Goal: Task Accomplishment & Management: Manage account settings

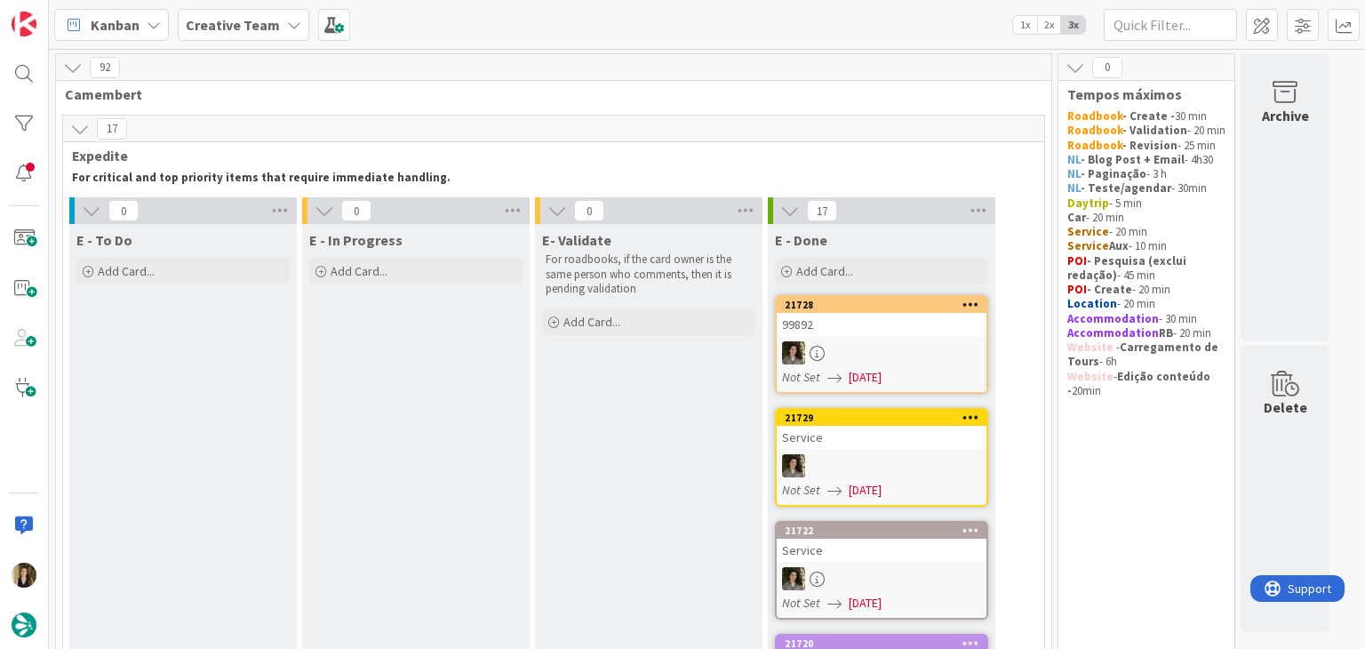
scroll to position [1652, 0]
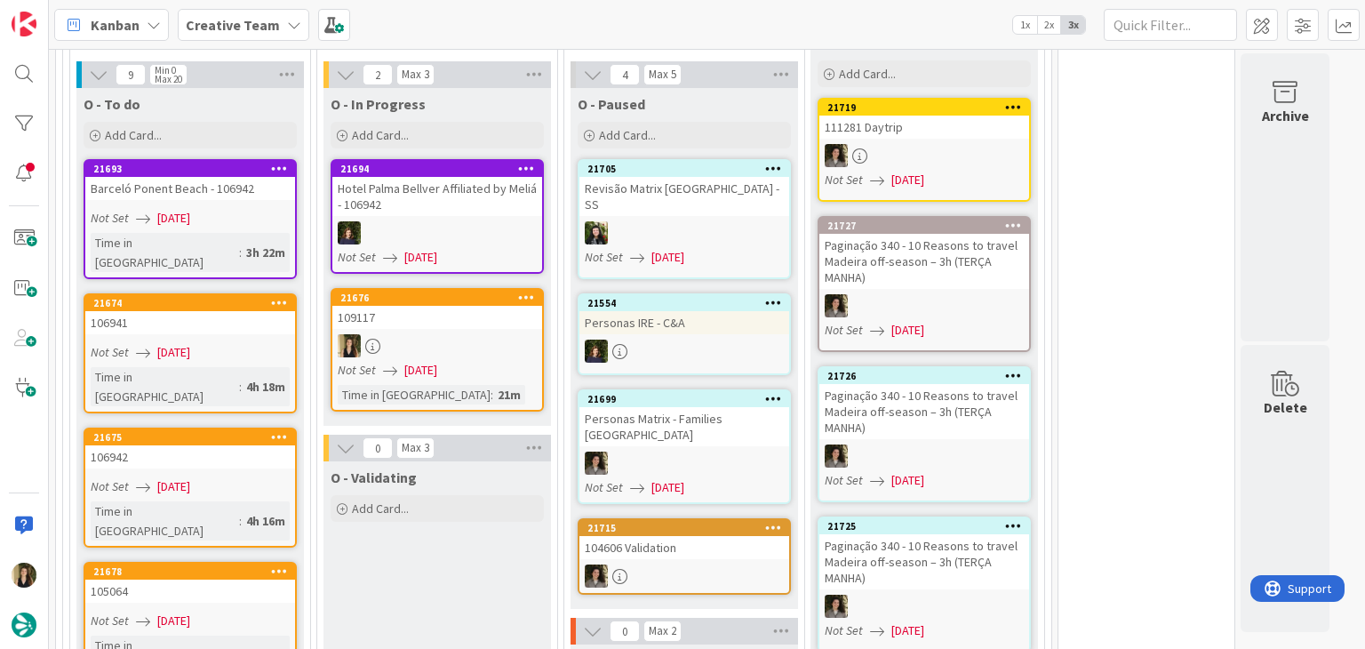
click at [461, 302] on link "21676 109117 Not Set 26/08/2025 Time in Column : 21m" at bounding box center [437, 350] width 213 height 124
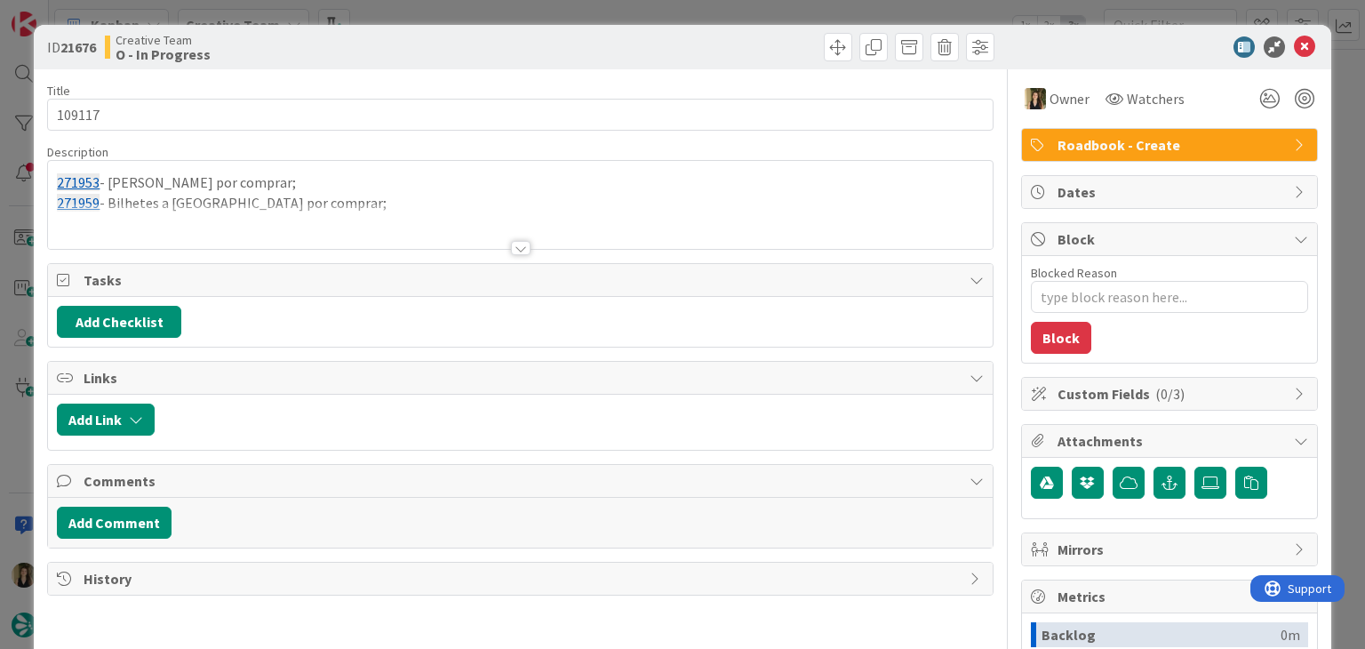
type textarea "x"
click at [513, 249] on div at bounding box center [521, 248] width 20 height 14
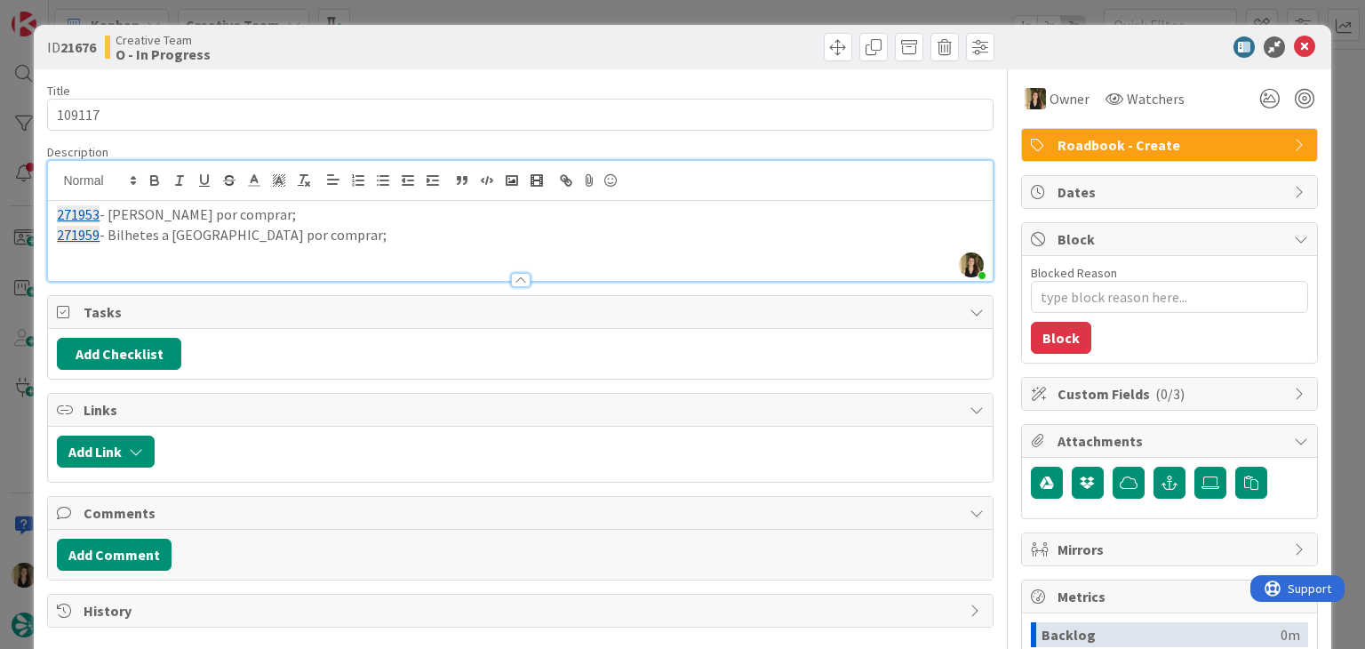
click at [329, 242] on p "271959 - Bilhetes a Toledo por comprar;" at bounding box center [520, 235] width 926 height 20
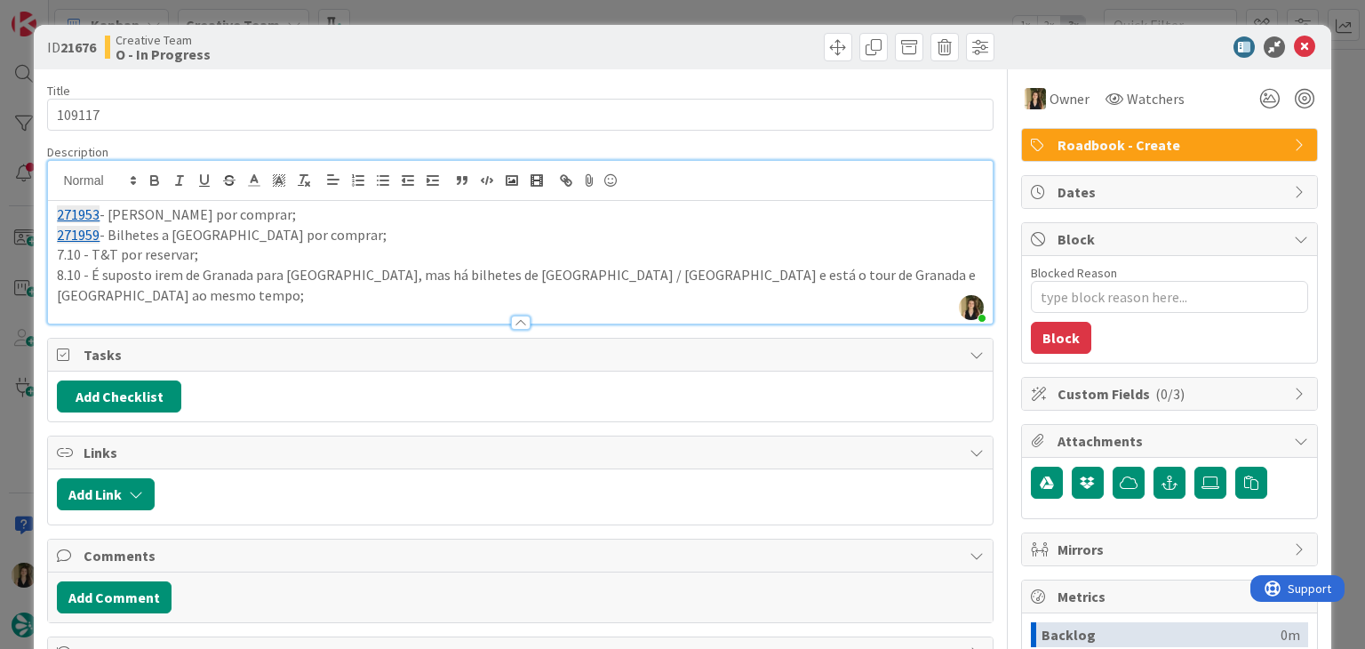
click at [861, 275] on p "8.10 - É suposto irem de Granada para Sevilla, mas há bilhetes de Madrid / Sevi…" at bounding box center [520, 285] width 926 height 40
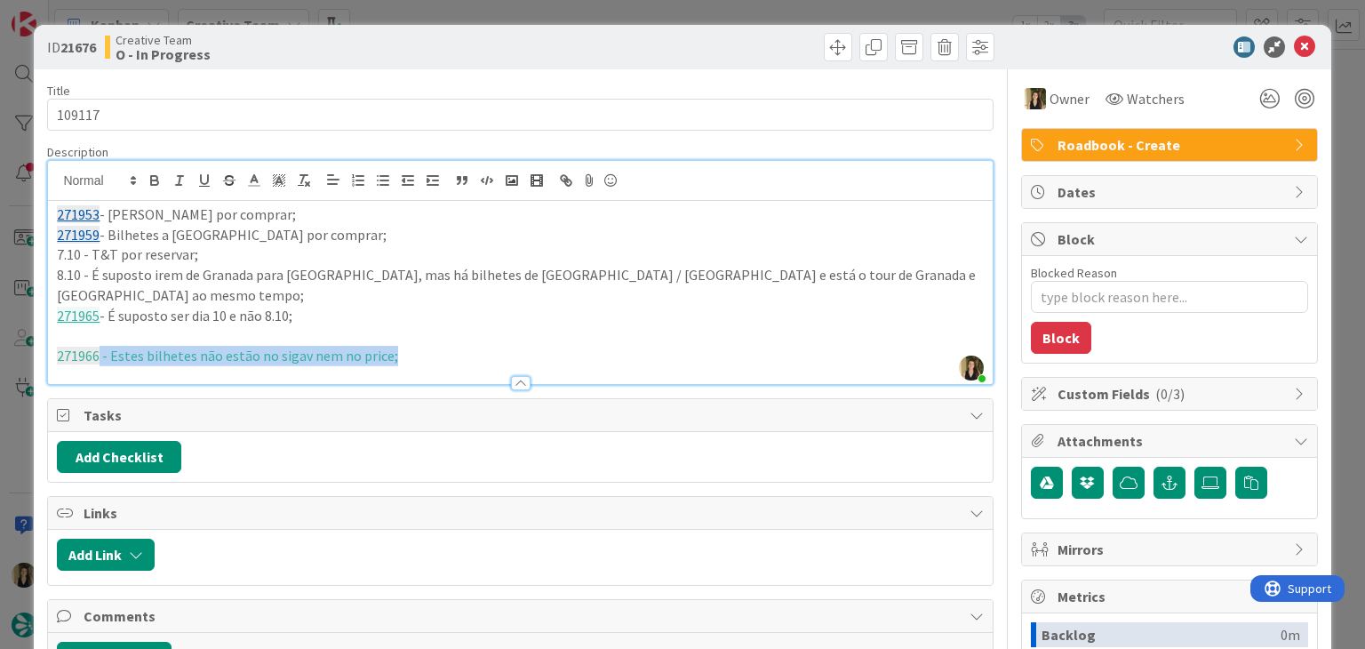
drag, startPoint x: 409, startPoint y: 340, endPoint x: 105, endPoint y: 325, distance: 304.4
click at [100, 346] on p "271966 - Estes bilhetes não estão no sigav nem no price;" at bounding box center [520, 356] width 926 height 20
click at [301, 183] on icon "button" at bounding box center [304, 180] width 16 height 16
click at [206, 325] on p at bounding box center [520, 335] width 926 height 20
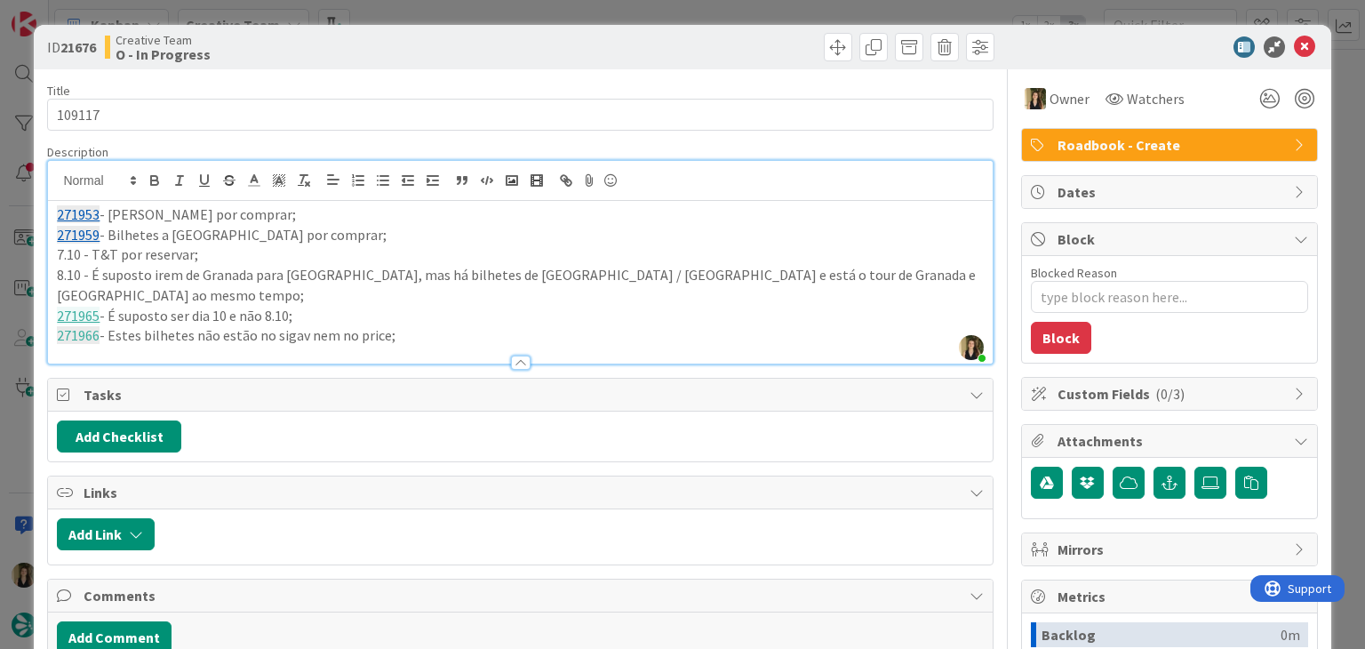
click at [323, 325] on p "271966 - Estes bilhetes não estão no sigav nem no price;" at bounding box center [520, 335] width 926 height 20
click at [364, 325] on p "271966 - Estes bilhetes não estão no sigav e no price;" at bounding box center [520, 335] width 926 height 20
click at [85, 248] on p "7.10 - T&T por reservar;" at bounding box center [520, 254] width 926 height 20
click at [371, 40] on div "Creative Team O - In Progress" at bounding box center [311, 47] width 412 height 28
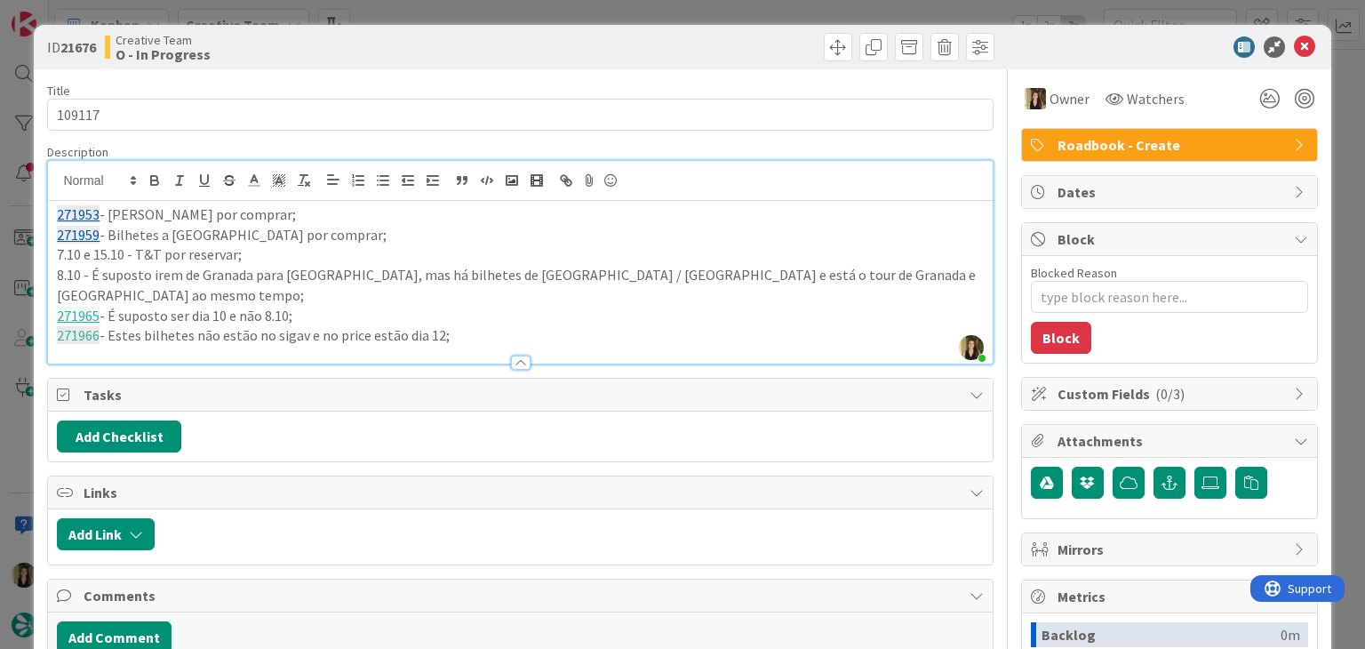
click at [388, 13] on div "ID 21676 Creative Team O - In Progress Title 6 / 128 109117 Description Sofia P…" at bounding box center [682, 324] width 1365 height 649
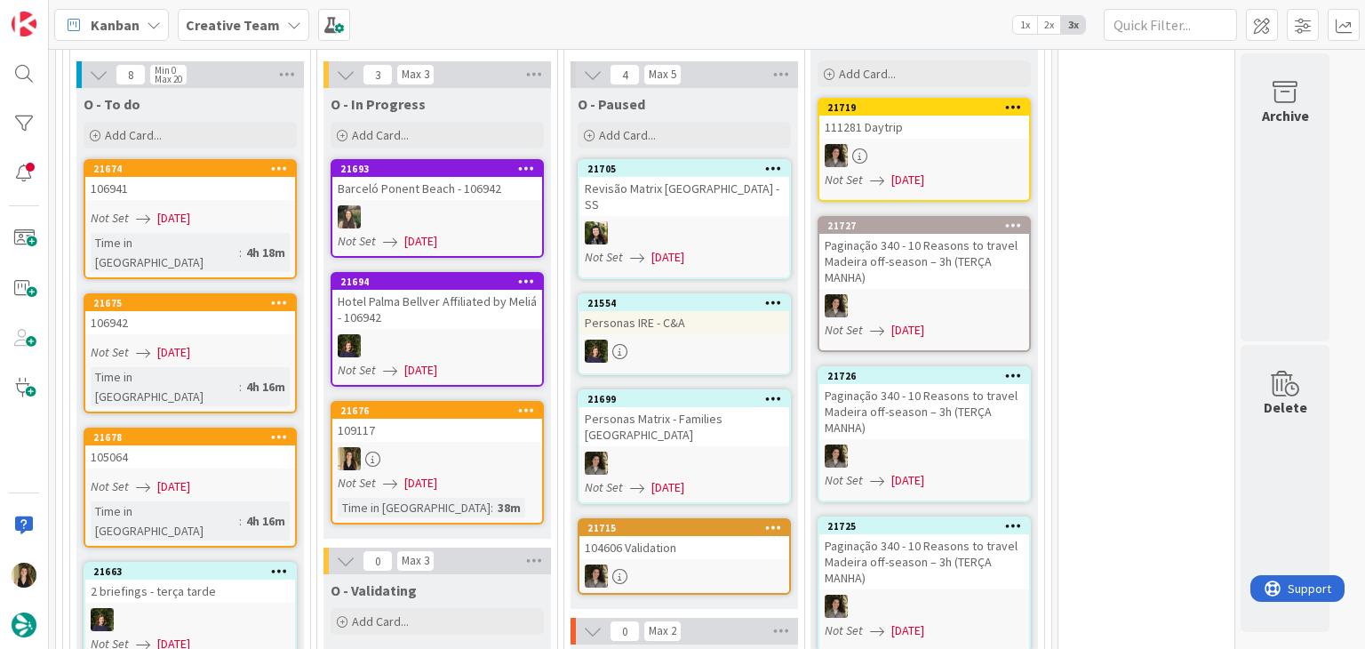
click at [460, 447] on div at bounding box center [437, 458] width 210 height 23
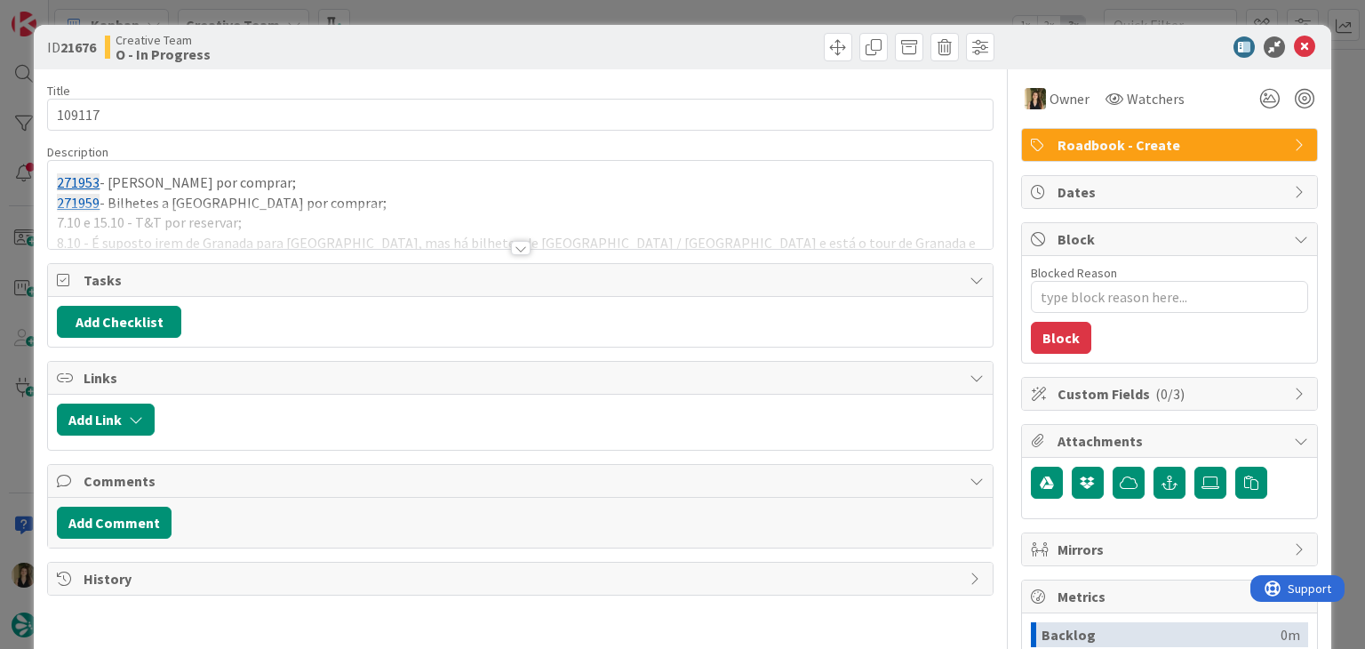
drag, startPoint x: 702, startPoint y: 33, endPoint x: 696, endPoint y: 23, distance: 11.6
click at [700, 32] on div "ID 21676 Creative Team O - In Progress" at bounding box center [682, 47] width 1297 height 44
click at [695, 13] on div "ID 21676 Creative Team O - In Progress Title 6 / 128 109117 Description 271953 …" at bounding box center [682, 324] width 1365 height 649
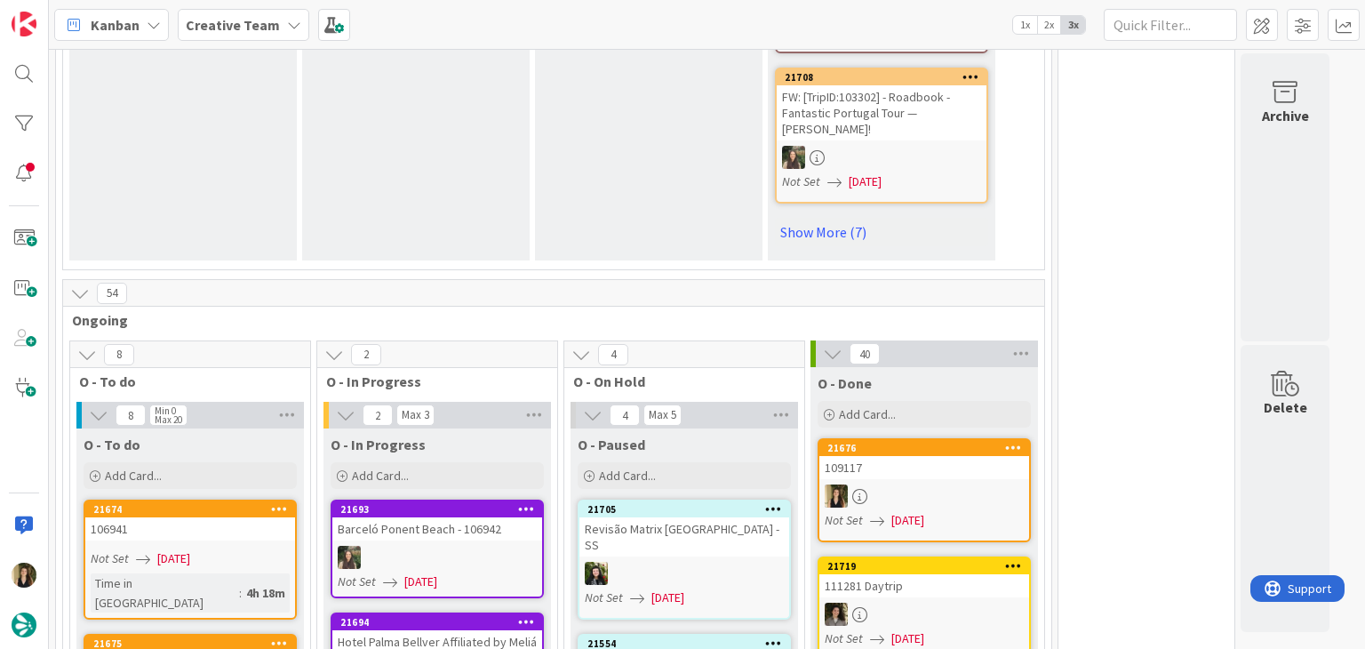
click at [931, 484] on div at bounding box center [925, 495] width 210 height 23
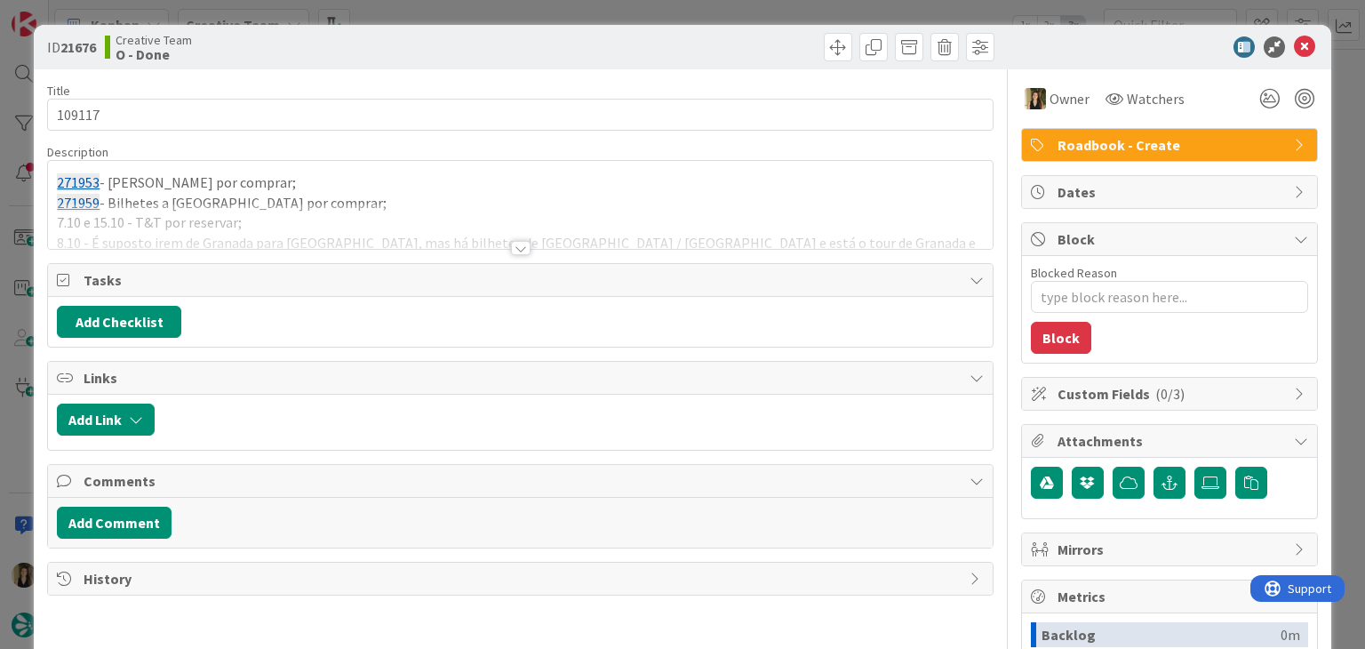
drag, startPoint x: 510, startPoint y: 252, endPoint x: 441, endPoint y: 282, distance: 75.6
click at [511, 251] on div at bounding box center [521, 248] width 20 height 14
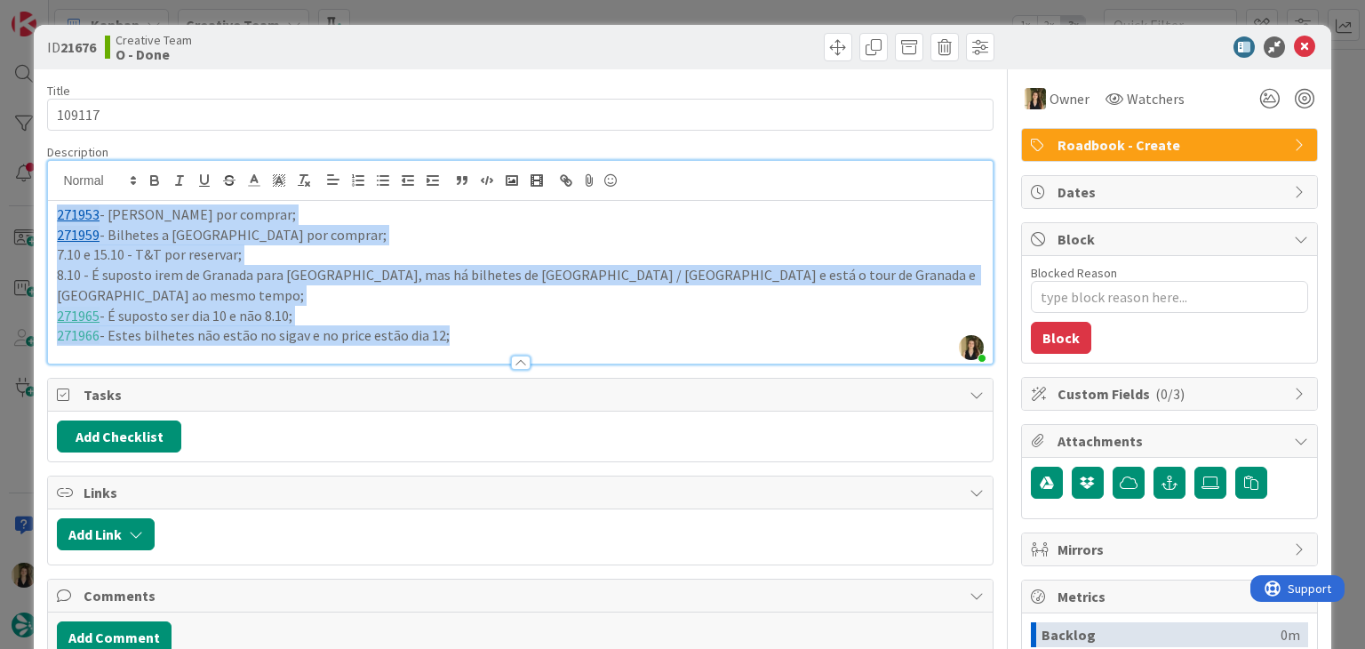
drag, startPoint x: 458, startPoint y: 323, endPoint x: 7, endPoint y: 182, distance: 472.1
click at [7, 183] on div "ID 21676 Creative Team O - Done Title 6 / 128 109117 Description Sofia Palma ju…" at bounding box center [682, 324] width 1365 height 649
copy div "271953 - Montserrat por comprar; 271959 - Bilhetes a Toledo por comprar; 7.10 e…"
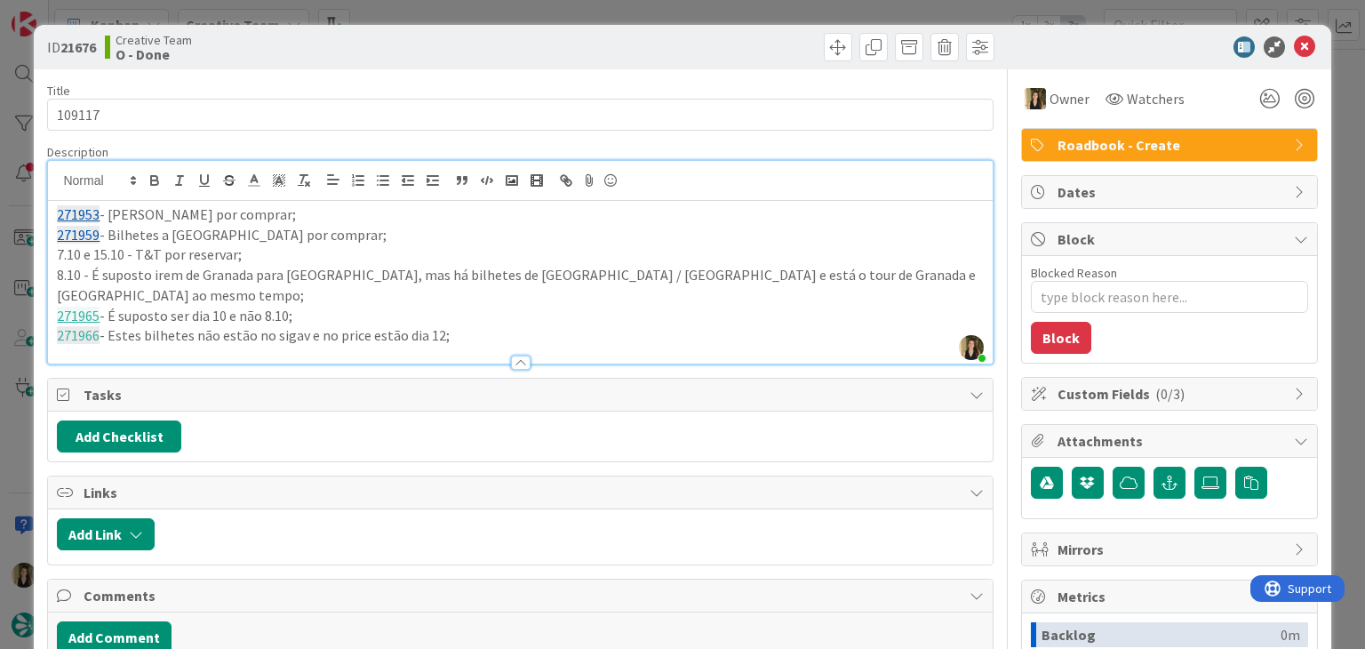
drag, startPoint x: 481, startPoint y: 40, endPoint x: 473, endPoint y: 4, distance: 36.4
click at [479, 35] on div "Creative Team O - Done" at bounding box center [311, 47] width 412 height 28
drag, startPoint x: 476, startPoint y: 10, endPoint x: 473, endPoint y: 0, distance: 10.4
click at [475, 9] on div "ID 21676 Creative Team O - Done Title 6 / 128 109117 Description Sofia Palma ju…" at bounding box center [682, 324] width 1365 height 649
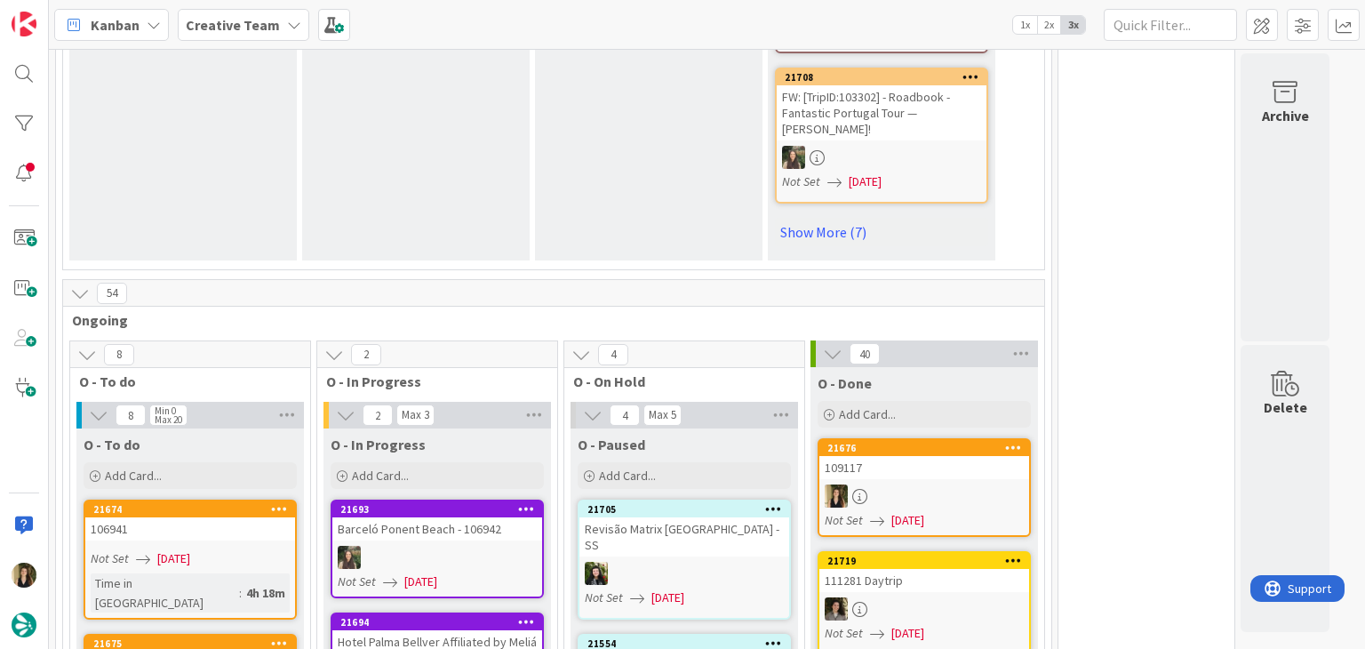
scroll to position [1667, 0]
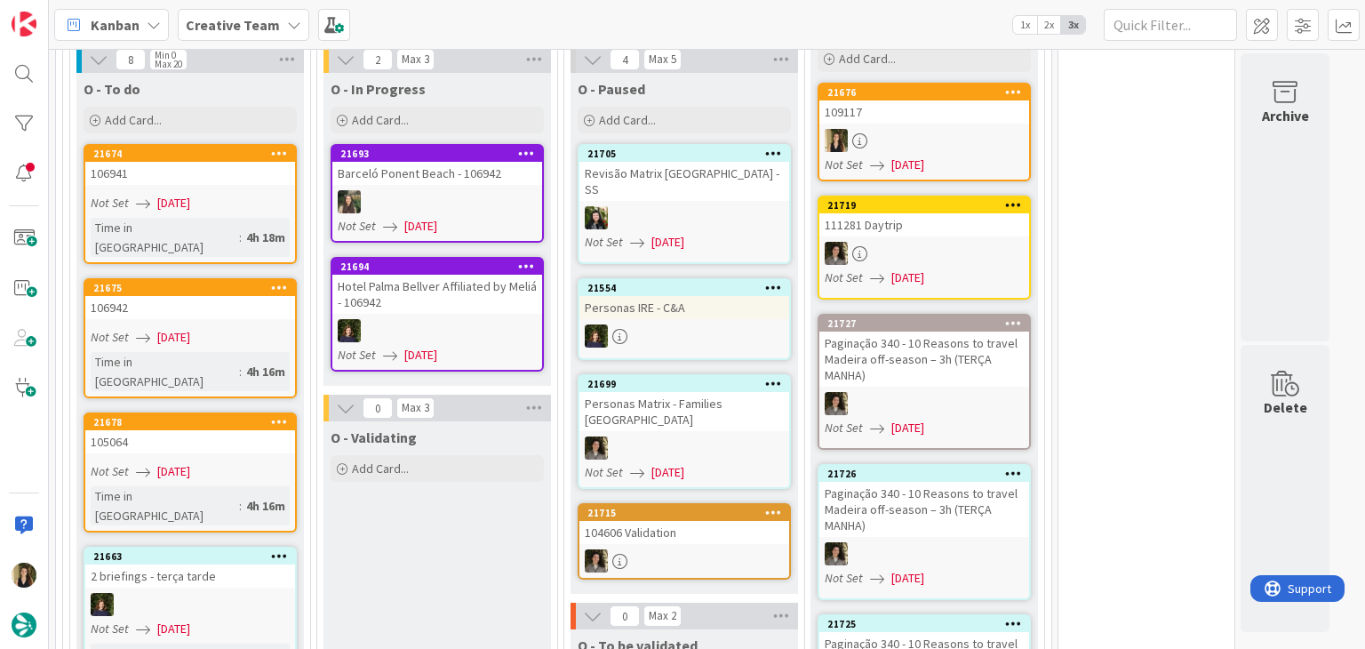
click at [260, 328] on div "Not Set 26/08/2025" at bounding box center [193, 337] width 204 height 19
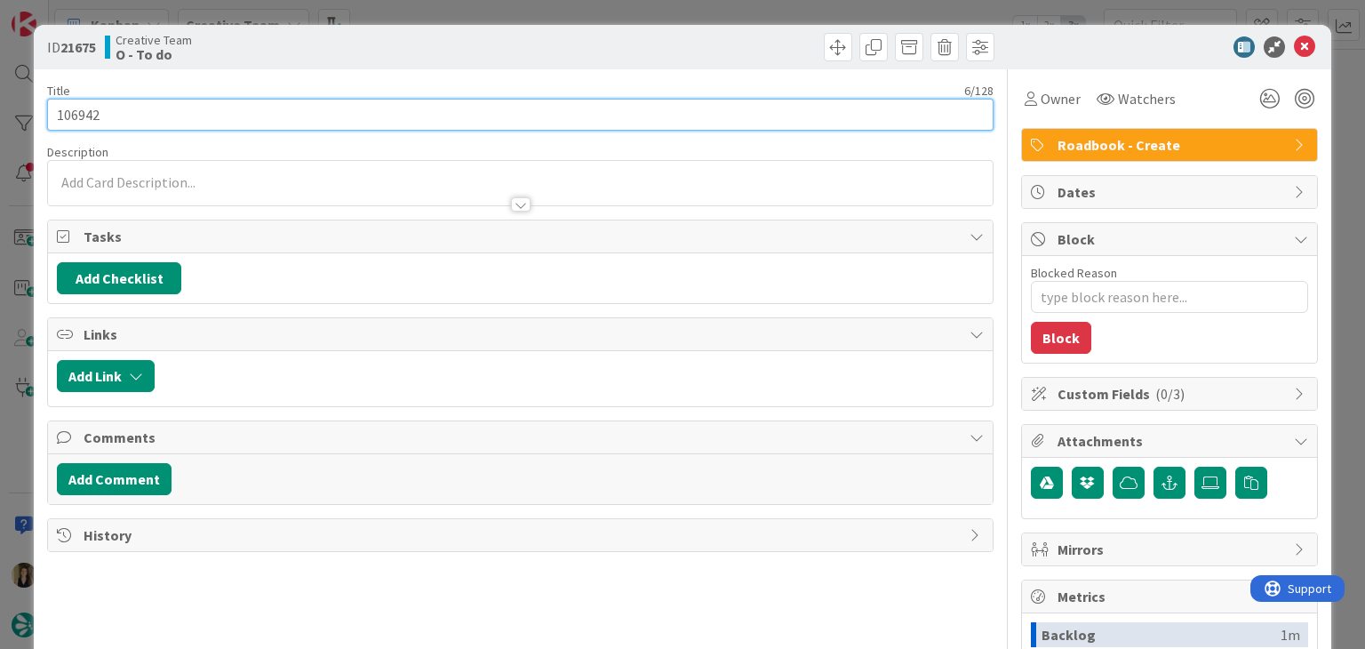
click at [67, 112] on input "106942" at bounding box center [520, 115] width 946 height 32
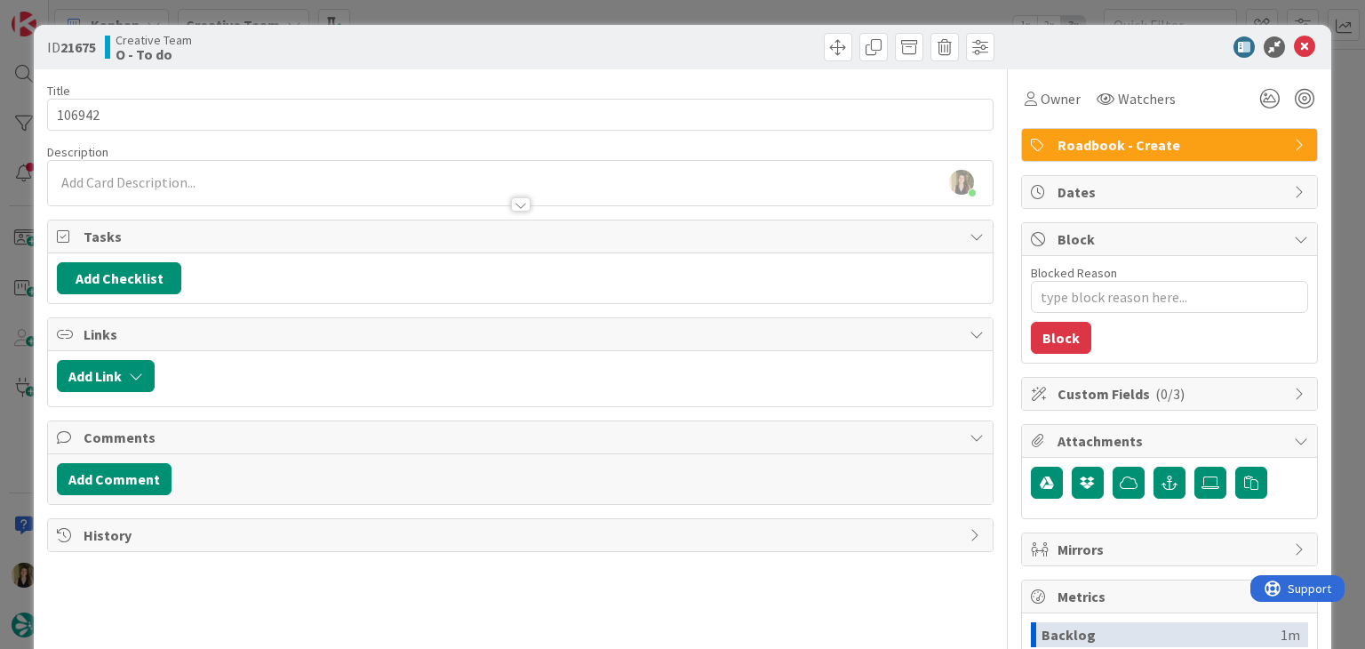
click at [494, 44] on div "Creative Team O - To do" at bounding box center [311, 47] width 412 height 28
click at [524, 32] on div "ID 21675 Creative Team O - To do" at bounding box center [682, 47] width 1297 height 44
click at [526, 13] on div "ID 21675 Creative Team O - To do Title 6 / 128 106942 Description Sofia Palma j…" at bounding box center [682, 324] width 1365 height 649
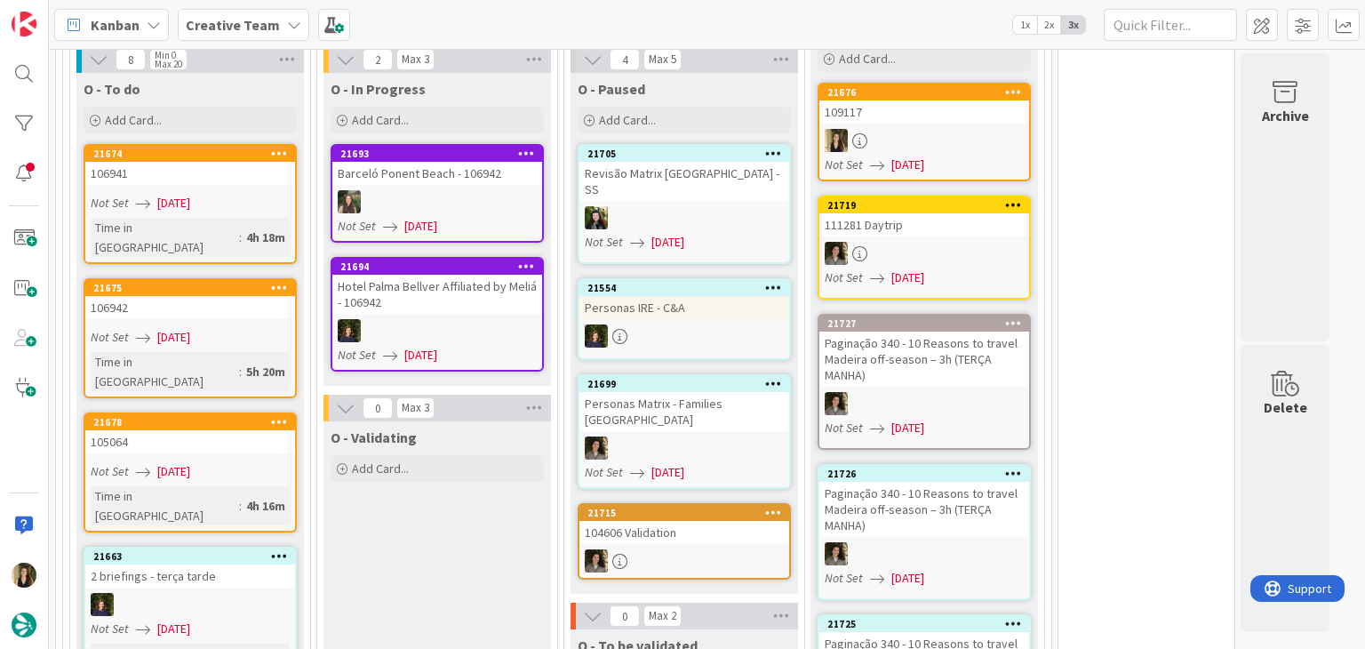
click at [276, 462] on div "Not Set 26/08/2025" at bounding box center [193, 471] width 204 height 19
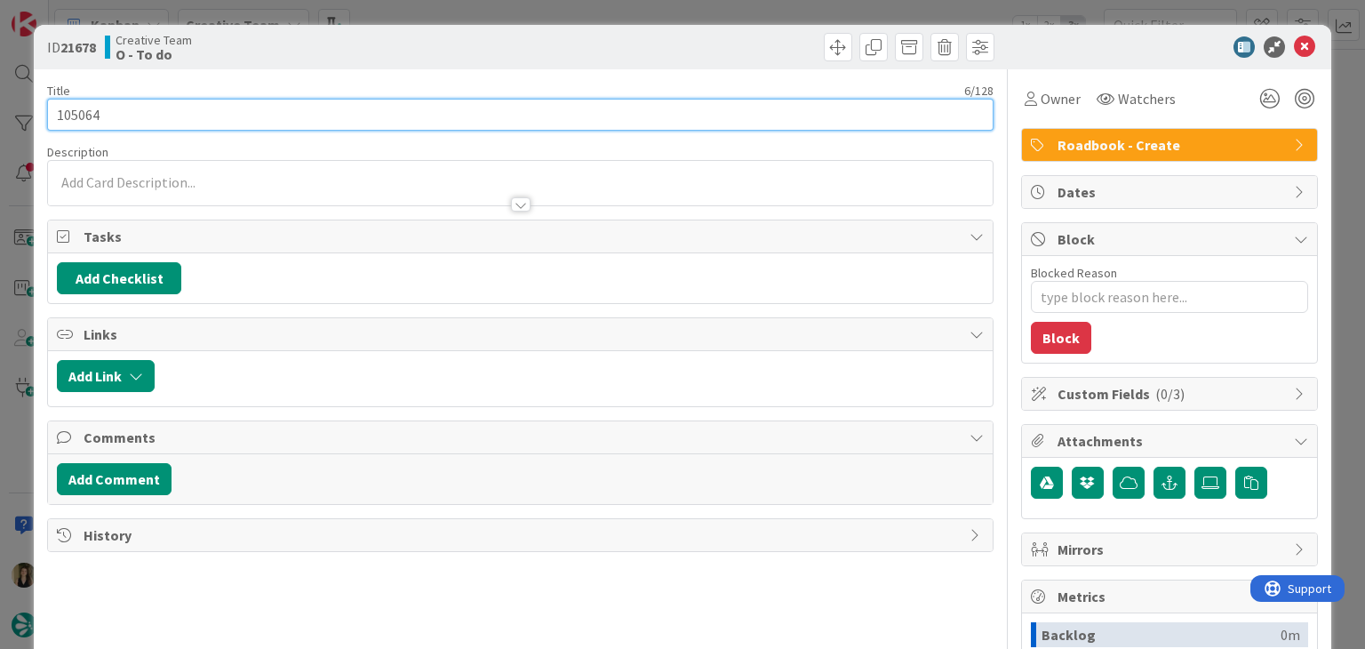
click at [89, 118] on input "105064" at bounding box center [520, 115] width 946 height 32
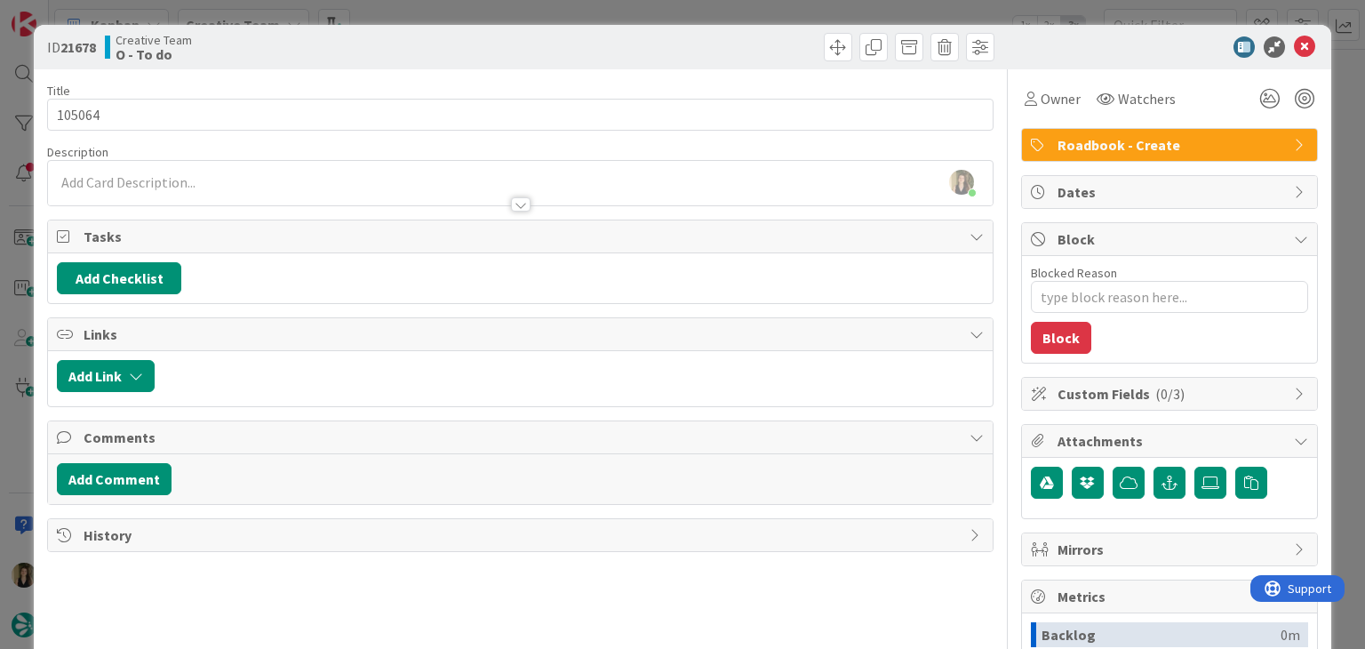
drag, startPoint x: 356, startPoint y: 54, endPoint x: 362, endPoint y: 29, distance: 25.7
click at [353, 52] on div "Creative Team O - To do" at bounding box center [311, 47] width 412 height 28
click at [369, 16] on div "ID 21678 Creative Team O - To do Title 6 / 128 105064 Description Sofia Palma j…" at bounding box center [682, 324] width 1365 height 649
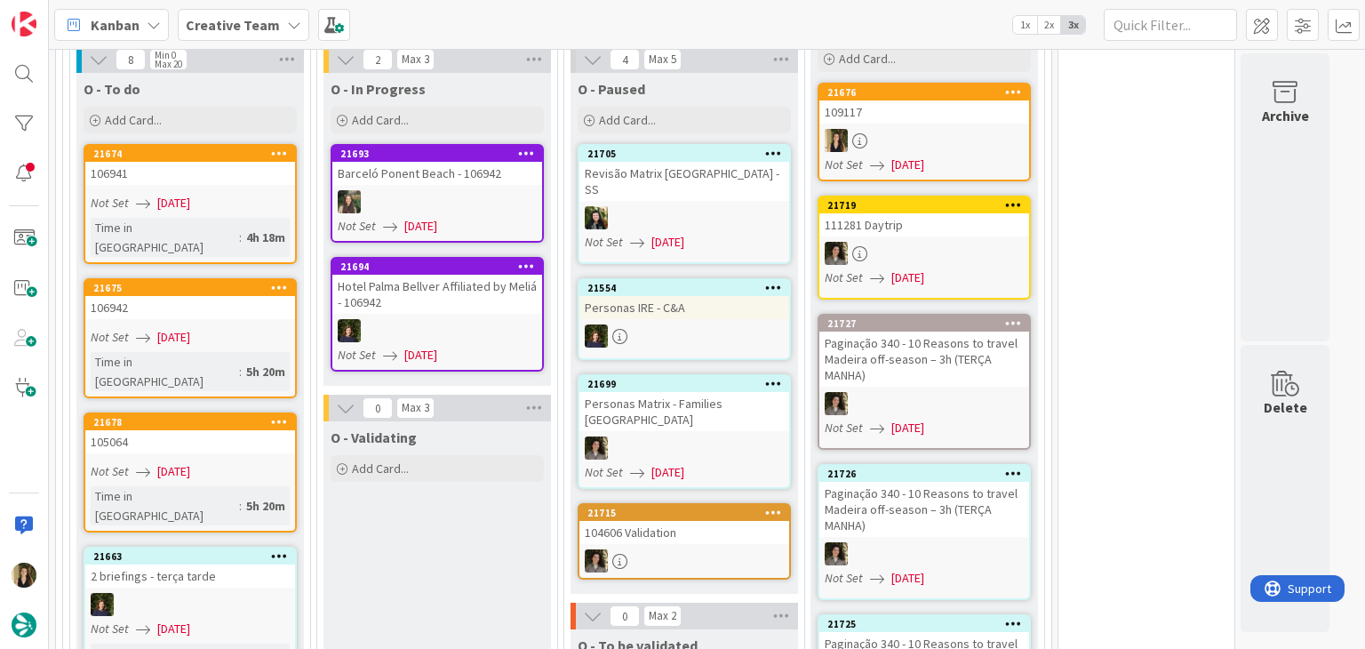
click at [190, 194] on span "[DATE]" at bounding box center [173, 203] width 33 height 19
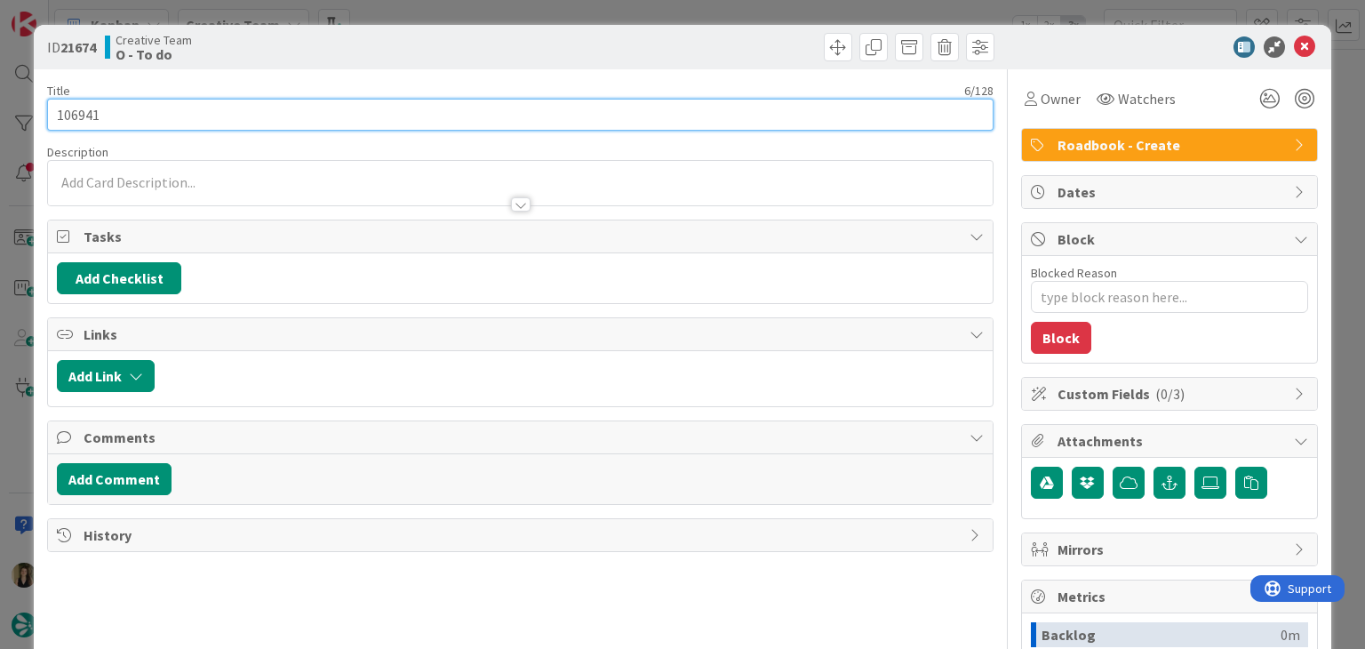
click at [87, 117] on input "106941" at bounding box center [520, 115] width 946 height 32
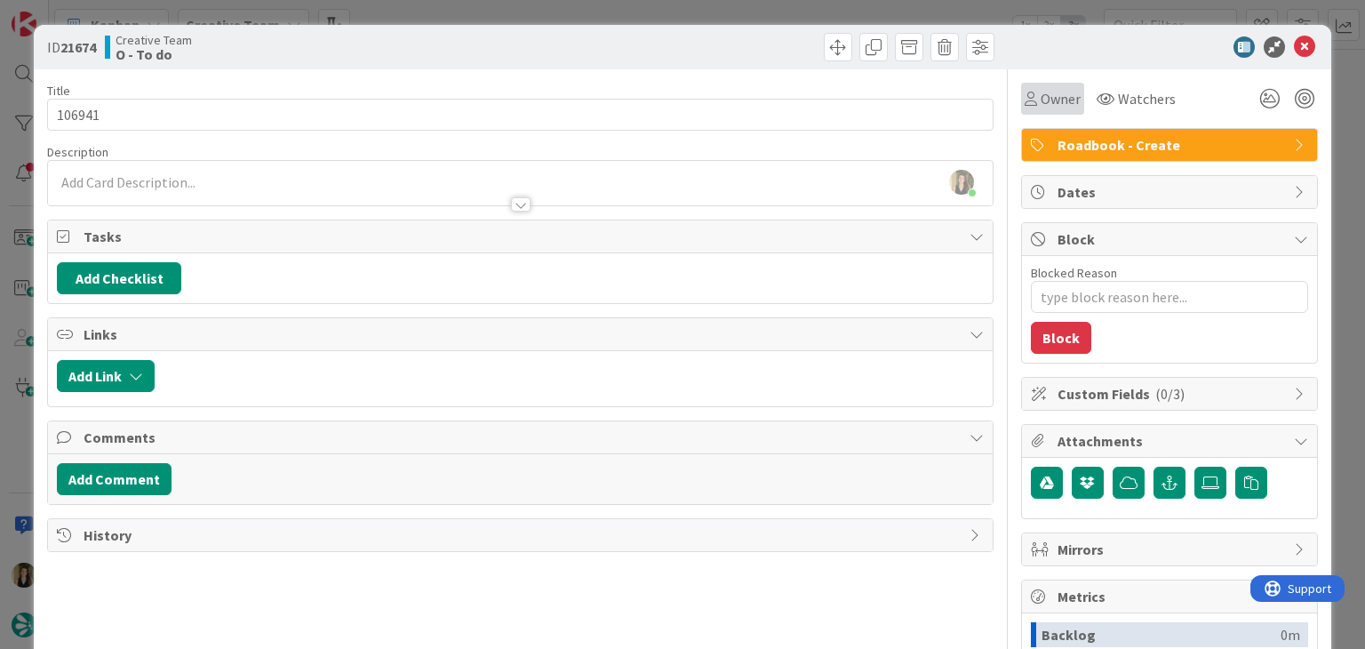
click at [1041, 95] on span "Owner" at bounding box center [1061, 98] width 40 height 21
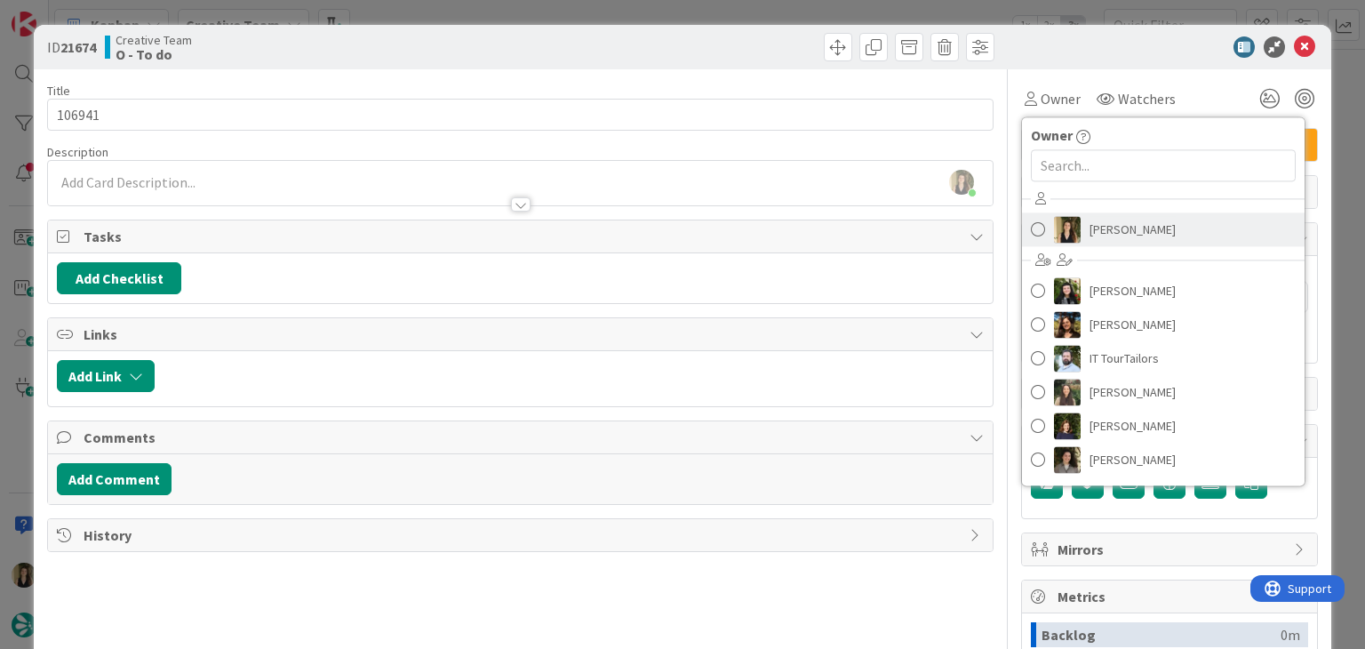
click at [1120, 221] on span "[PERSON_NAME]" at bounding box center [1133, 229] width 86 height 27
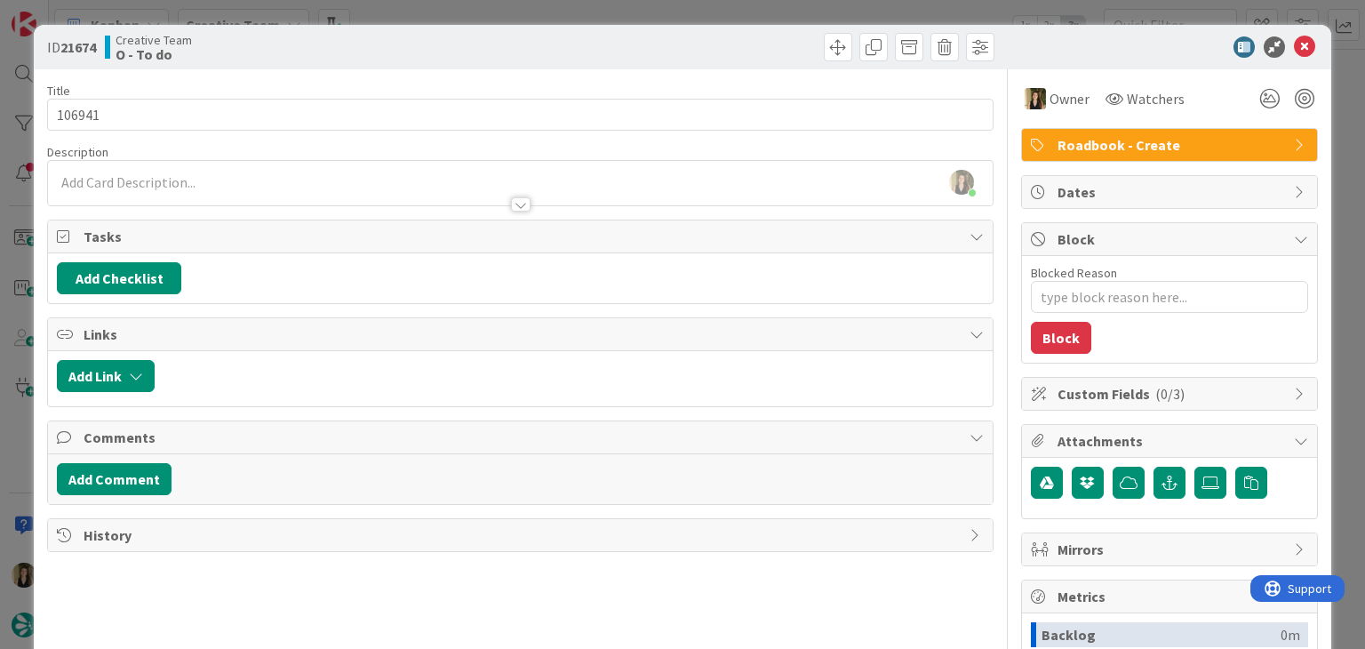
drag, startPoint x: 631, startPoint y: 43, endPoint x: 619, endPoint y: 19, distance: 27.0
click at [627, 40] on div at bounding box center [759, 47] width 469 height 28
drag, startPoint x: 619, startPoint y: 19, endPoint x: 576, endPoint y: 29, distance: 44.0
click at [618, 17] on div "ID 21674 Creative Team O - To do Title 6 / 128 106941 Description Sofia Palma j…" at bounding box center [682, 324] width 1365 height 649
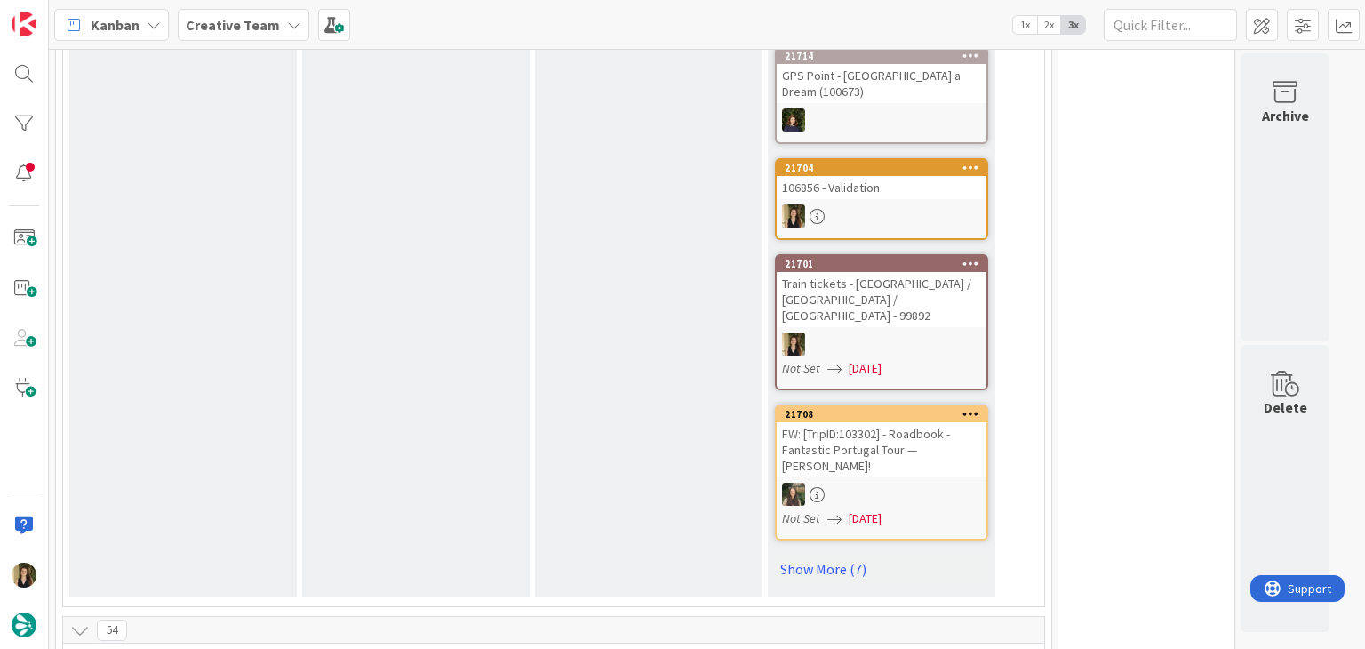
scroll to position [978, 0]
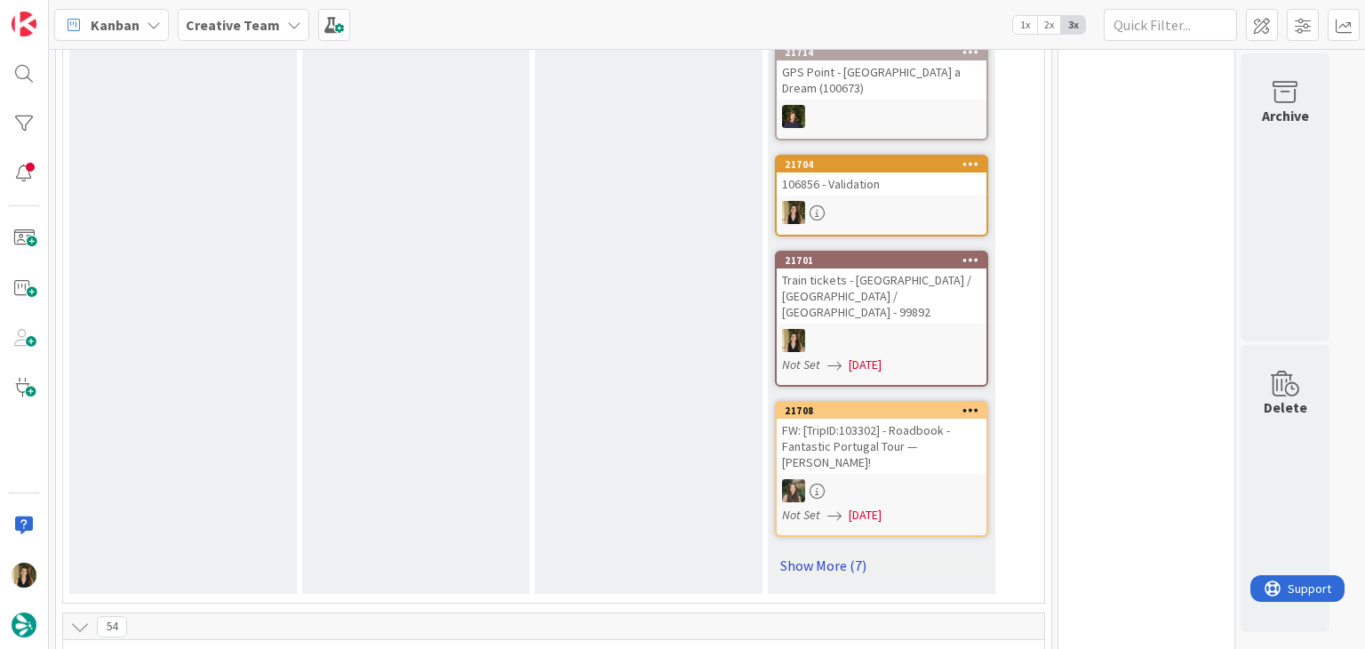
click at [832, 551] on link "Show More (7)" at bounding box center [881, 565] width 213 height 28
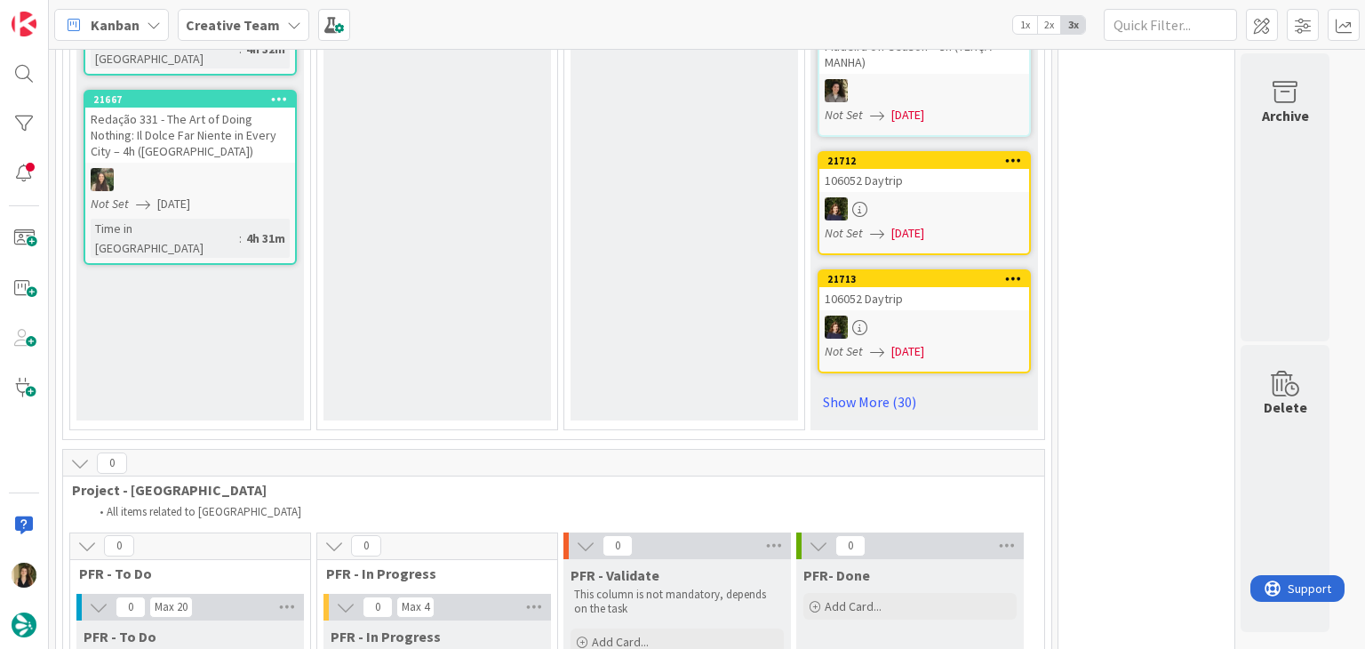
scroll to position [3645, 0]
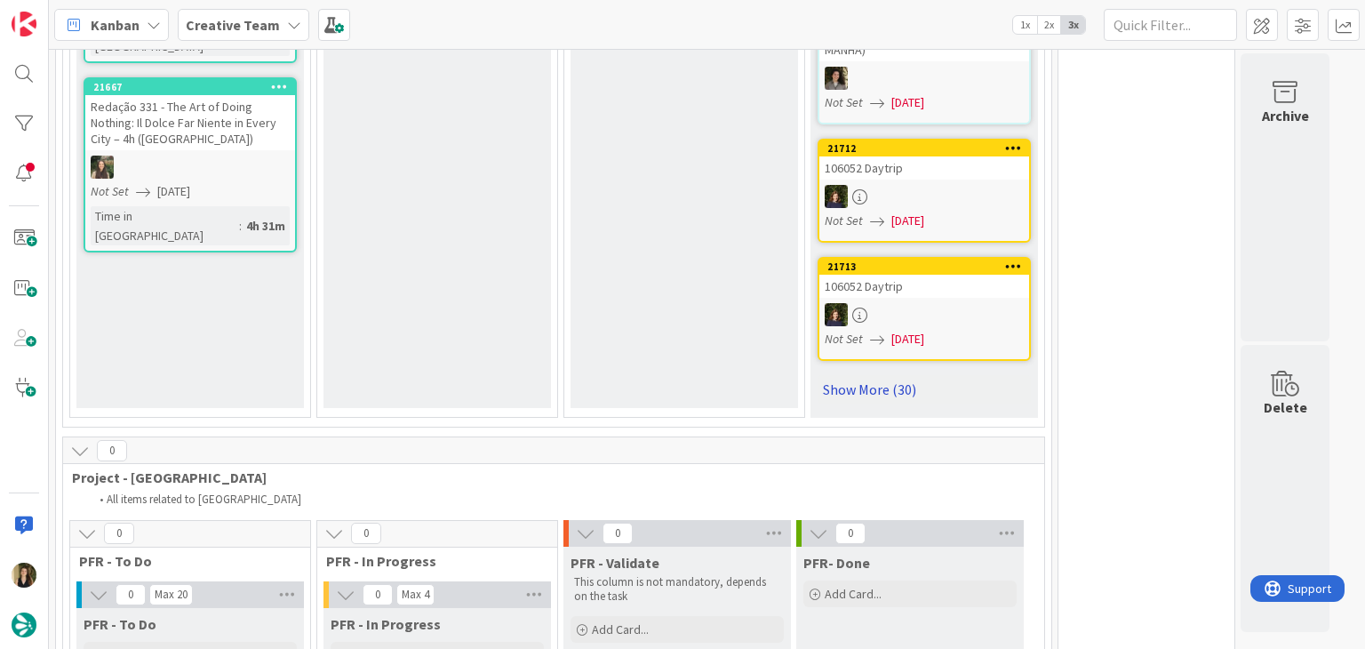
click at [905, 375] on link "Show More (30)" at bounding box center [924, 389] width 213 height 28
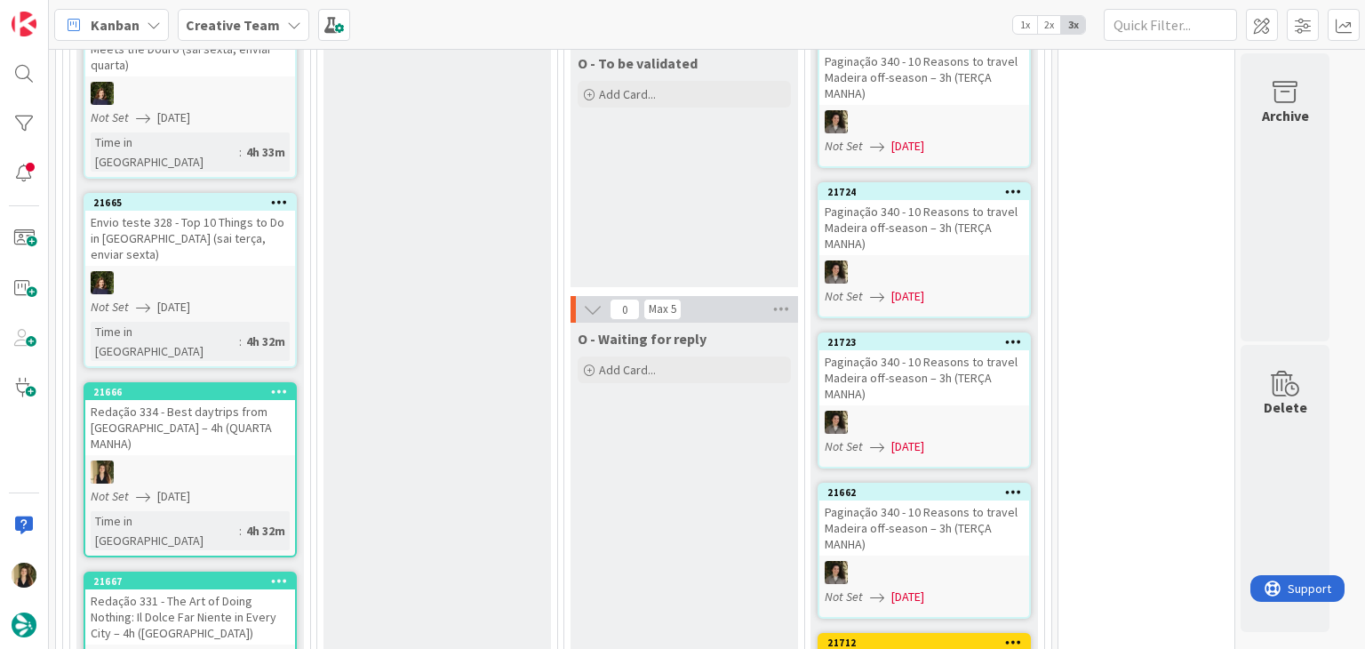
scroll to position [3151, 0]
click at [283, 381] on link "21666 Redação 334 - Best daytrips from Paris – 4h (QUARTA MANHA) Not Set 27/08/…" at bounding box center [190, 468] width 213 height 175
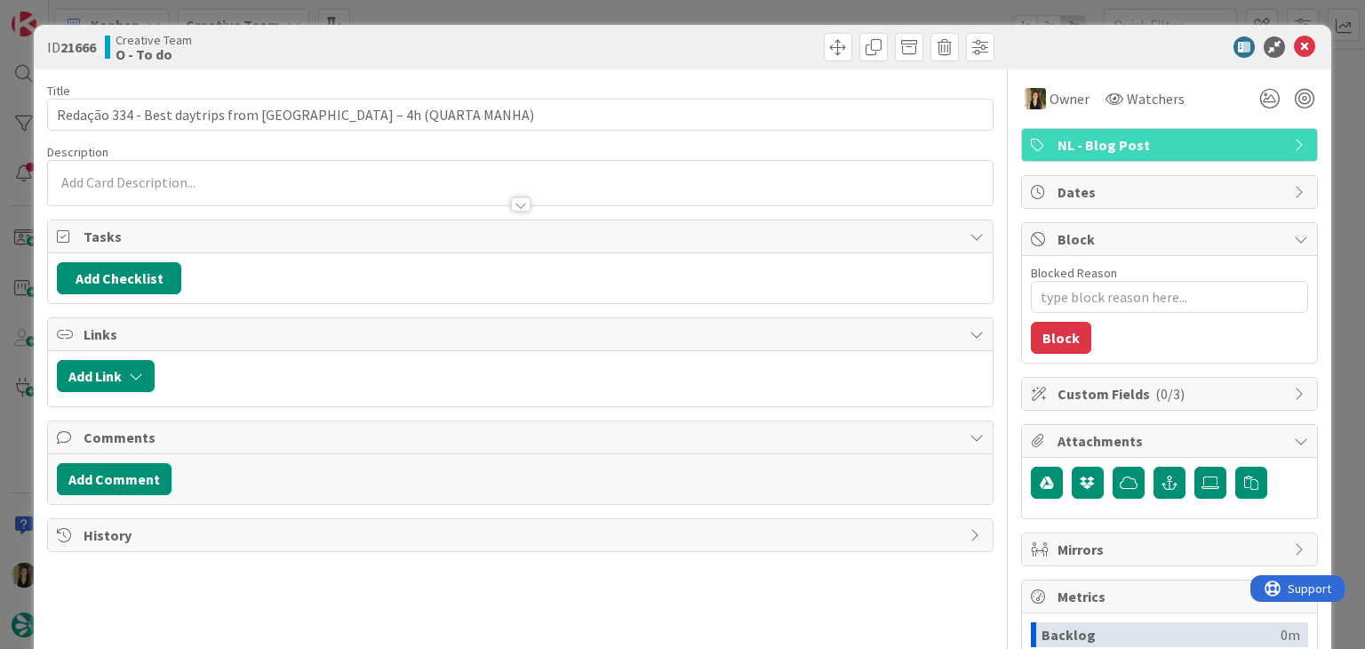
drag, startPoint x: 505, startPoint y: 47, endPoint x: 499, endPoint y: 19, distance: 29.1
click at [504, 44] on div "Creative Team O - To do" at bounding box center [311, 47] width 412 height 28
click at [498, 12] on div "ID 21666 Creative Team O - To do Title 58 / 128 Redação 334 - Best daytrips fro…" at bounding box center [682, 324] width 1365 height 649
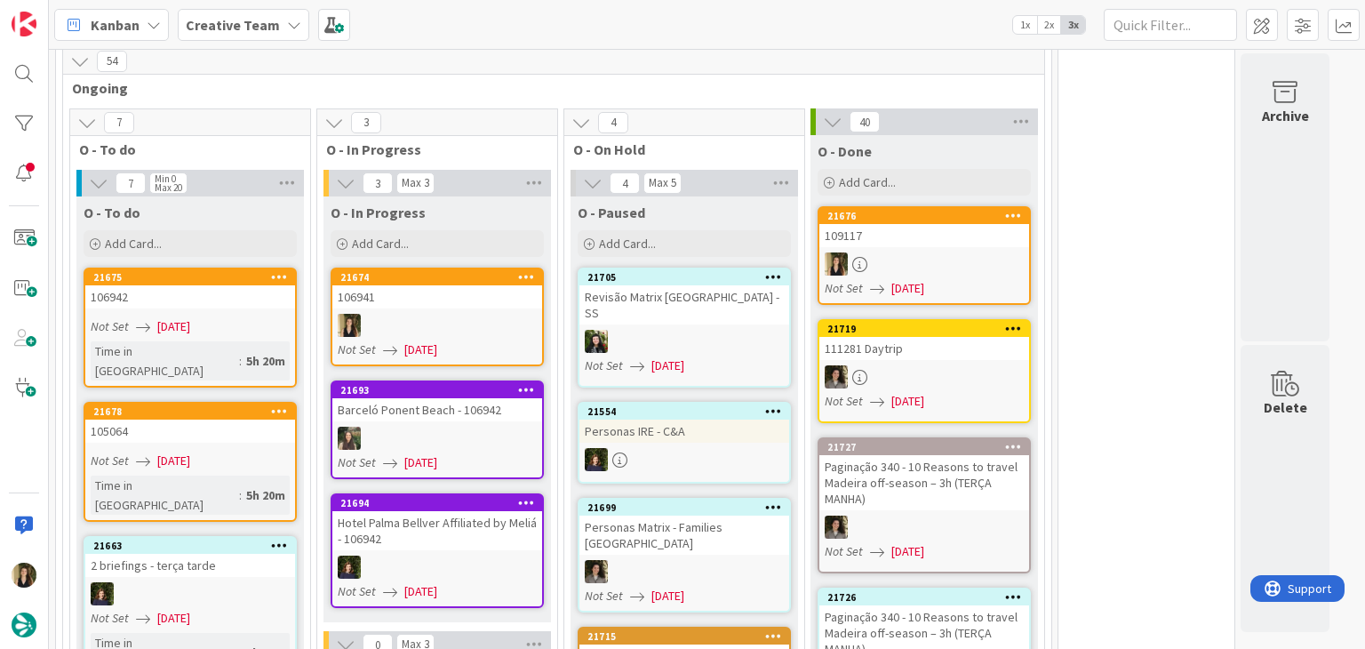
scroll to position [2440, 0]
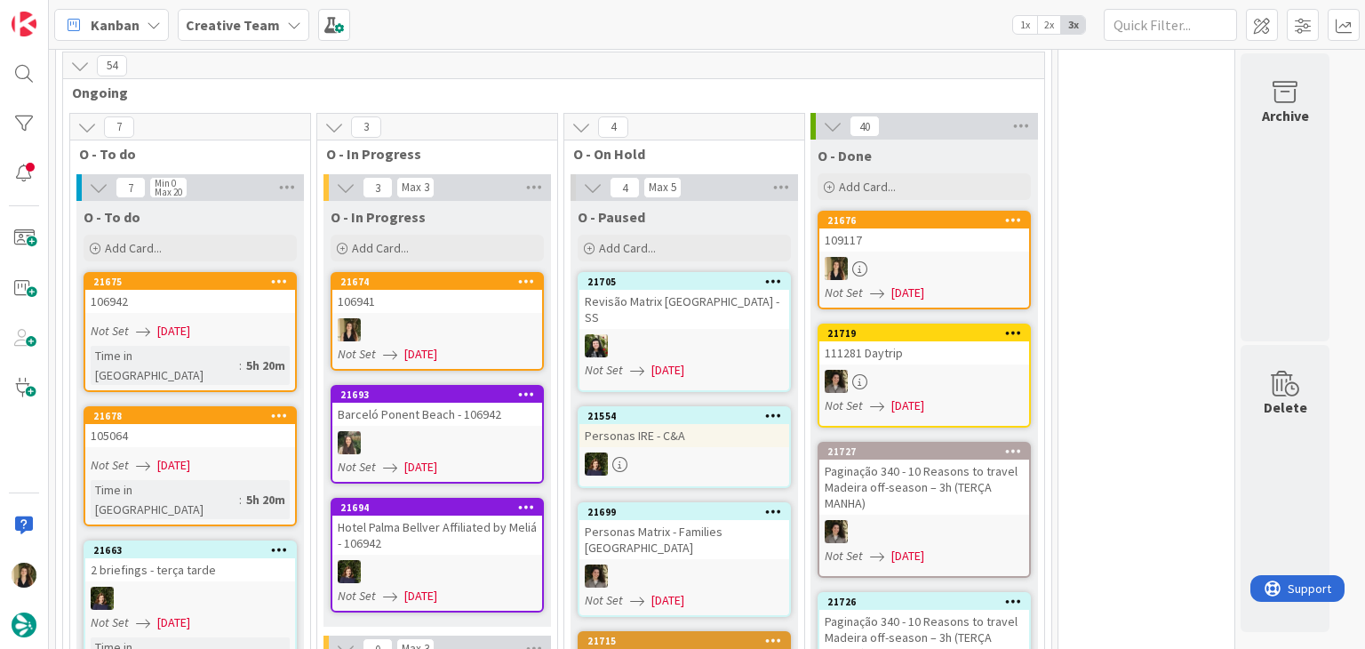
click at [418, 290] on div "106941" at bounding box center [437, 301] width 210 height 23
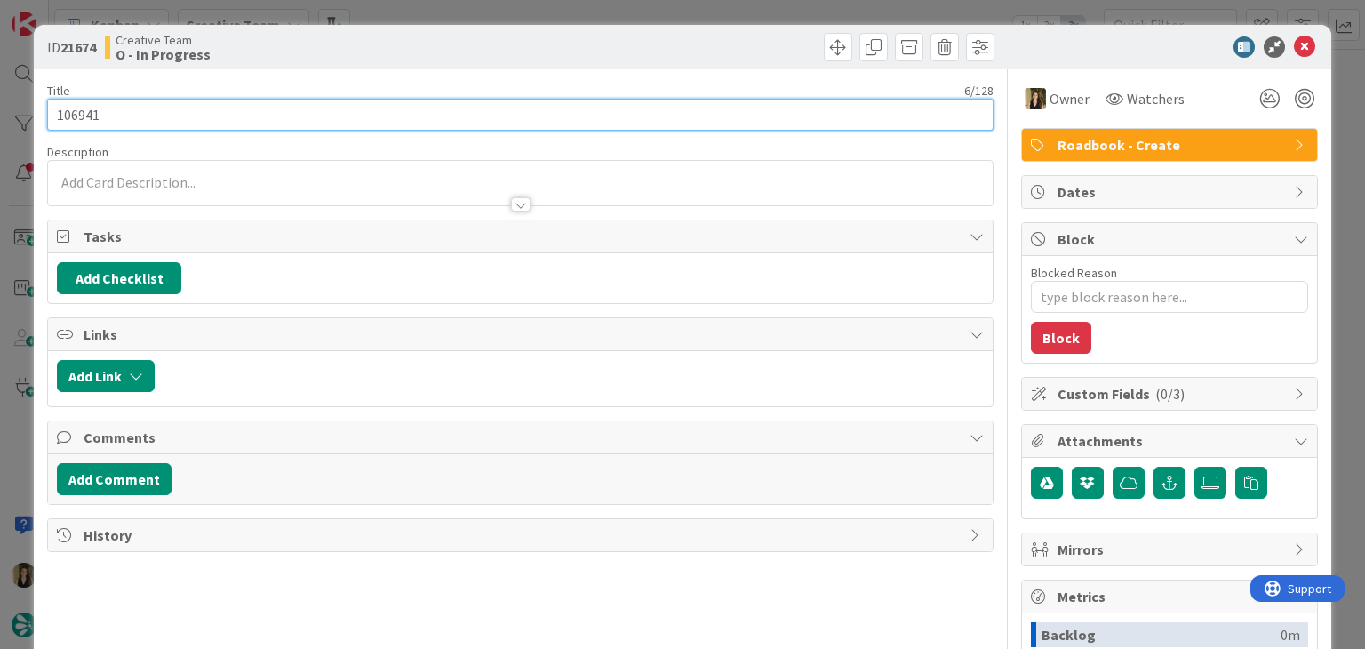
click at [87, 113] on input "106941" at bounding box center [520, 115] width 946 height 32
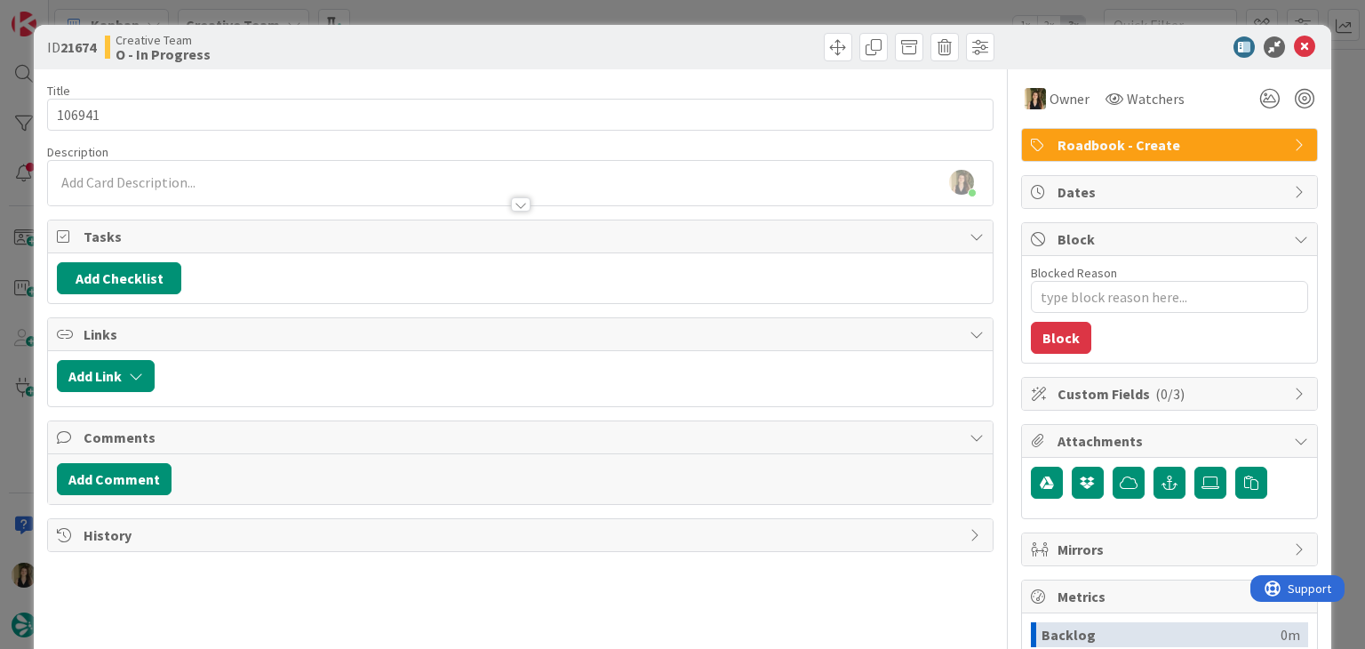
type textarea "x"
click at [234, 180] on div "Sofia Palma joined 5 m ago" at bounding box center [520, 183] width 944 height 44
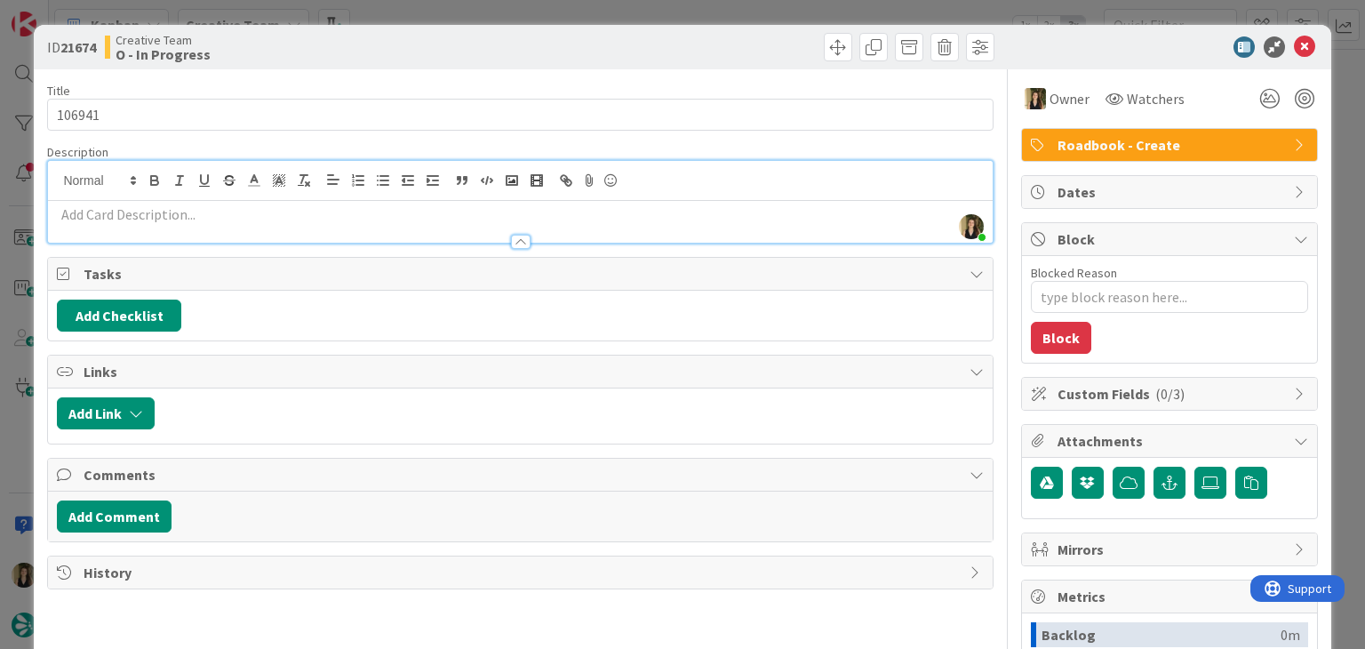
drag, startPoint x: 236, startPoint y: 229, endPoint x: 235, endPoint y: 220, distance: 9.8
click at [235, 229] on div at bounding box center [520, 233] width 944 height 19
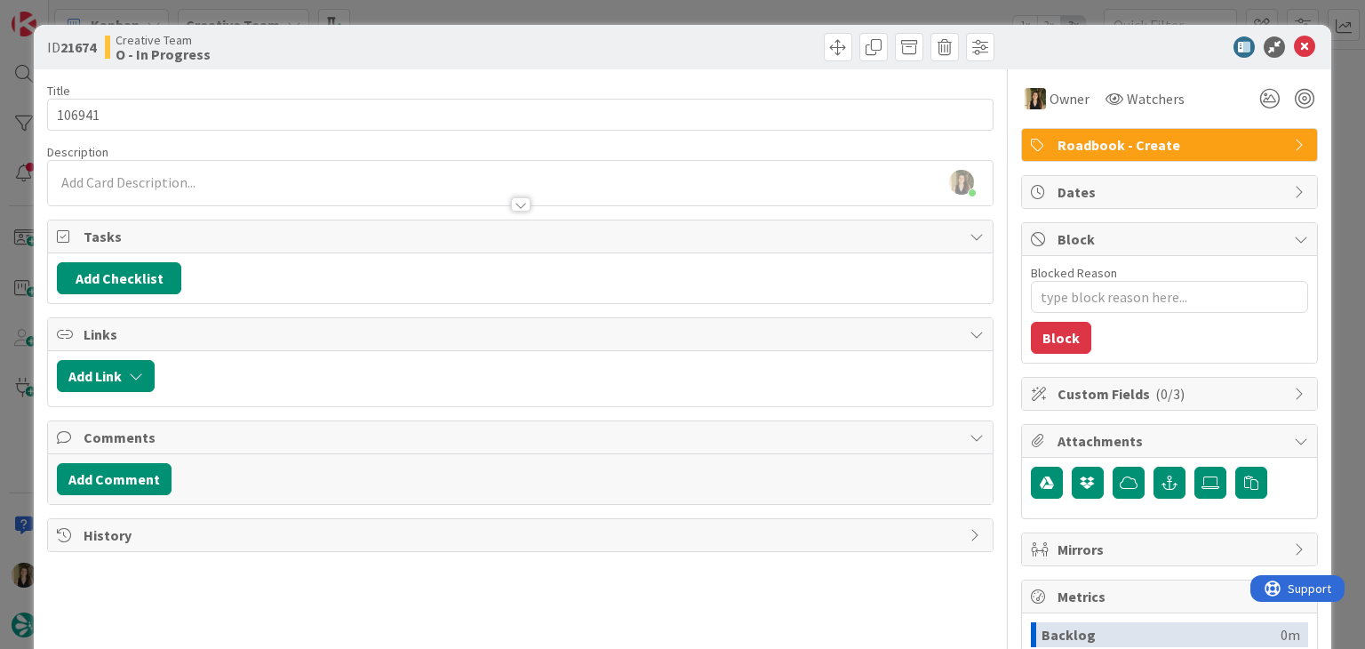
click at [240, 189] on div at bounding box center [520, 196] width 944 height 19
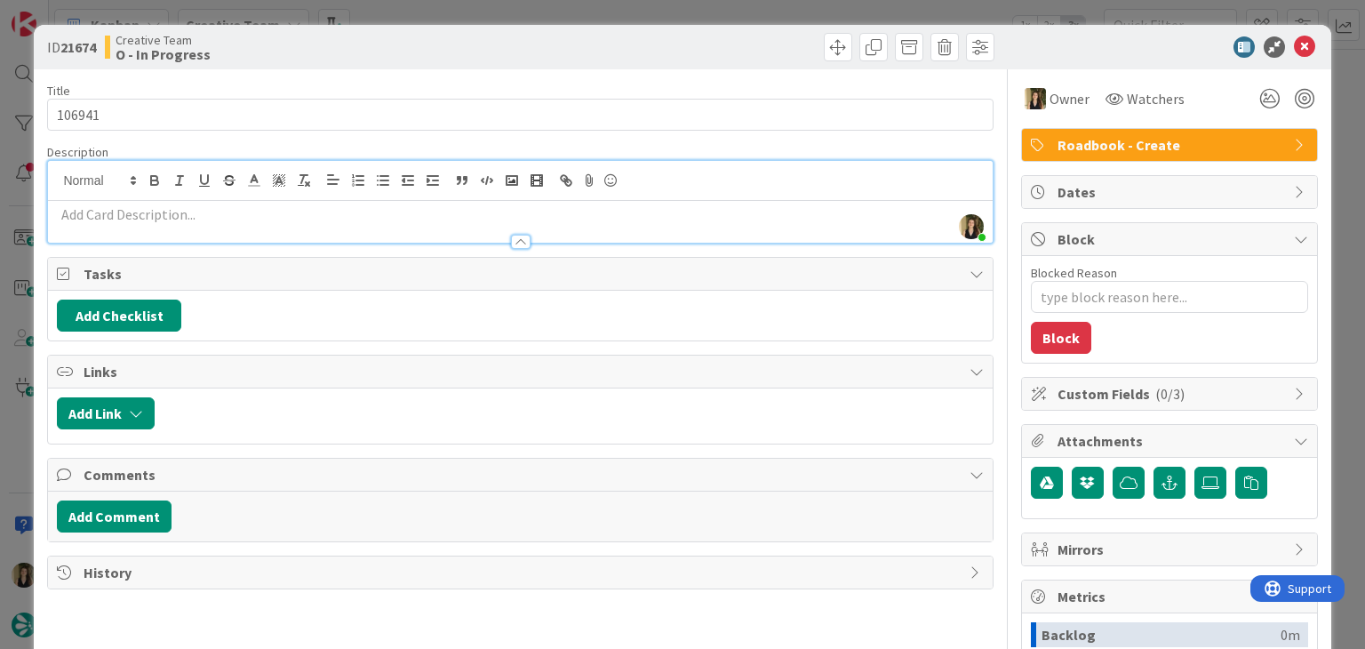
click at [219, 213] on p at bounding box center [520, 214] width 926 height 20
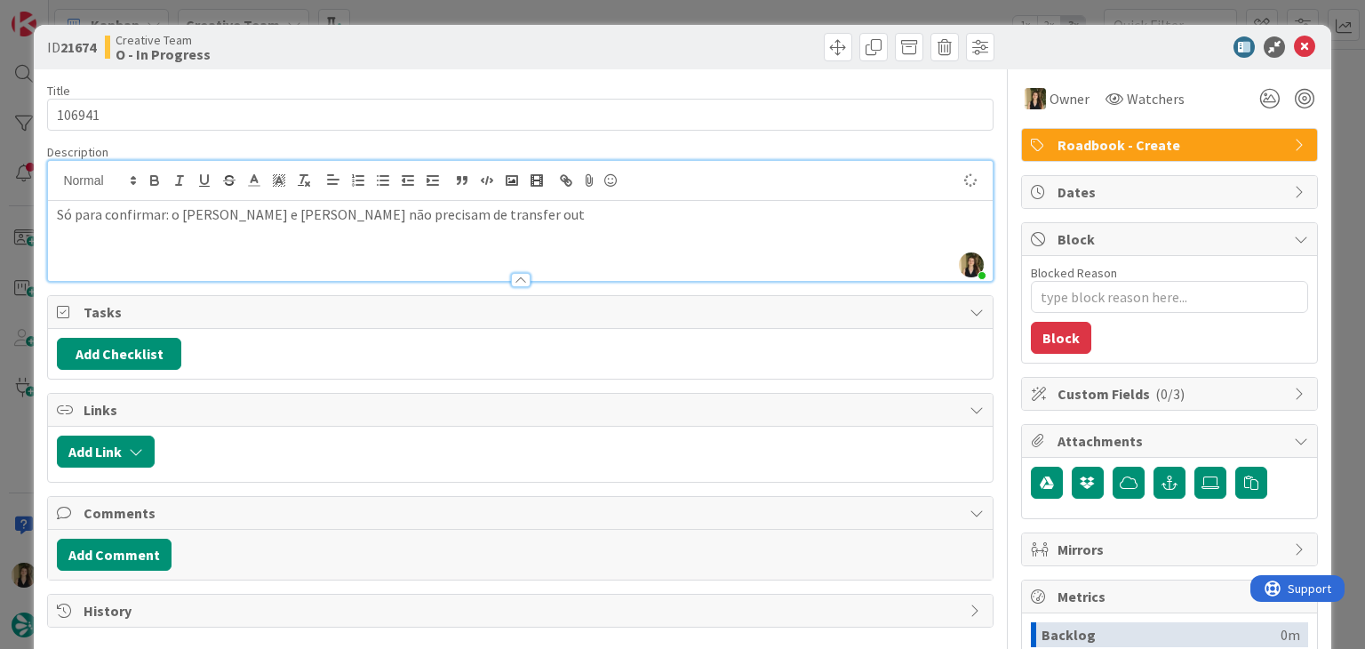
click at [348, 216] on p "Só para confirmar: o Mark e Kim não precisam de transfer out" at bounding box center [520, 214] width 926 height 20
click at [558, 201] on div "Só para confirmar: o Mark e Kim não precisam de Welcome nem transfer out" at bounding box center [520, 241] width 944 height 80
click at [163, 214] on p "Só para confirmar: o Mark e Kim não precisam de Welcome nem transfer out certo?" at bounding box center [520, 214] width 926 height 20
drag, startPoint x: 453, startPoint y: 60, endPoint x: 444, endPoint y: 6, distance: 54.1
click at [451, 58] on div "Creative Team O - In Progress" at bounding box center [311, 47] width 412 height 28
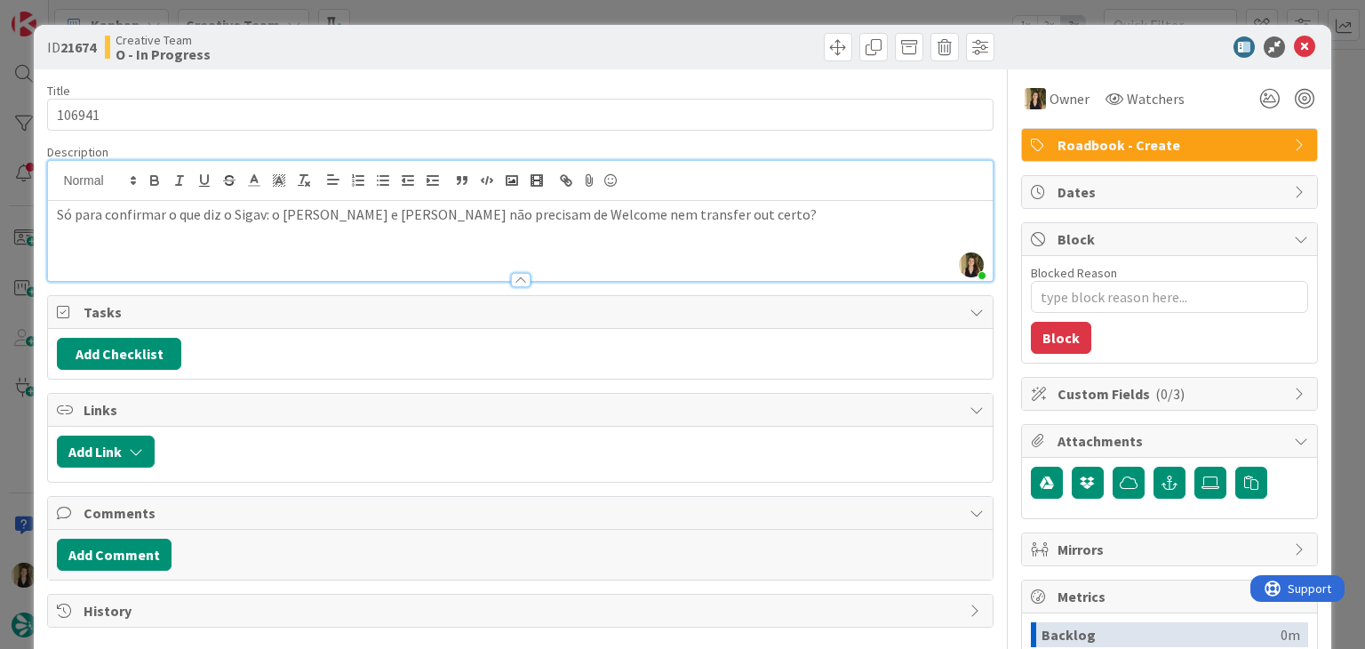
click at [664, 225] on div "Só para confirmar o que diz o Sigav: o Mark e Kim não precisam de Welcome nem t…" at bounding box center [520, 241] width 944 height 80
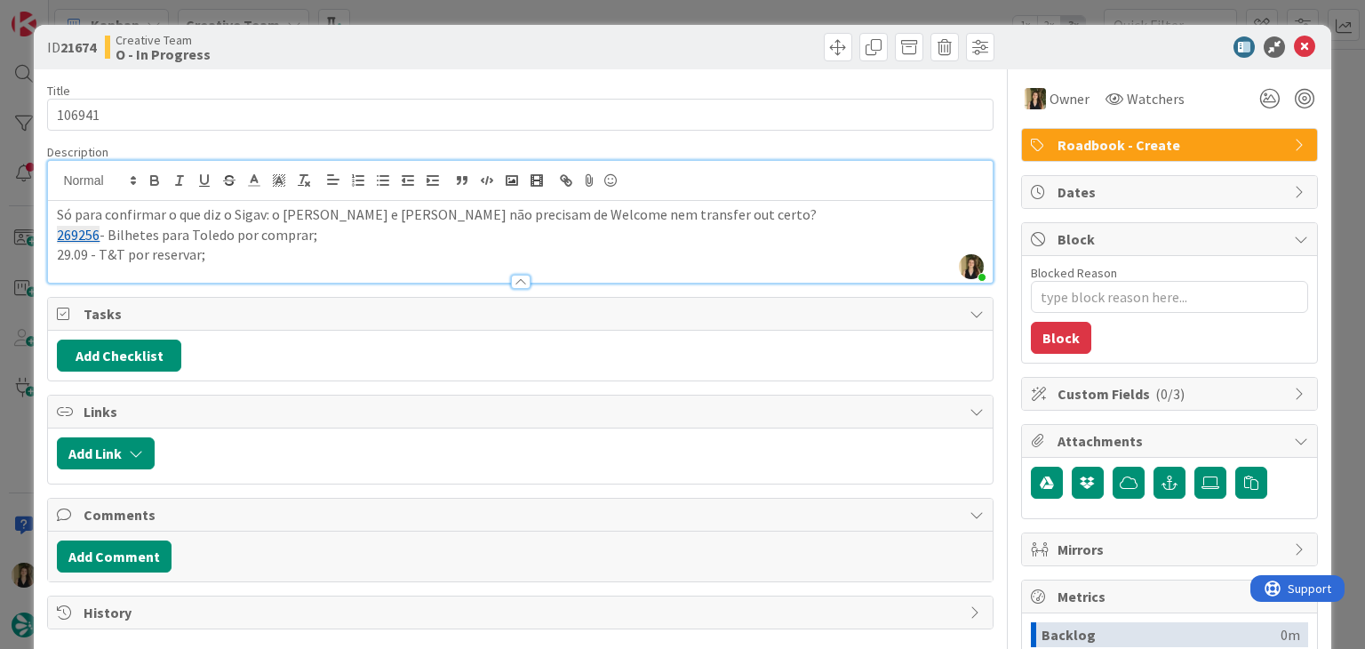
scroll to position [2456, 0]
click at [454, 40] on div "Creative Team O - In Progress" at bounding box center [311, 47] width 412 height 28
click at [455, 15] on div "ID 21674 Creative Team O - In Progress Title 6 / 128 106941 Description Sofia P…" at bounding box center [682, 324] width 1365 height 649
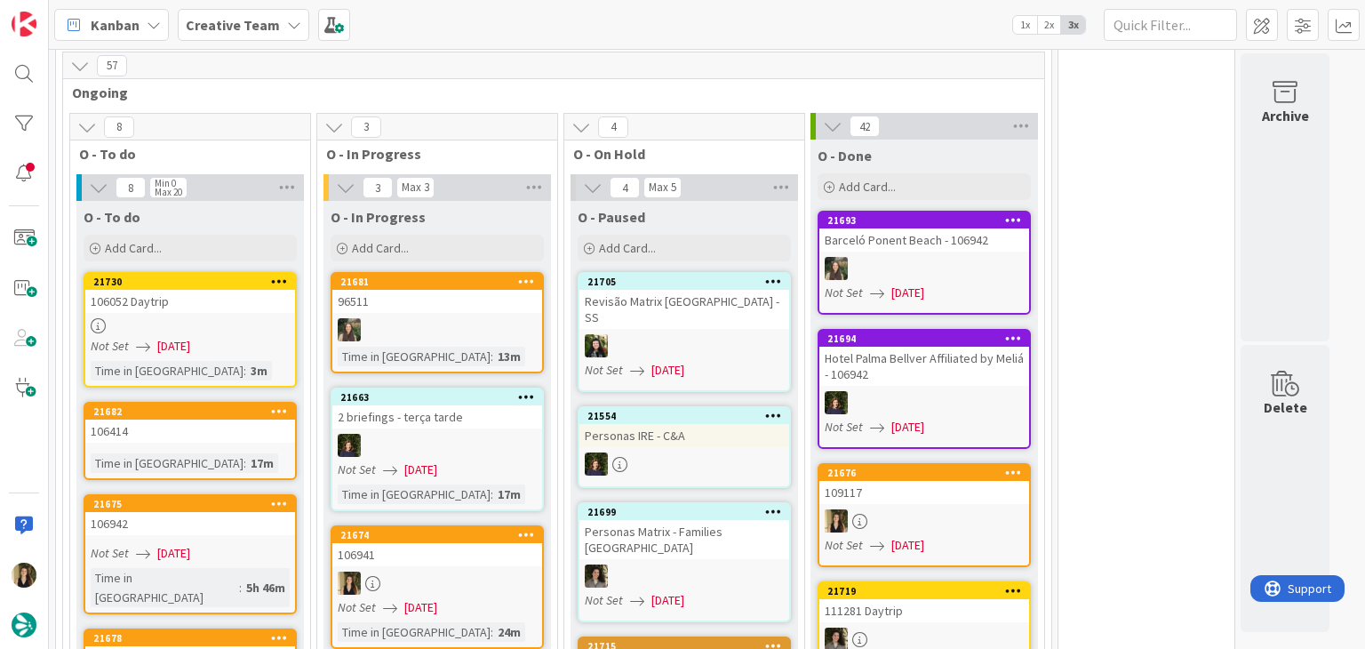
click at [480, 525] on link "21674 106941 Not Set 26/08/2025 Time in Column : 24m" at bounding box center [437, 587] width 213 height 124
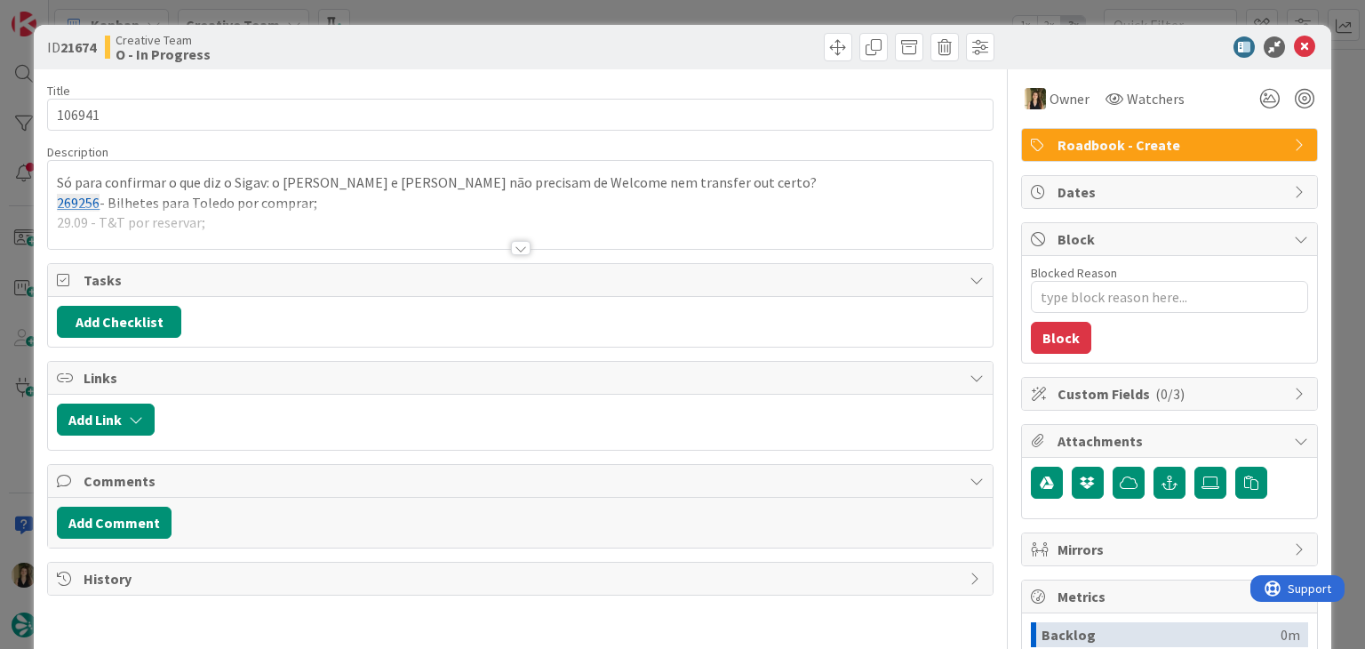
type textarea "x"
click at [341, 209] on div at bounding box center [520, 226] width 944 height 45
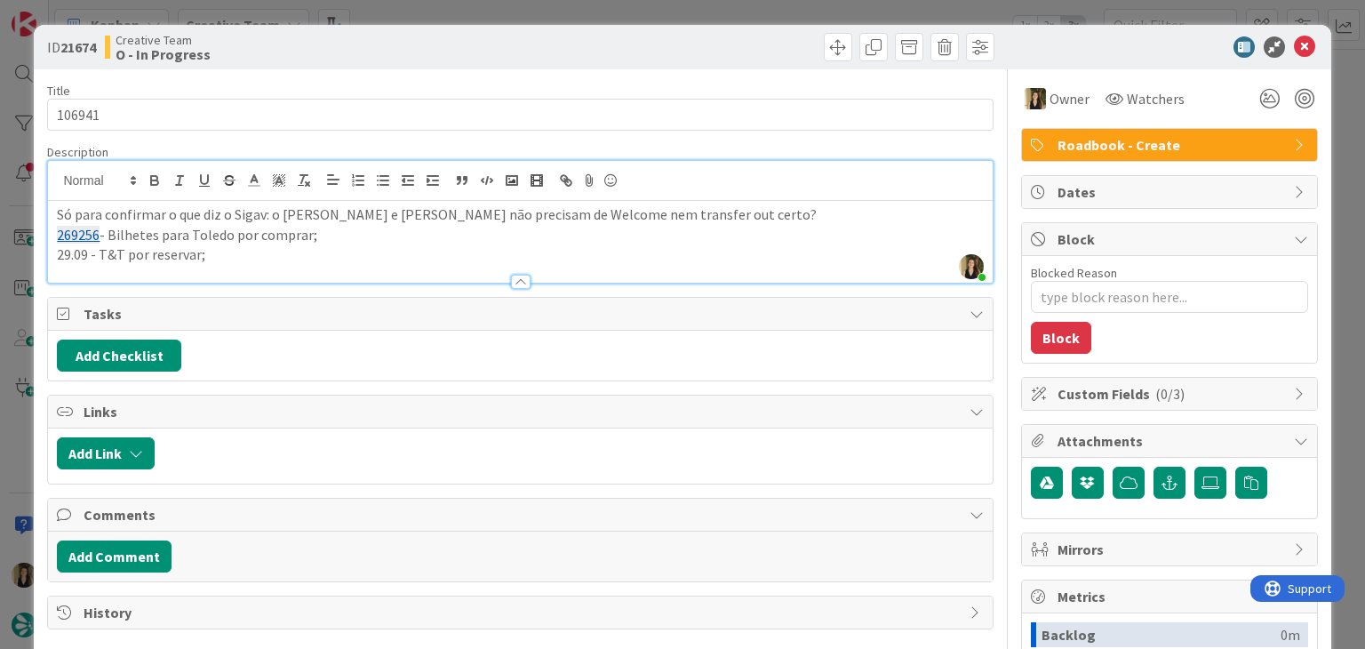
click at [286, 257] on p "29.09 - T&T por reservar;" at bounding box center [520, 254] width 926 height 20
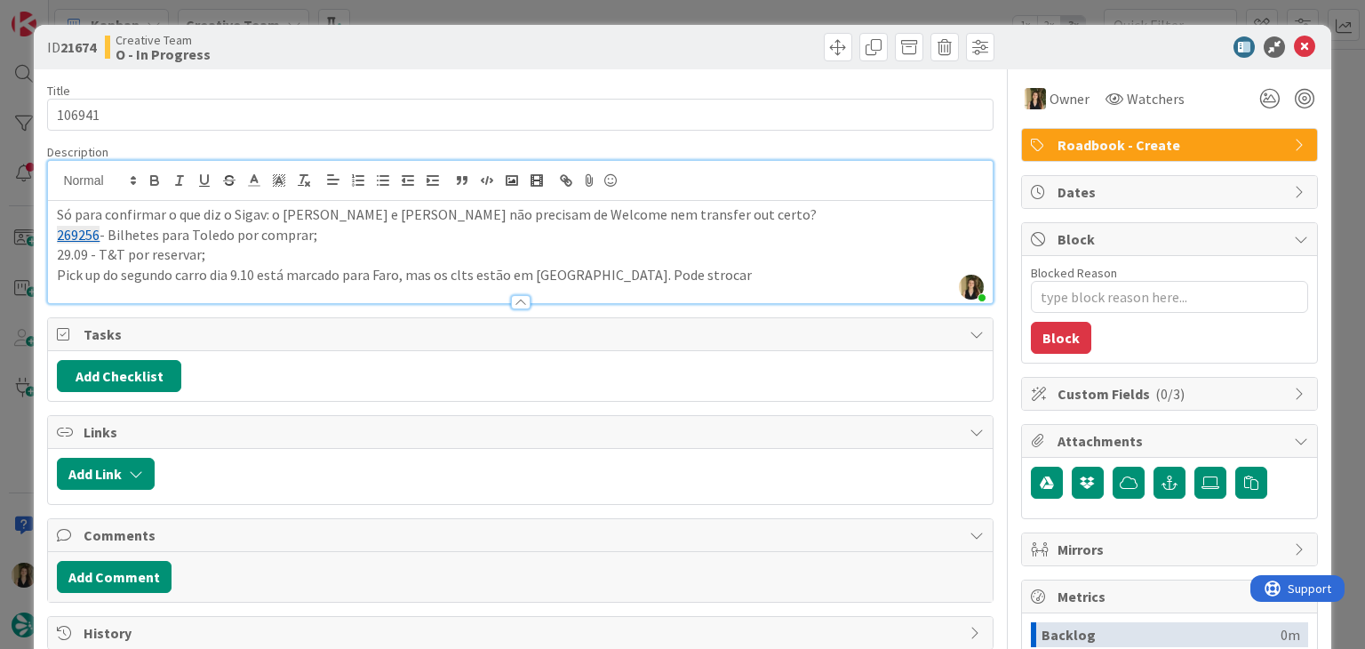
drag, startPoint x: 602, startPoint y: 276, endPoint x: 666, endPoint y: 250, distance: 69.0
click at [605, 274] on p "Pick up do segundo carro dia 9.10 está marcado para Faro, mas os clts estão em …" at bounding box center [520, 275] width 926 height 20
click at [670, 273] on p "Pick up do segundo carro dia 9.10 está marcado para Faro, mas os clts estão em …" at bounding box center [520, 275] width 926 height 20
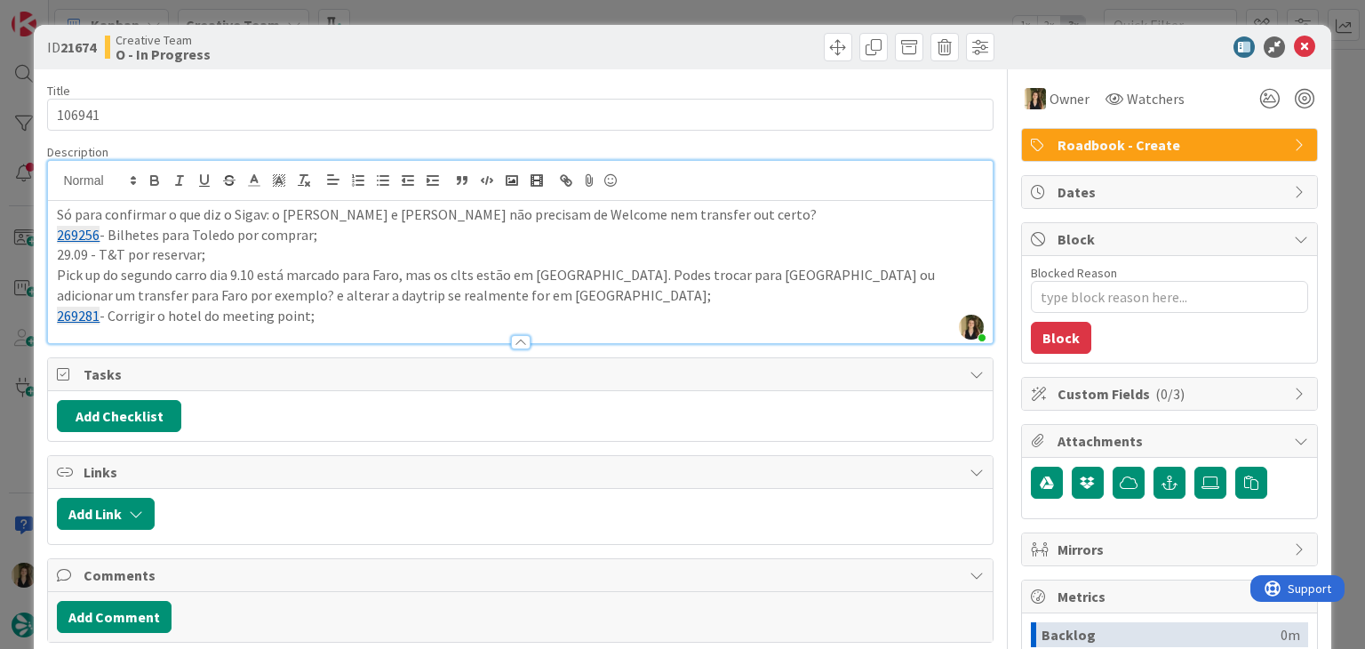
click at [107, 316] on p "269281 - Corrigir o hotel do meeting point;" at bounding box center [520, 316] width 926 height 20
click at [602, 15] on div "ID 21674 Creative Team O - In Progress Title 6 / 128 106941 Description Sofia P…" at bounding box center [682, 324] width 1365 height 649
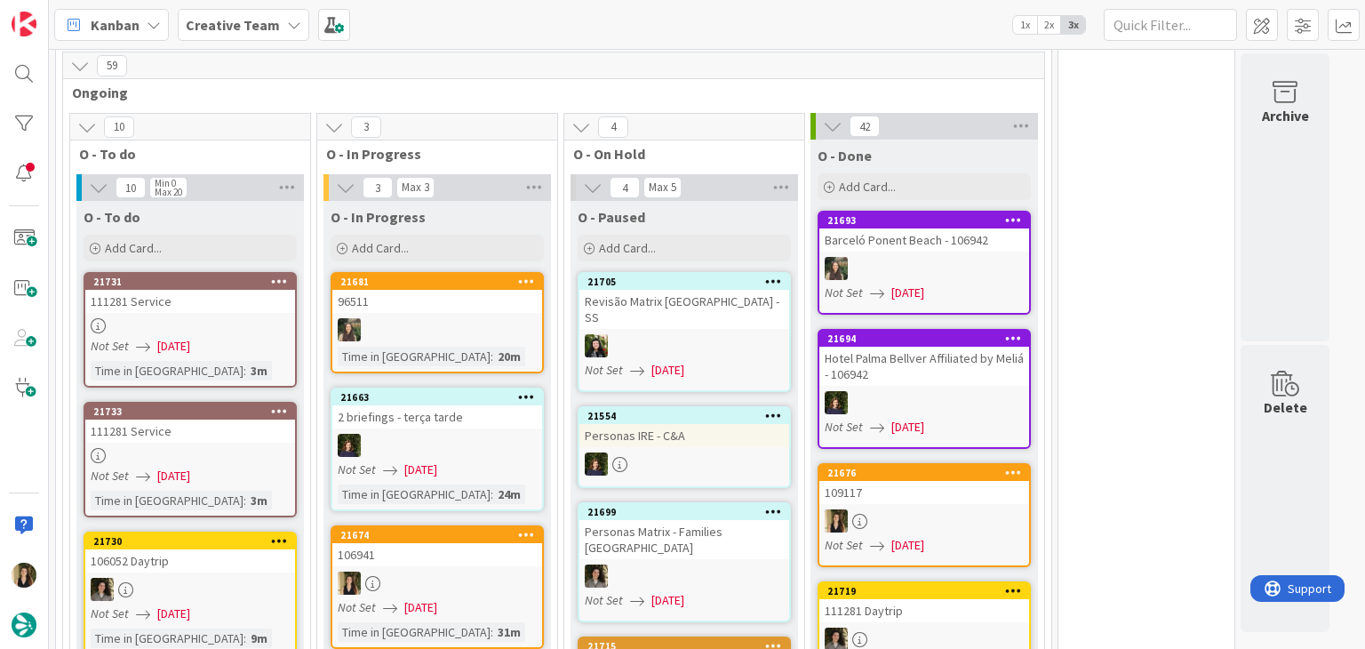
click at [448, 272] on link "21681 96511 Time in Column : 20m" at bounding box center [437, 322] width 213 height 101
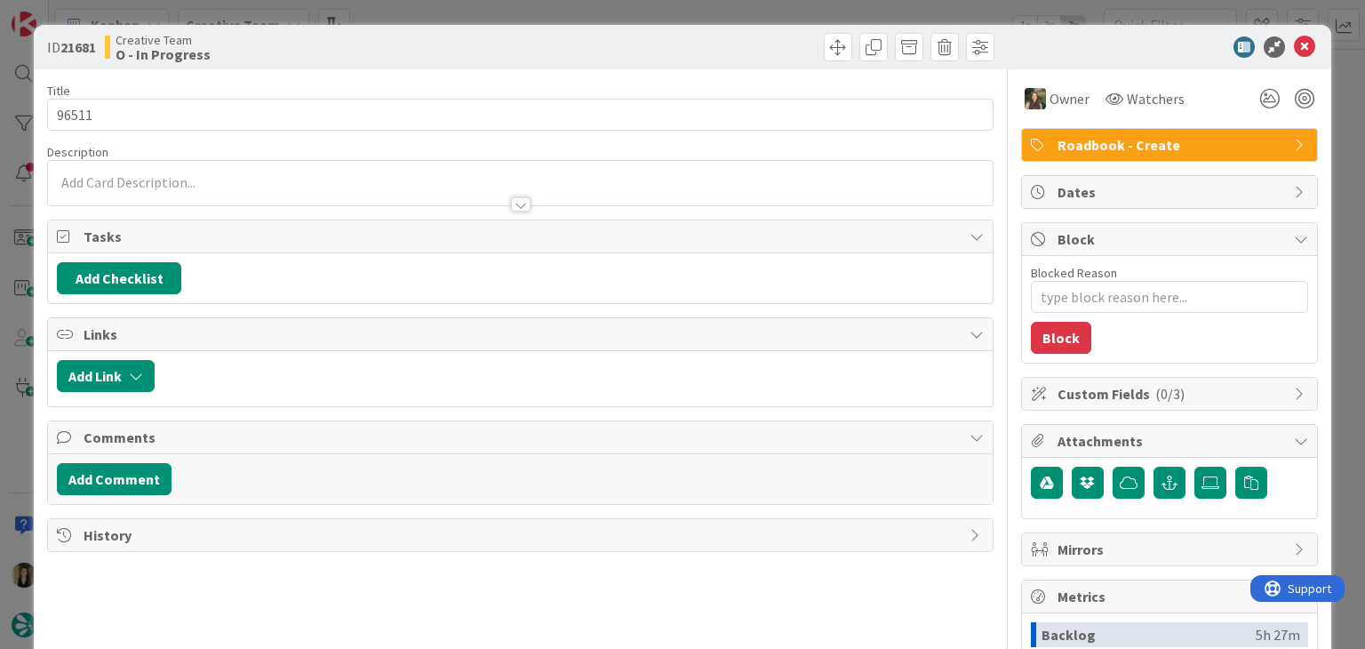
click at [498, 8] on div "ID 21681 Creative Team O - In Progress Title 5 / 128 96511 Description Owner Wa…" at bounding box center [682, 324] width 1365 height 649
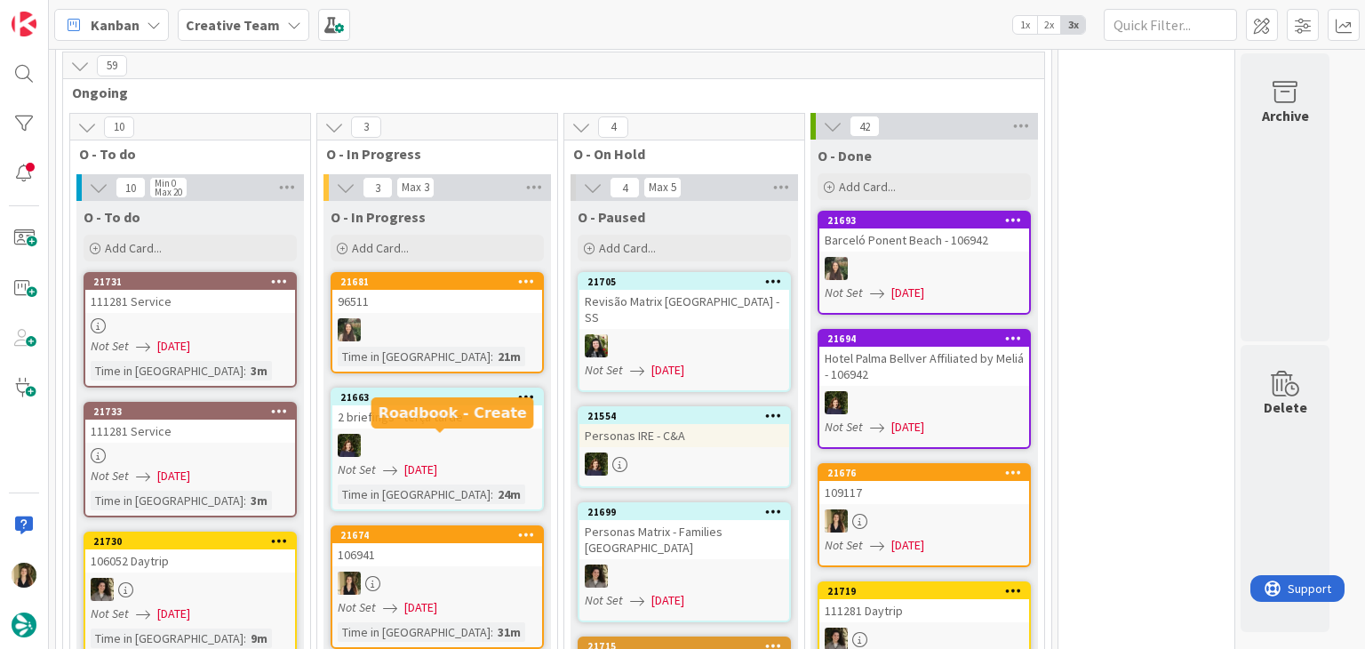
click at [462, 543] on div "106941" at bounding box center [437, 554] width 210 height 23
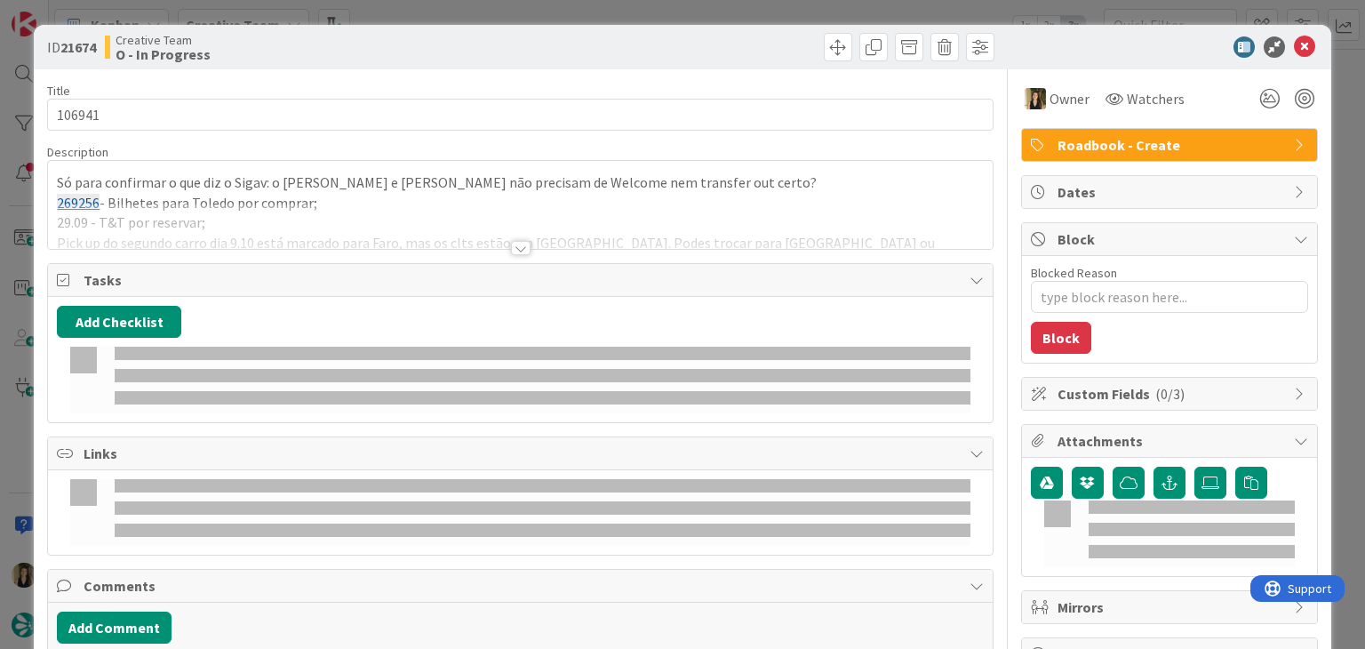
type textarea "x"
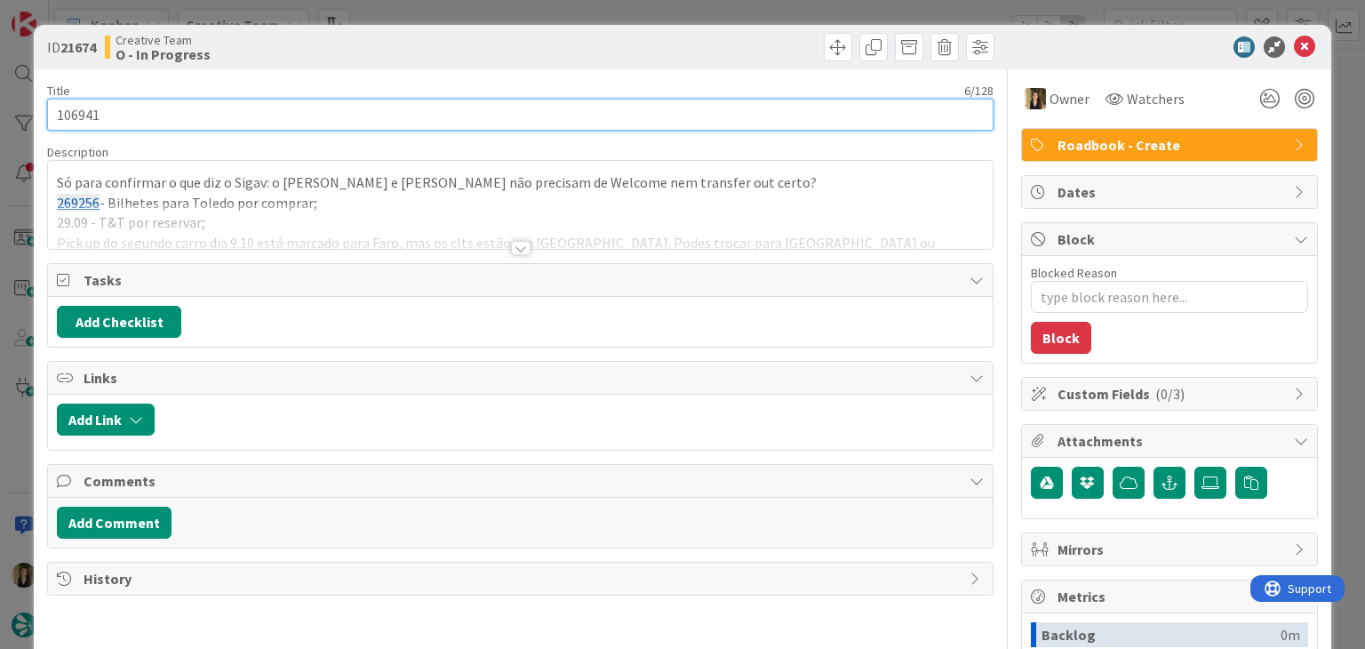
click at [78, 120] on input "106941" at bounding box center [520, 115] width 946 height 32
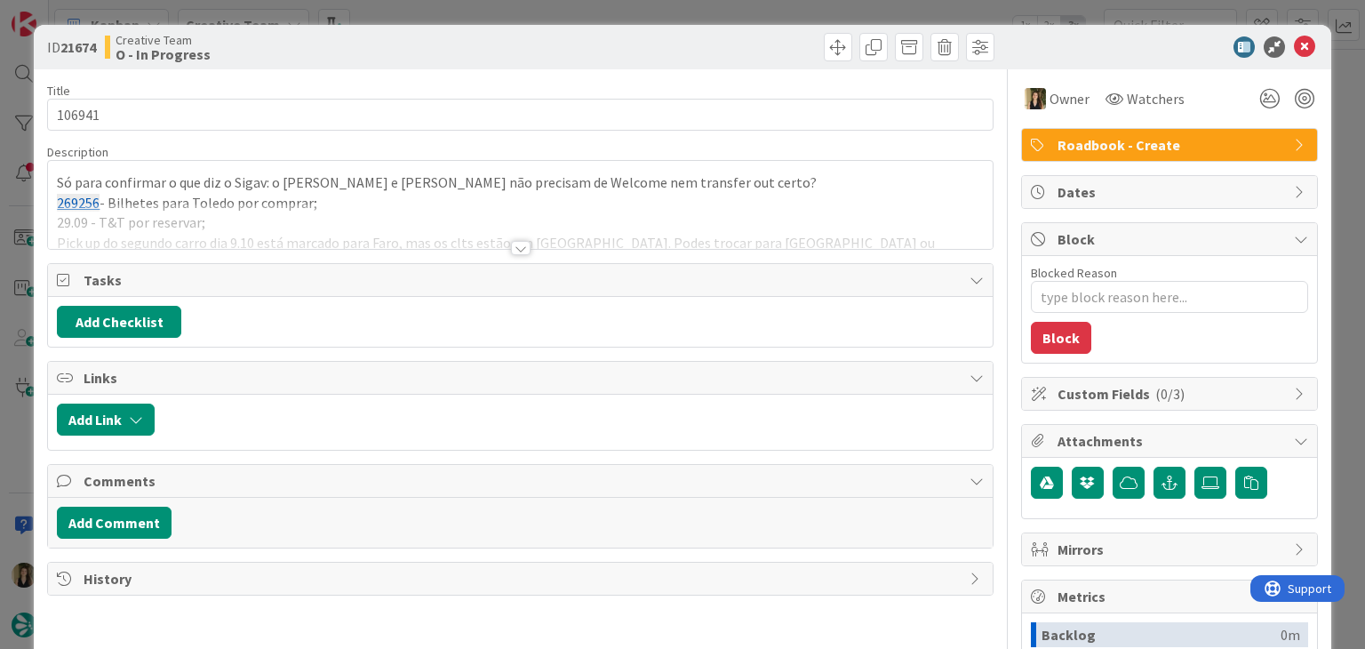
click at [651, 48] on div at bounding box center [759, 47] width 469 height 28
drag, startPoint x: 647, startPoint y: 12, endPoint x: 644, endPoint y: 21, distance: 10.4
click at [646, 12] on div "ID 21674 Creative Team O - In Progress Title 6 / 128 106941 Description Só para…" at bounding box center [682, 324] width 1365 height 649
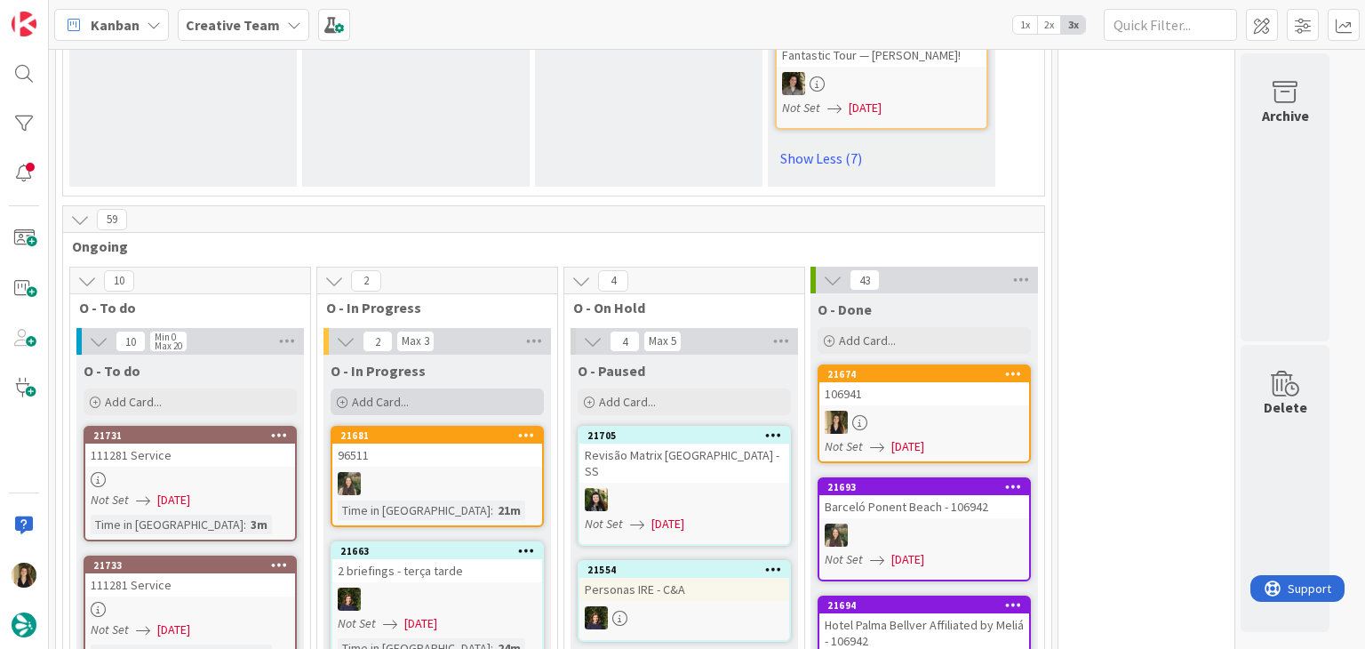
click at [468, 388] on div "Add Card..." at bounding box center [437, 401] width 213 height 27
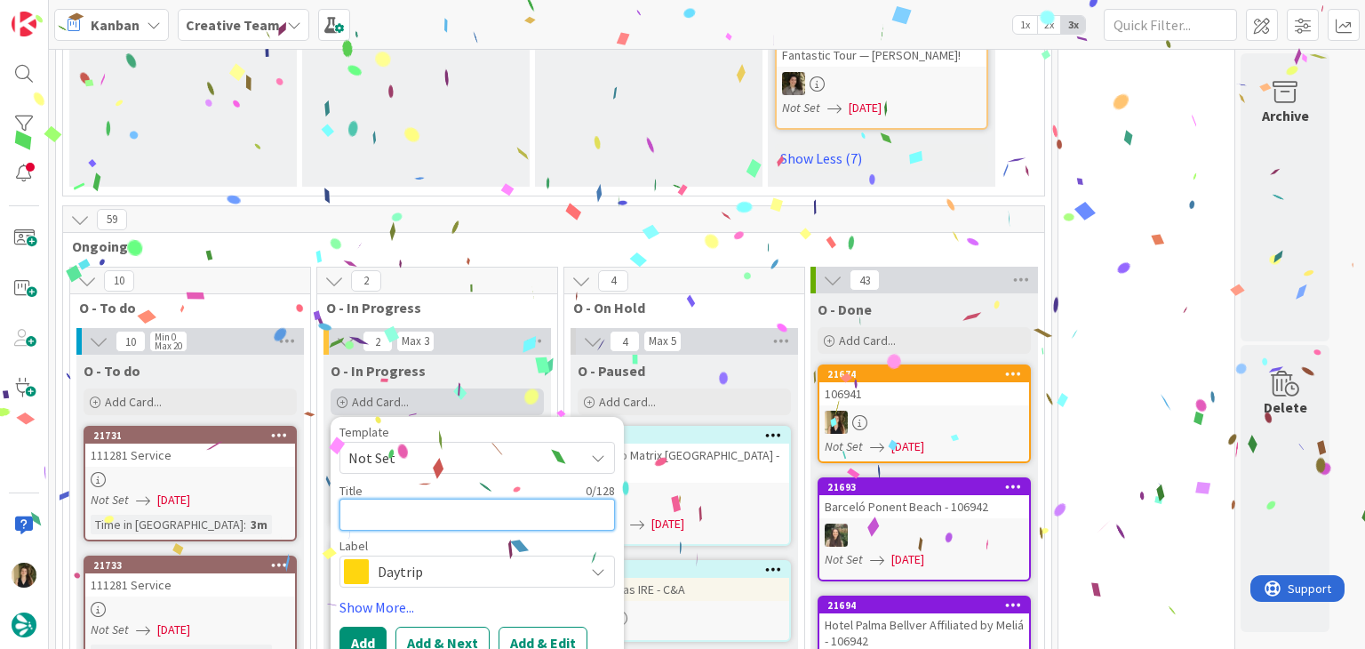
paste textarea "106941"
type textarea "106941"
type textarea "x"
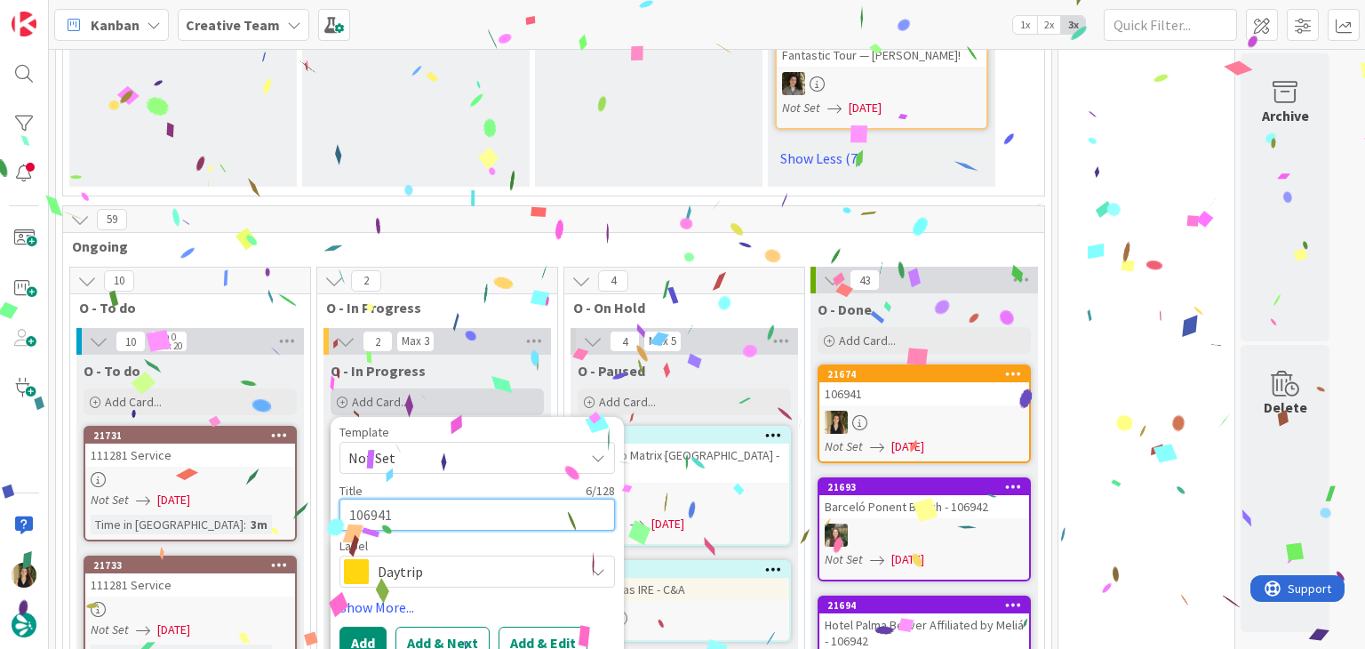
type textarea "106941"
type textarea "x"
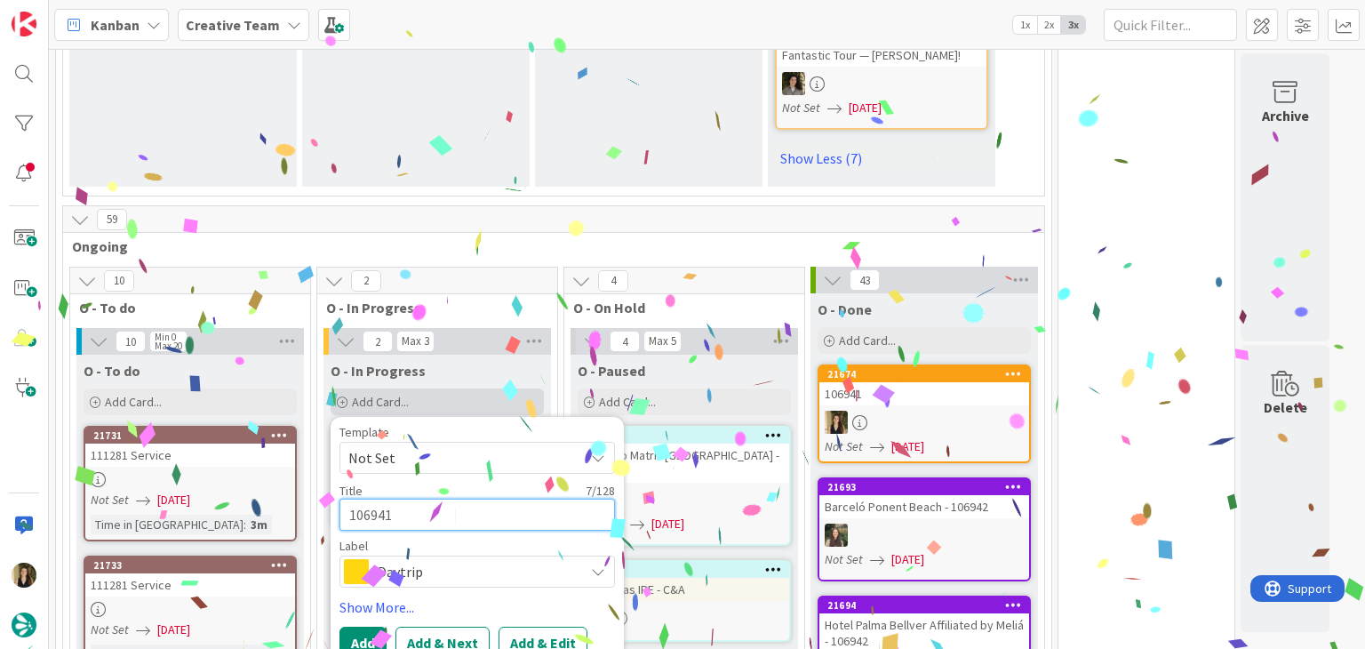
type textarea "106941 c"
type textarea "x"
type textarea "106941 co"
type textarea "x"
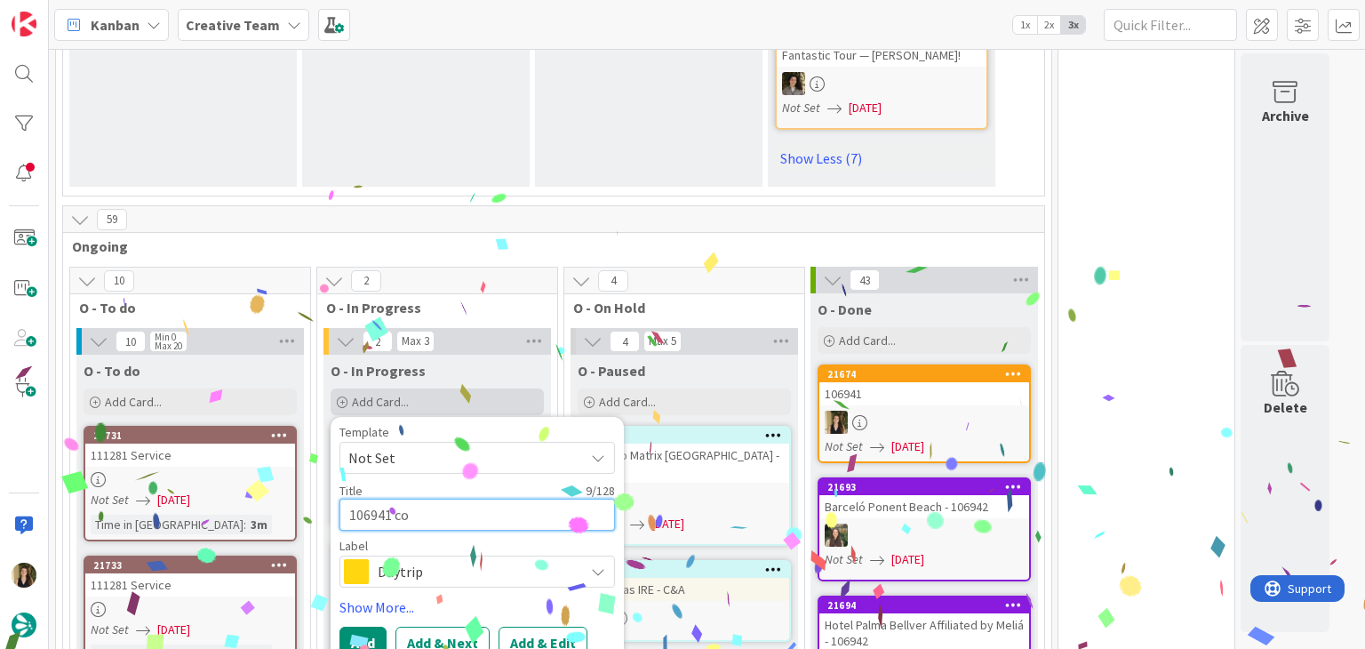
type textarea "106941 con"
type textarea "x"
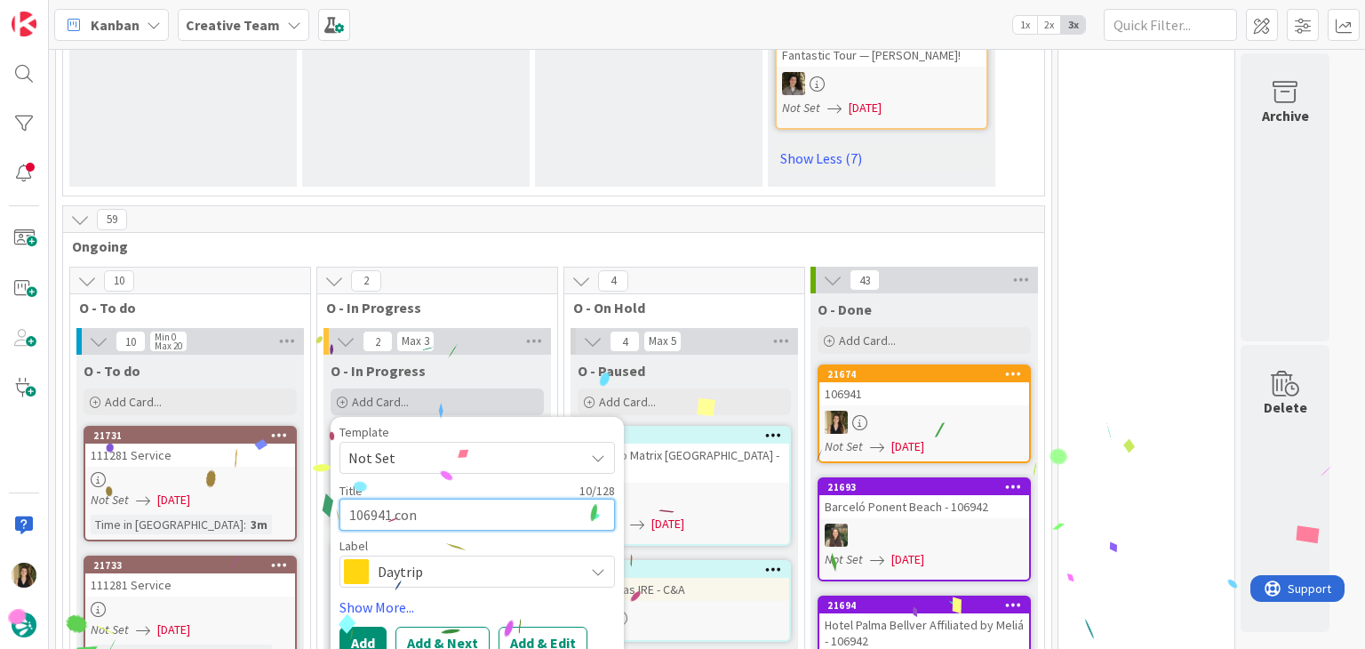
type textarea "106941 conr"
type textarea "x"
type textarea "106941 conri"
type textarea "x"
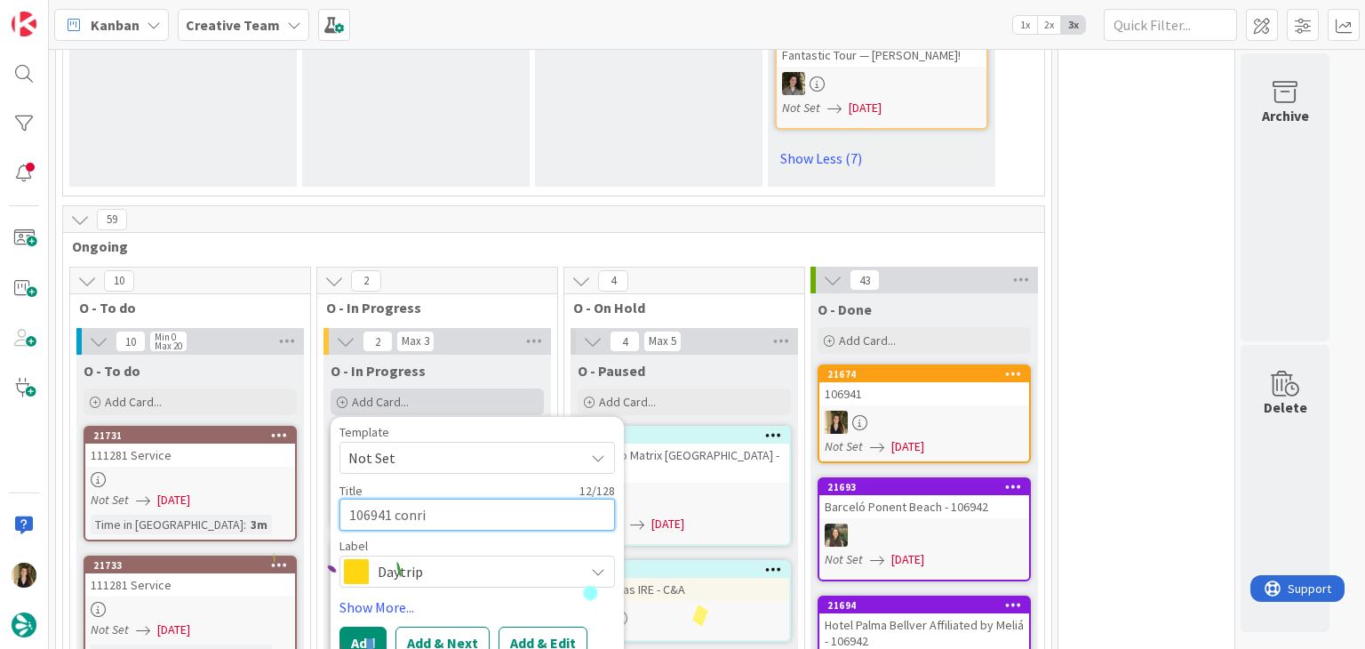
type textarea "106941 conrin"
type textarea "x"
type textarea "106941 conrinu"
type textarea "x"
type textarea "106941 conrinua"
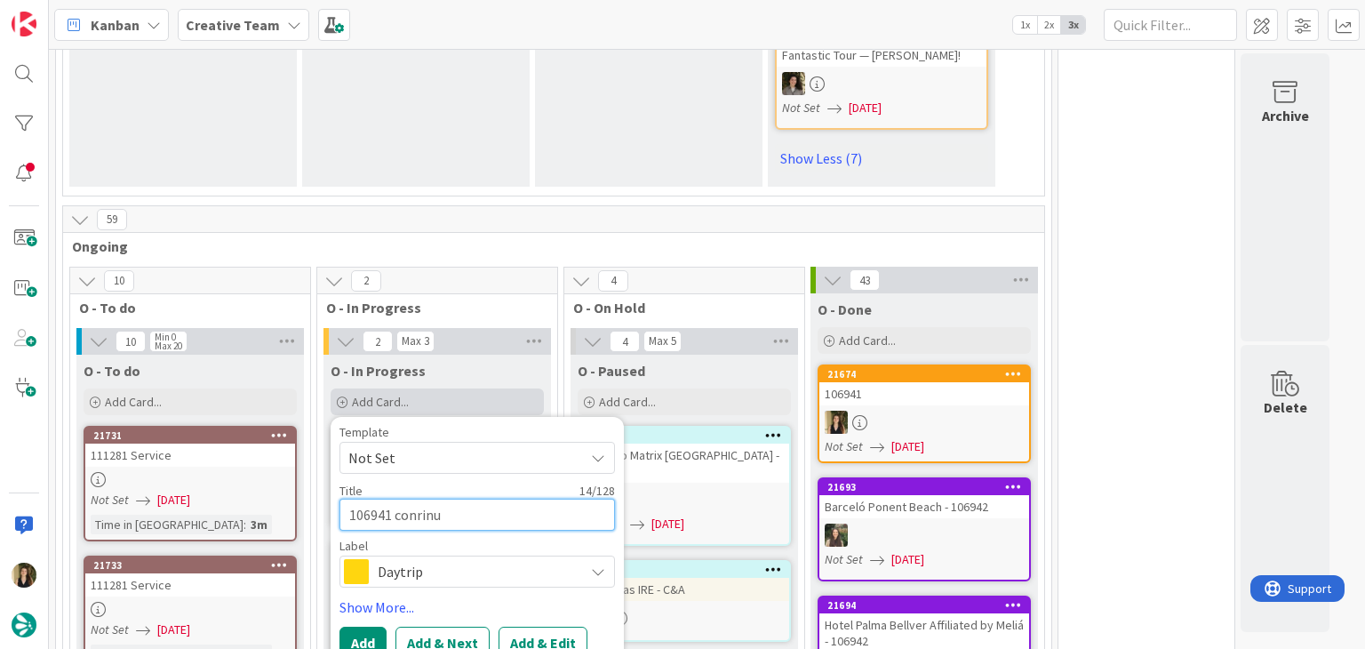
type textarea "x"
type textarea "106941 conrinuaç"
type textarea "x"
type textarea "106941 conrinuaçã"
type textarea "x"
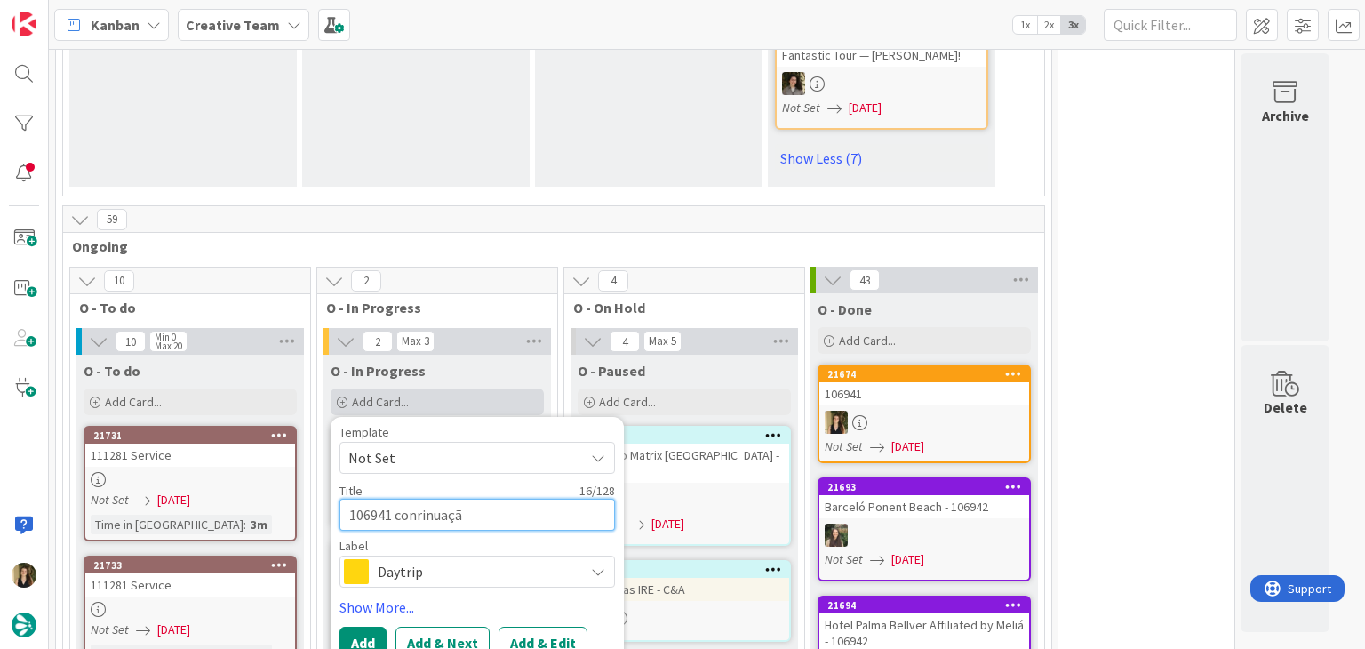
type textarea "106941 conrinuação"
type textarea "x"
drag, startPoint x: 419, startPoint y: 420, endPoint x: 468, endPoint y: 397, distance: 54.5
click at [419, 499] on textarea "106941 conrinuação" at bounding box center [478, 515] width 276 height 32
type textarea "106941 coninuação"
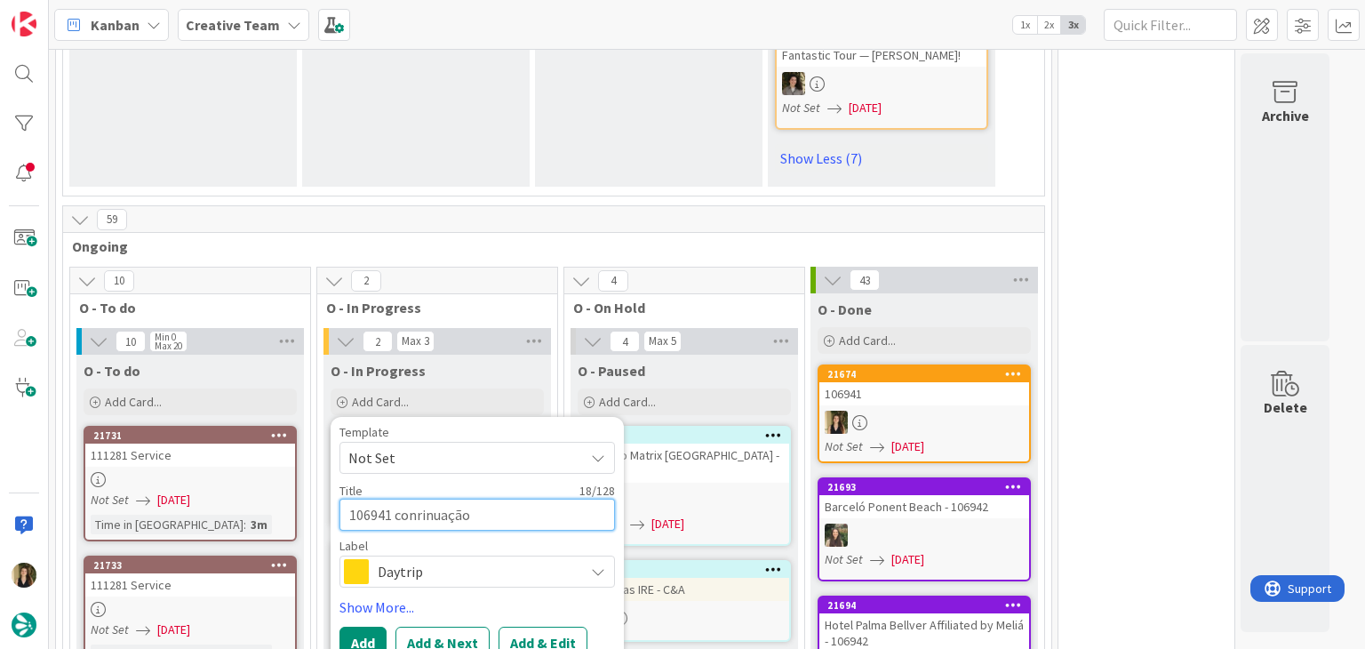
type textarea "x"
type textarea "106941 continuação"
type textarea "x"
type textarea "106941 continuação"
click at [498, 559] on span "Daytrip" at bounding box center [476, 571] width 197 height 25
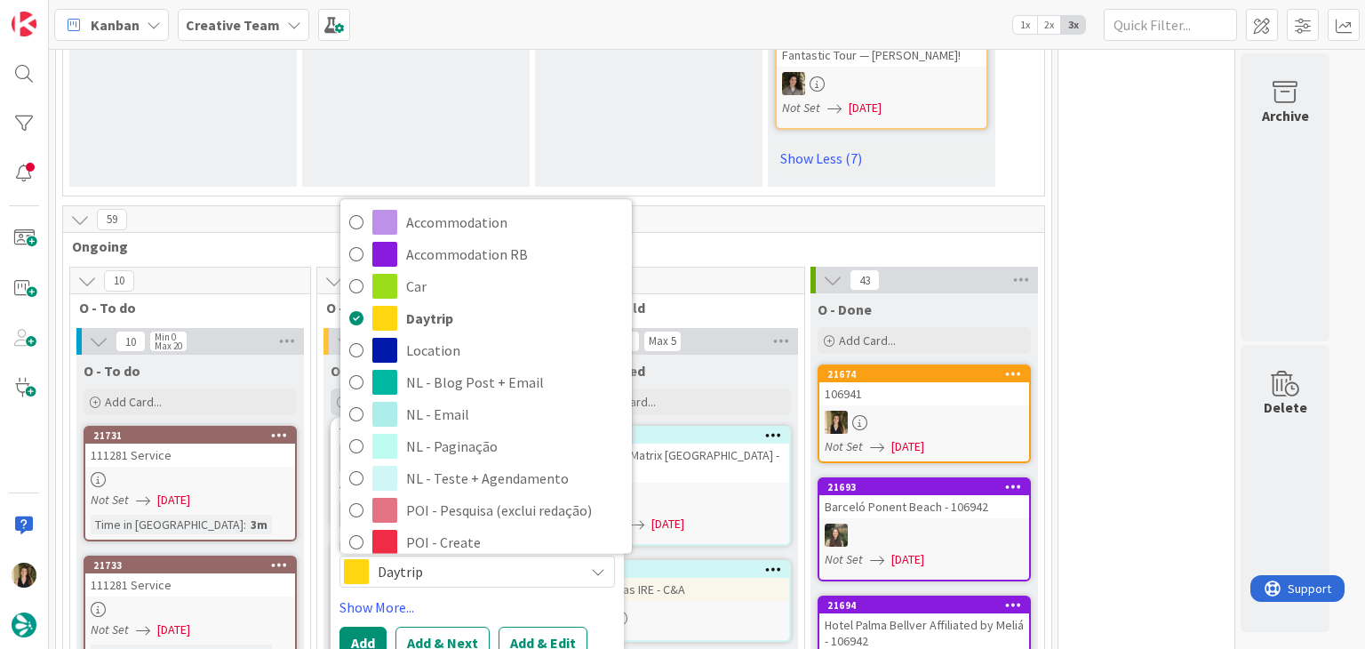
click at [510, 562] on span "Roadbook - Create" at bounding box center [514, 575] width 217 height 27
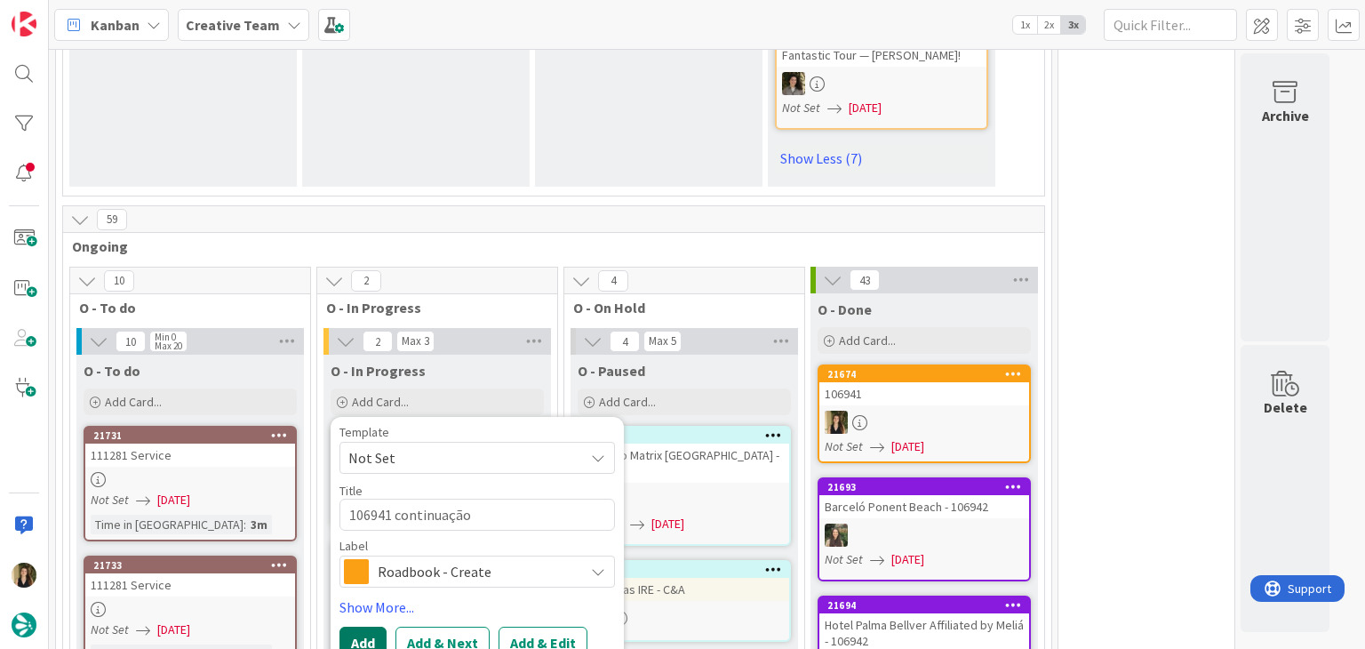
click at [368, 627] on button "Add" at bounding box center [363, 643] width 47 height 32
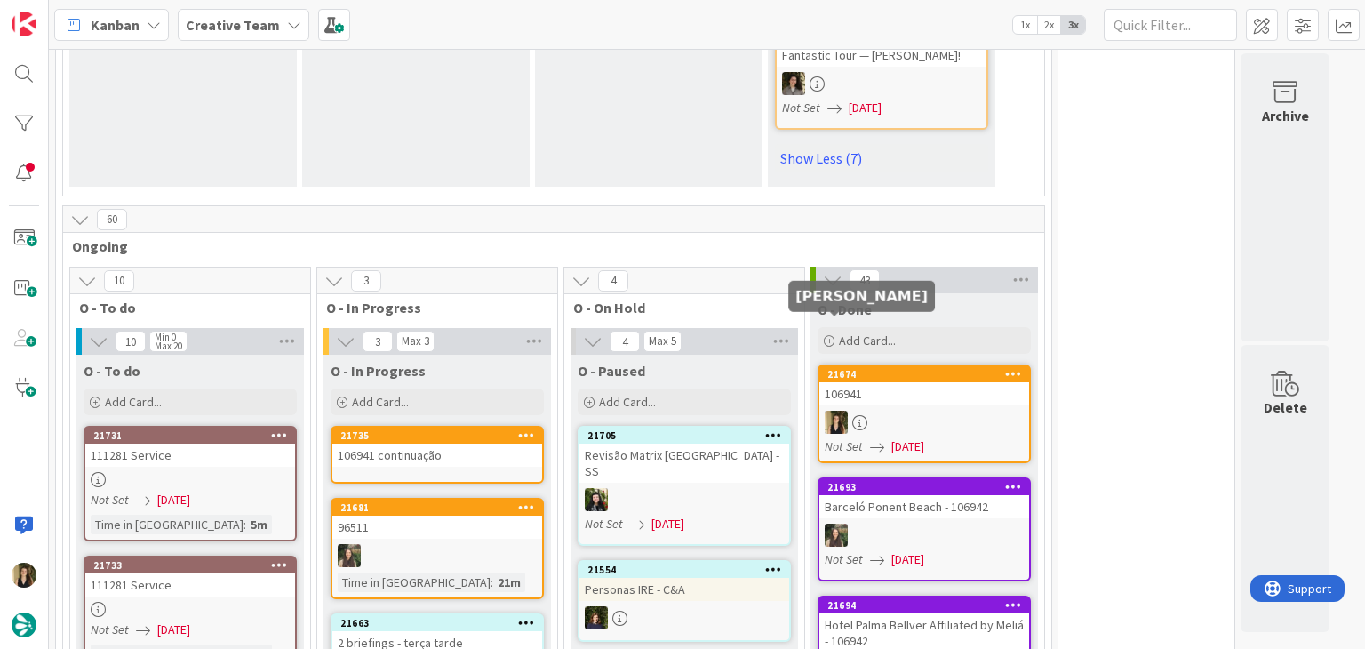
click at [870, 411] on div at bounding box center [925, 422] width 210 height 23
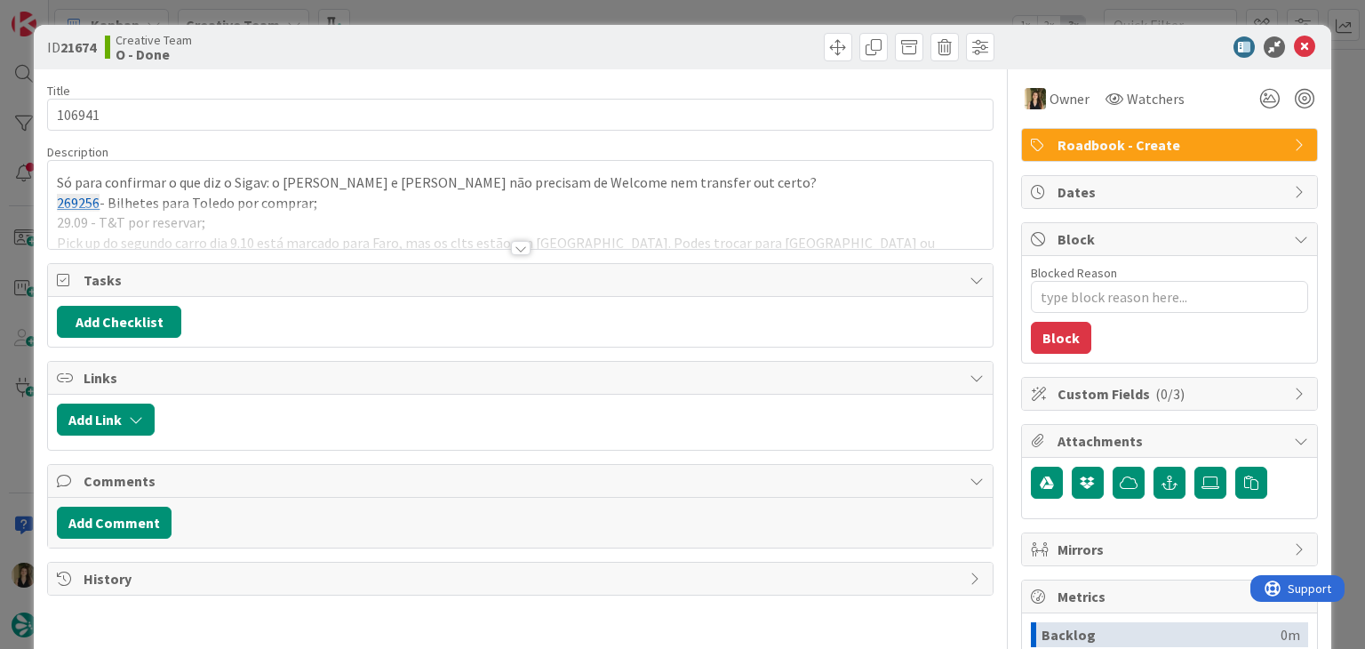
click at [423, 232] on div at bounding box center [520, 226] width 944 height 45
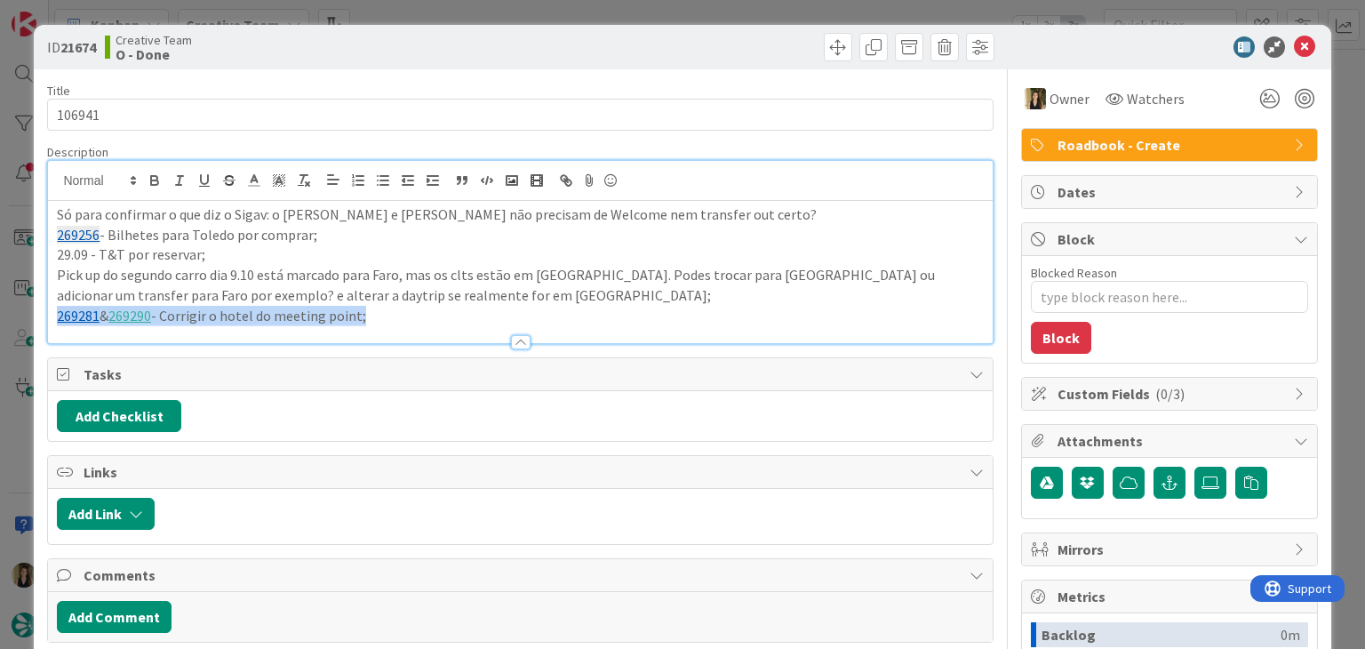
drag, startPoint x: 335, startPoint y: 316, endPoint x: 268, endPoint y: 302, distance: 68.0
click at [269, 303] on div "Description Só para confirmar o que diz o Sigav: o Mark e Kim não precisam de W…" at bounding box center [520, 244] width 946 height 200
drag, startPoint x: 281, startPoint y: 303, endPoint x: 46, endPoint y: 206, distance: 253.9
click at [46, 206] on div "ID 21674 Creative Team O - Done Title 6 / 128 106941 Description Sofia Palma ju…" at bounding box center [682, 477] width 1297 height 905
copy div "Só para confirmar o que diz o Sigav: o Mark e Kim não precisam de Welcome nem t…"
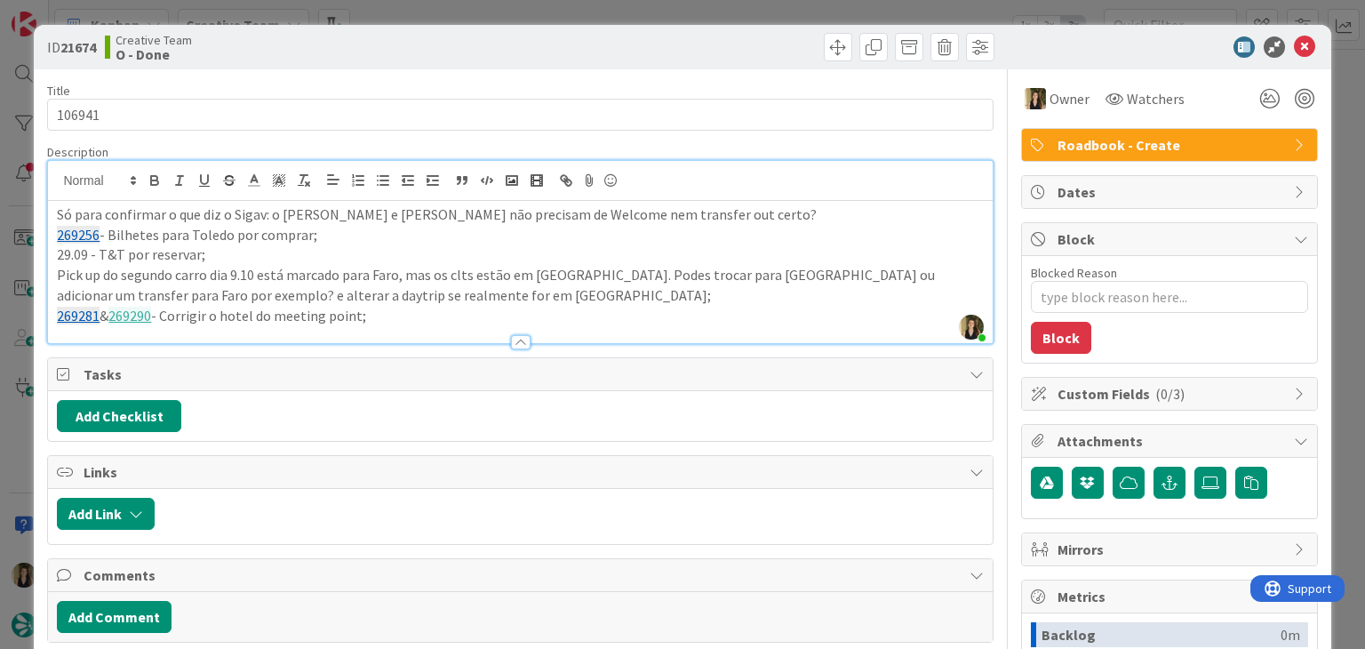
drag, startPoint x: 606, startPoint y: 42, endPoint x: 606, endPoint y: 13, distance: 28.4
click at [606, 33] on div at bounding box center [759, 47] width 469 height 28
click at [606, 12] on div "ID 21674 Creative Team O - Done Title 6 / 128 106941 Description Sofia Palma ju…" at bounding box center [682, 324] width 1365 height 649
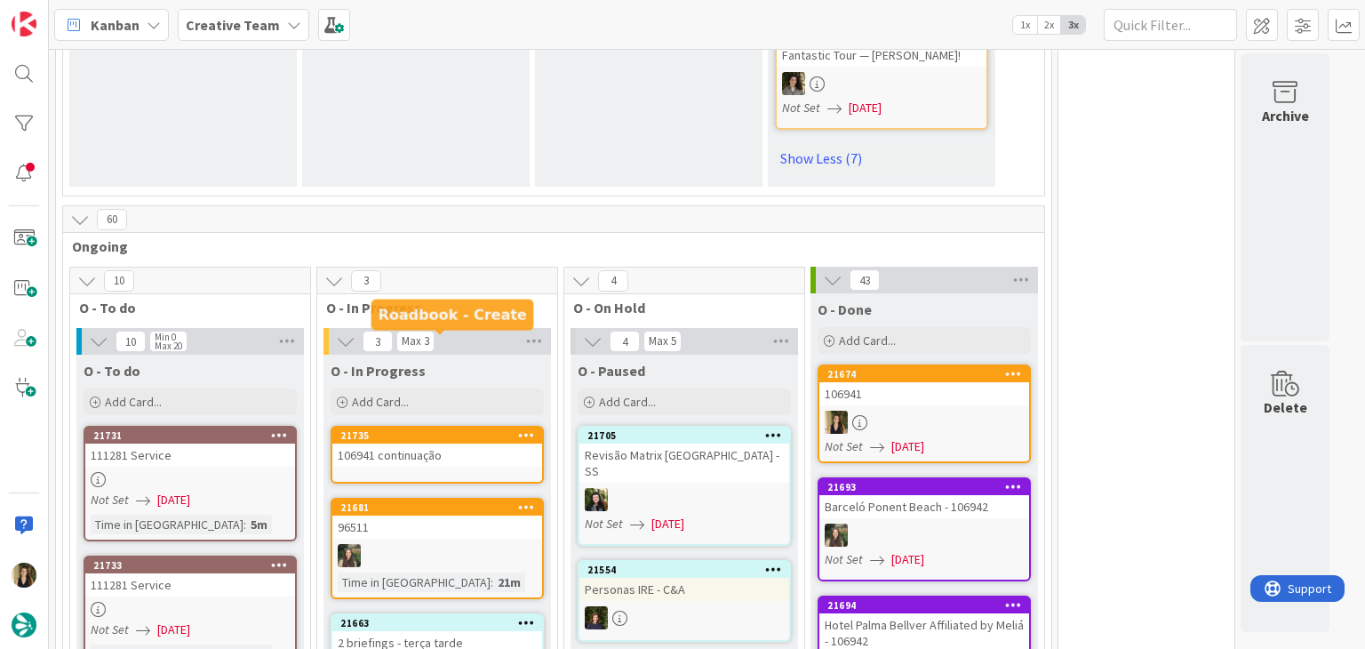
click at [464, 444] on div "106941 continuação" at bounding box center [437, 455] width 210 height 23
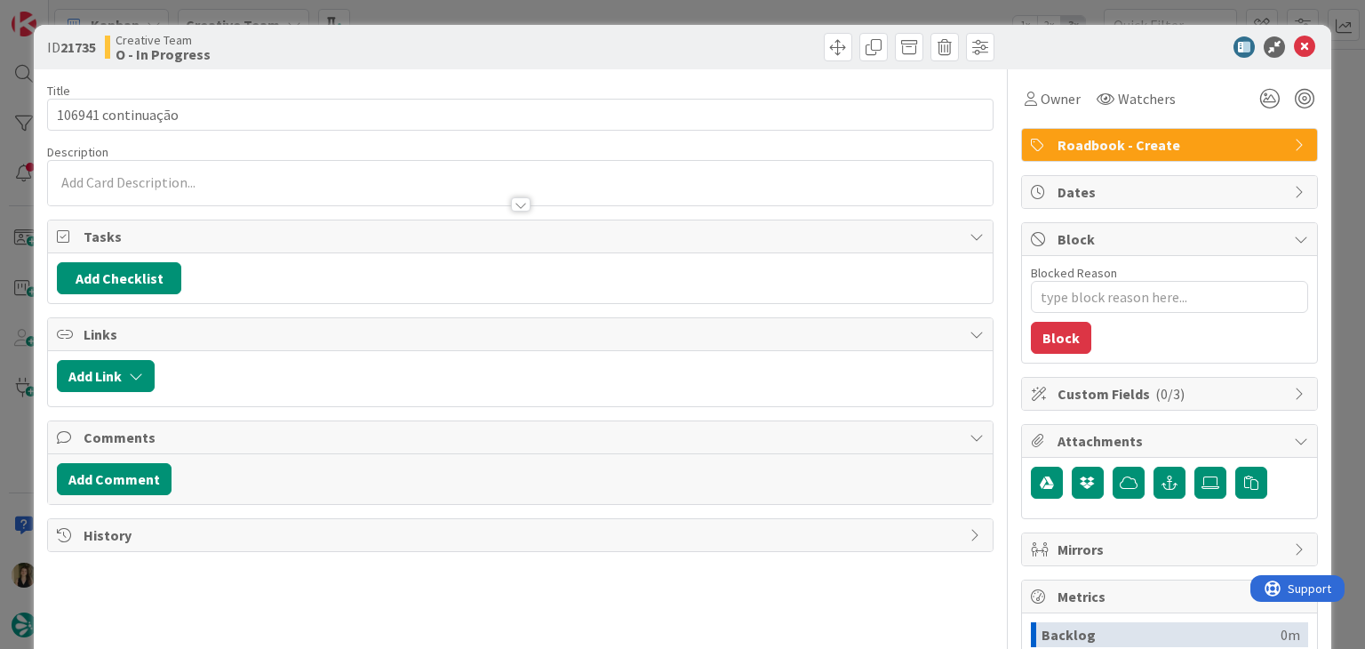
click at [264, 187] on div at bounding box center [520, 196] width 944 height 19
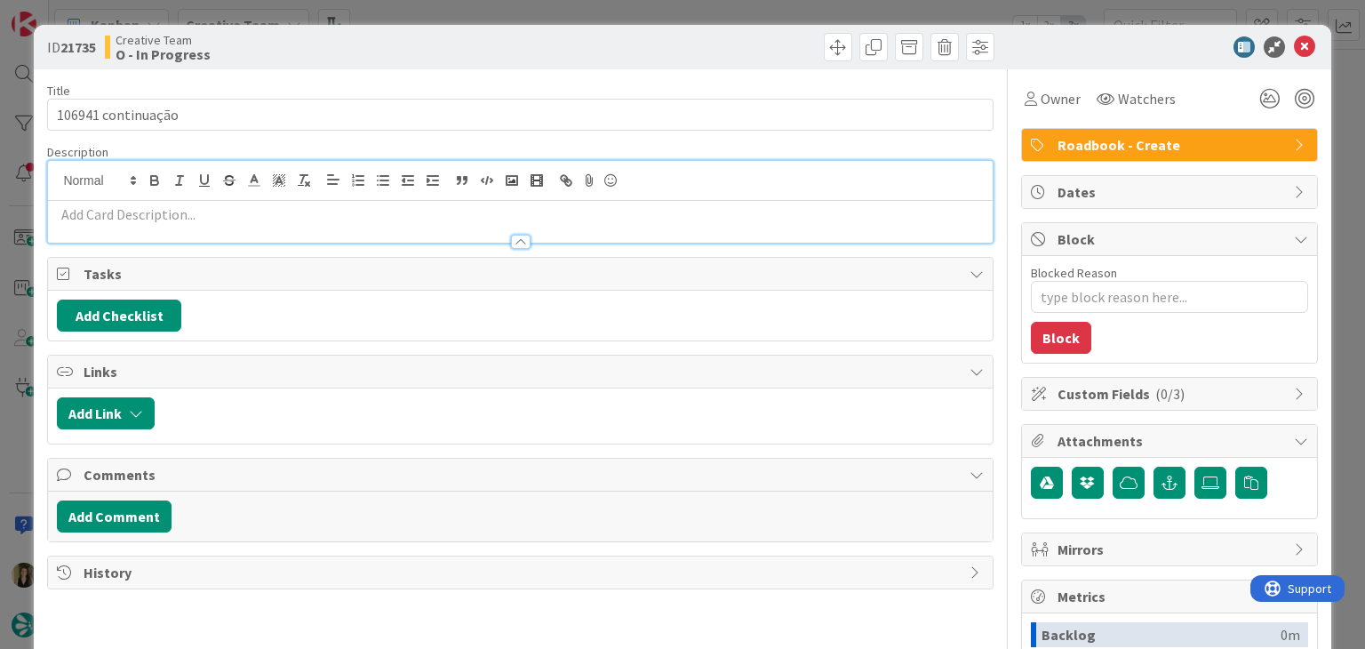
click at [252, 203] on div at bounding box center [520, 222] width 944 height 42
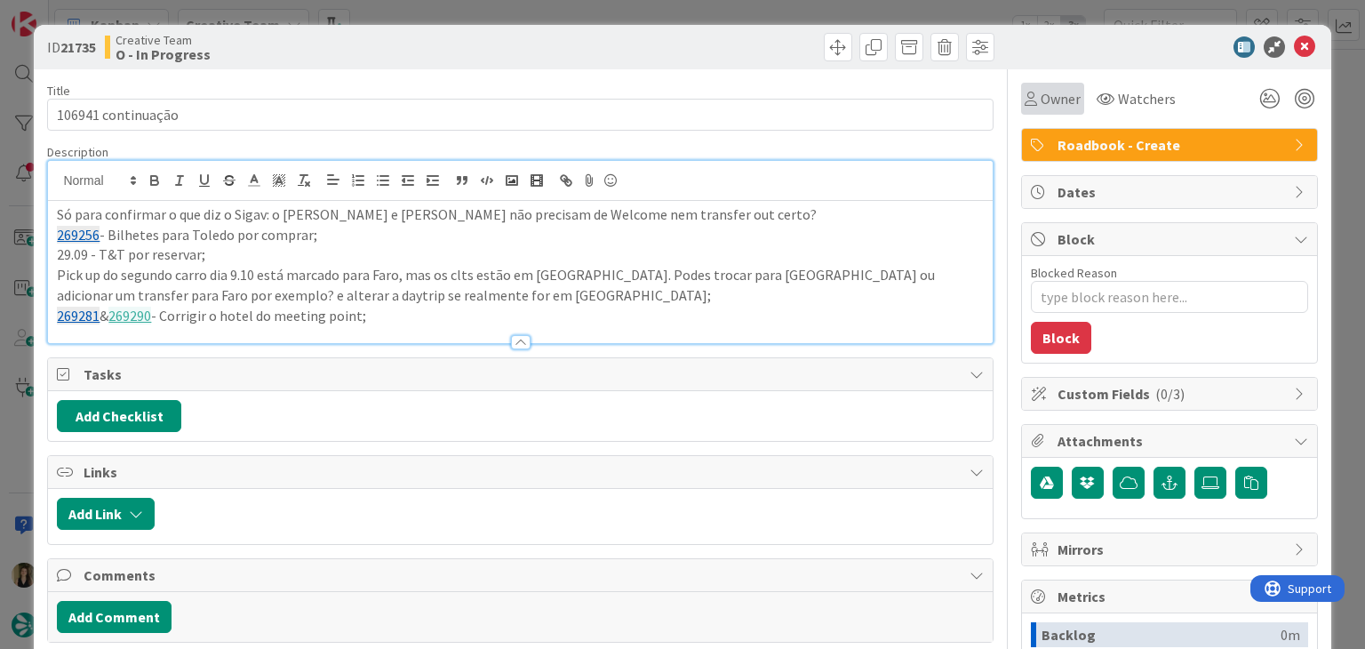
click at [1021, 83] on div "Owner" at bounding box center [1052, 99] width 63 height 32
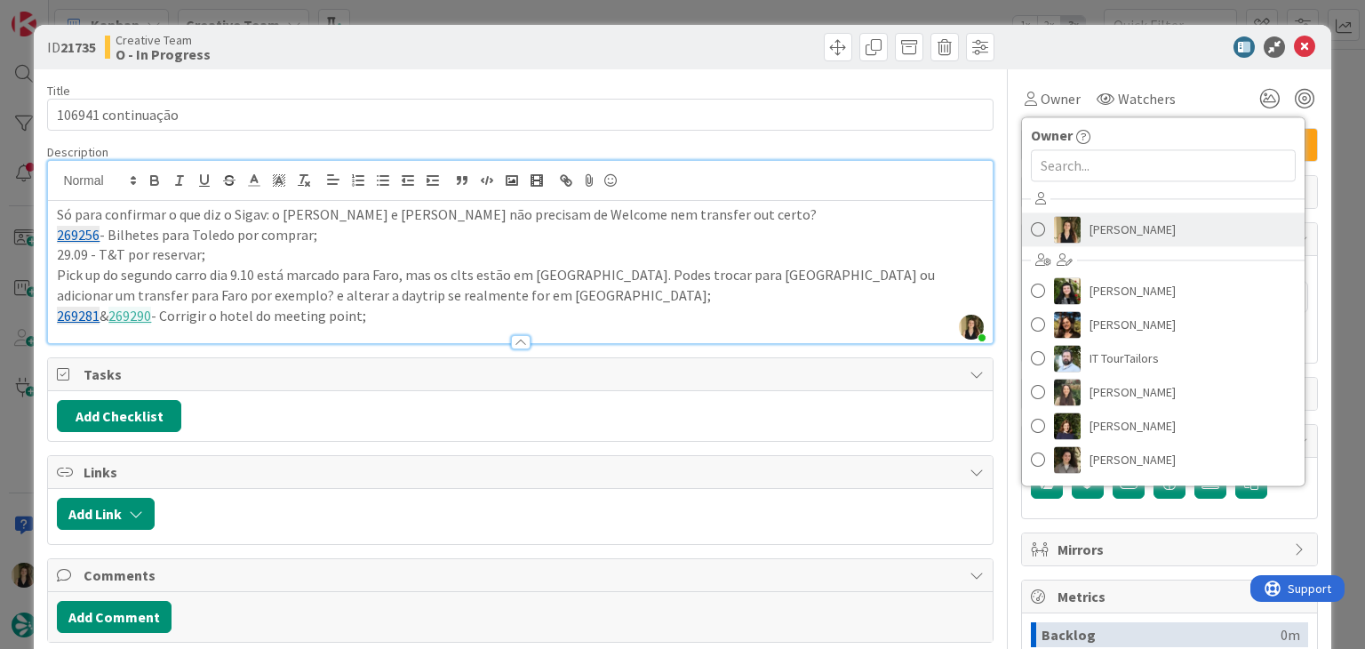
click at [1088, 212] on link "[PERSON_NAME]" at bounding box center [1163, 229] width 283 height 34
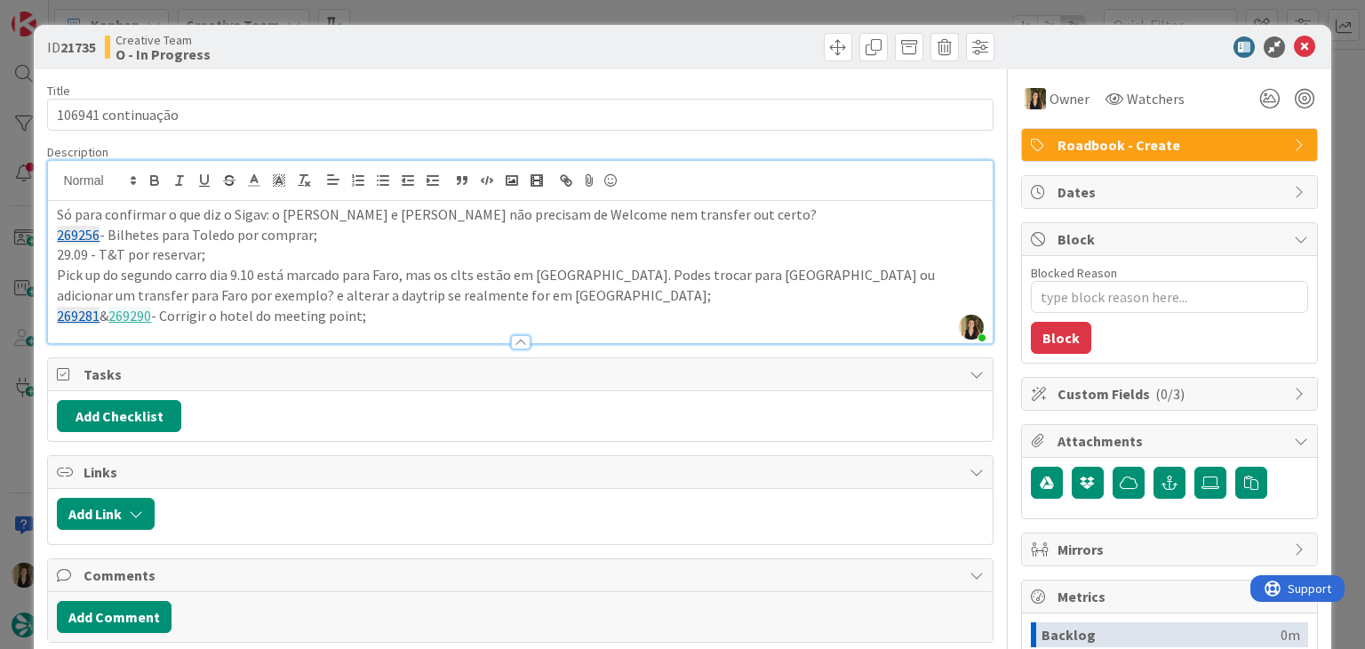
type textarea "x"
drag, startPoint x: 407, startPoint y: 317, endPoint x: 401, endPoint y: 310, distance: 9.5
click at [408, 317] on p "269281 & 269290 - Corrigir o hotel do meeting point;" at bounding box center [520, 316] width 926 height 20
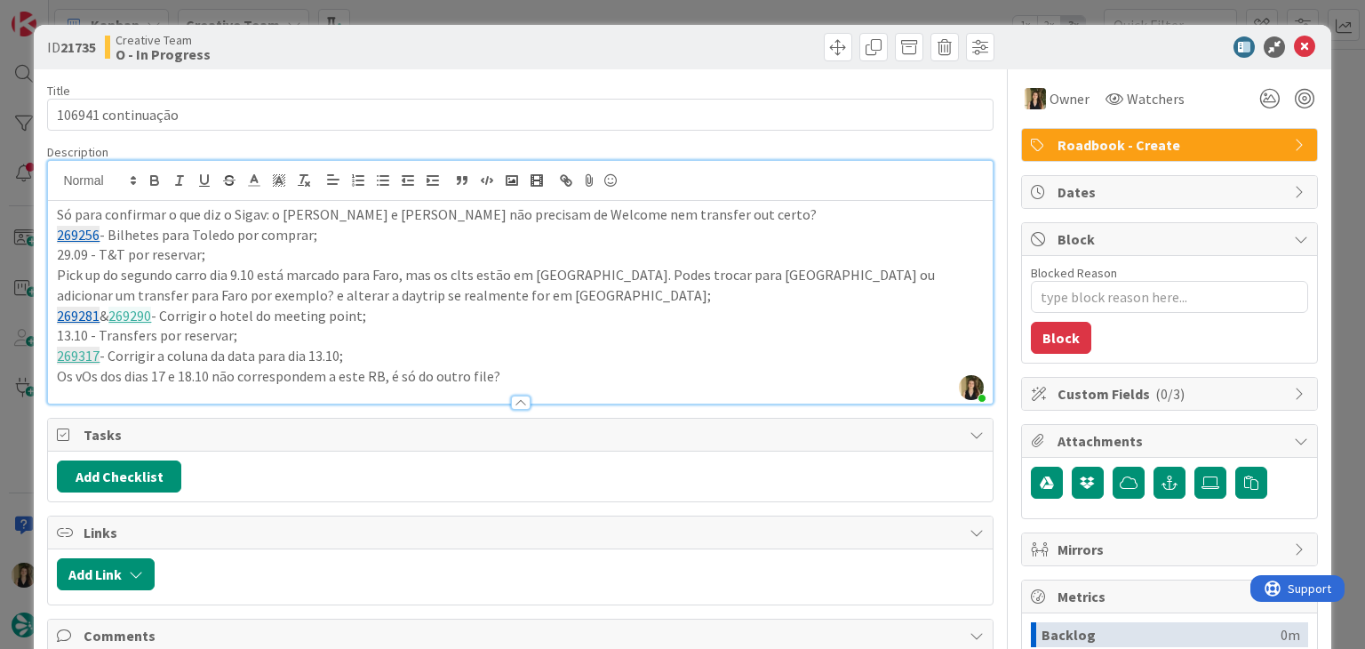
drag, startPoint x: 395, startPoint y: 372, endPoint x: 418, endPoint y: 360, distance: 26.3
click at [394, 371] on p "Os vOs dos dias 17 e 18.10 não correspondem a este RB, é só do outro file?" at bounding box center [520, 376] width 926 height 20
click at [569, 372] on p "Os vOs dos dias 17 e 18.10 não correspondem a este RB, são só do outro file?" at bounding box center [520, 376] width 926 height 20
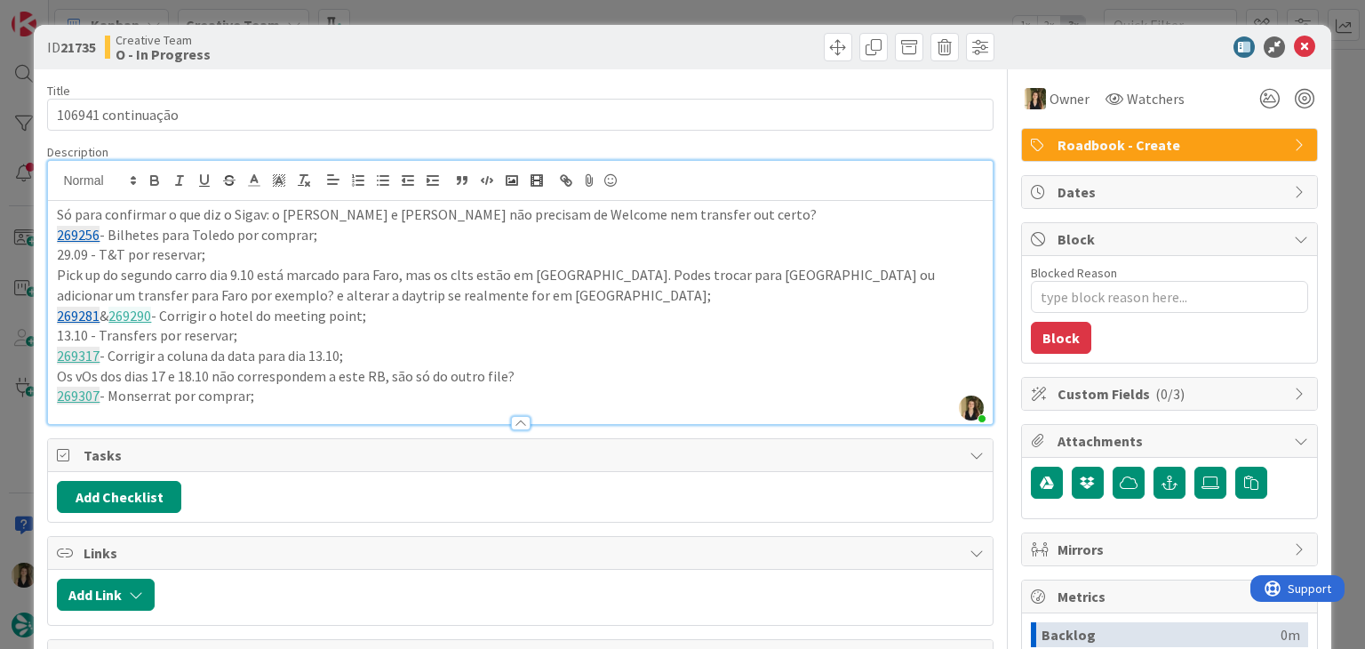
click at [516, 38] on div "ID 21735 Creative Team O - In Progress" at bounding box center [520, 47] width 947 height 28
click at [517, 11] on div "ID 21735 Creative Team O - In Progress Title 18 / 128 106941 continuação Descri…" at bounding box center [682, 324] width 1365 height 649
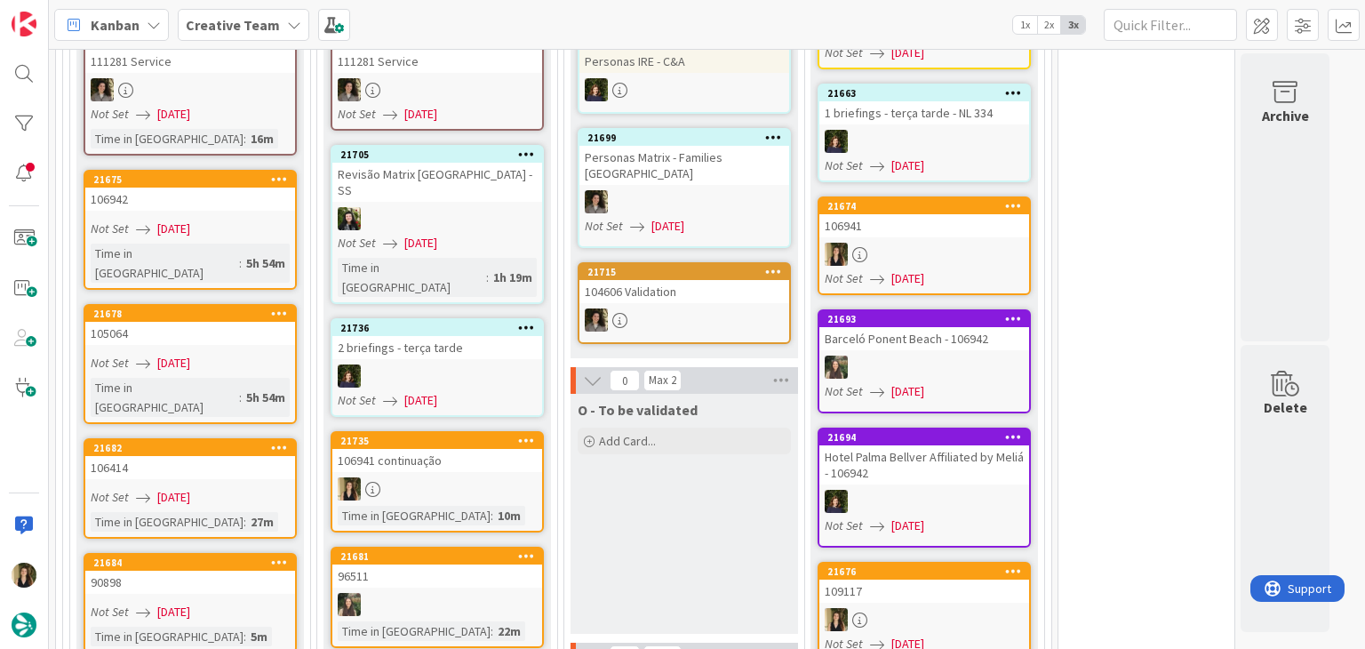
click at [444, 565] on div "96511" at bounding box center [437, 576] width 210 height 23
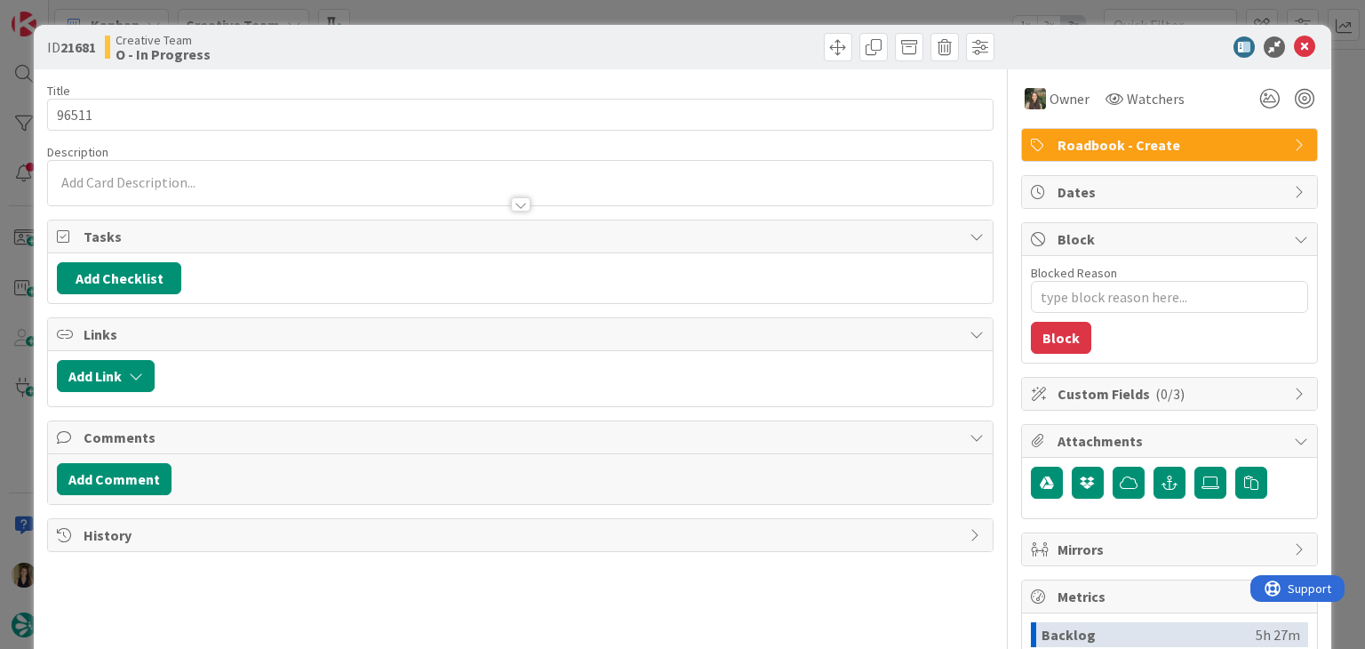
click at [478, 20] on div "ID 21681 Creative Team O - In Progress Title 5 / 128 96511 Description Owner Wa…" at bounding box center [682, 324] width 1365 height 649
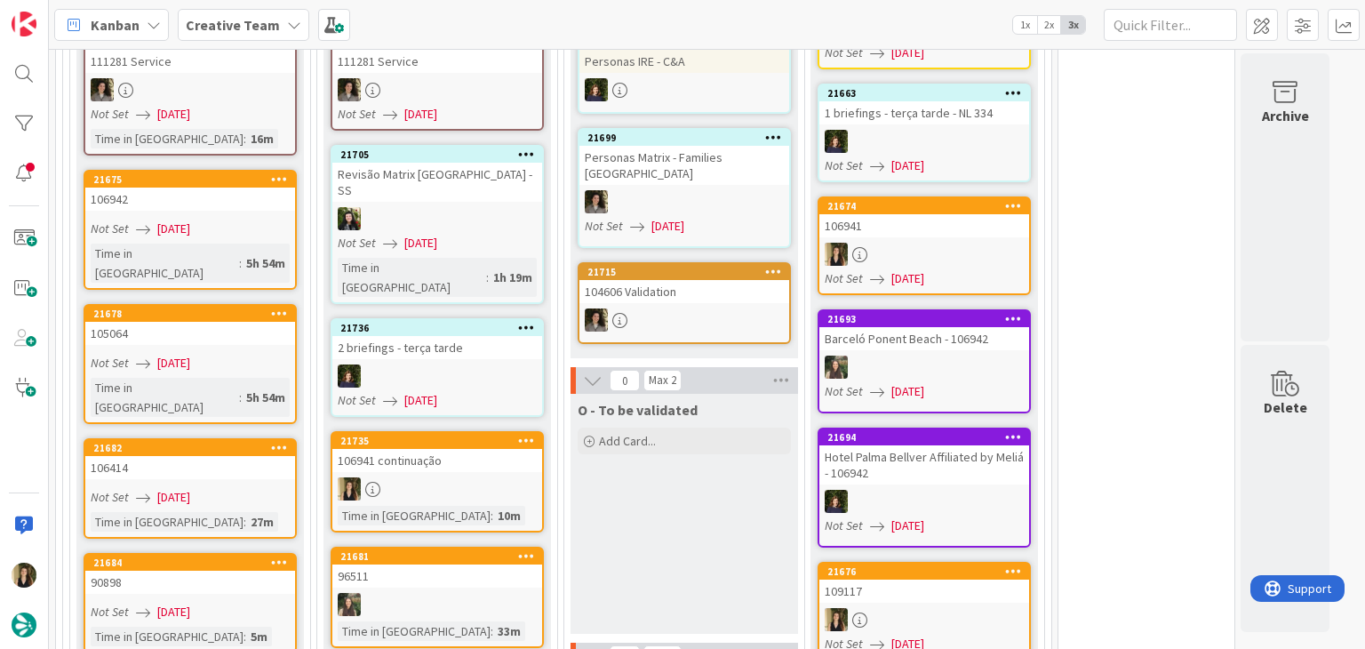
click at [474, 477] on div at bounding box center [437, 488] width 210 height 23
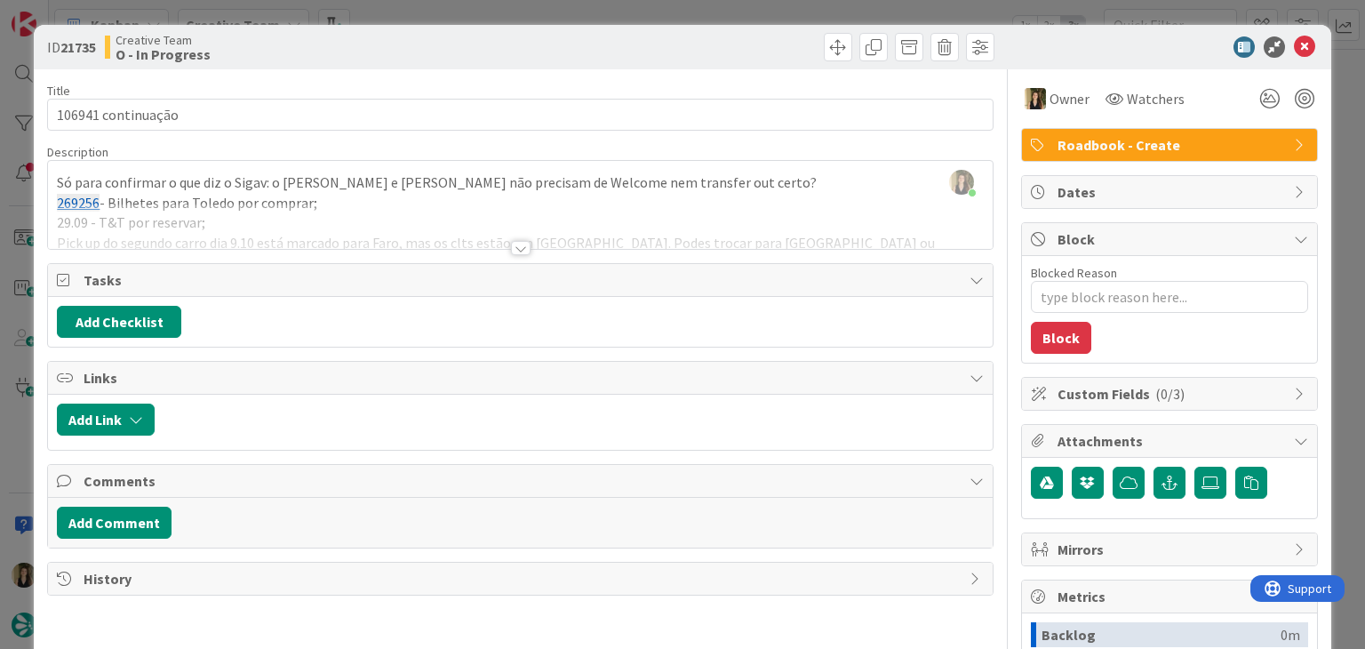
scroll to position [2801, 0]
click at [517, 252] on div at bounding box center [521, 248] width 20 height 14
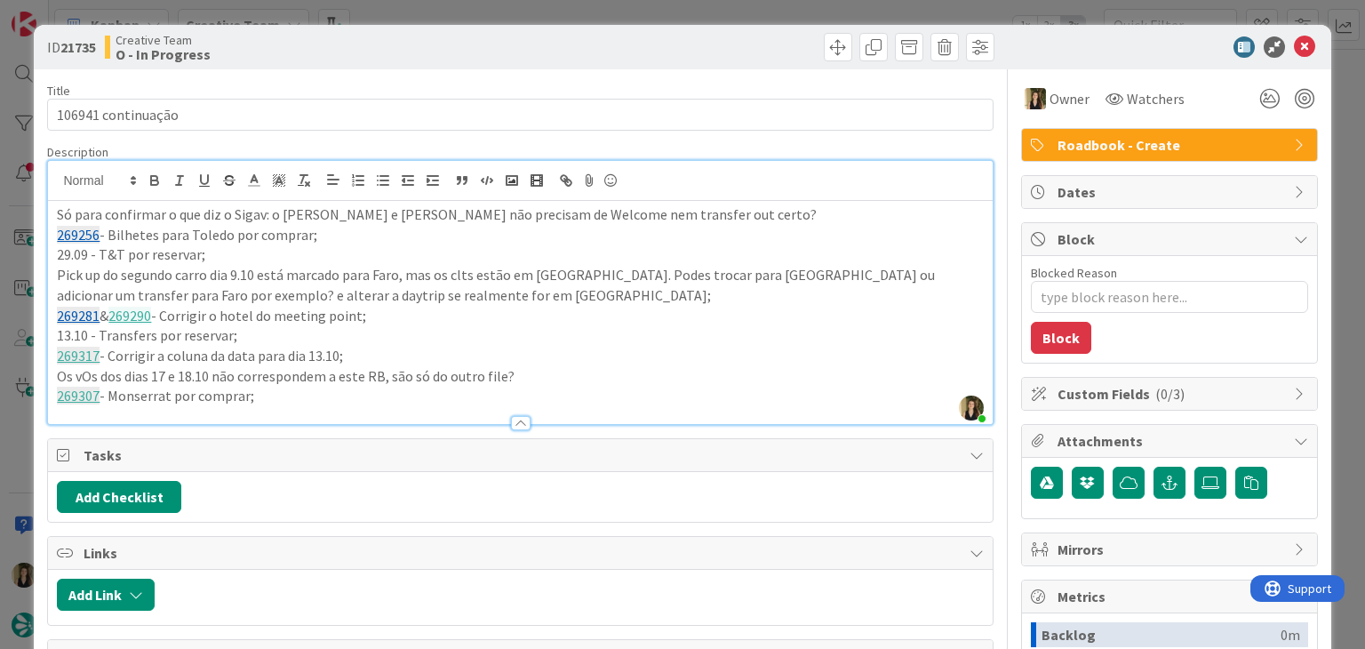
drag, startPoint x: 268, startPoint y: 400, endPoint x: 18, endPoint y: 212, distance: 312.4
click at [18, 212] on div "ID 21735 Creative Team O - In Progress Title 18 / 128 106941 continuação Descri…" at bounding box center [682, 324] width 1365 height 649
copy div "Só para confirmar o que diz o Sigav: o Mark e Kim não precisam de Welcome nem t…"
drag, startPoint x: 651, startPoint y: 54, endPoint x: 649, endPoint y: 20, distance: 33.8
click at [651, 52] on div at bounding box center [759, 47] width 469 height 28
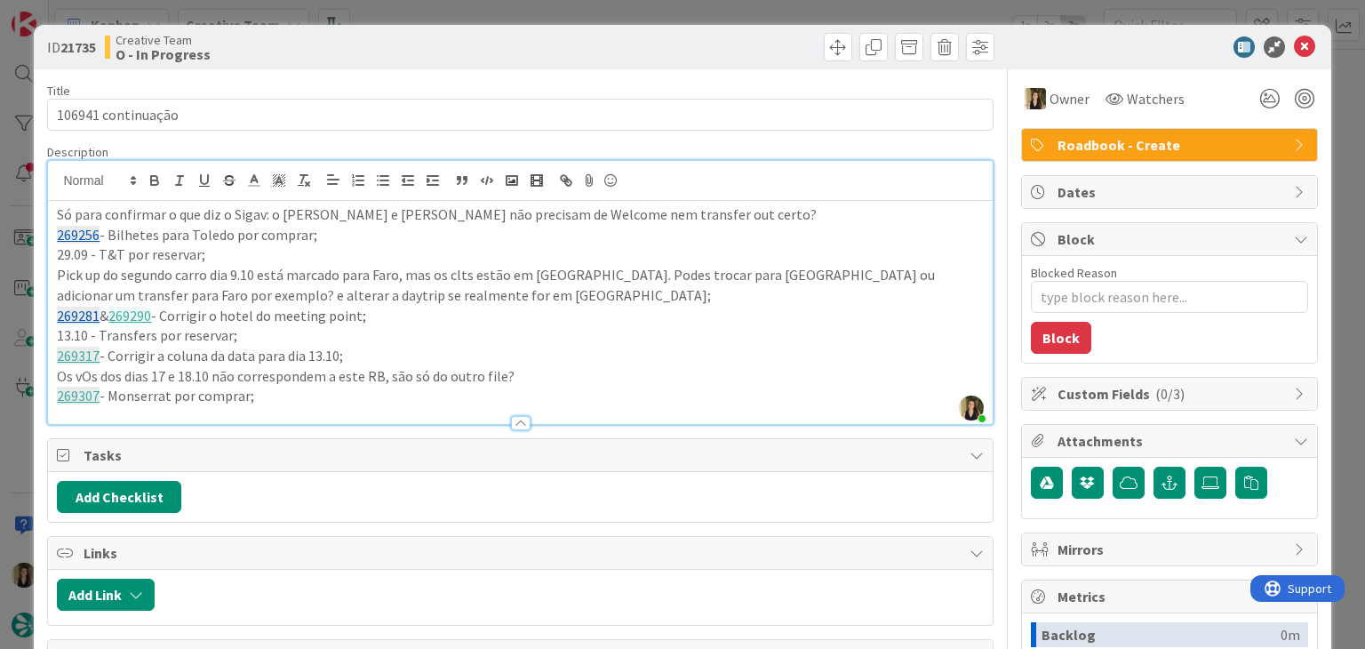
click at [649, 19] on div "ID 21735 Creative Team O - In Progress Title 18 / 128 106941 continuação Descri…" at bounding box center [682, 324] width 1365 height 649
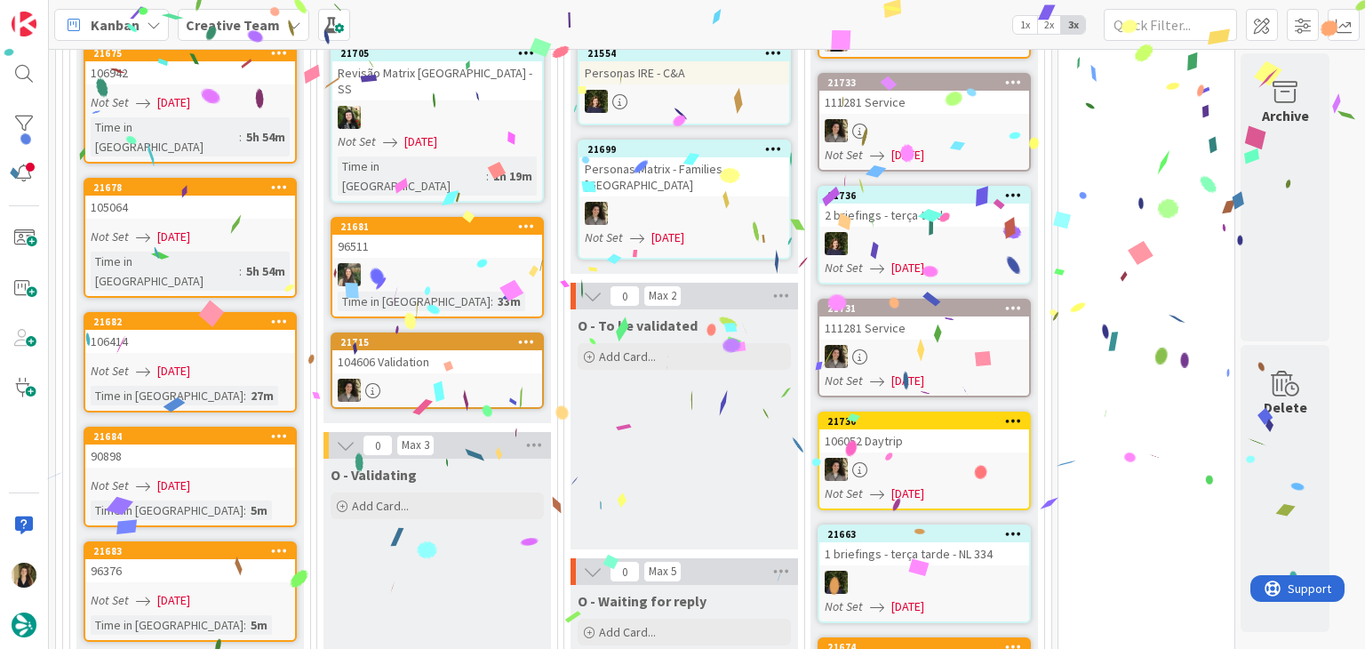
scroll to position [2957, 0]
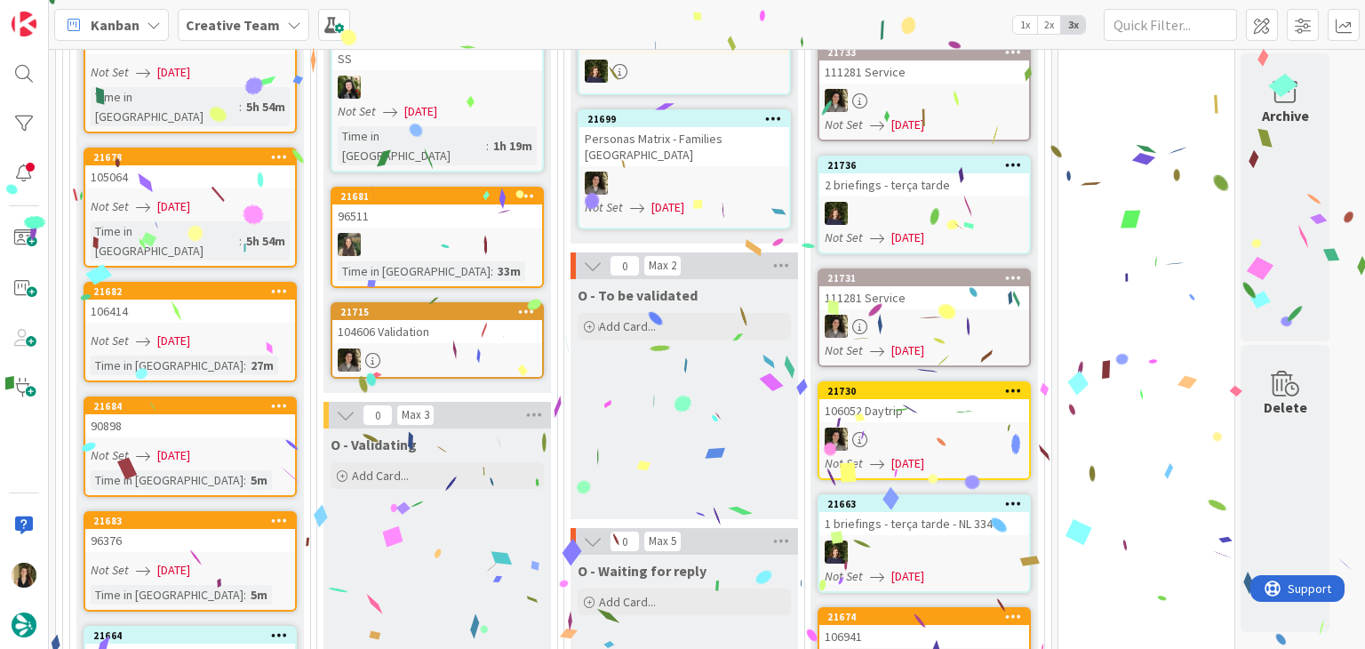
click at [263, 529] on div "96376" at bounding box center [190, 540] width 210 height 23
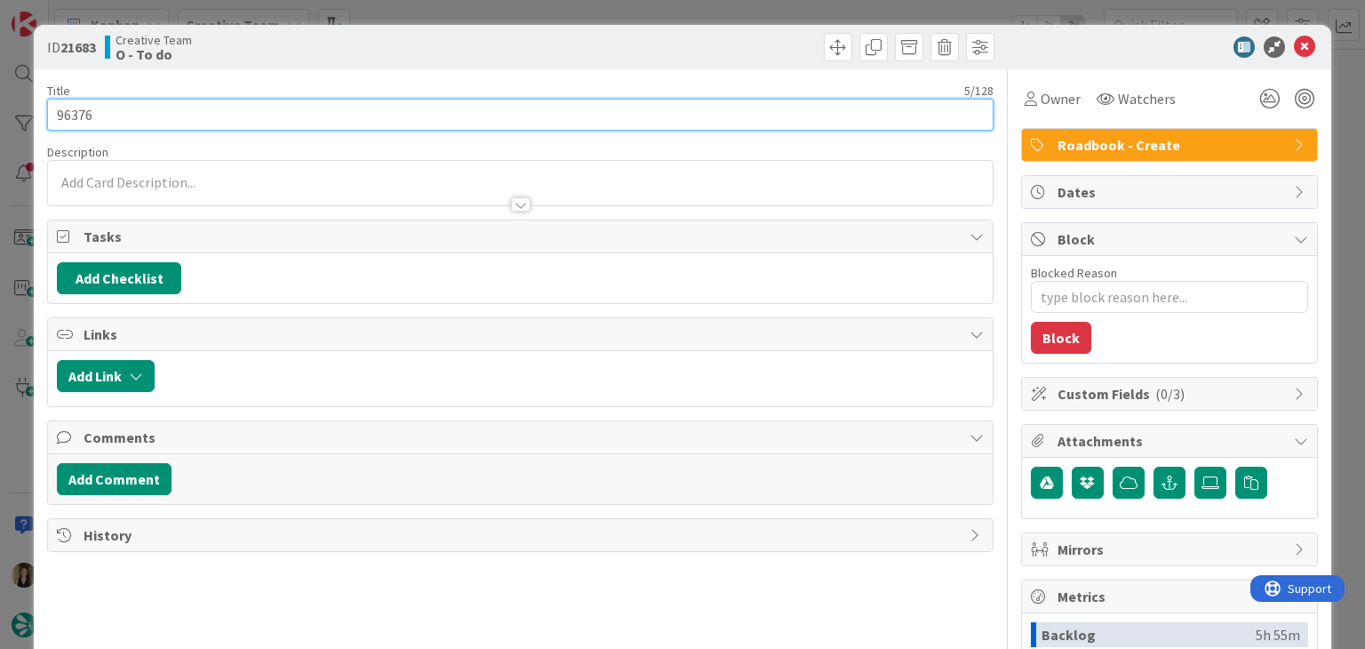
click at [81, 116] on input "96376" at bounding box center [520, 115] width 946 height 32
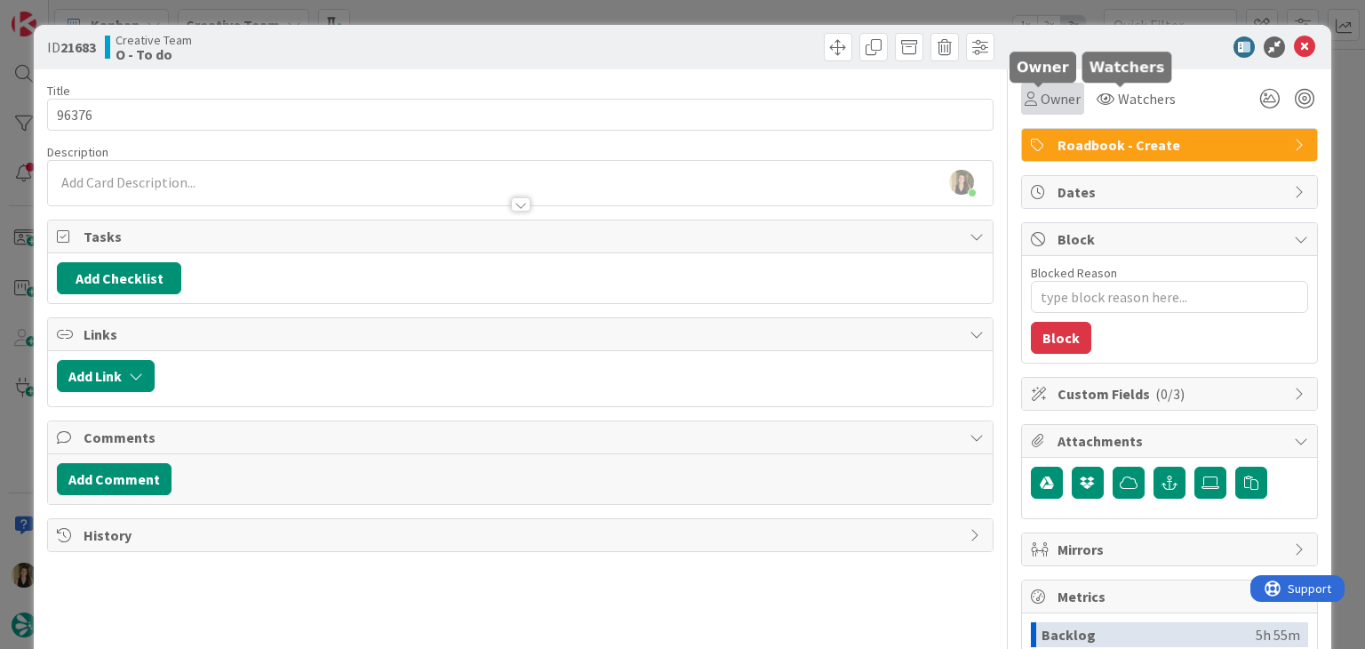
drag, startPoint x: 1050, startPoint y: 96, endPoint x: 1055, endPoint y: 111, distance: 16.0
click at [1049, 96] on span "Owner" at bounding box center [1061, 98] width 40 height 21
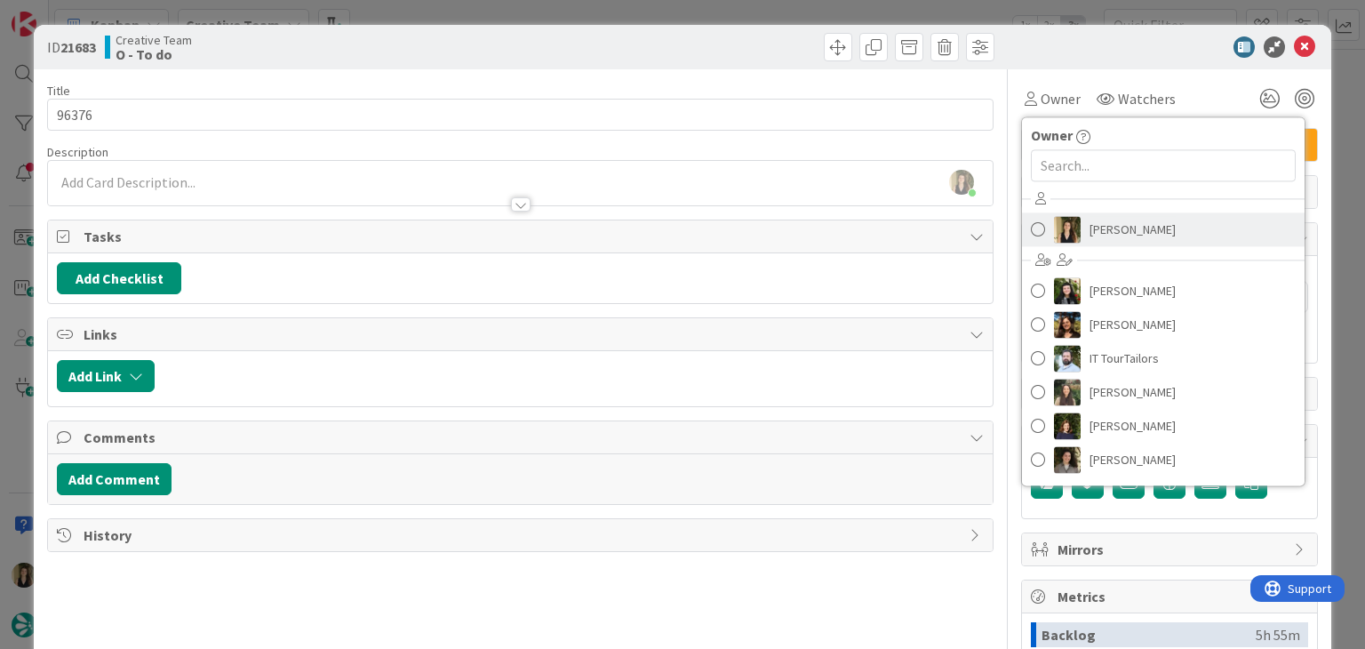
click at [1093, 225] on span "[PERSON_NAME]" at bounding box center [1133, 229] width 86 height 27
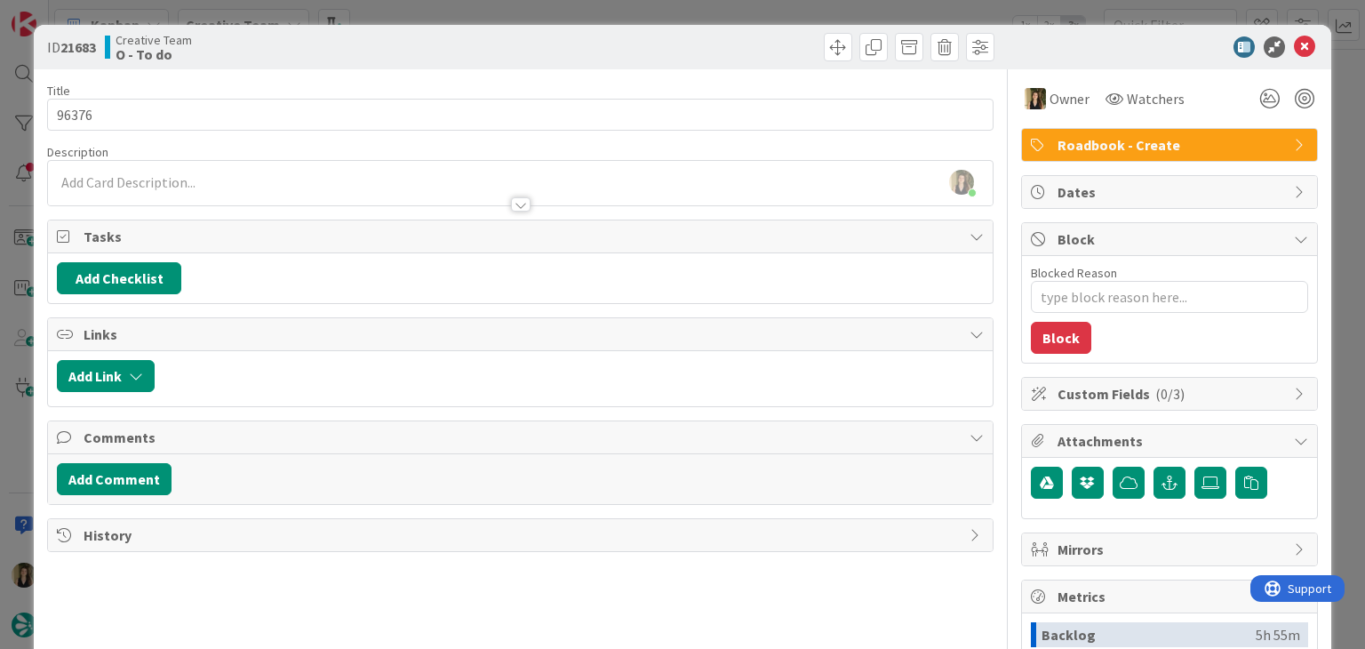
click at [788, 30] on div "ID 21683 Creative Team O - To do" at bounding box center [682, 47] width 1297 height 44
drag, startPoint x: 778, startPoint y: 12, endPoint x: 711, endPoint y: 21, distance: 67.4
click at [777, 12] on div "ID 21683 Creative Team O - To do Title 5 / 128 96376 Description Sofia Palma ju…" at bounding box center [682, 324] width 1365 height 649
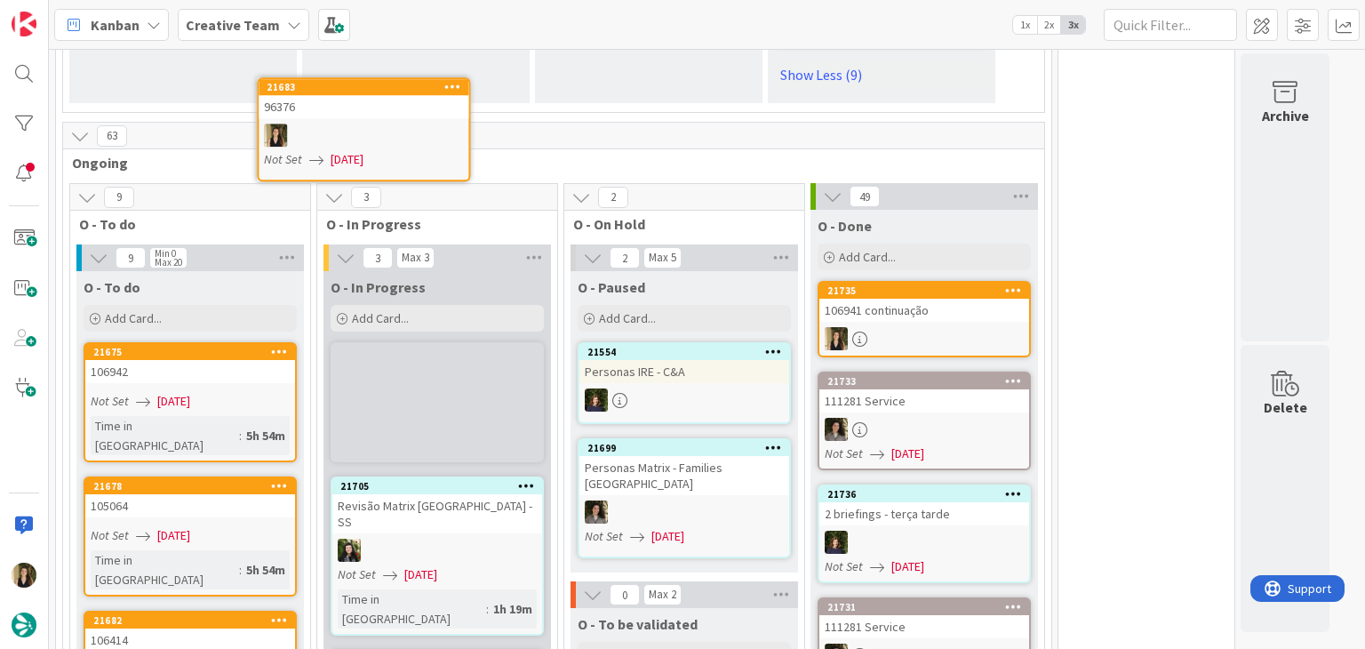
scroll to position [2581, 0]
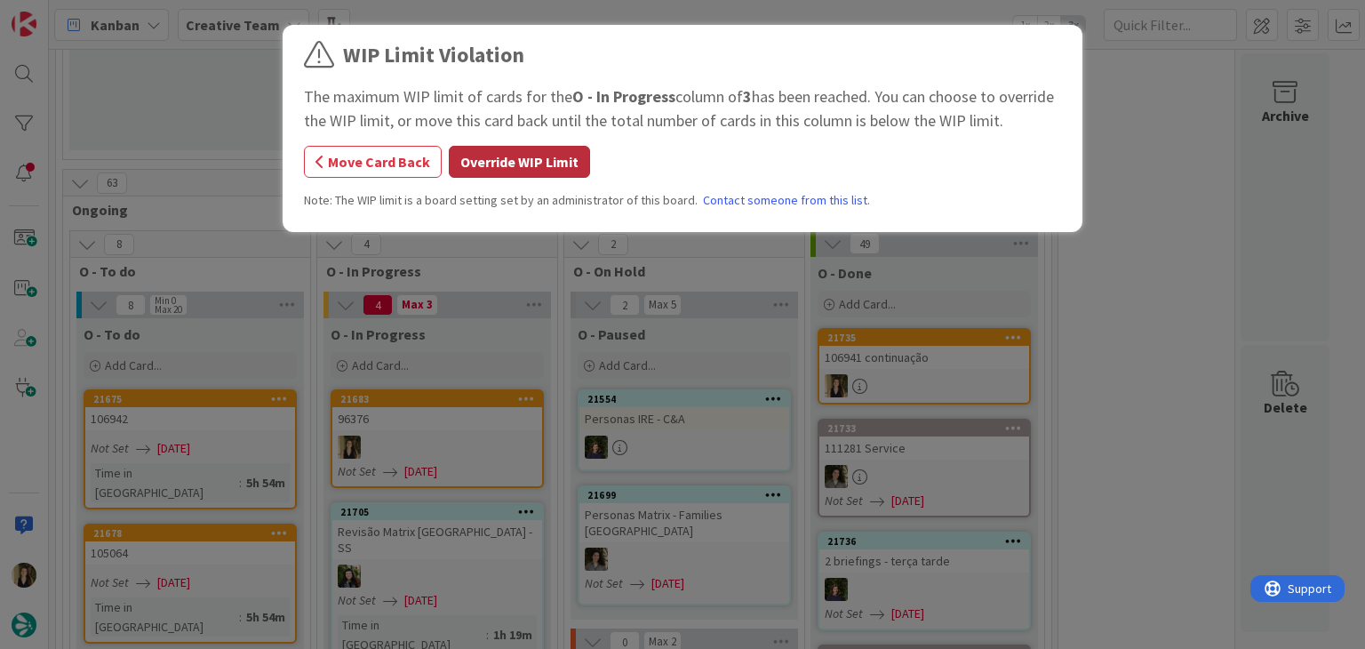
click at [495, 165] on button "Override WIP Limit" at bounding box center [519, 162] width 141 height 32
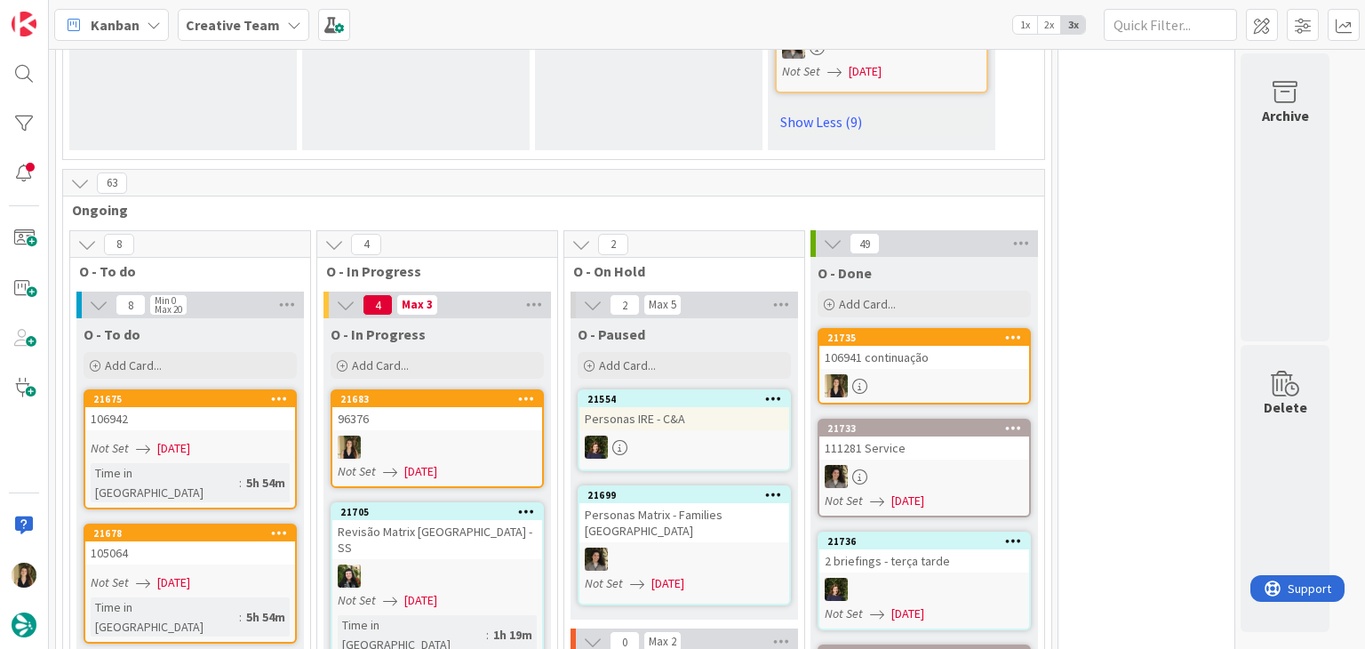
click at [476, 389] on link "21683 96376 Not Set 26/08/2025" at bounding box center [437, 438] width 213 height 99
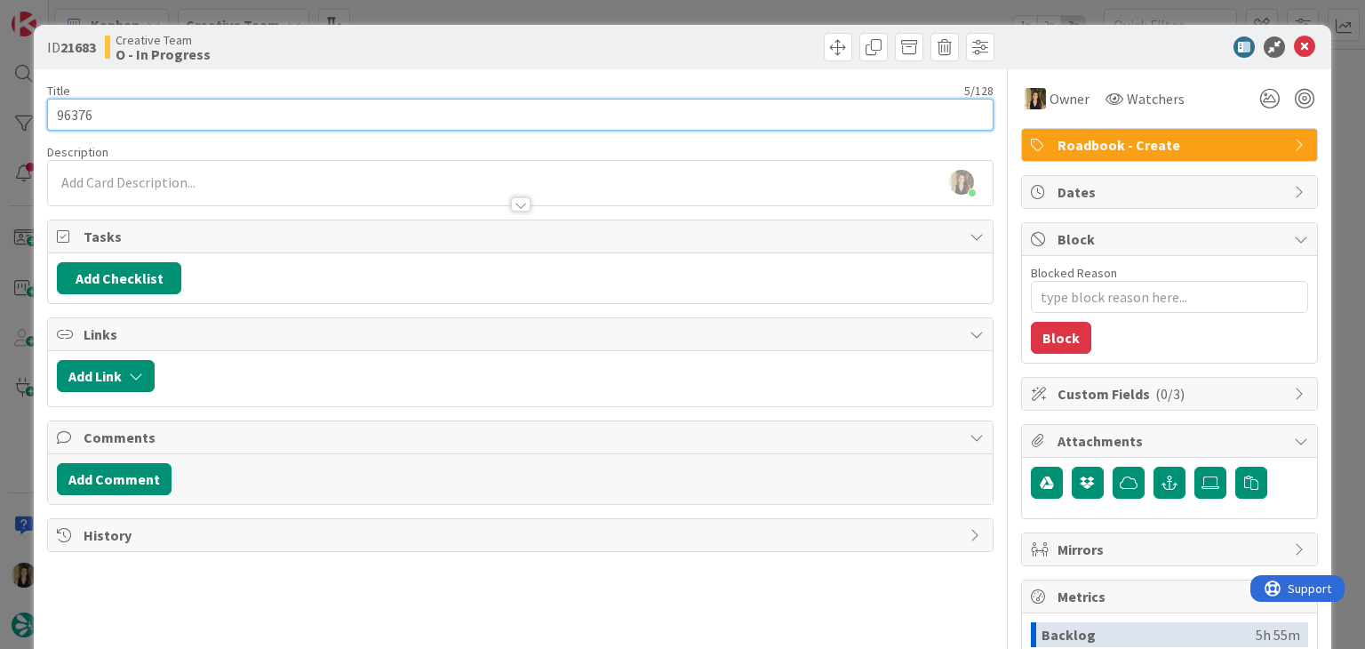
click at [74, 111] on input "96376" at bounding box center [520, 115] width 946 height 32
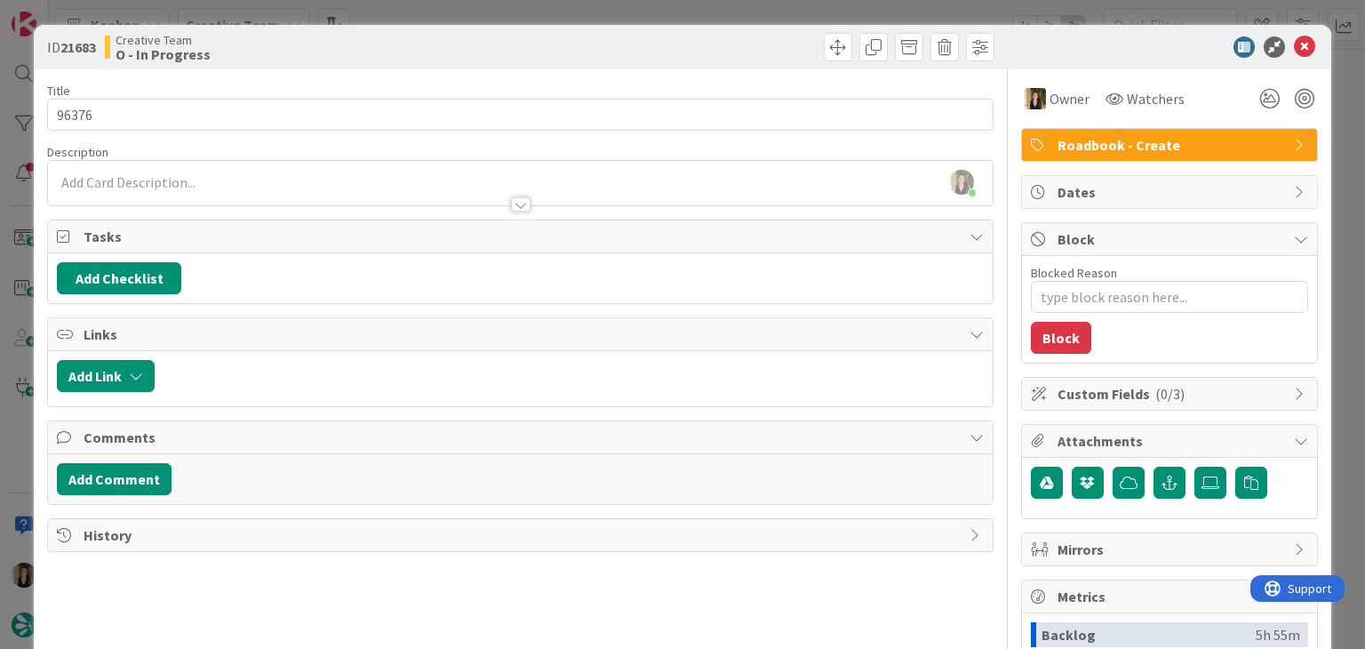
type textarea "x"
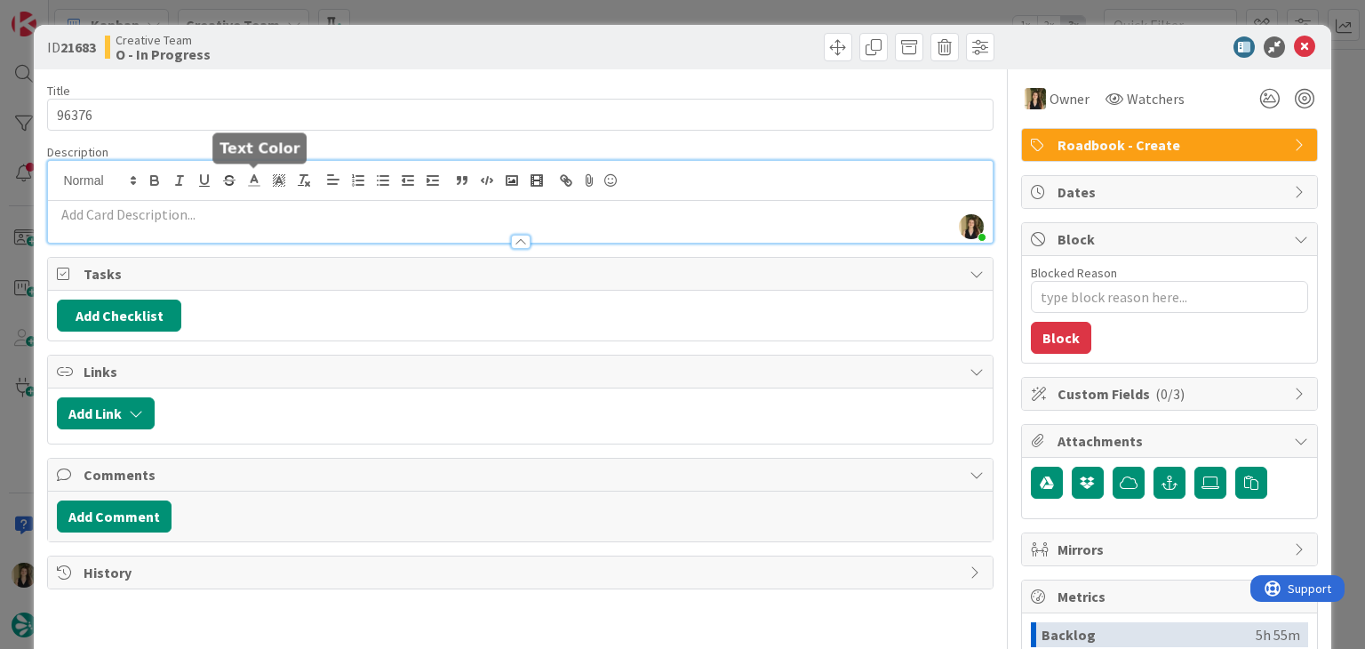
drag, startPoint x: 242, startPoint y: 176, endPoint x: 246, endPoint y: 191, distance: 15.8
click at [242, 177] on div "Sofia Palma joined 17 m ago" at bounding box center [520, 202] width 944 height 82
click at [255, 215] on p at bounding box center [520, 214] width 926 height 20
paste div
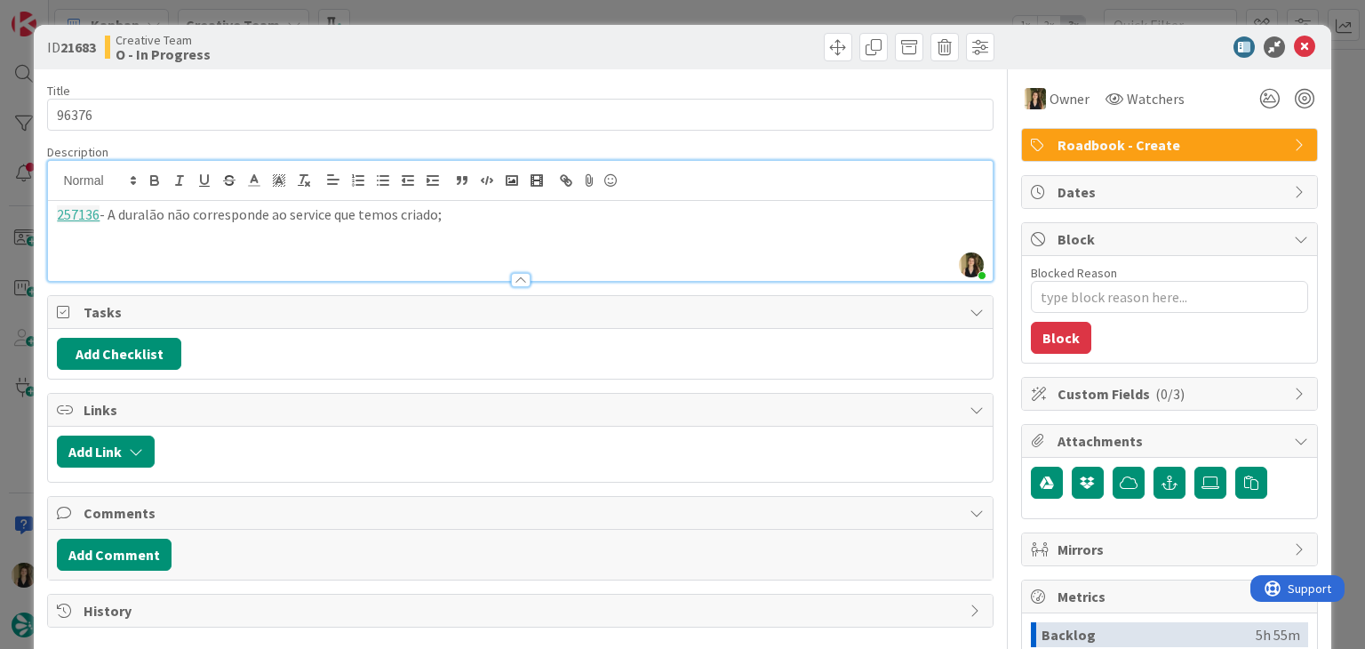
drag, startPoint x: 151, startPoint y: 218, endPoint x: 156, endPoint y: 205, distance: 13.5
click at [149, 215] on p "257136 - A duralão não corresponde ao service que temos criado;" at bounding box center [520, 214] width 926 height 20
drag, startPoint x: 204, startPoint y: 229, endPoint x: 35, endPoint y: 229, distance: 168.9
click at [36, 229] on div "ID 21683 Creative Team O - In Progress Title 5 / 128 96376 Description Sofia Pa…" at bounding box center [682, 477] width 1297 height 905
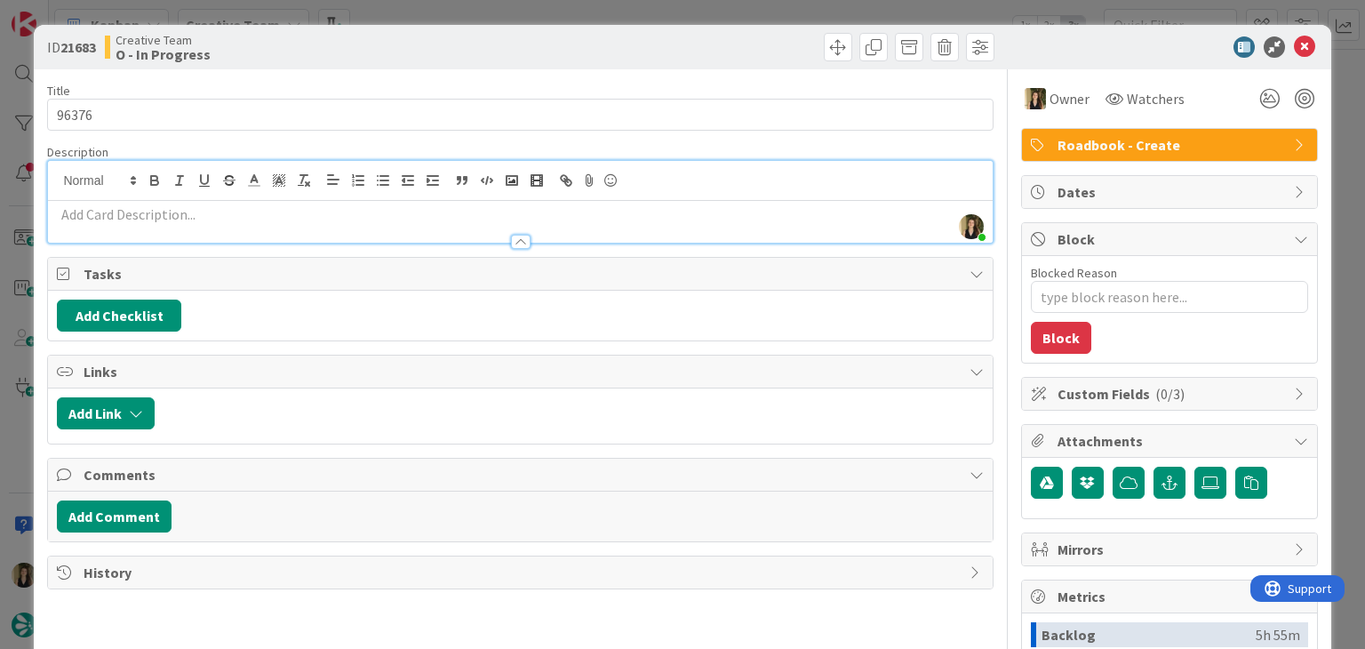
click at [622, 52] on div at bounding box center [759, 47] width 469 height 28
click at [625, 7] on div "ID 21683 Creative Team O - In Progress Title 5 / 128 96376 Description Sofia Pa…" at bounding box center [682, 324] width 1365 height 649
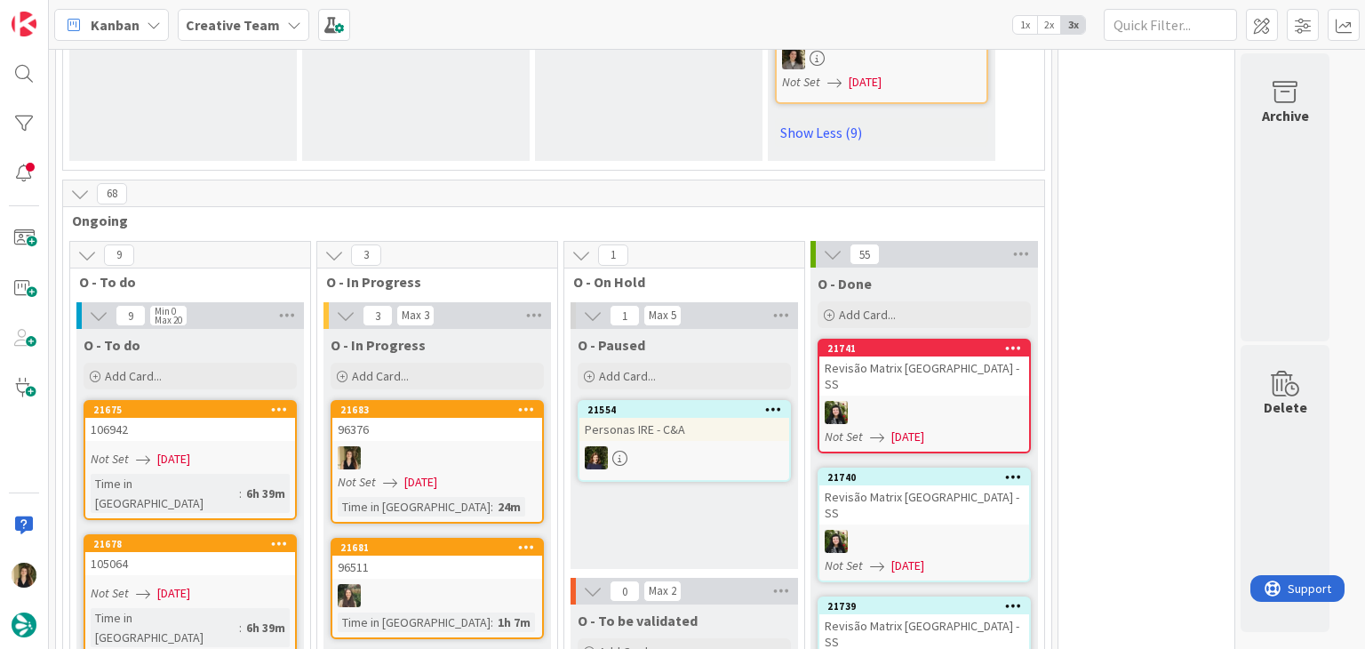
click at [497, 473] on div "Not Set 26/08/2025" at bounding box center [440, 482] width 204 height 19
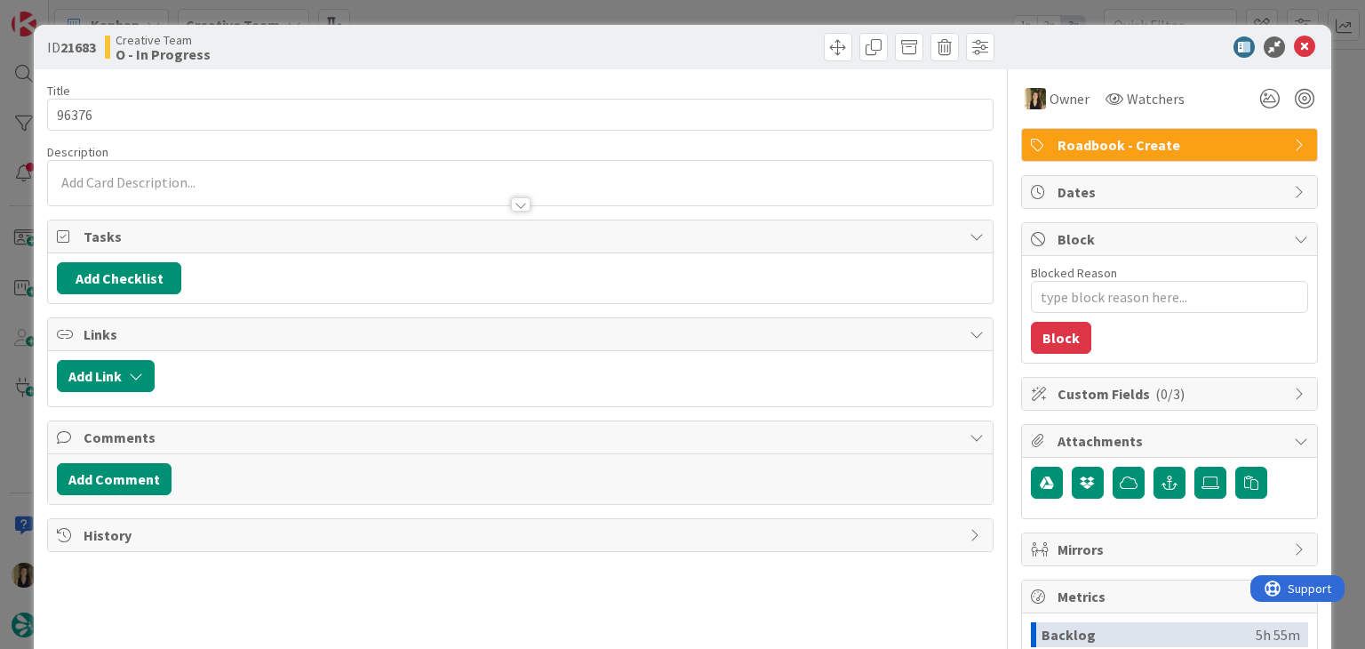
type textarea "x"
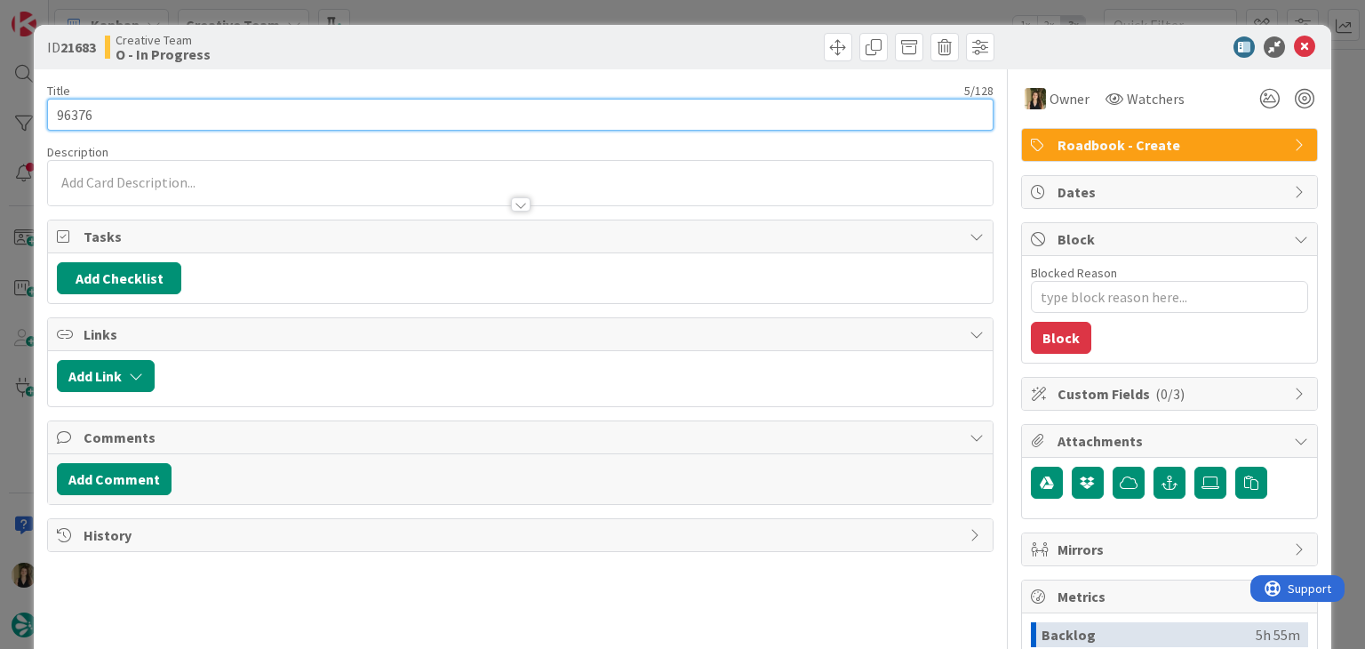
click at [68, 121] on input "96376" at bounding box center [520, 115] width 946 height 32
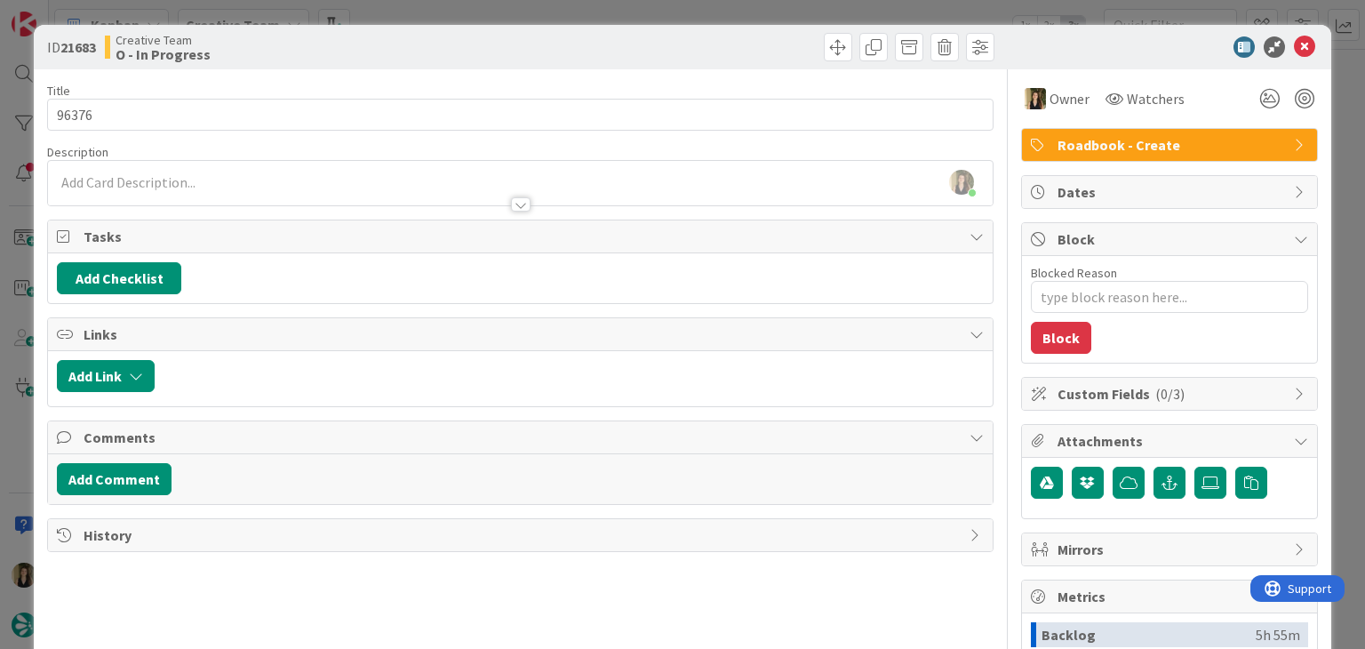
click at [407, 38] on div "Creative Team O - In Progress" at bounding box center [311, 47] width 412 height 28
click at [421, 17] on div "ID 21683 Creative Team O - In Progress Title 5 / 128 96376 Description Sofia Pa…" at bounding box center [682, 324] width 1365 height 649
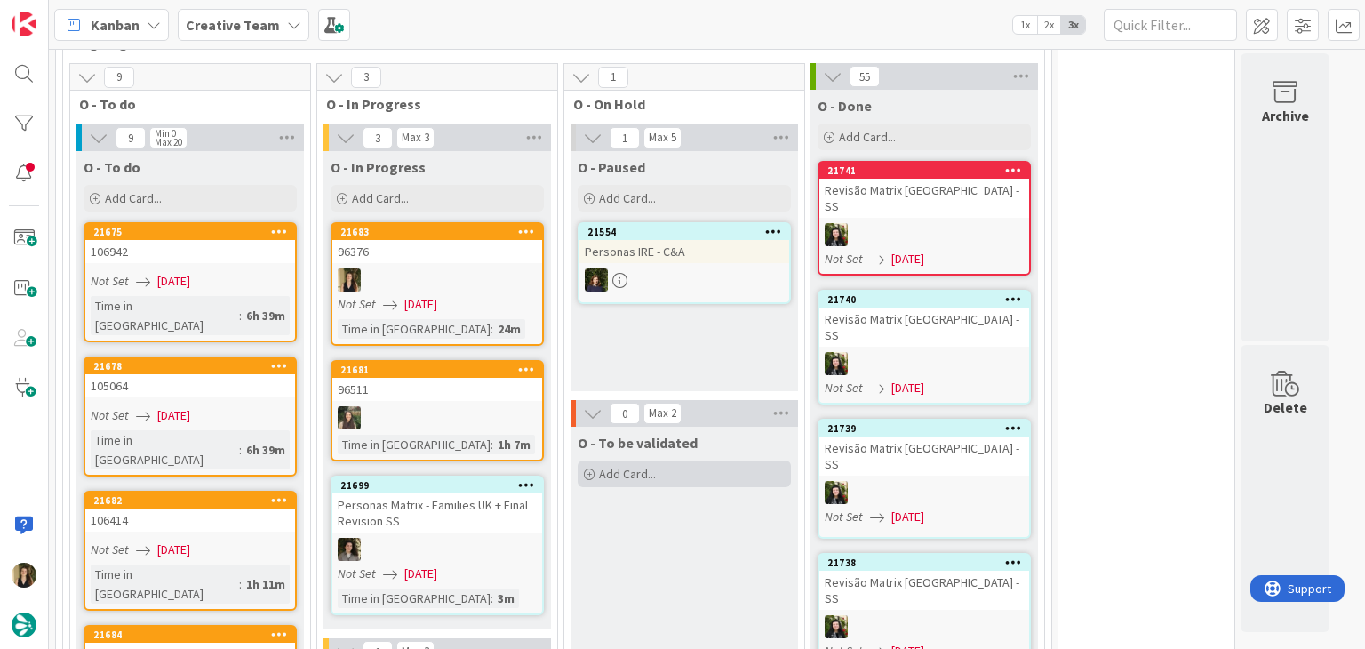
click at [665, 460] on div "Add Card..." at bounding box center [684, 473] width 213 height 27
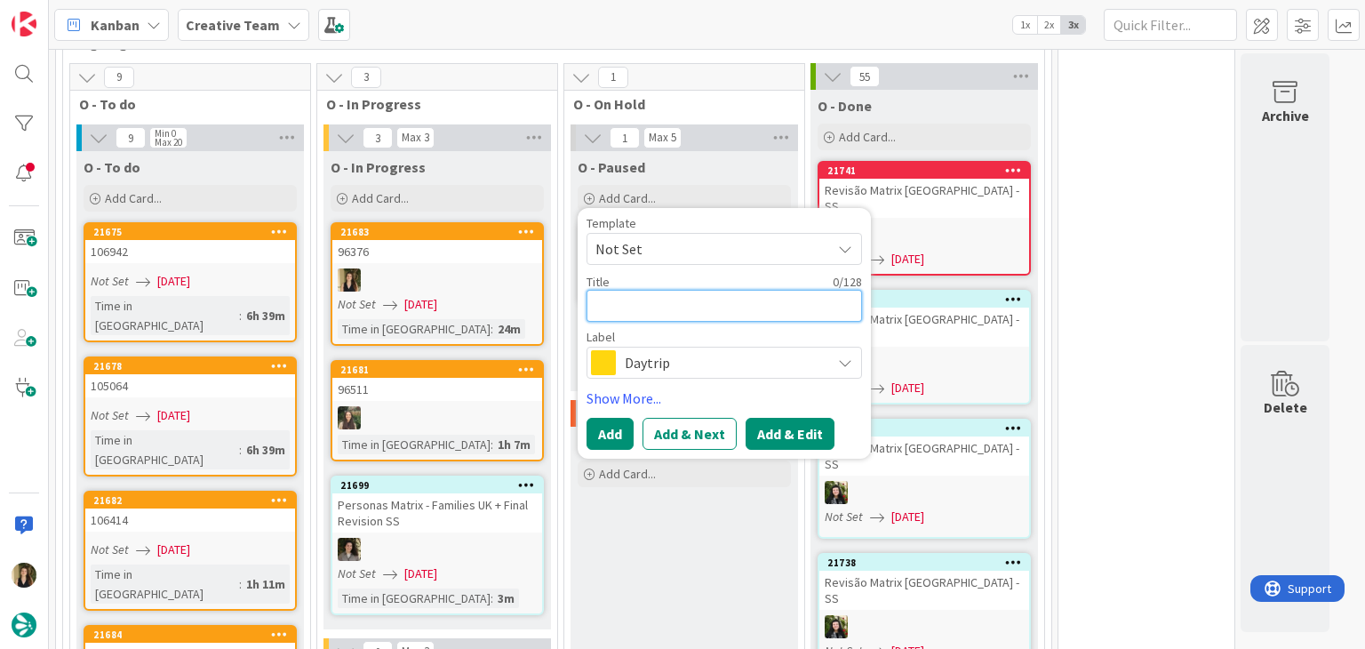
paste textarea "96376"
type textarea "96376"
type textarea "x"
type textarea "96376"
type textarea "x"
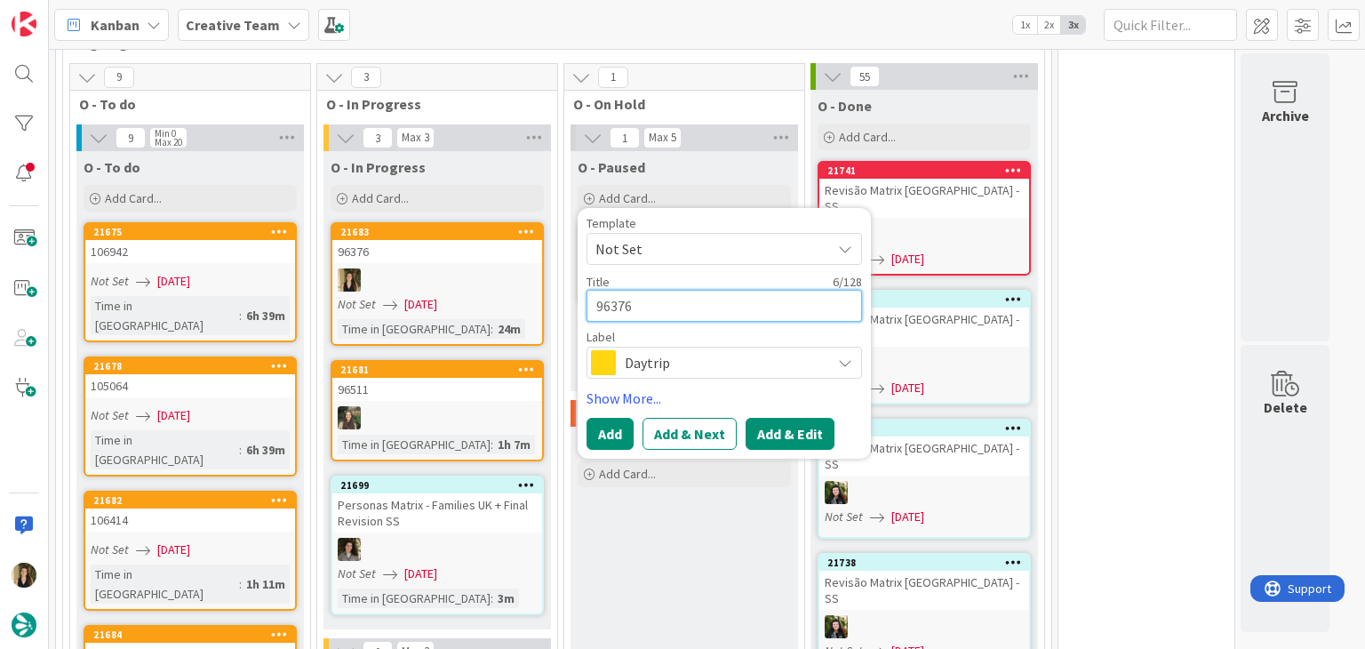
type textarea "96376 V"
type textarea "x"
type textarea "96376 Va"
type textarea "x"
type textarea "96376 Val"
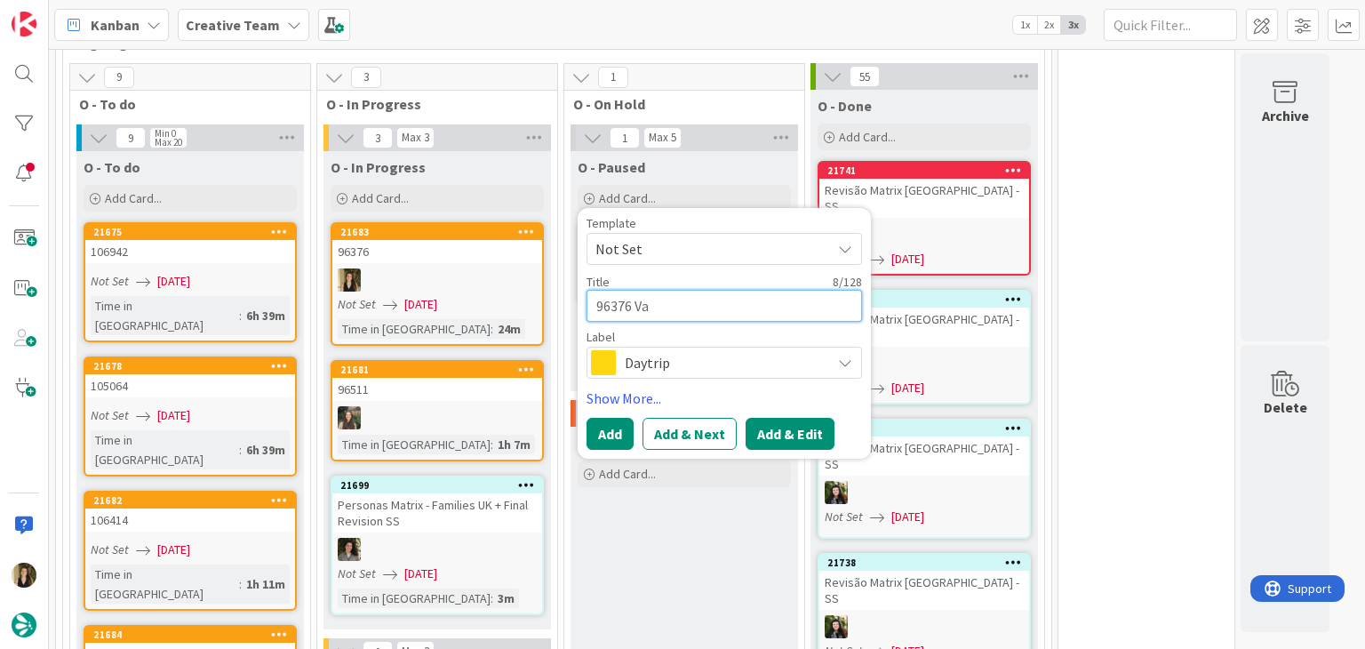
type textarea "x"
type textarea "96376 Vali"
type textarea "x"
type textarea "96376 Valid"
type textarea "x"
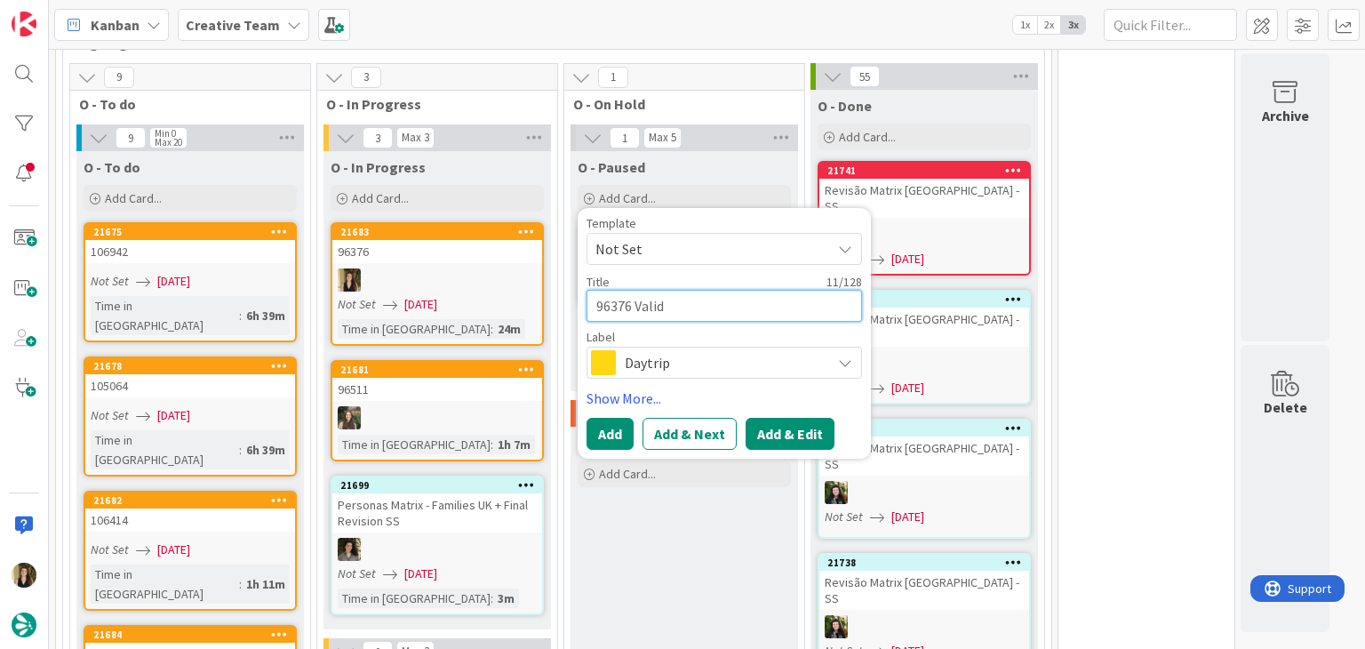
type textarea "96376 Valida"
type textarea "x"
type textarea "96376 Validat"
type textarea "x"
type textarea "96376 Validati"
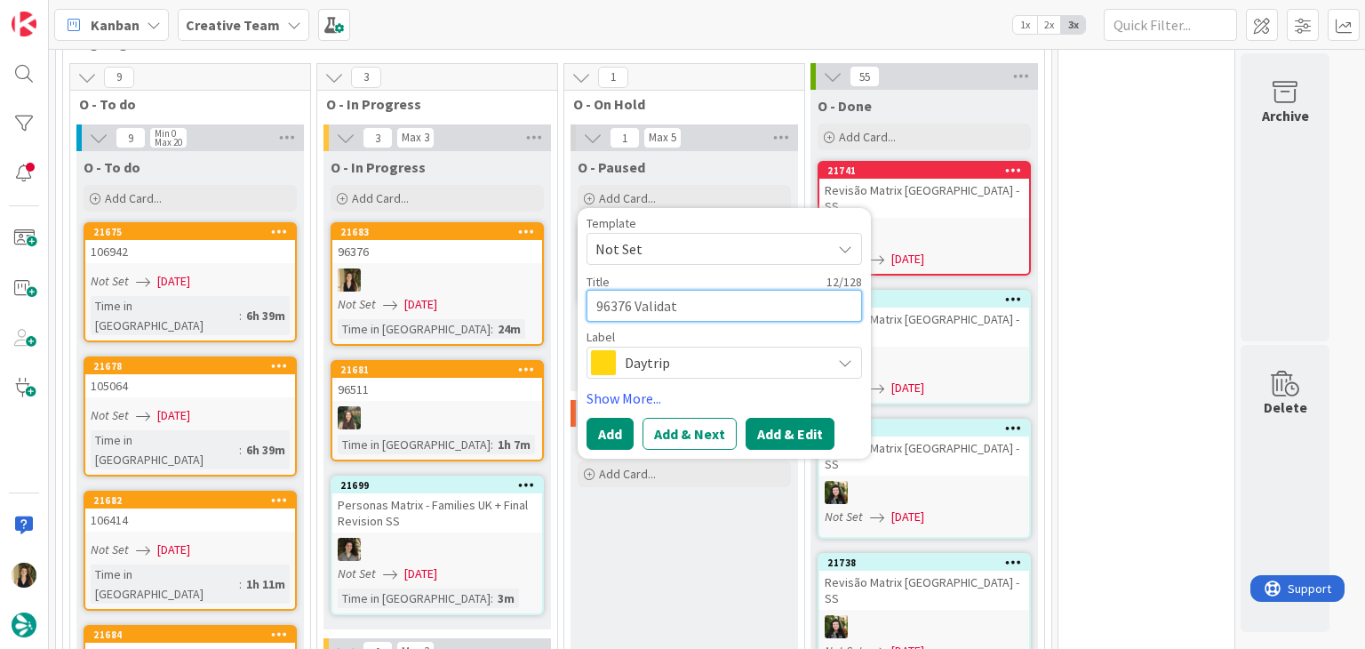
type textarea "x"
type textarea "96376 Validatio"
type textarea "x"
type textarea "96376 Validation"
type textarea "x"
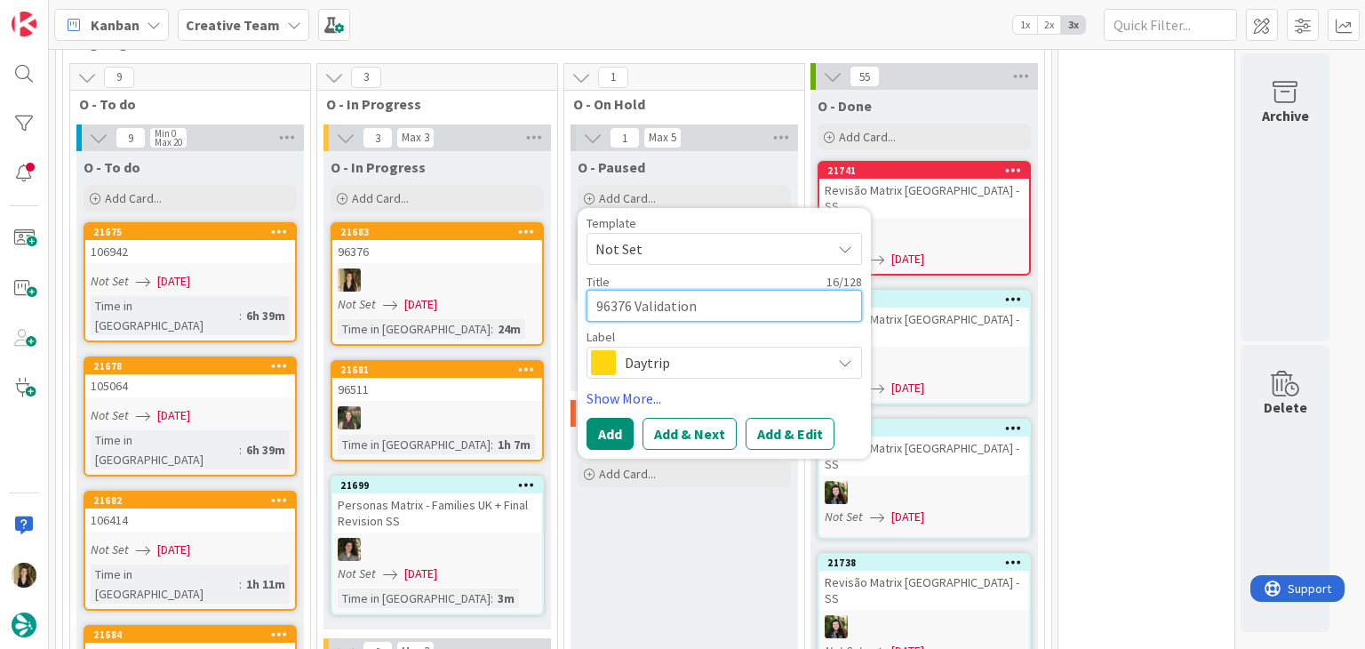
type textarea "96376 Validation"
click at [679, 350] on span "Daytrip" at bounding box center [723, 362] width 197 height 25
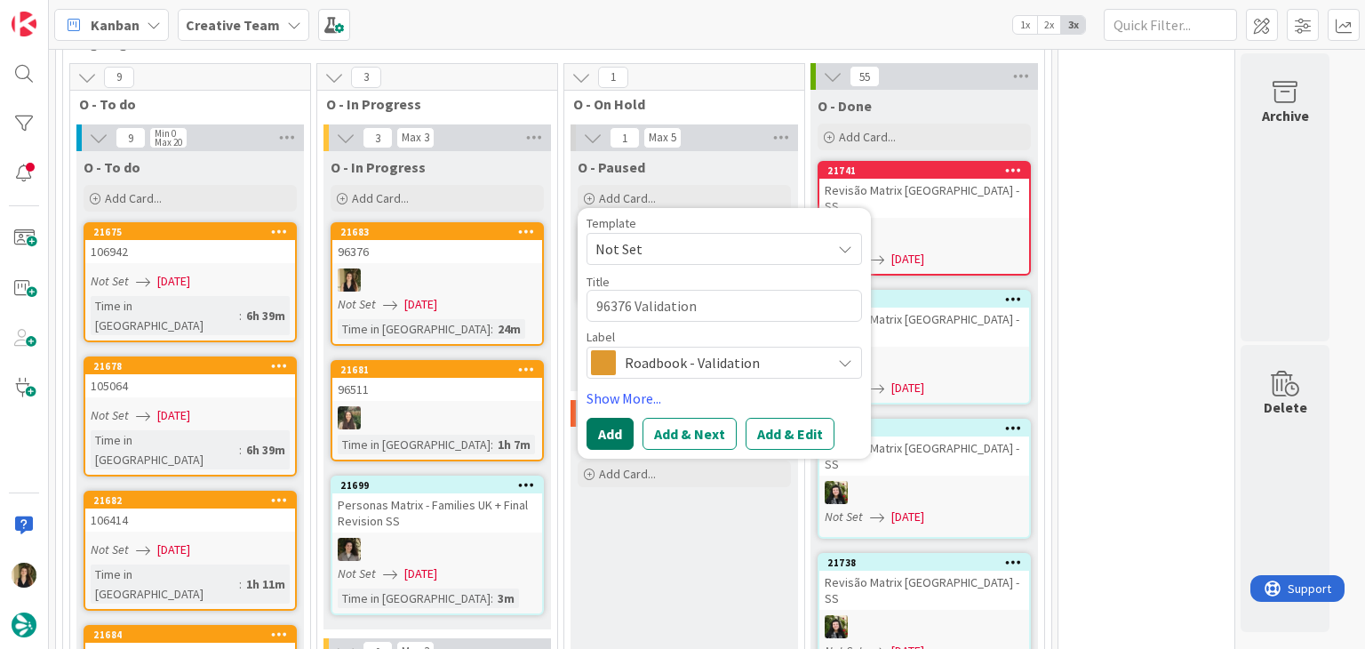
click at [602, 418] on button "Add" at bounding box center [610, 434] width 47 height 32
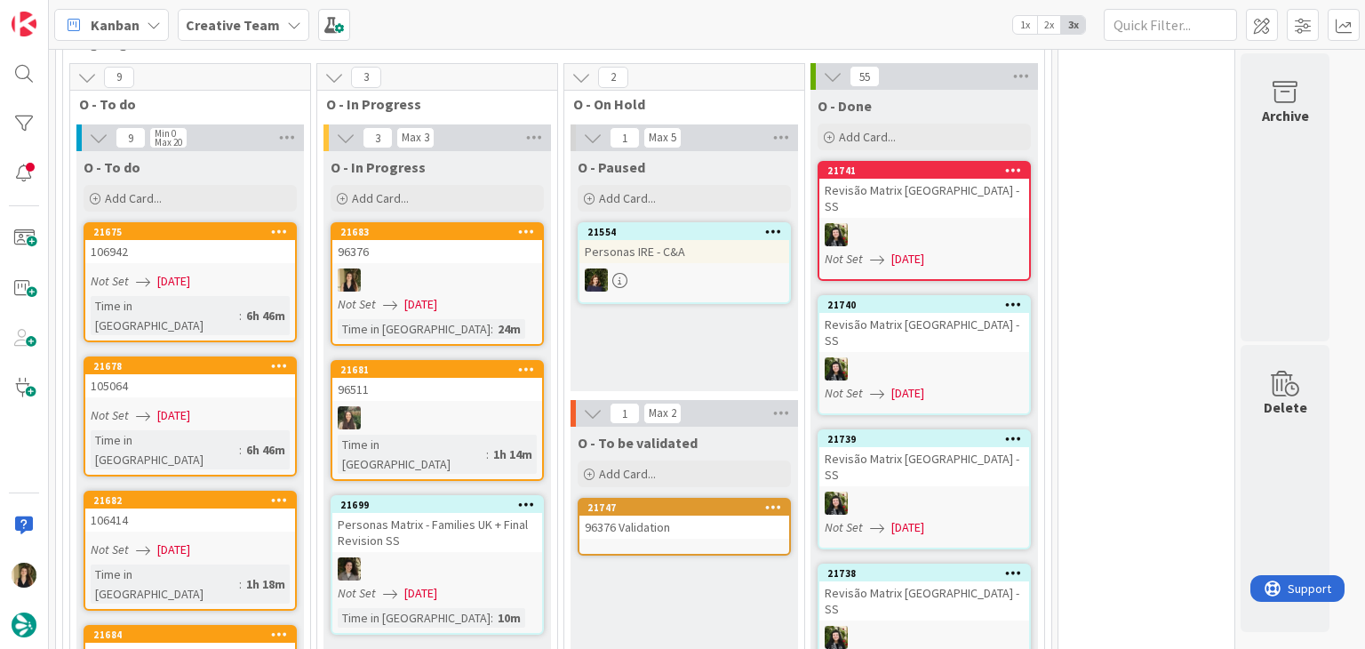
click at [677, 516] on div "96376 Validation" at bounding box center [685, 527] width 210 height 23
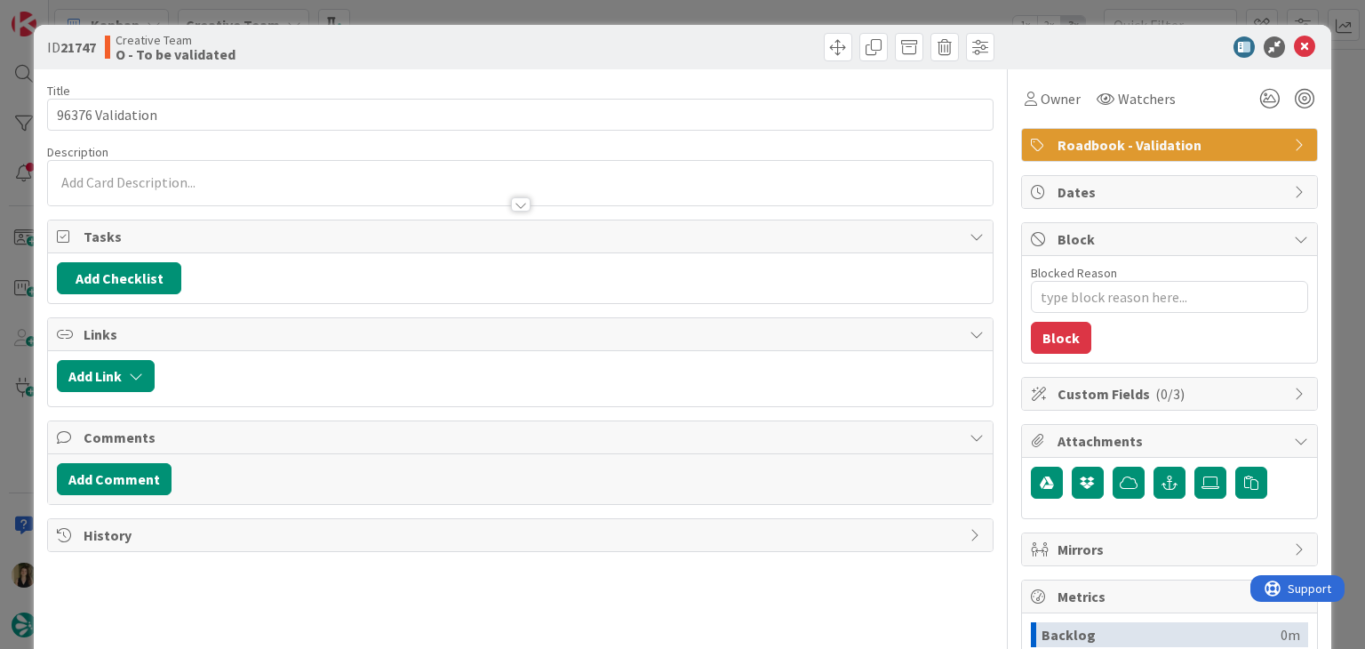
type textarea "x"
click at [335, 200] on div at bounding box center [520, 196] width 944 height 19
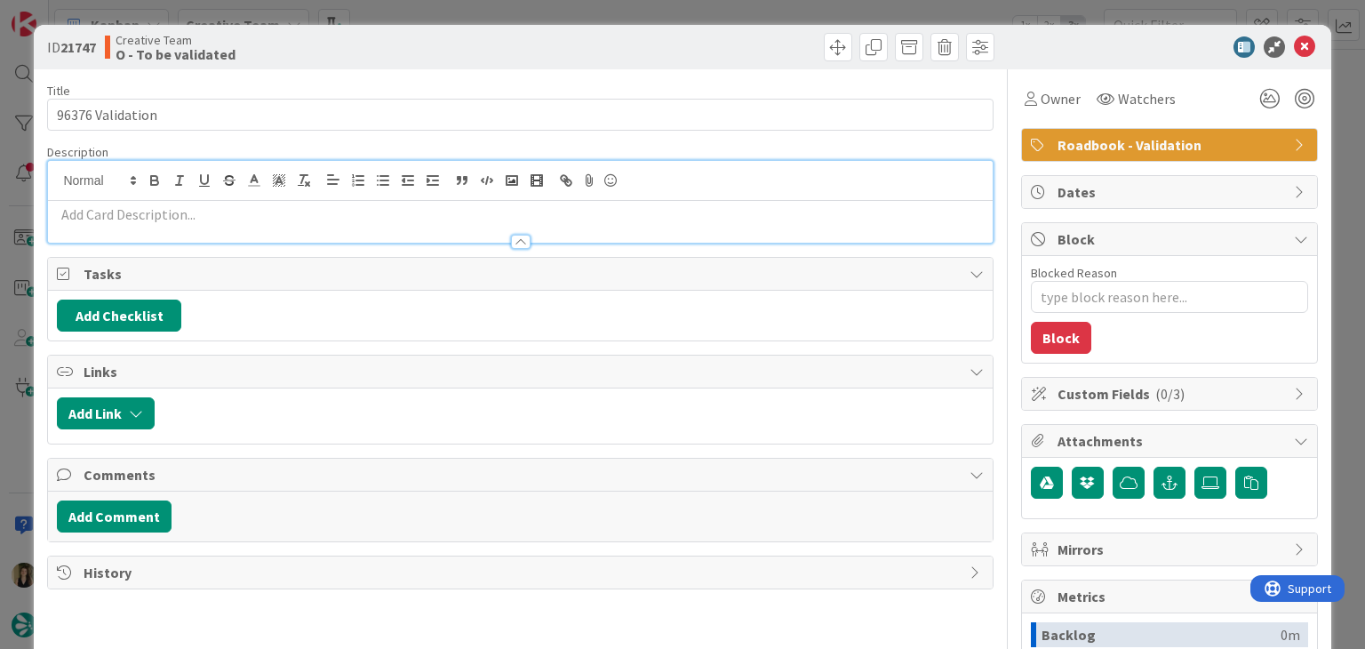
click at [327, 207] on p at bounding box center [520, 214] width 926 height 20
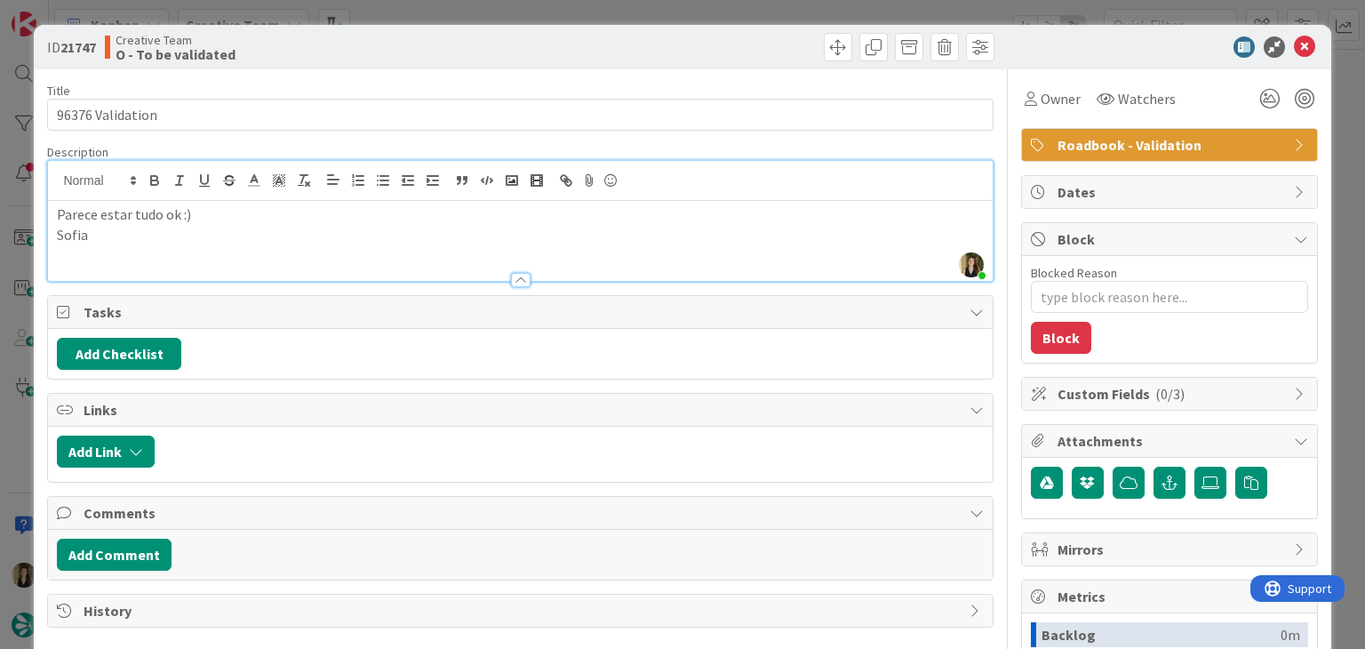
drag, startPoint x: 492, startPoint y: 67, endPoint x: 490, endPoint y: 33, distance: 33.8
click at [491, 60] on div "ID 21747 Creative Team O - To be validated" at bounding box center [682, 47] width 1297 height 44
click at [490, 19] on div "ID 21747 Creative Team O - To be validated Title 16 / 128 96376 Validation Desc…" at bounding box center [682, 324] width 1365 height 649
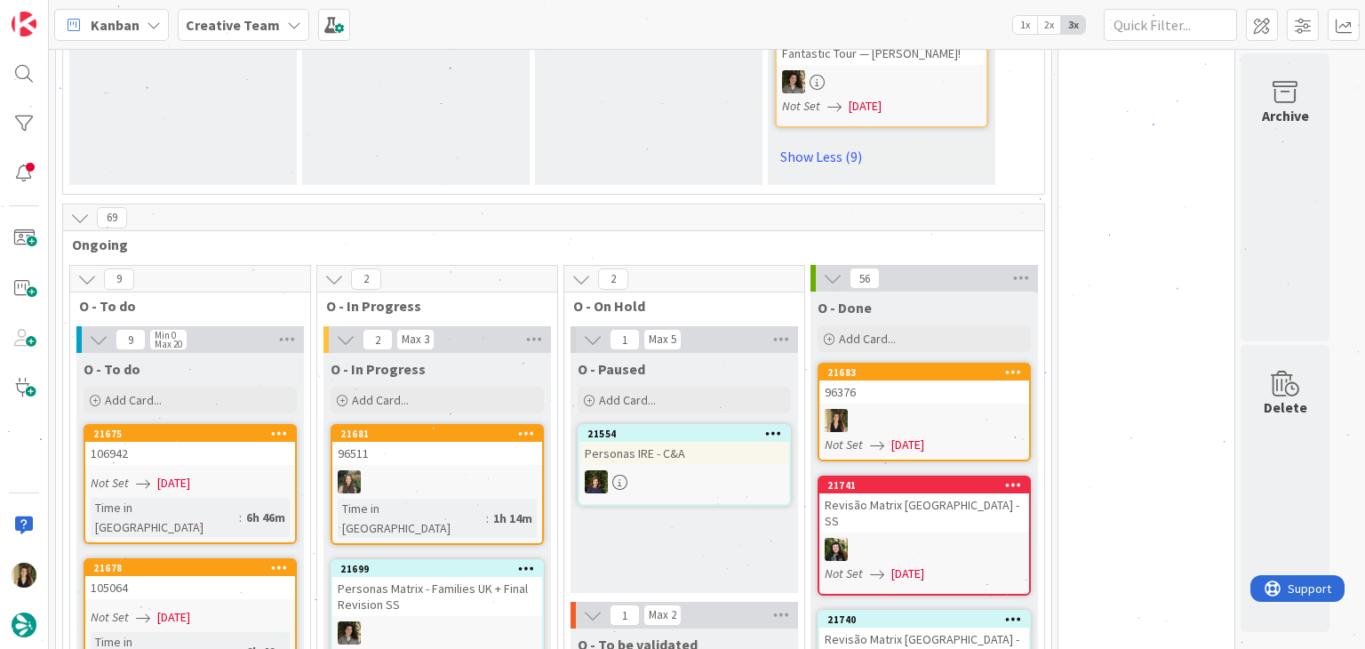
scroll to position [2751, 0]
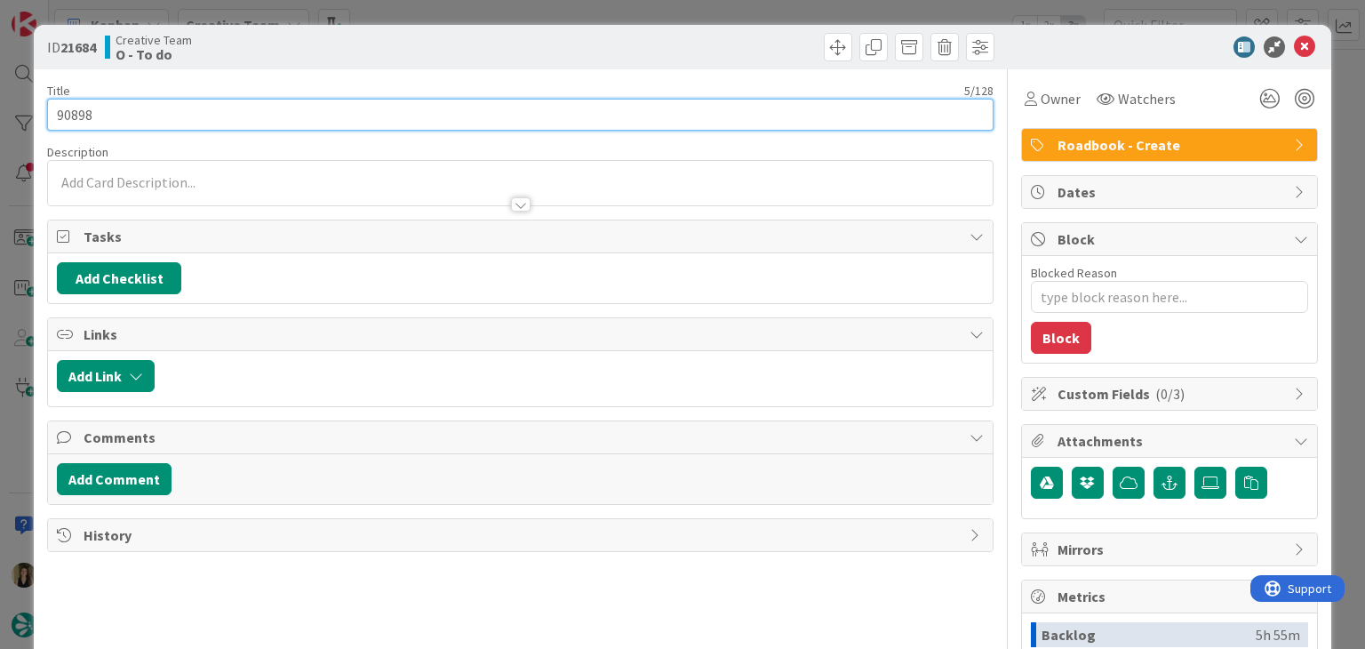
click at [75, 114] on input "90898" at bounding box center [520, 115] width 946 height 32
click at [75, 113] on input "90898" at bounding box center [520, 115] width 946 height 32
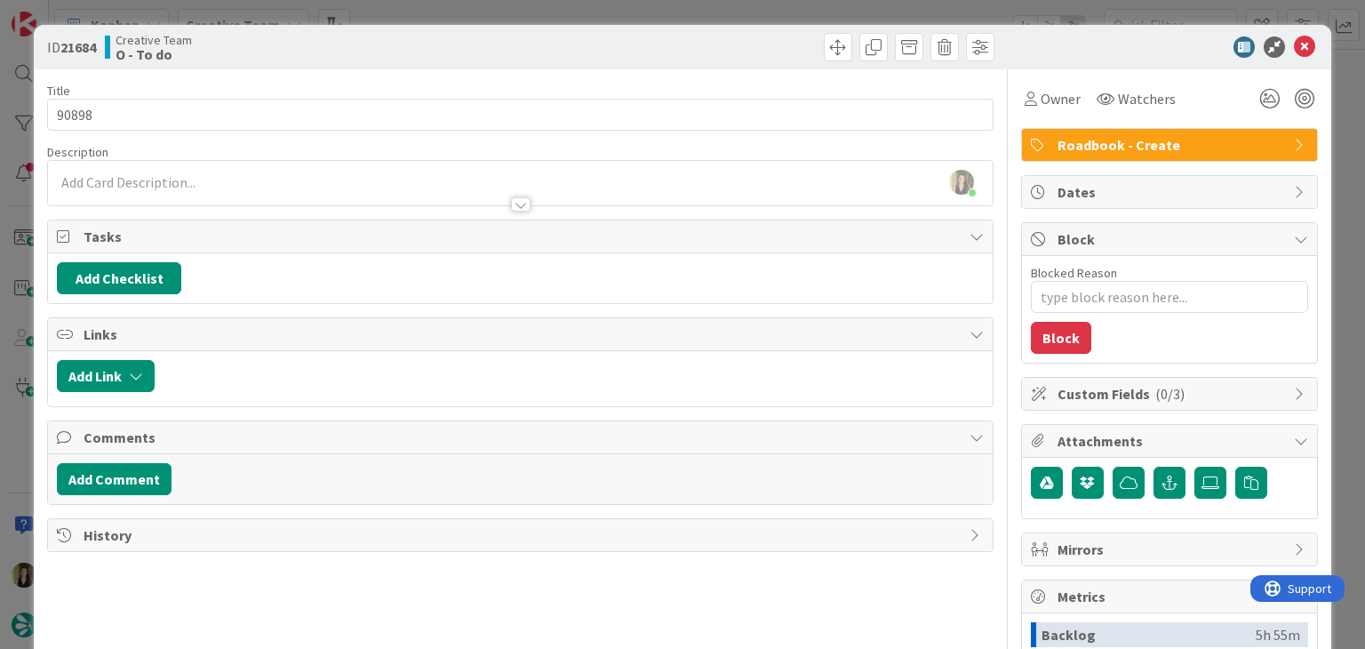
click at [412, 36] on div "Creative Team O - To do" at bounding box center [311, 47] width 412 height 28
click at [419, 12] on div "ID 21684 Creative Team O - To do Title 5 / 128 90898 Description Sofia Palma ju…" at bounding box center [682, 324] width 1365 height 649
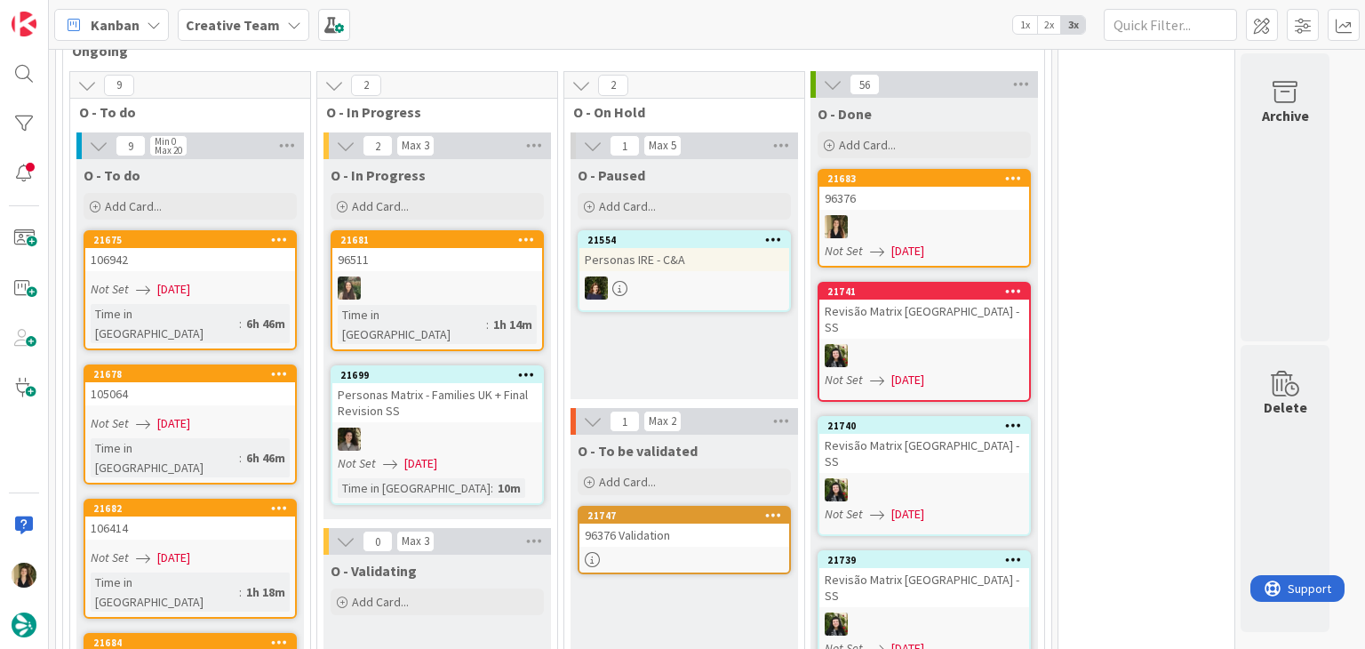
click at [245, 549] on div "Not Set 26/08/2025" at bounding box center [193, 558] width 204 height 19
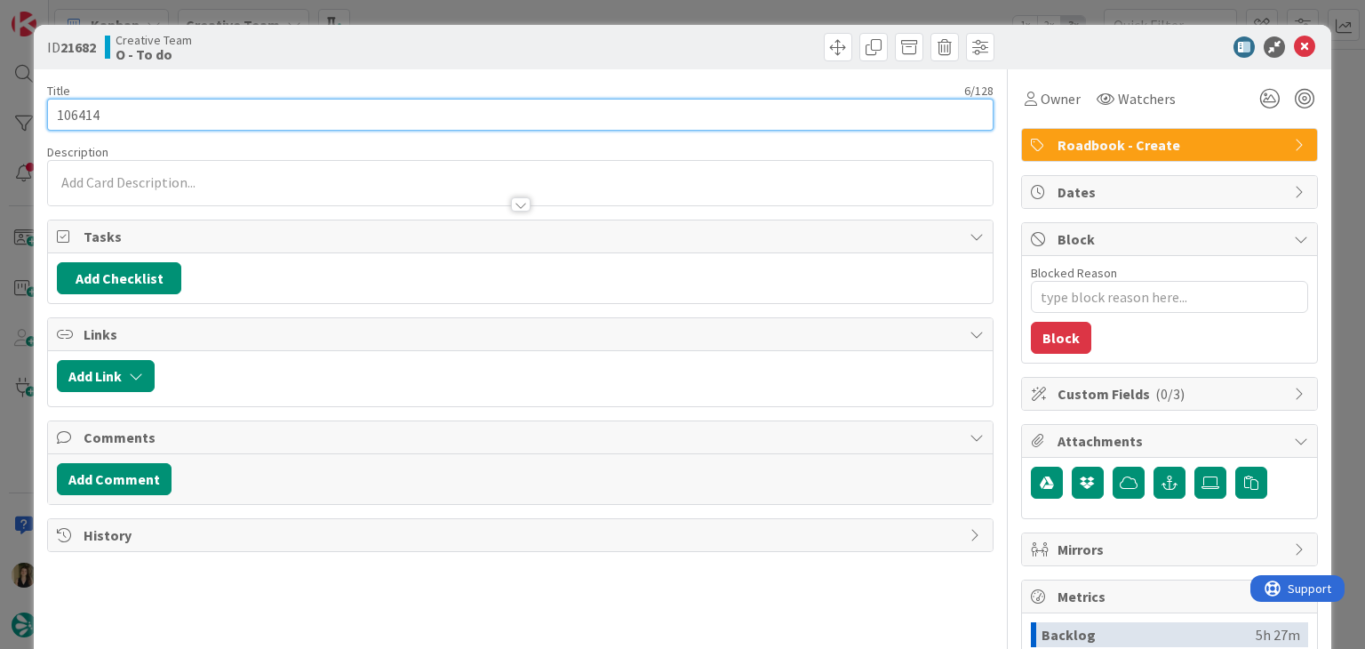
click at [86, 116] on input "106414" at bounding box center [520, 115] width 946 height 32
click at [85, 117] on input "106414" at bounding box center [520, 115] width 946 height 32
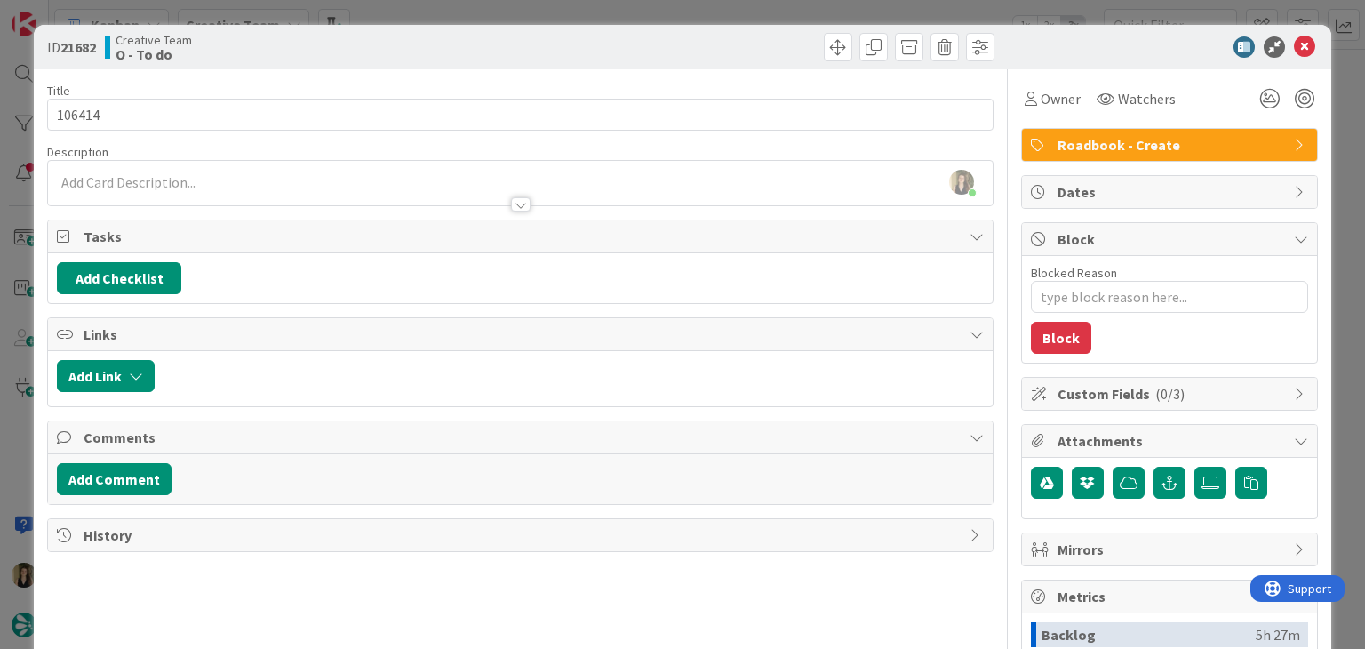
drag, startPoint x: 345, startPoint y: 48, endPoint x: 409, endPoint y: 17, distance: 71.2
click at [347, 48] on div "Creative Team O - To do" at bounding box center [311, 47] width 412 height 28
click at [417, 11] on div "ID 21682 Creative Team O - To do Title 6 / 128 106414 Description Sofia Palma j…" at bounding box center [682, 324] width 1365 height 649
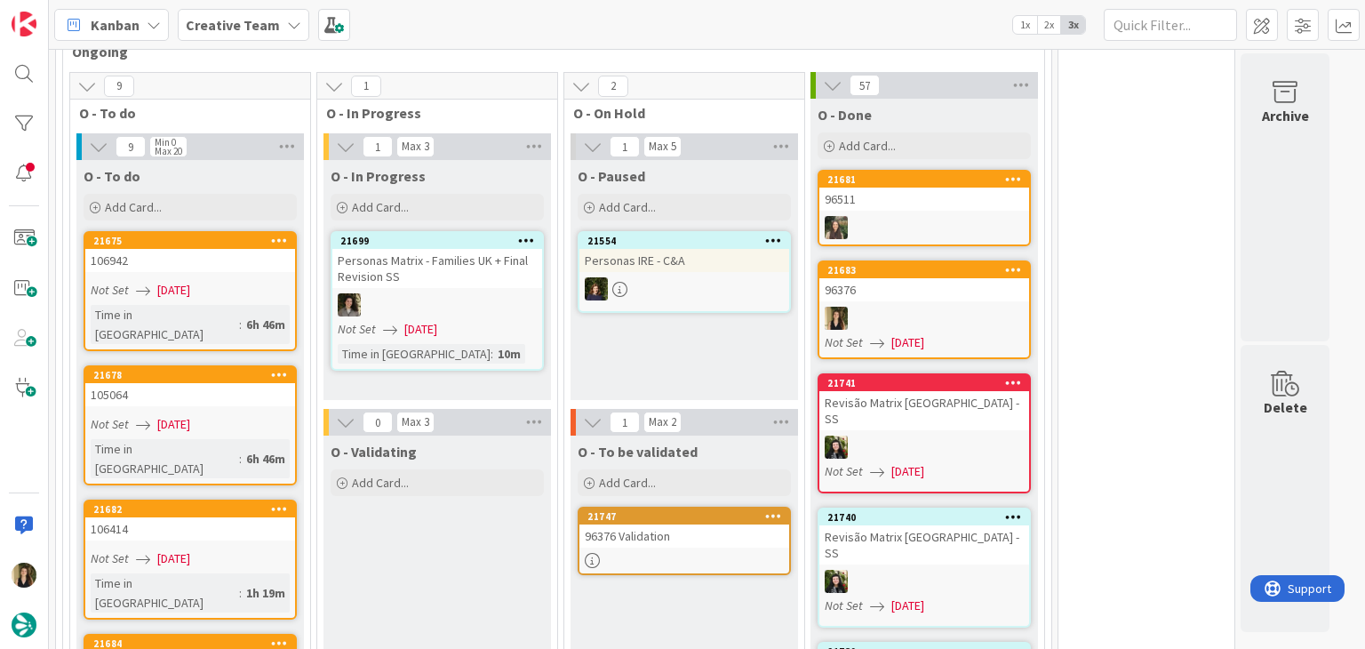
click at [273, 365] on link "21678 105064 Not Set 26/08/2025 Time in Column : 6h 46m" at bounding box center [190, 425] width 213 height 120
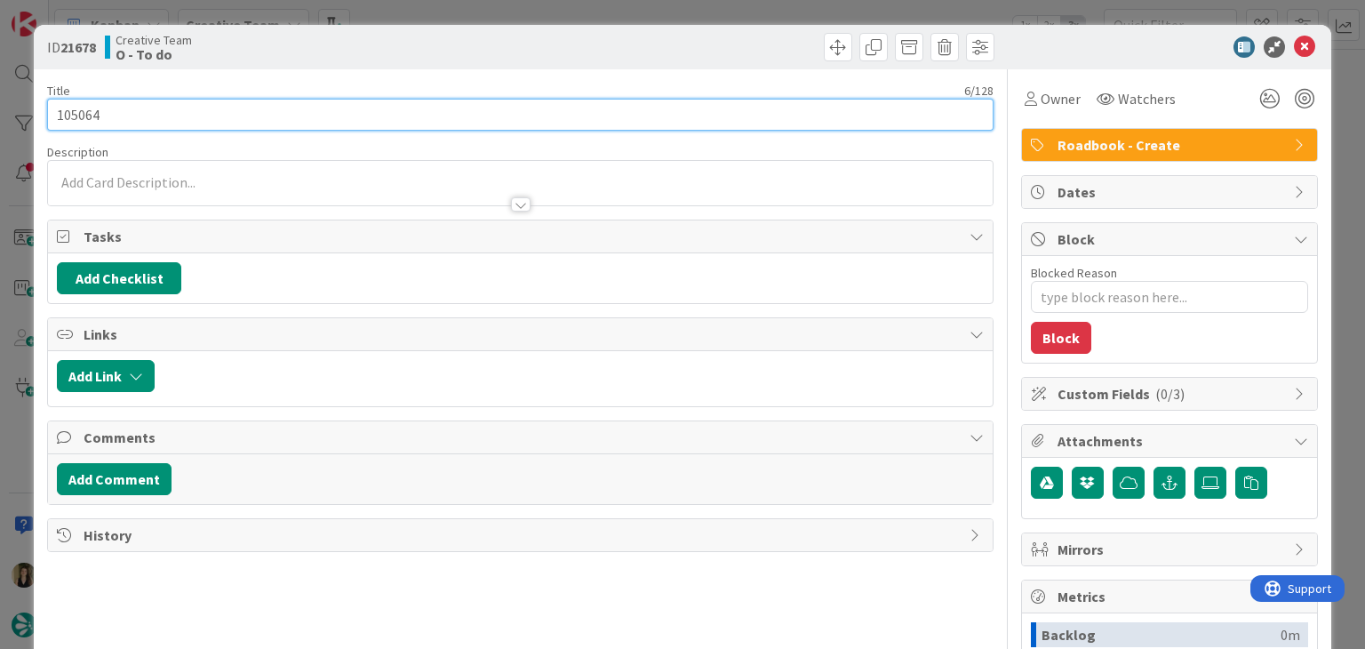
click at [71, 117] on input "105064" at bounding box center [520, 115] width 946 height 32
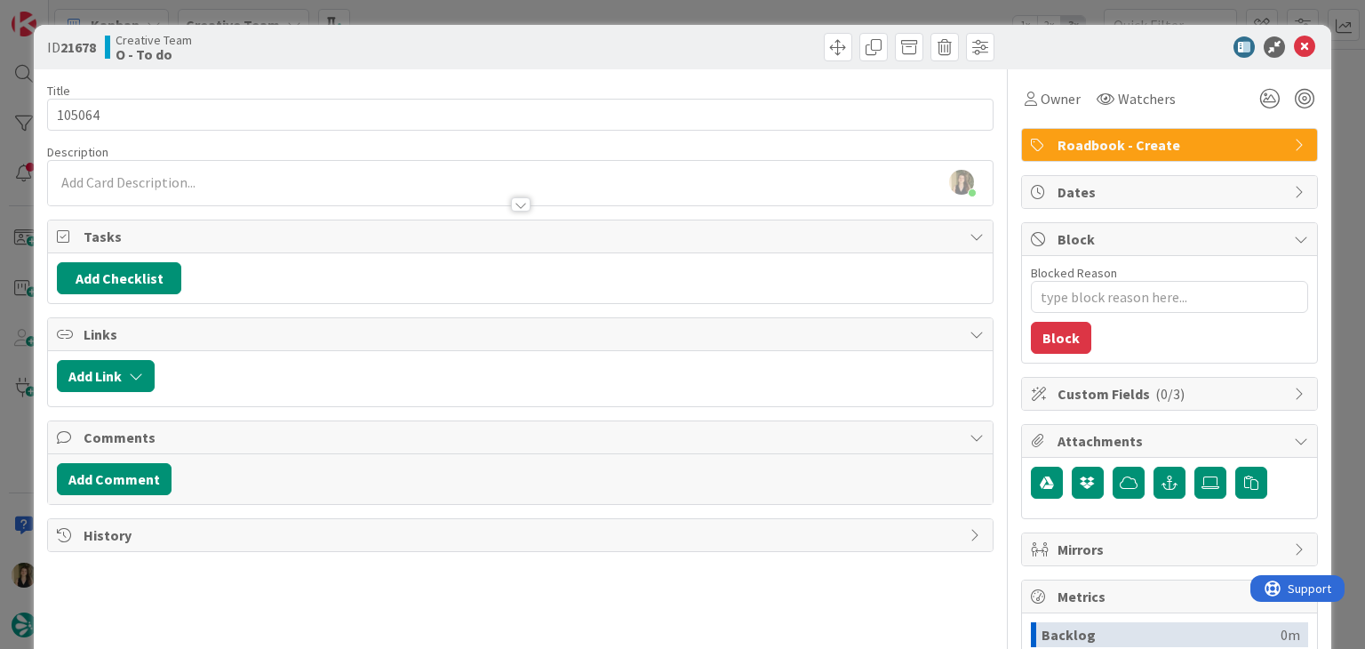
click at [445, 36] on div "Creative Team O - To do" at bounding box center [311, 47] width 412 height 28
click at [441, 14] on div "ID 21678 Creative Team O - To do Title 6 / 128 105064 Description Sofia Palma j…" at bounding box center [682, 324] width 1365 height 649
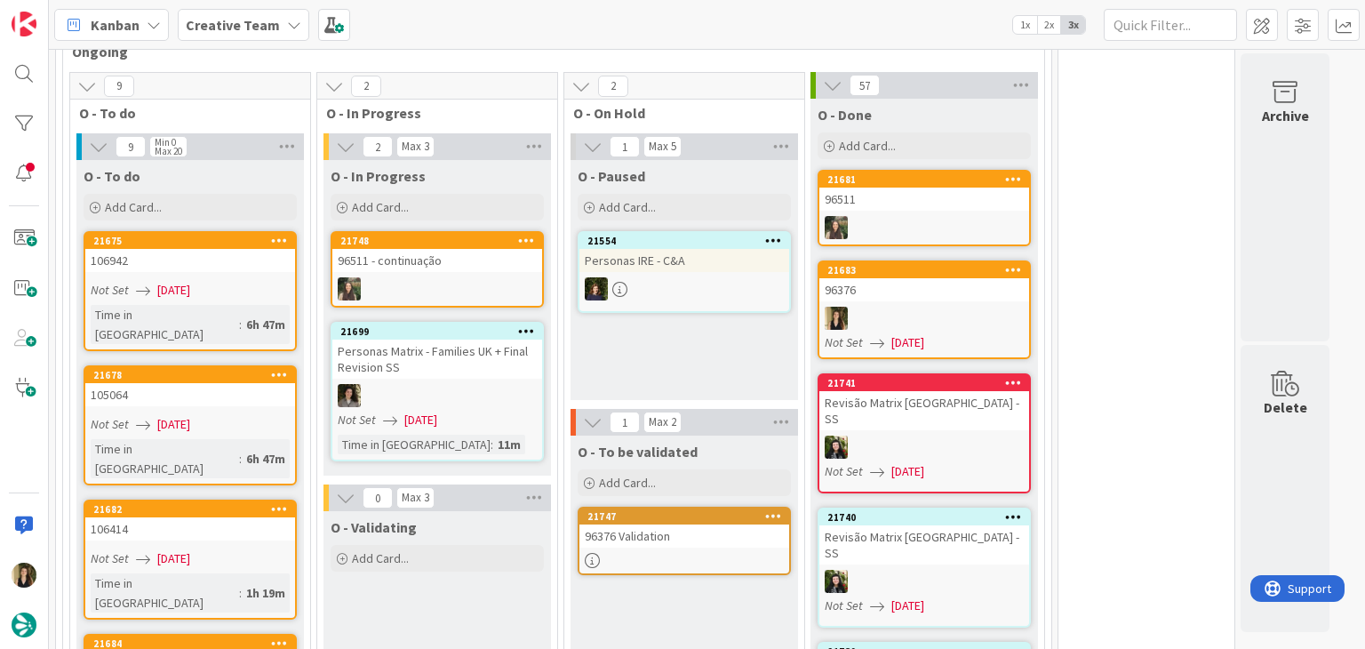
click at [254, 549] on div "Not Set 26/08/2025" at bounding box center [193, 558] width 204 height 19
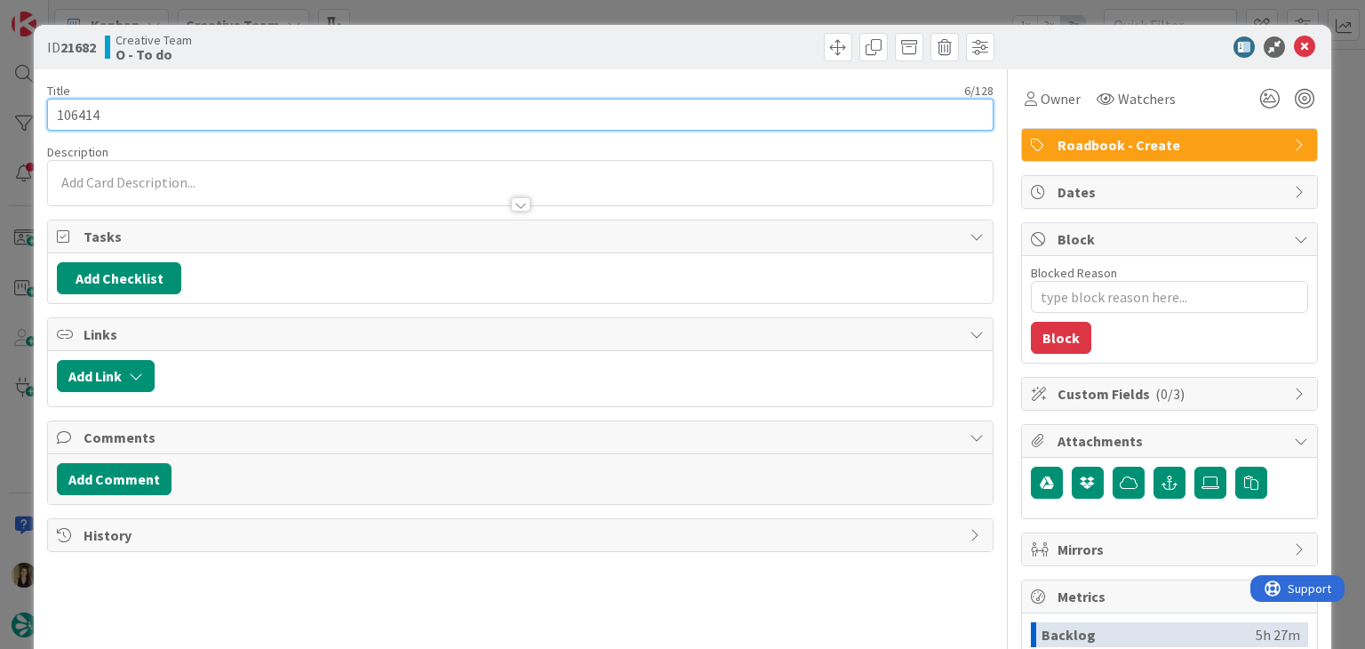
click at [92, 120] on input "106414" at bounding box center [520, 115] width 946 height 32
click at [91, 119] on input "106414" at bounding box center [520, 115] width 946 height 32
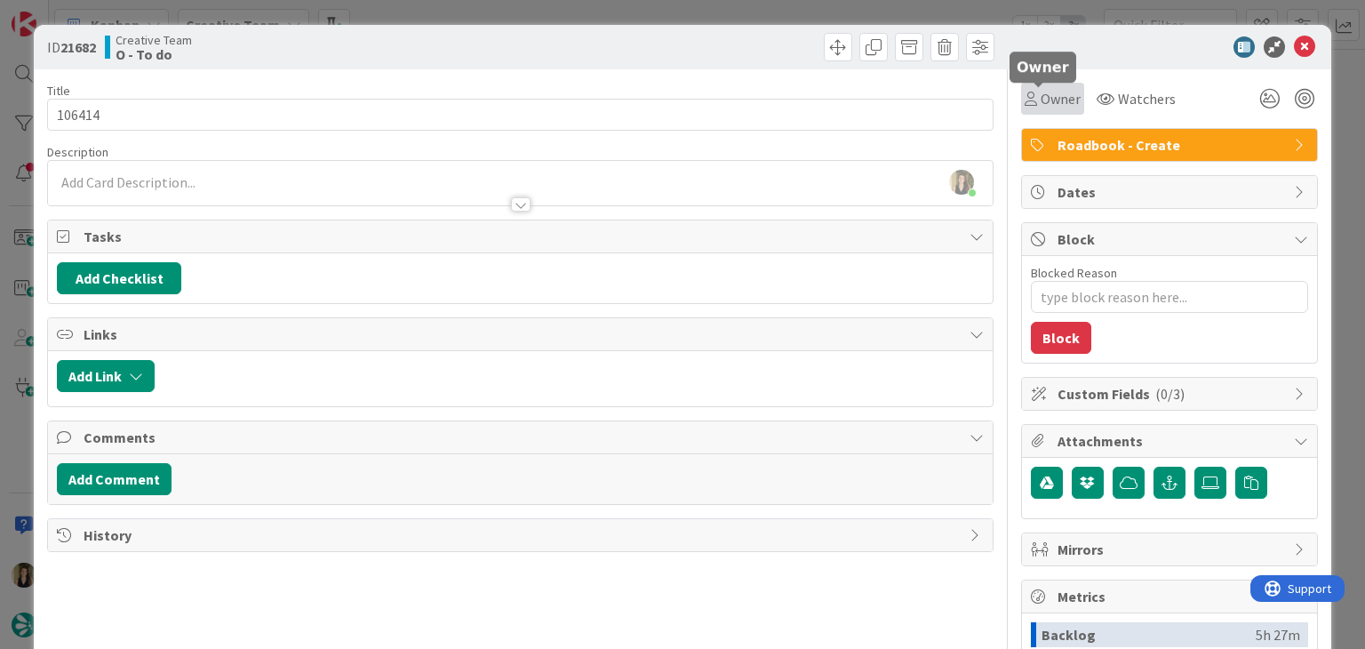
click at [1025, 105] on icon at bounding box center [1031, 99] width 12 height 14
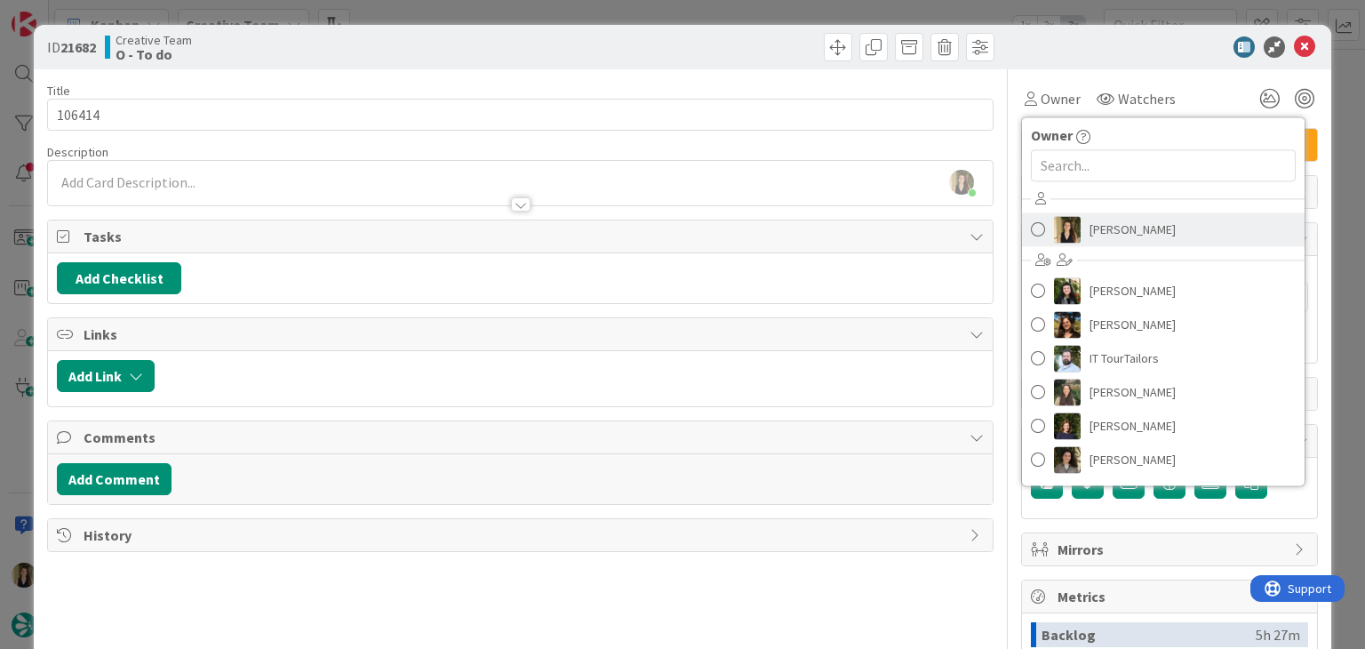
click at [1097, 228] on span "[PERSON_NAME]" at bounding box center [1133, 229] width 86 height 27
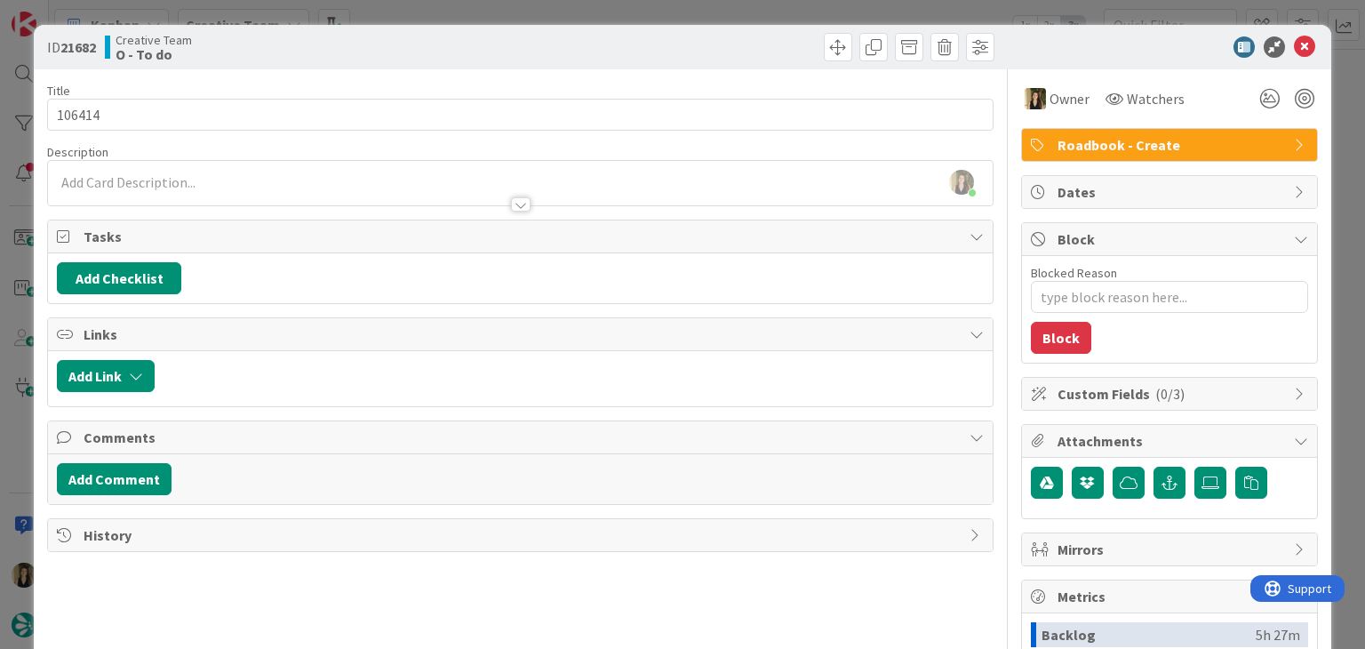
drag, startPoint x: 716, startPoint y: 49, endPoint x: 709, endPoint y: 29, distance: 20.8
click at [711, 45] on div at bounding box center [759, 47] width 469 height 28
click at [709, 12] on div "ID 21682 Creative Team O - To do Title 6 / 128 106414 Description Sofia Palma j…" at bounding box center [682, 324] width 1365 height 649
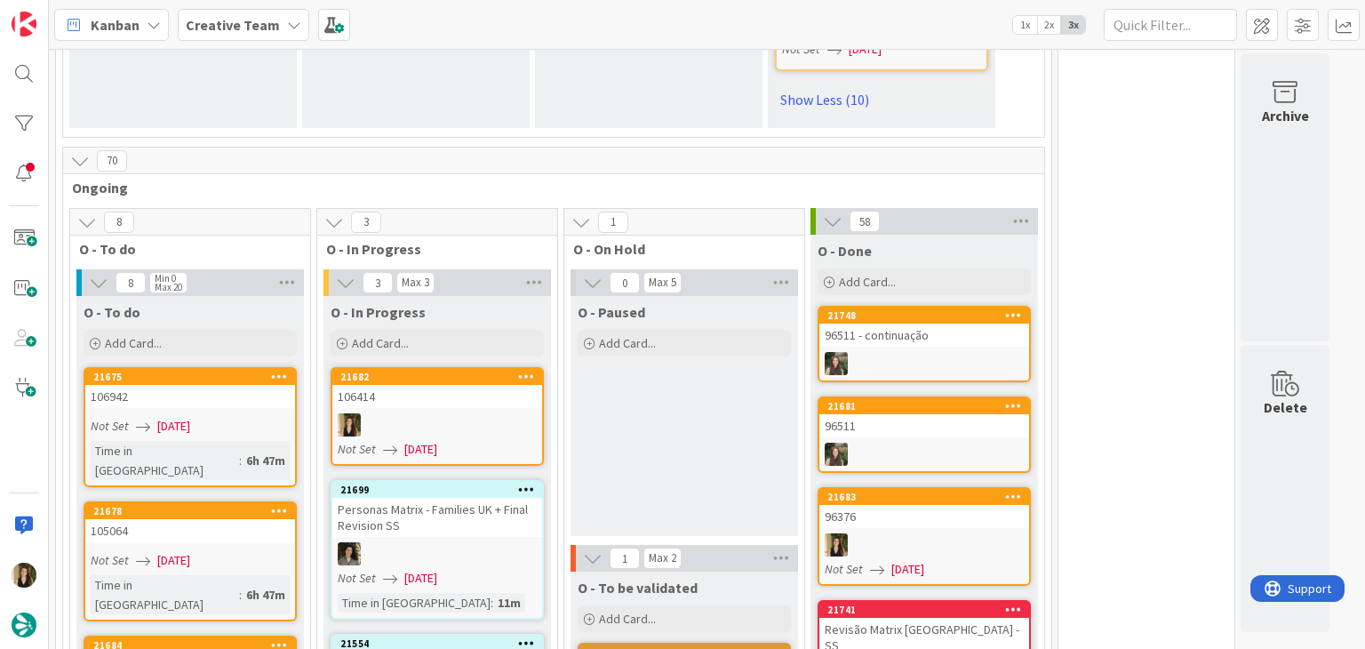
click at [669, 340] on div "O - Paused Add Card..." at bounding box center [685, 416] width 228 height 240
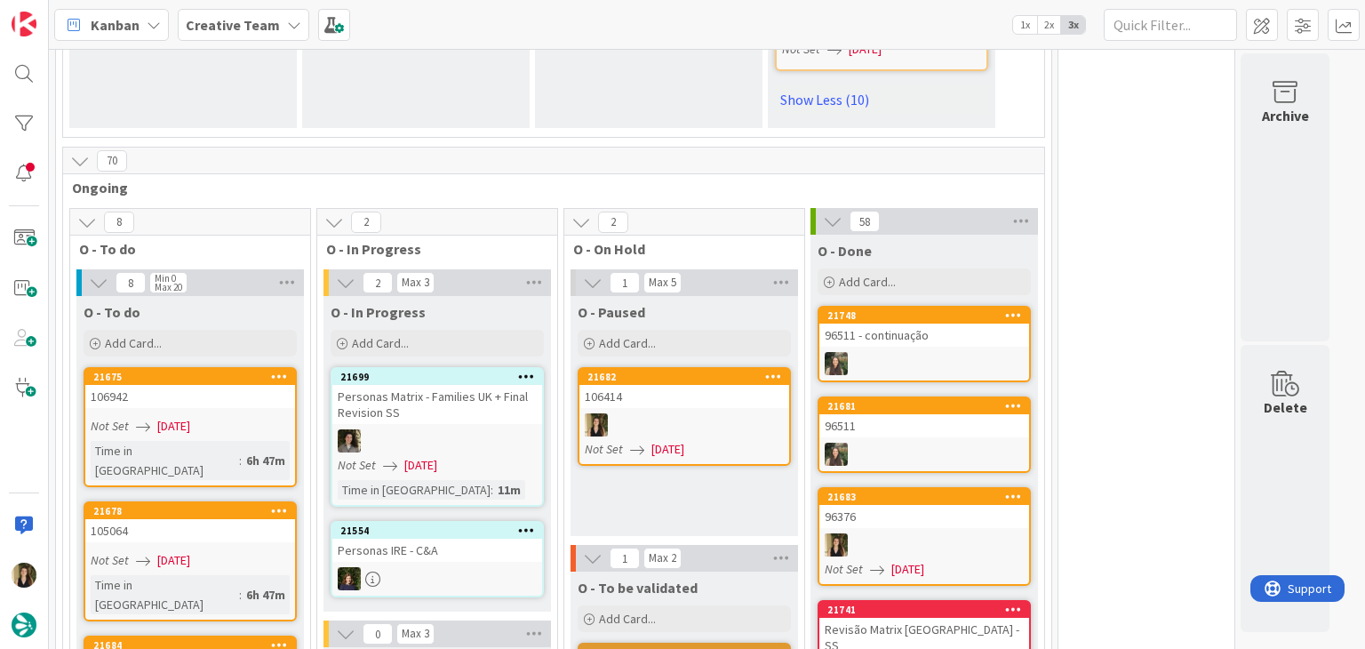
click at [727, 400] on div "O - Paused Add Card... 21682 106414 Not Set 26/08/2025" at bounding box center [685, 416] width 228 height 240
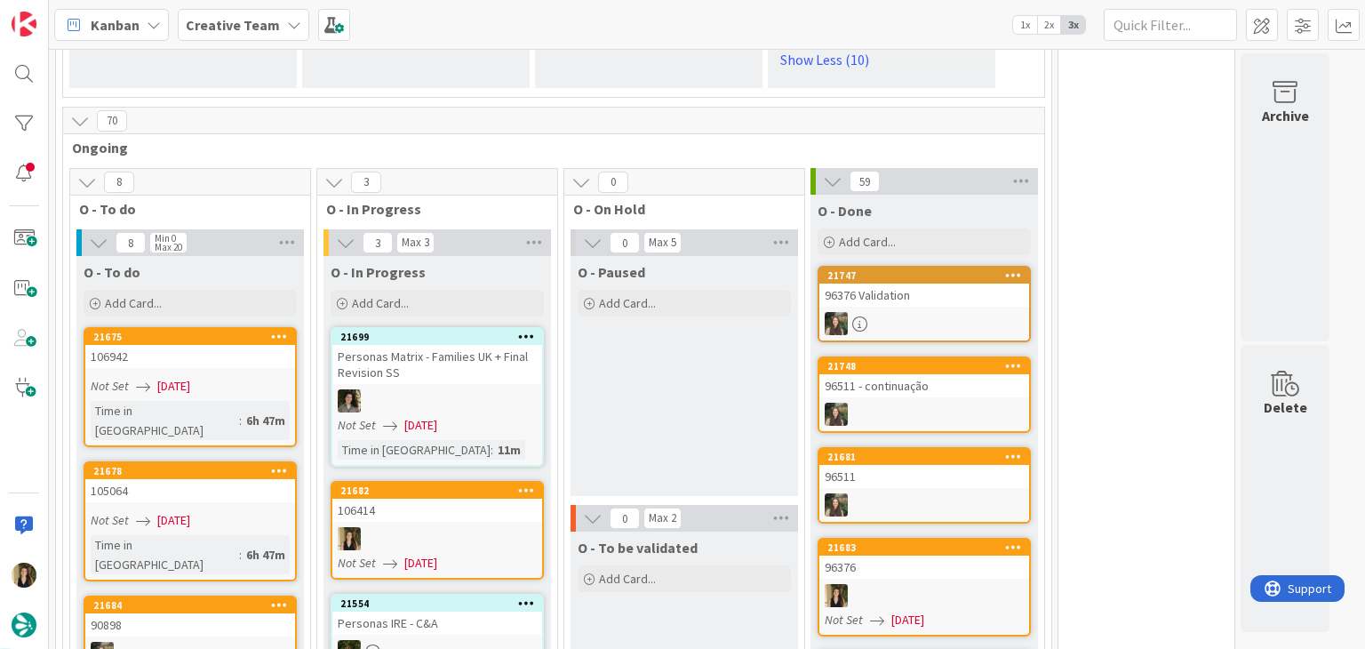
scroll to position [2775, 0]
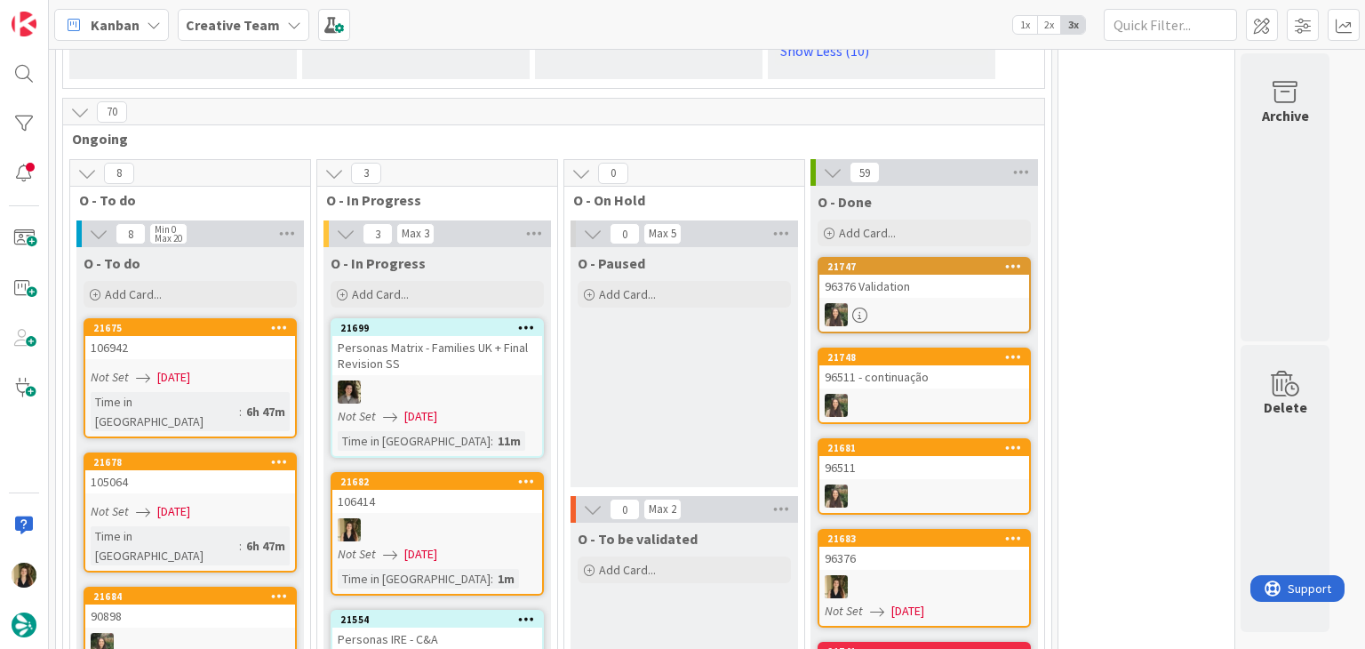
click at [480, 490] on div "106414" at bounding box center [437, 501] width 210 height 23
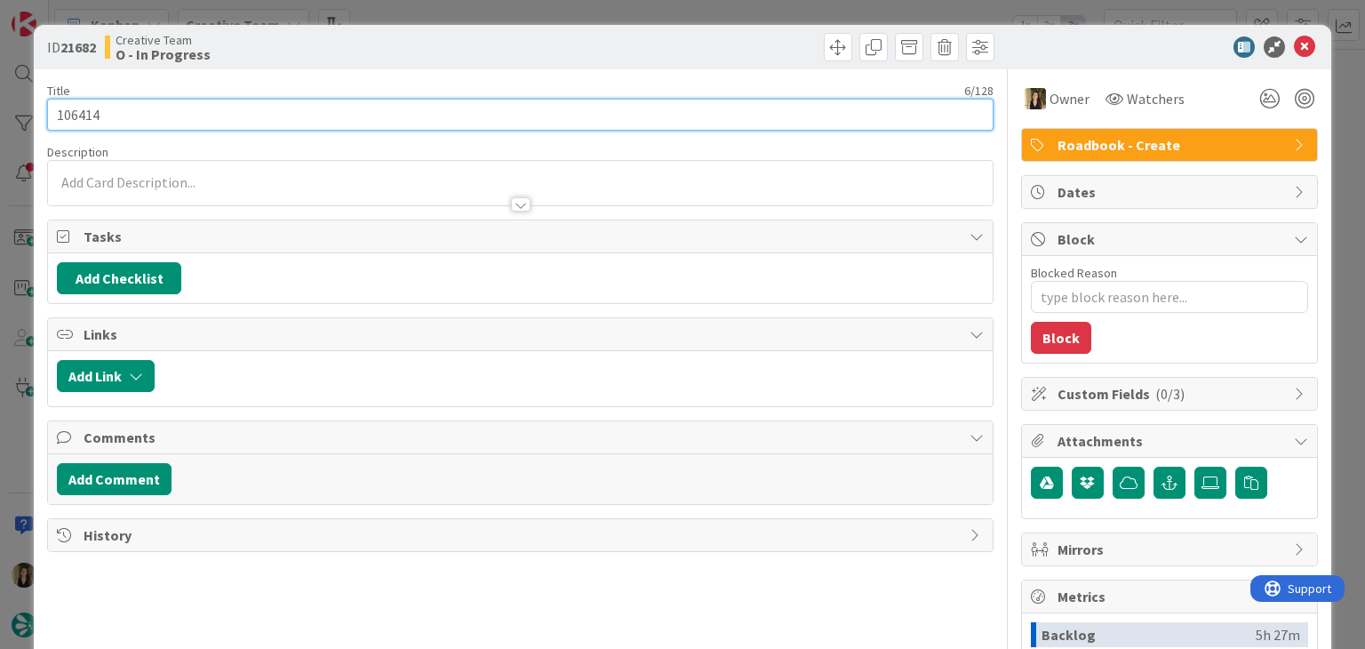
click at [72, 117] on input "106414" at bounding box center [520, 115] width 946 height 32
click at [73, 116] on input "106414" at bounding box center [520, 115] width 946 height 32
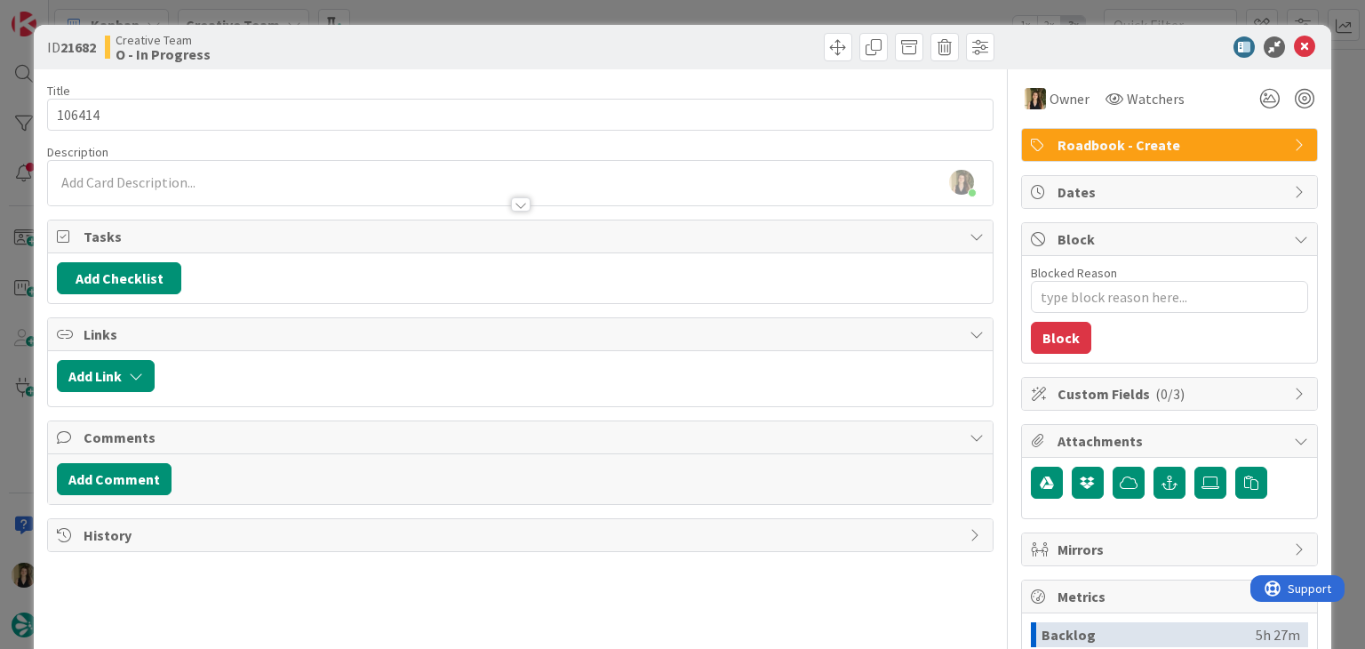
drag, startPoint x: 322, startPoint y: 52, endPoint x: 299, endPoint y: 6, distance: 50.9
click at [321, 52] on div "Creative Team O - In Progress" at bounding box center [311, 47] width 412 height 28
click at [597, 44] on div at bounding box center [759, 47] width 469 height 28
click at [590, 11] on div "ID 21682 Creative Team O - In Progress Title 6 / 128 106414 Description Sofia P…" at bounding box center [682, 324] width 1365 height 649
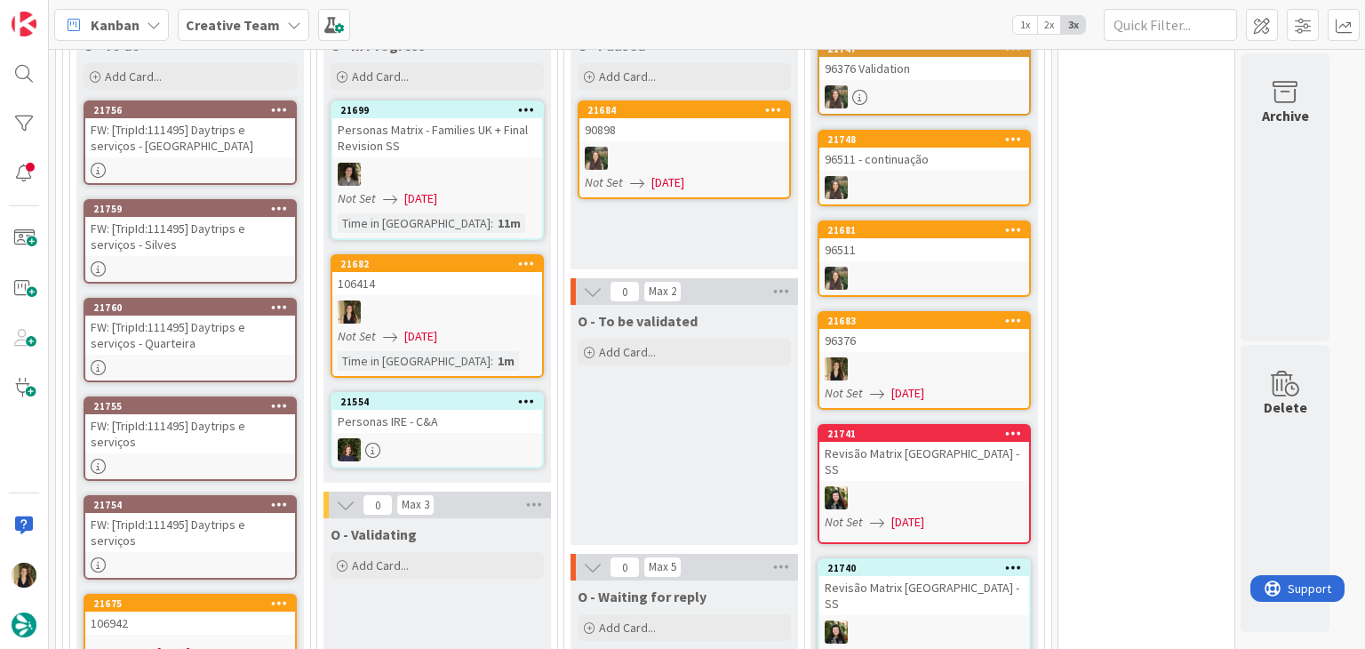
scroll to position [2802, 0]
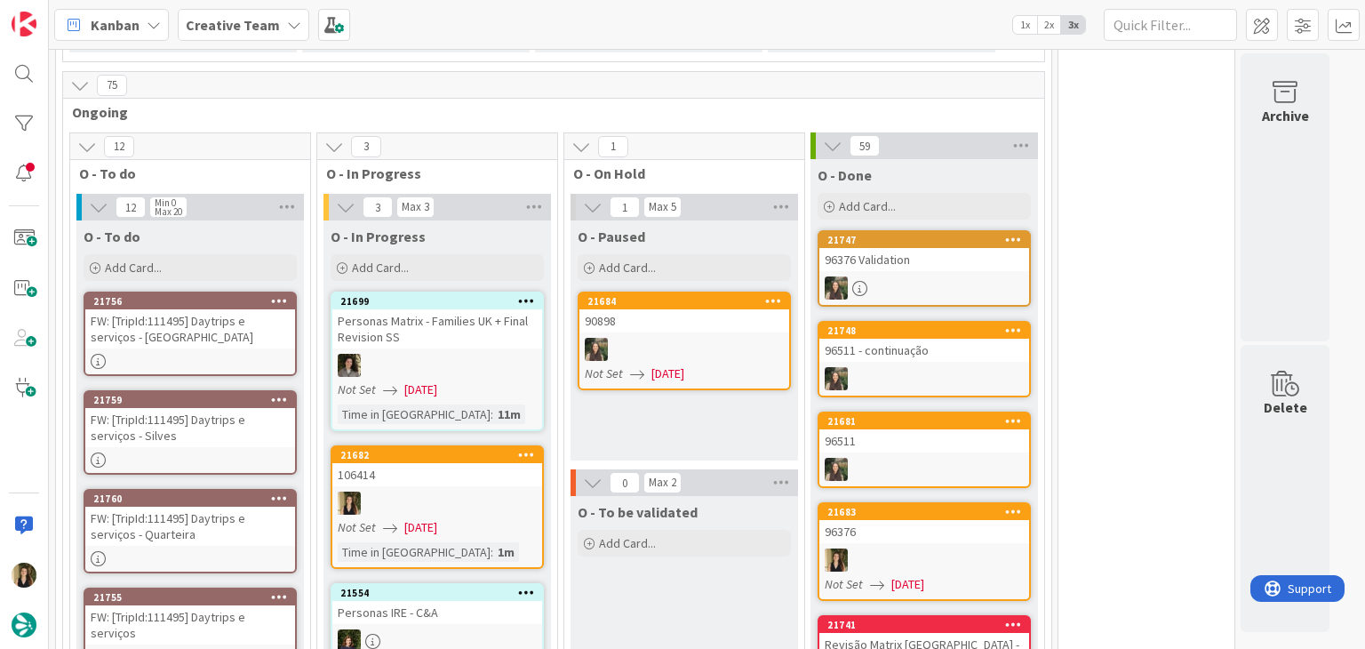
click at [479, 445] on link "21682 106414 Not Set 26/08/2025 Time in Column : 1m" at bounding box center [437, 507] width 213 height 124
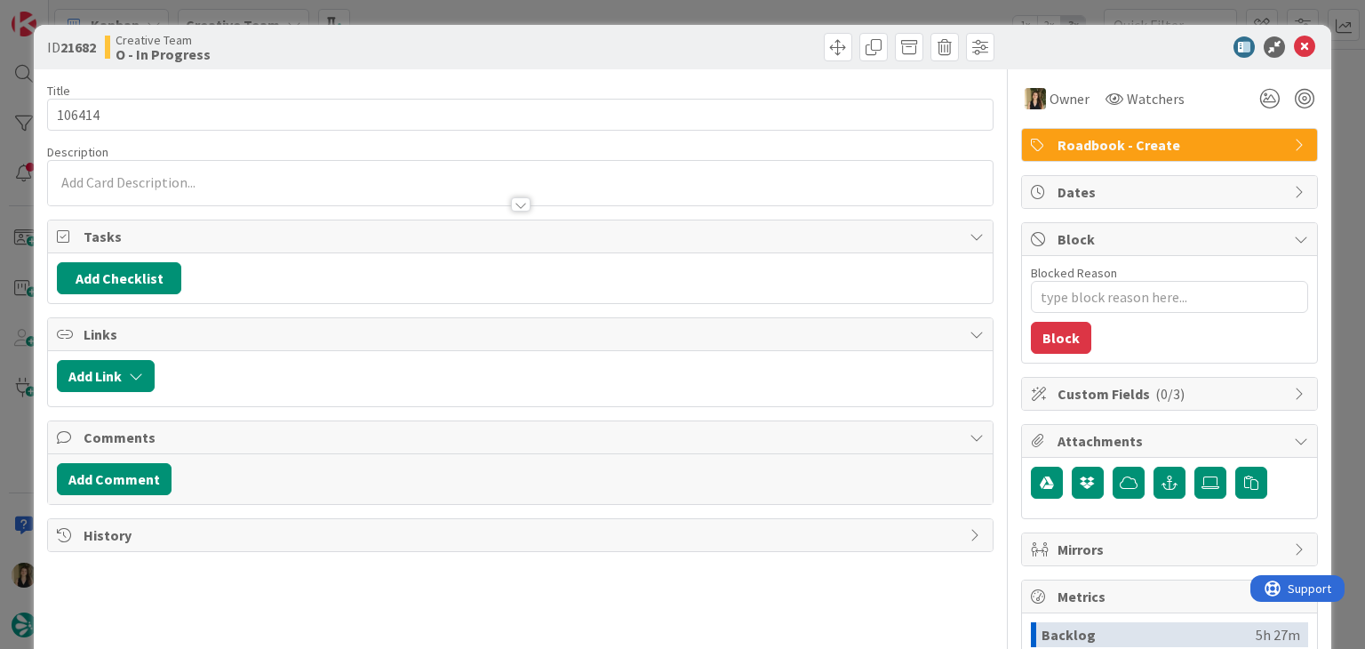
type textarea "x"
click at [226, 187] on div at bounding box center [520, 196] width 944 height 19
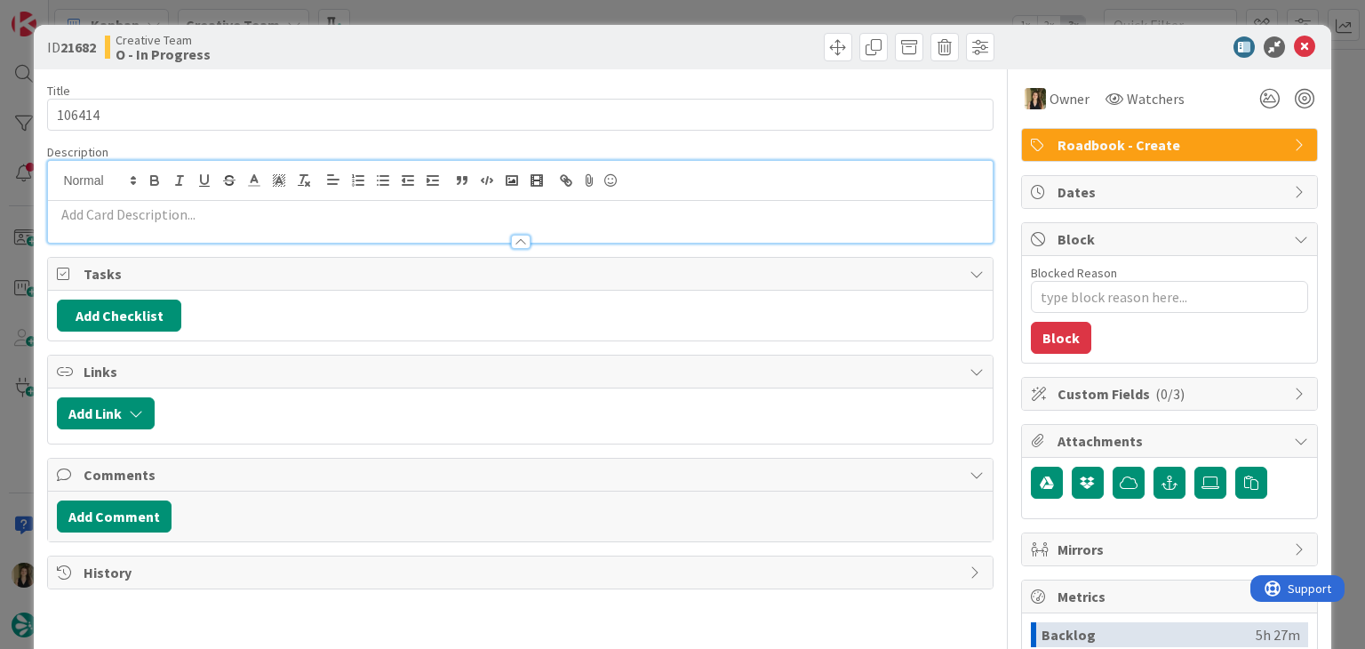
click at [228, 220] on p at bounding box center [520, 214] width 926 height 20
paste div
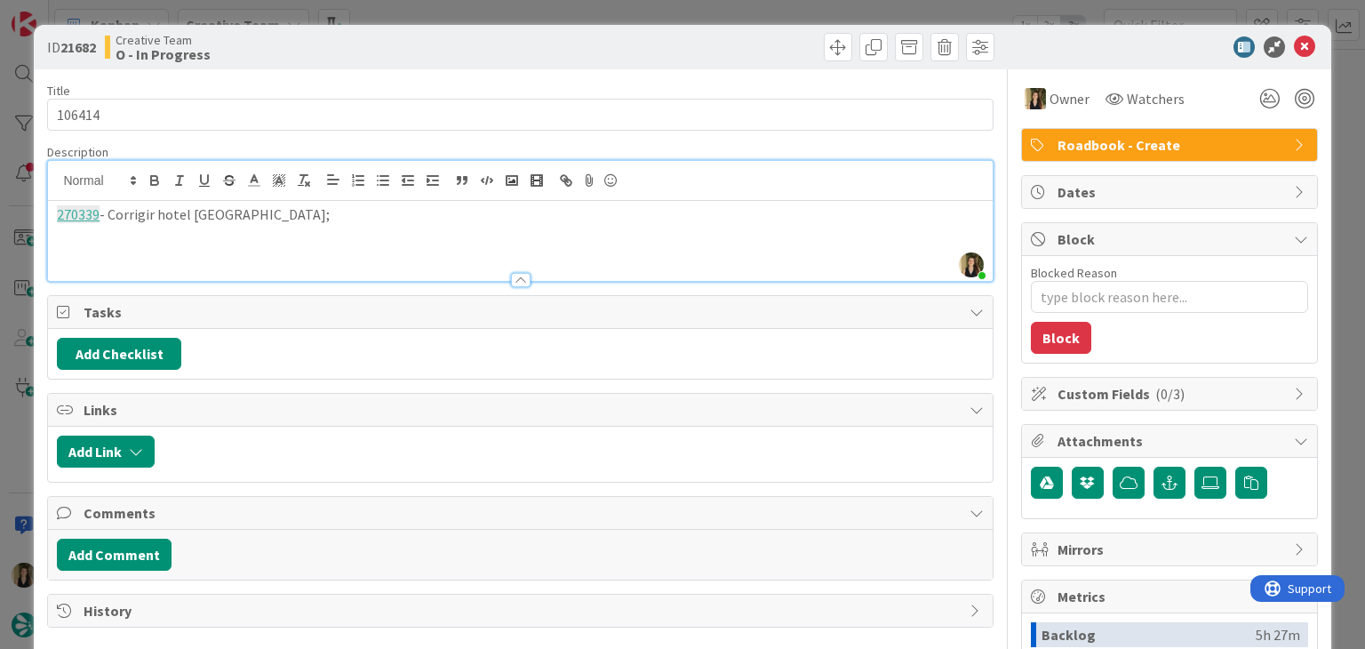
drag, startPoint x: 396, startPoint y: 53, endPoint x: 410, endPoint y: 22, distance: 33.9
click at [396, 52] on div "Creative Team O - In Progress" at bounding box center [311, 47] width 412 height 28
click at [412, 14] on div "ID 21682 Creative Team O - In Progress Title 6 / 128 106414 Description Sofia P…" at bounding box center [682, 324] width 1365 height 649
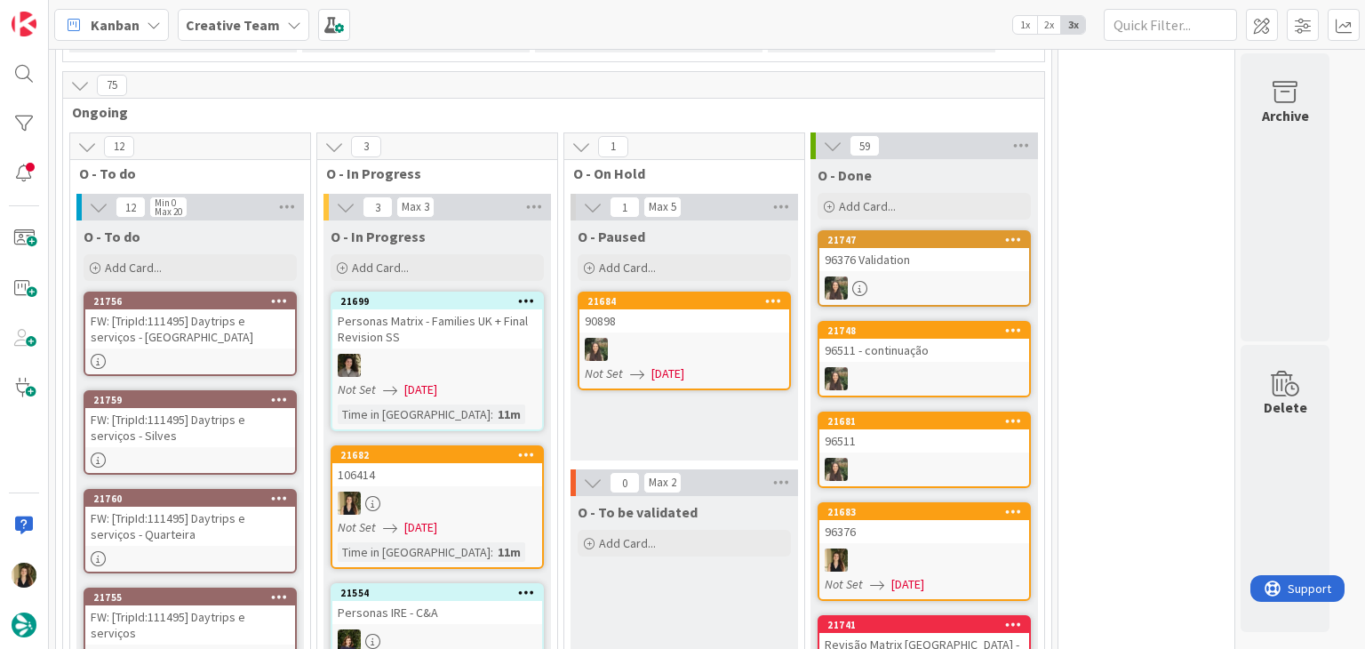
click at [246, 309] on div "FW: [TripId:111495] Daytrips e serviços - [GEOGRAPHIC_DATA]" at bounding box center [190, 328] width 210 height 39
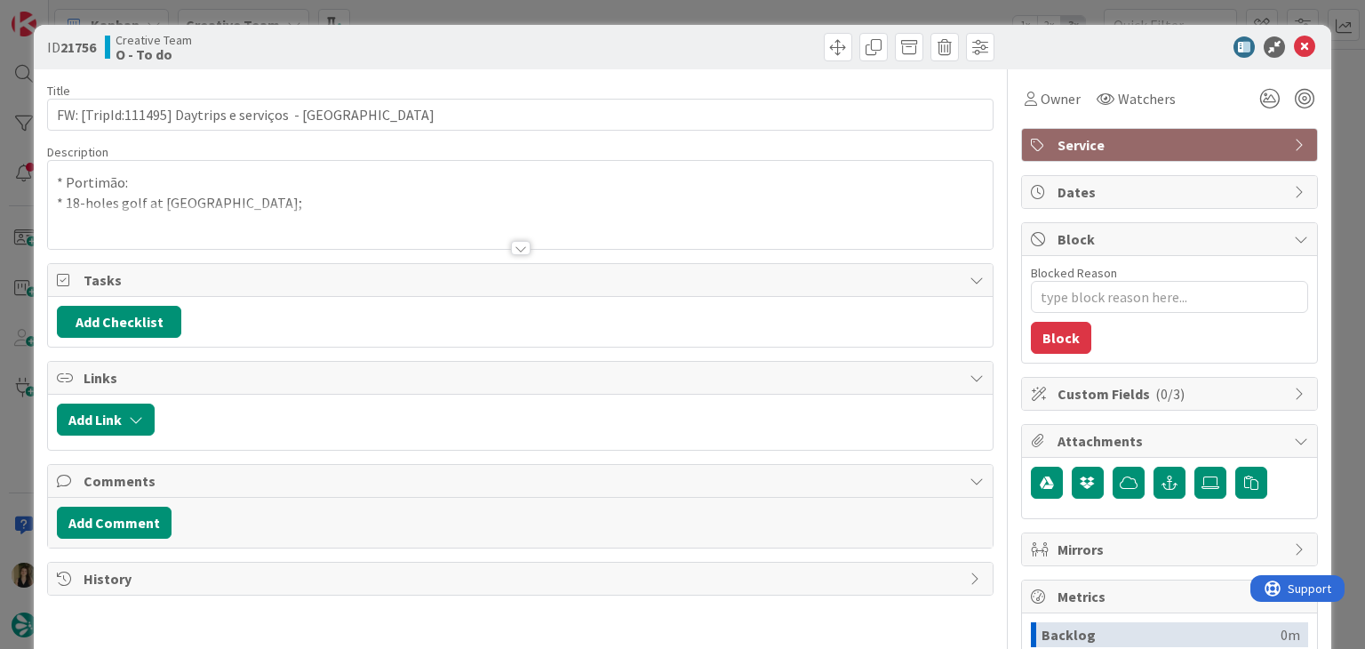
click at [522, 246] on div at bounding box center [521, 248] width 20 height 14
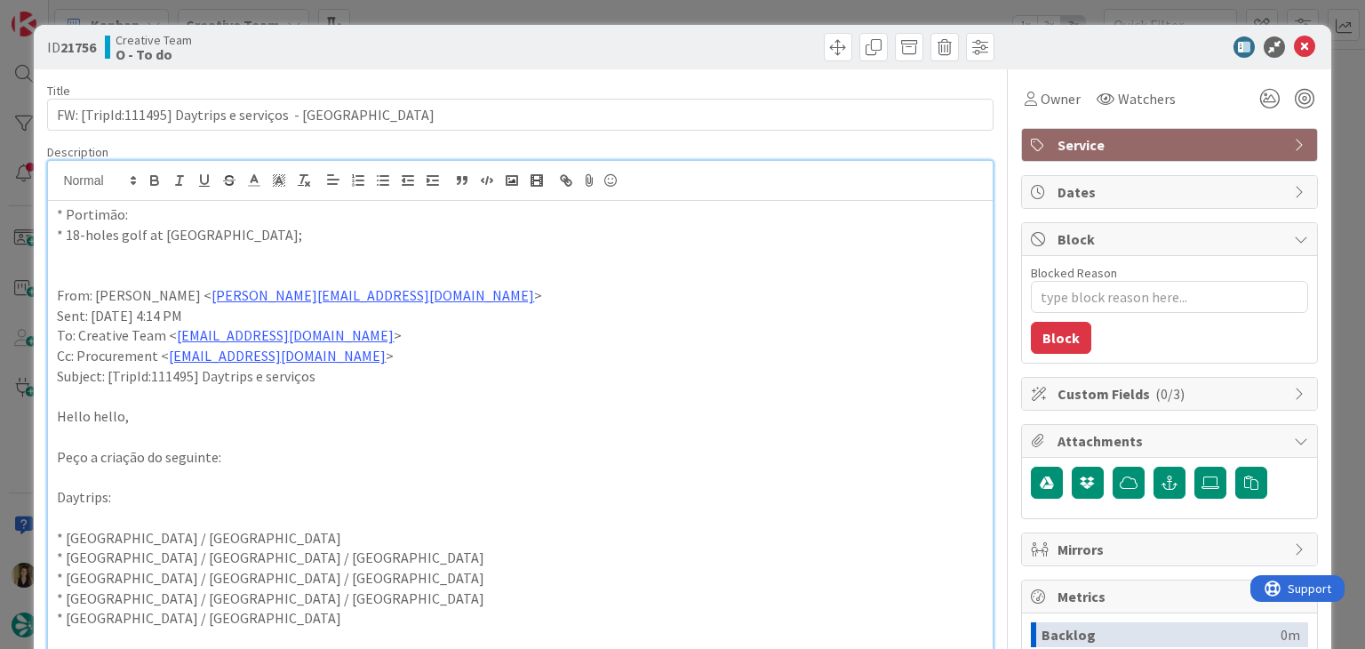
drag, startPoint x: 516, startPoint y: 48, endPoint x: 513, endPoint y: 29, distance: 18.9
click at [516, 47] on div "ID 21756 Creative Team O - To do" at bounding box center [520, 47] width 947 height 28
click at [511, 10] on div "ID 21756 Creative Team O - To do Title 51 / 128 FW: [TripId:111495] Daytrips e …" at bounding box center [682, 324] width 1365 height 649
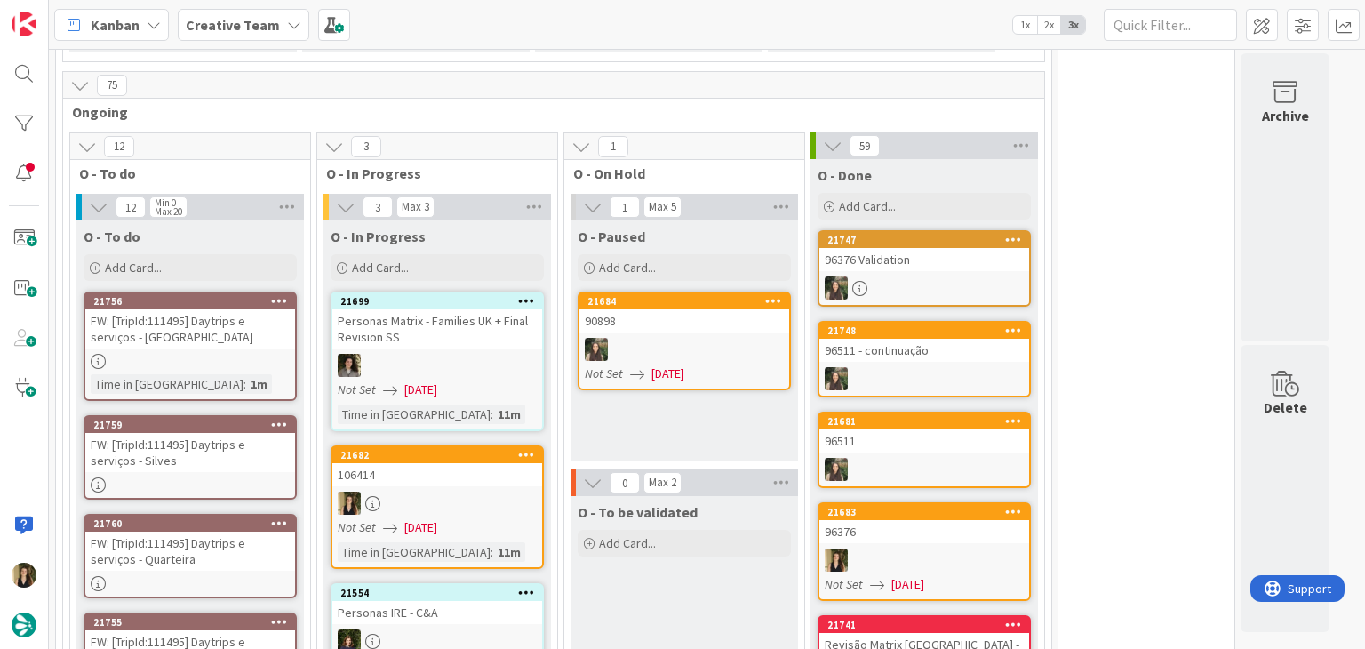
click at [217, 415] on link "21759 FW: [TripId:111495] Daytrips e serviços - Silves" at bounding box center [190, 457] width 213 height 84
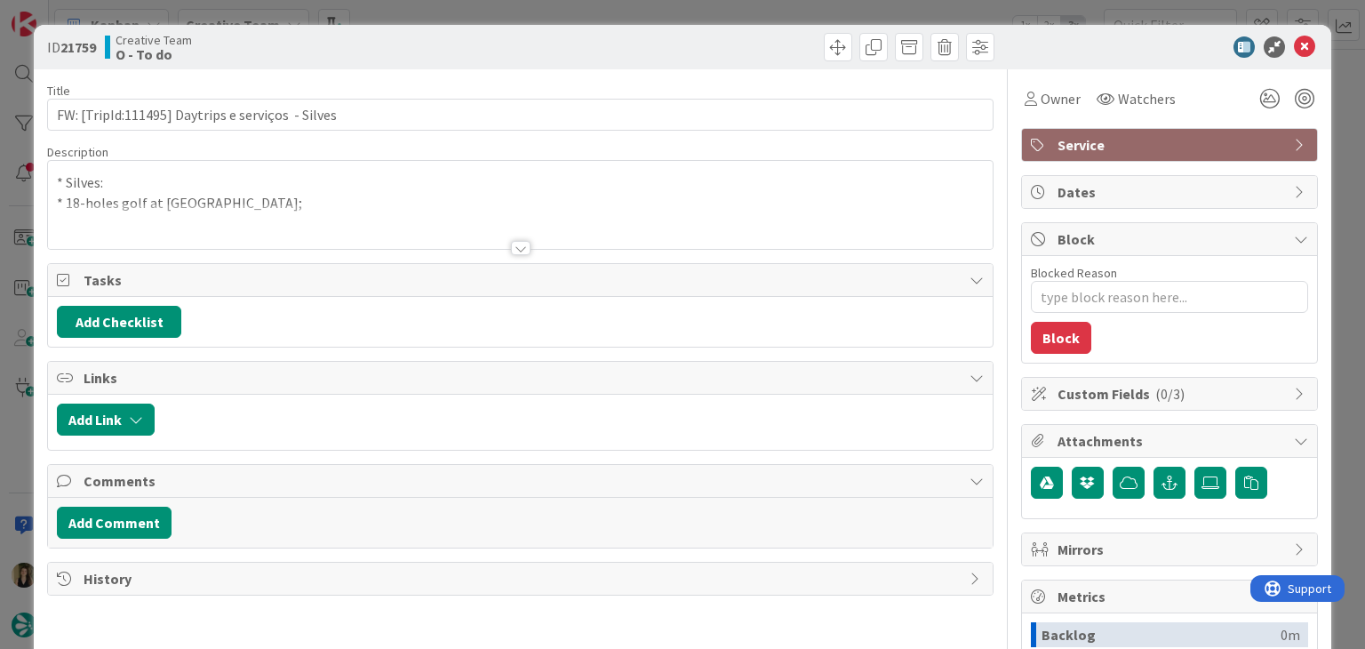
click at [477, 12] on div "ID 21759 Creative Team O - To do Title 49 / 128 FW: [TripId:111495] Daytrips e …" at bounding box center [682, 324] width 1365 height 649
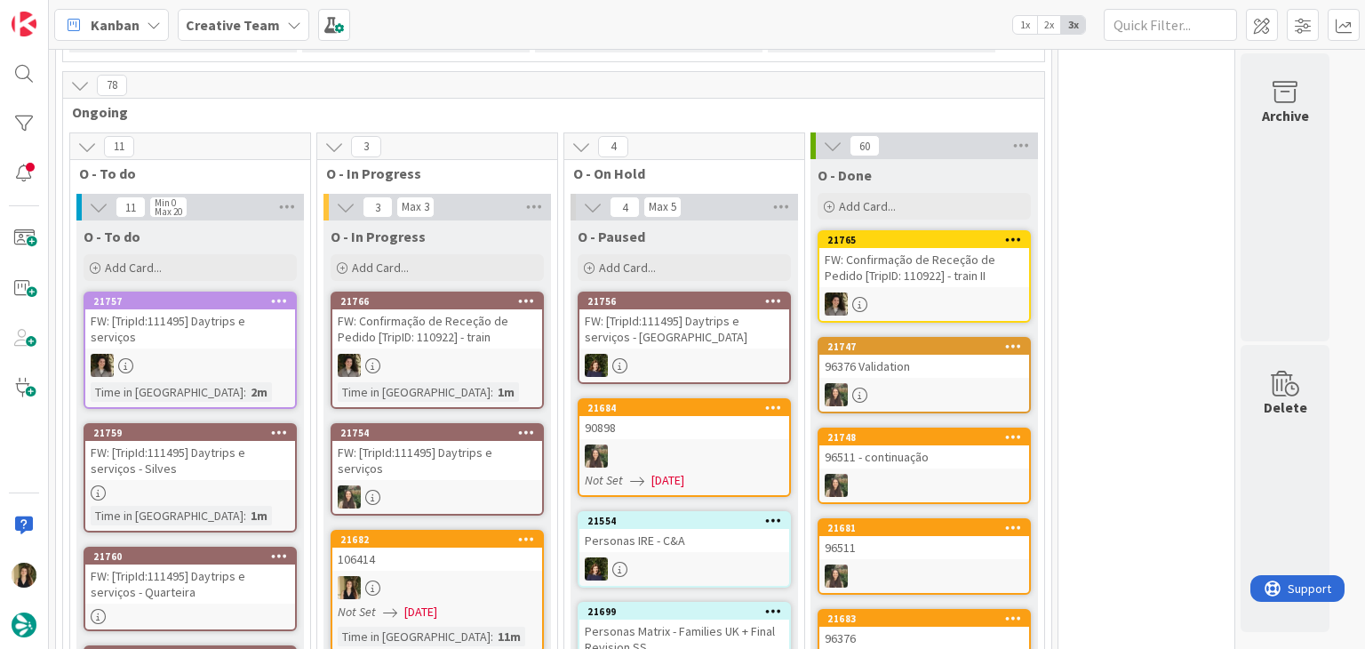
click at [514, 576] on div at bounding box center [437, 587] width 210 height 23
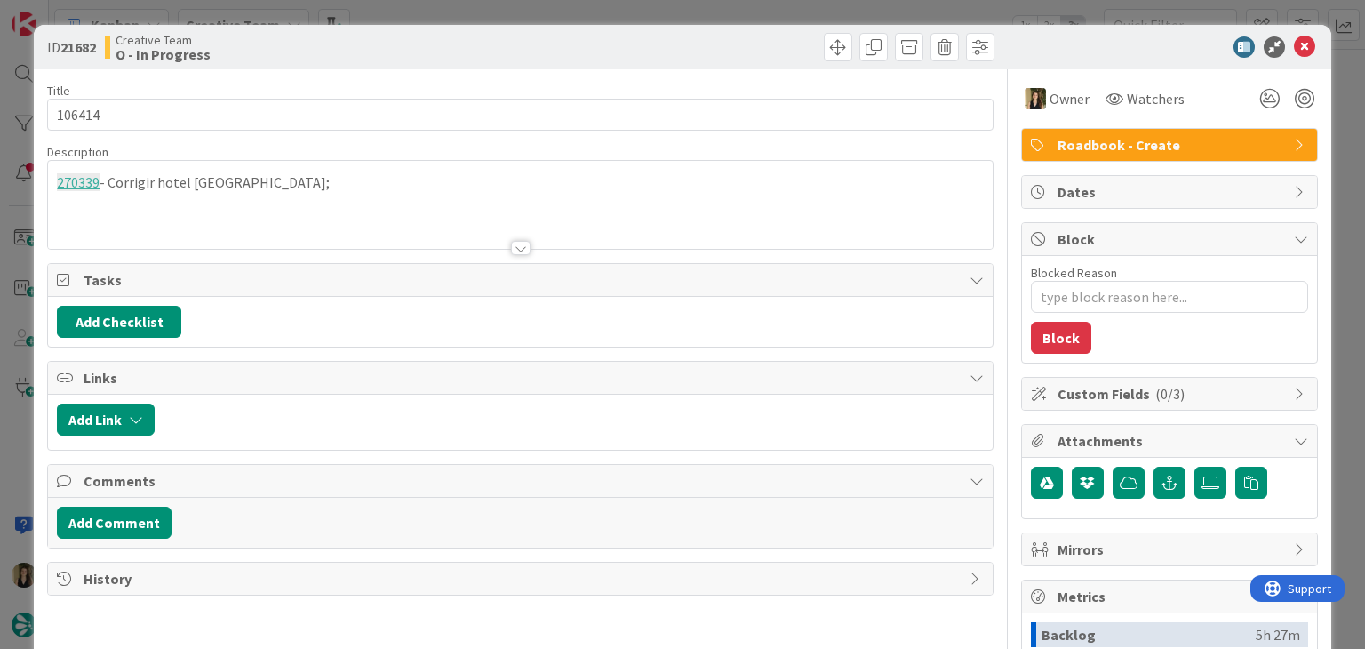
drag, startPoint x: 655, startPoint y: 50, endPoint x: 581, endPoint y: 5, distance: 86.9
click at [654, 48] on div at bounding box center [759, 47] width 469 height 28
click at [516, 26] on div "ID 21682 Creative Team O - In Progress" at bounding box center [682, 47] width 1297 height 44
click at [516, 15] on div "ID 21682 Creative Team O - In Progress Title 6 / 128 106414 Description Sofia P…" at bounding box center [682, 324] width 1365 height 649
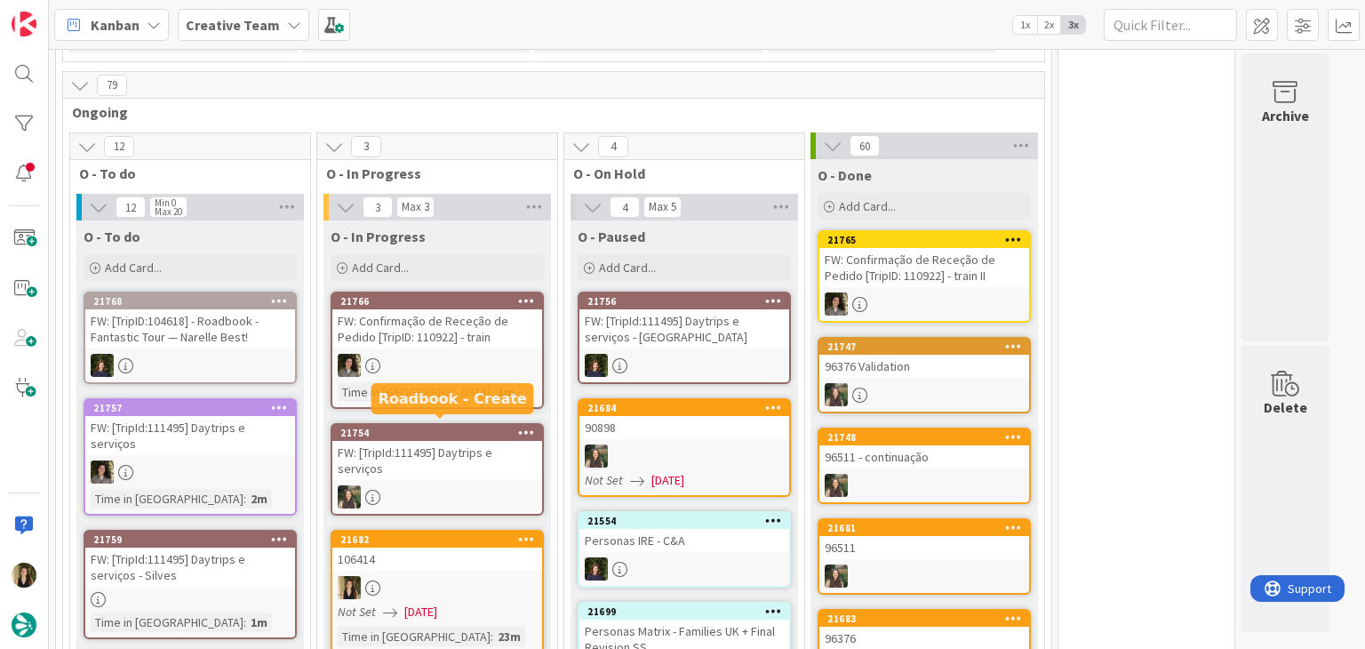
click at [470, 576] on div at bounding box center [437, 587] width 210 height 23
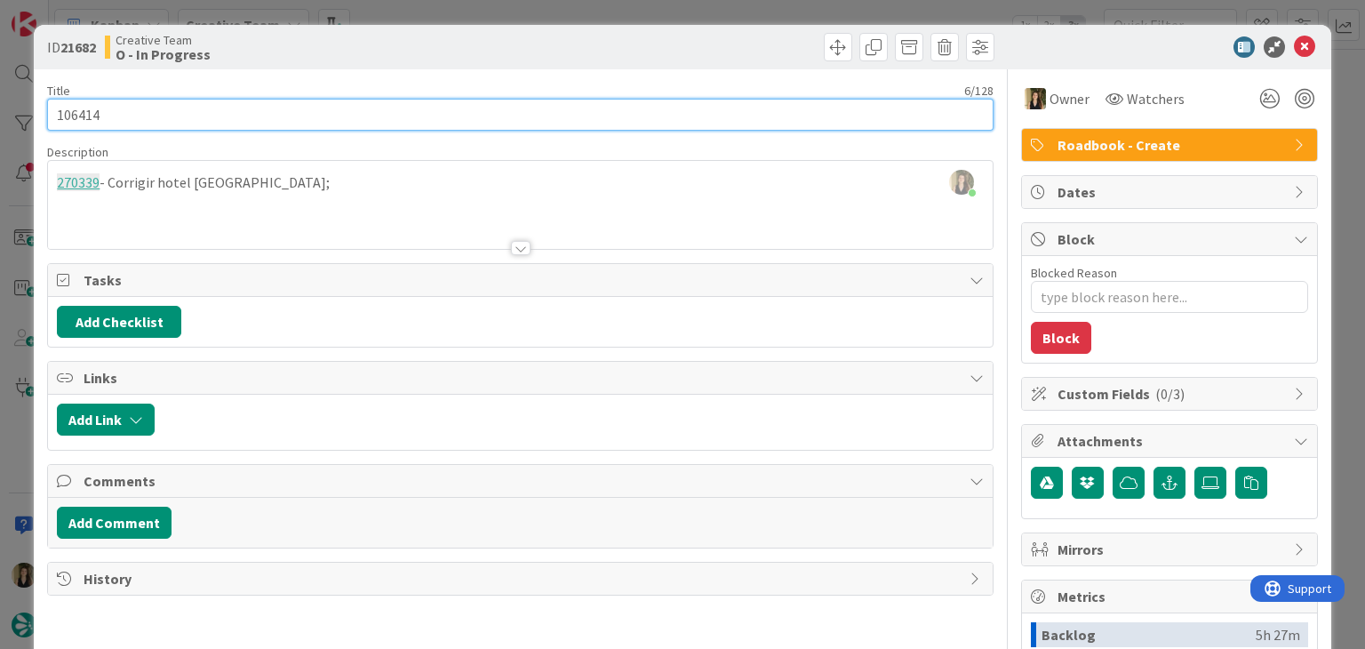
click at [79, 109] on input "106414" at bounding box center [520, 115] width 946 height 32
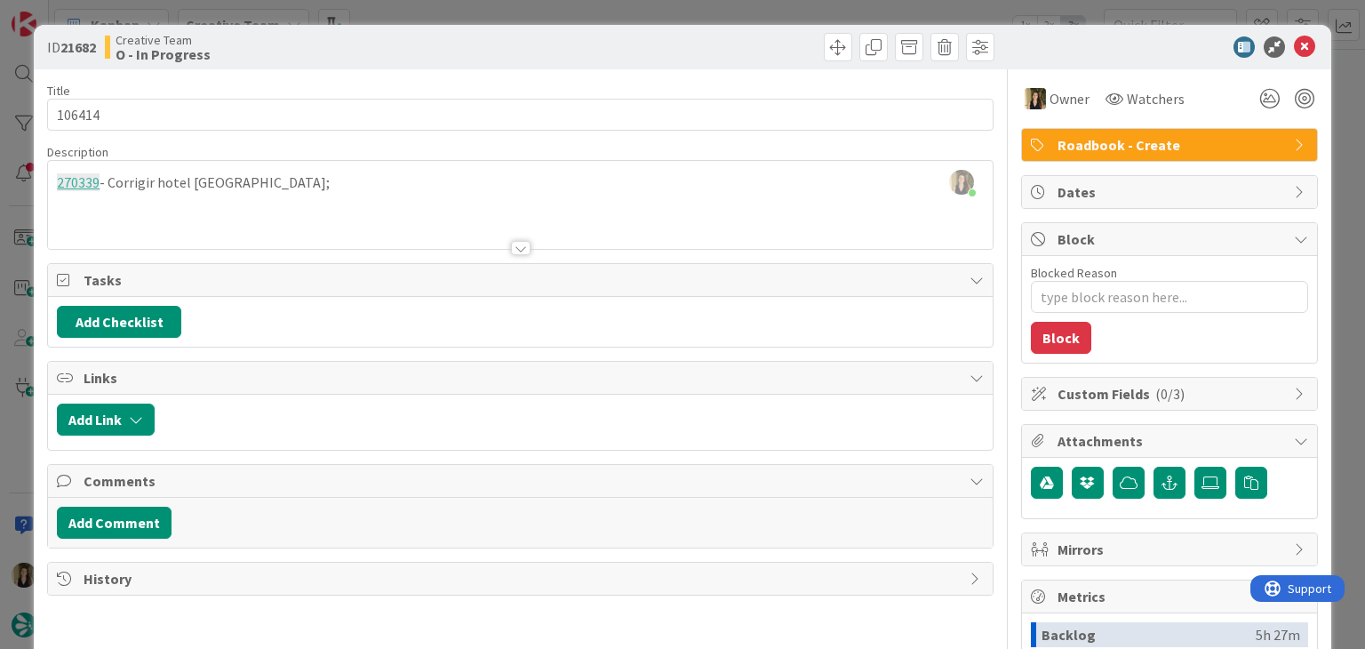
drag, startPoint x: 409, startPoint y: 64, endPoint x: 432, endPoint y: 12, distance: 57.3
click at [409, 59] on div "ID 21682 Creative Team O - In Progress" at bounding box center [682, 47] width 1297 height 44
click at [435, 4] on div "ID 21682 Creative Team O - In Progress Title 6 / 128 106414 Description Sofia P…" at bounding box center [682, 324] width 1365 height 649
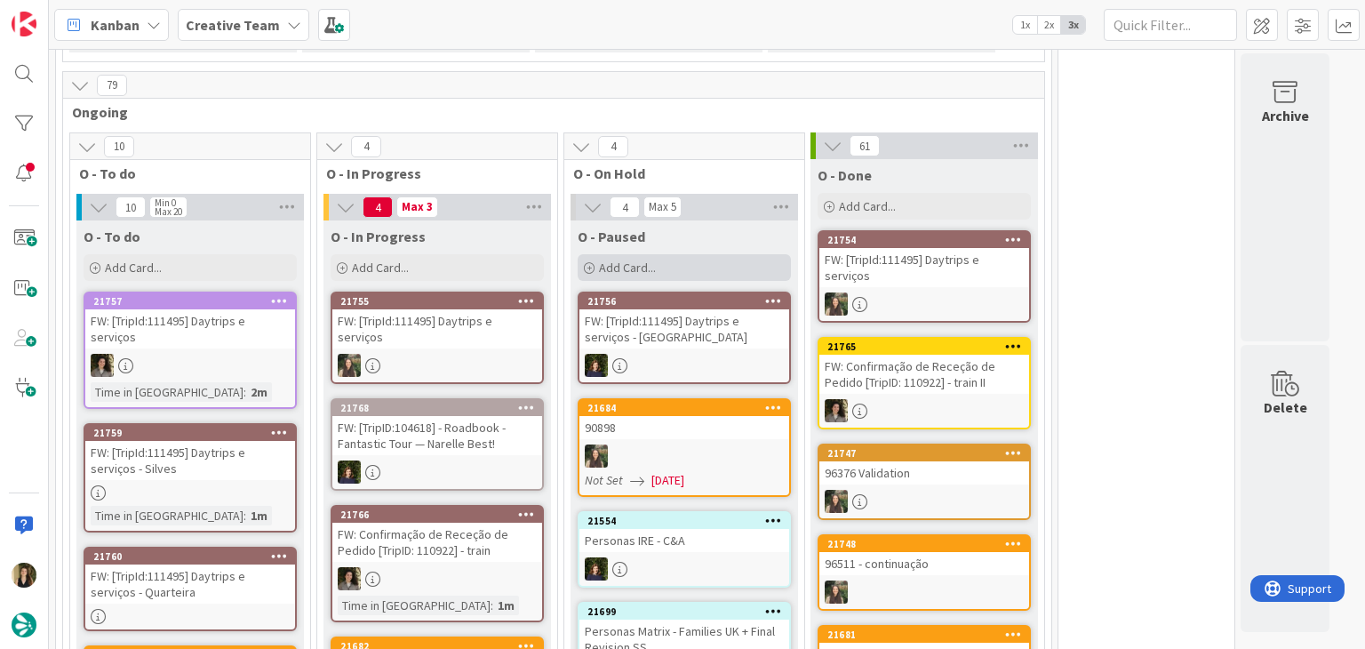
click at [690, 254] on div "Add Card..." at bounding box center [684, 267] width 213 height 27
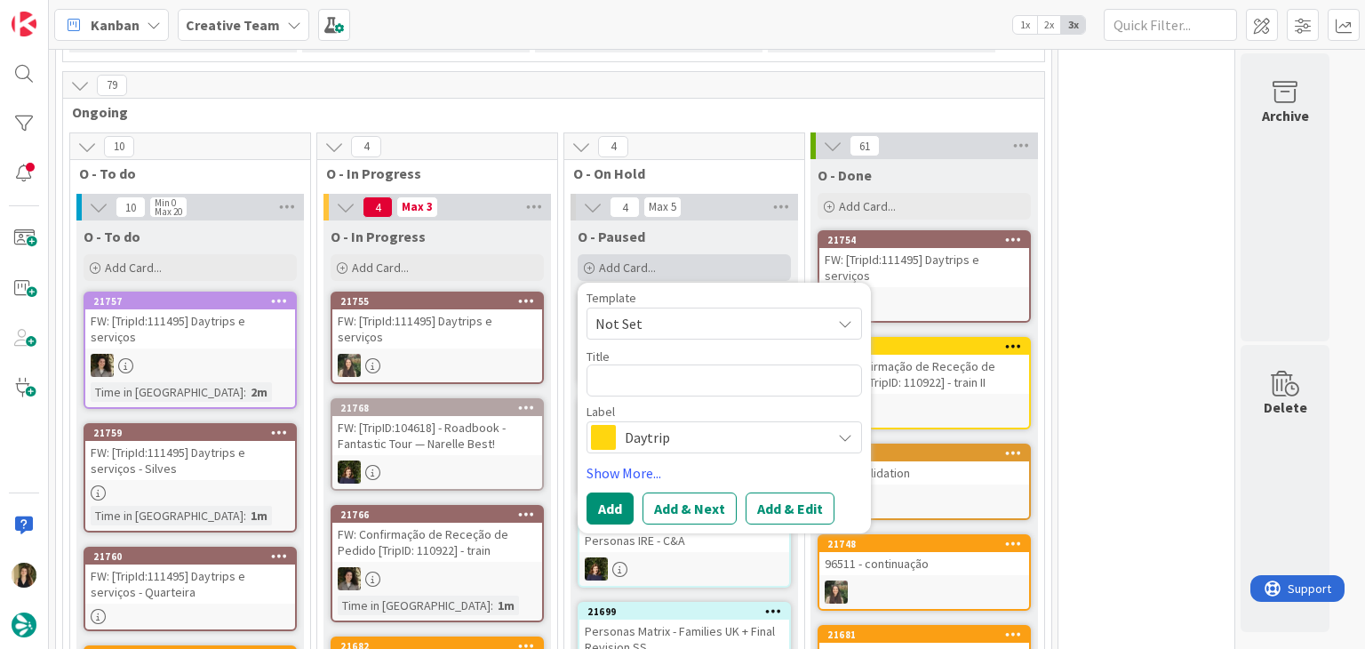
type textarea "x"
type textarea "106414"
type textarea "x"
type textarea "106414"
type textarea "x"
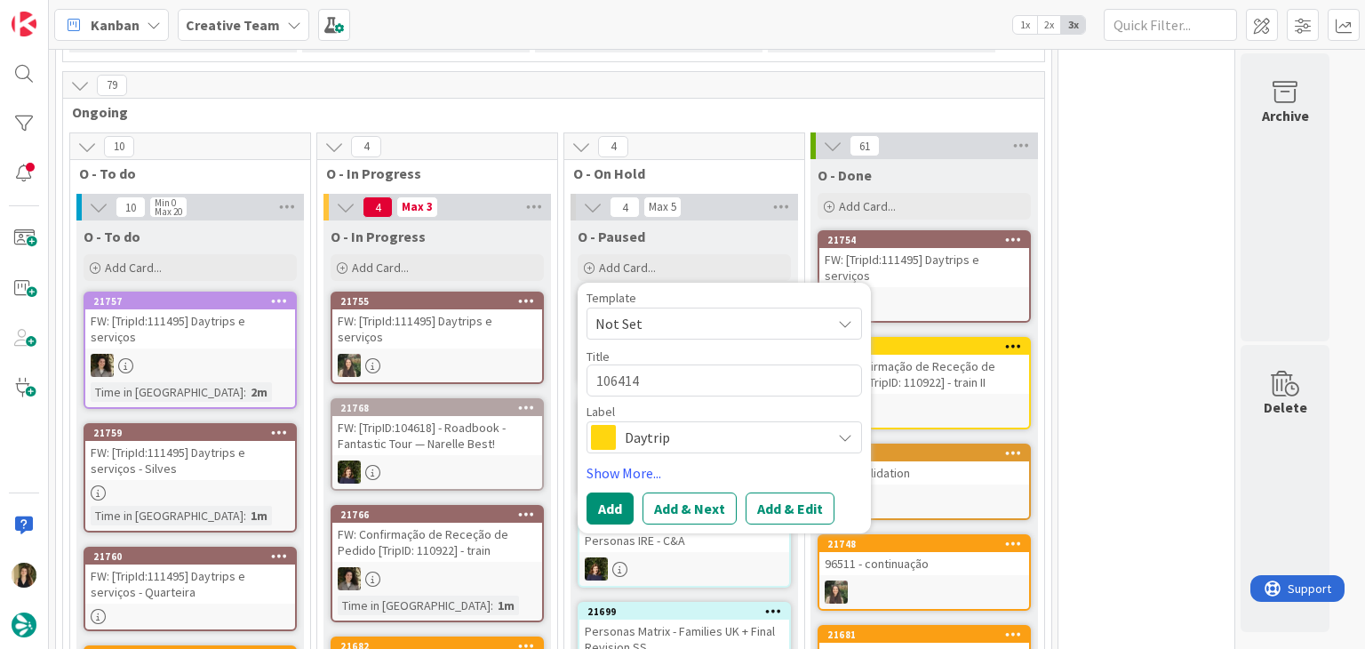
type textarea "106414 c"
type textarea "x"
type textarea "106414 co"
type textarea "x"
type textarea "106414 con"
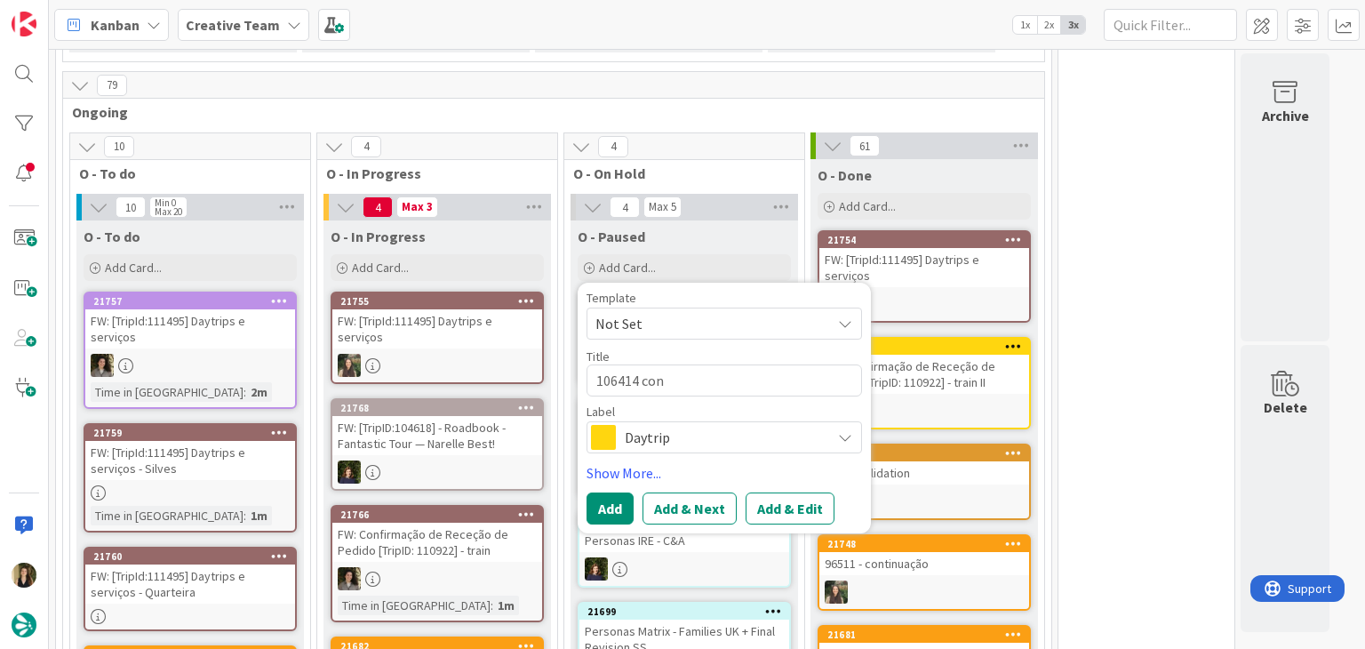
type textarea "x"
type textarea "106414 cont"
type textarea "x"
type textarea "106414 conti"
type textarea "x"
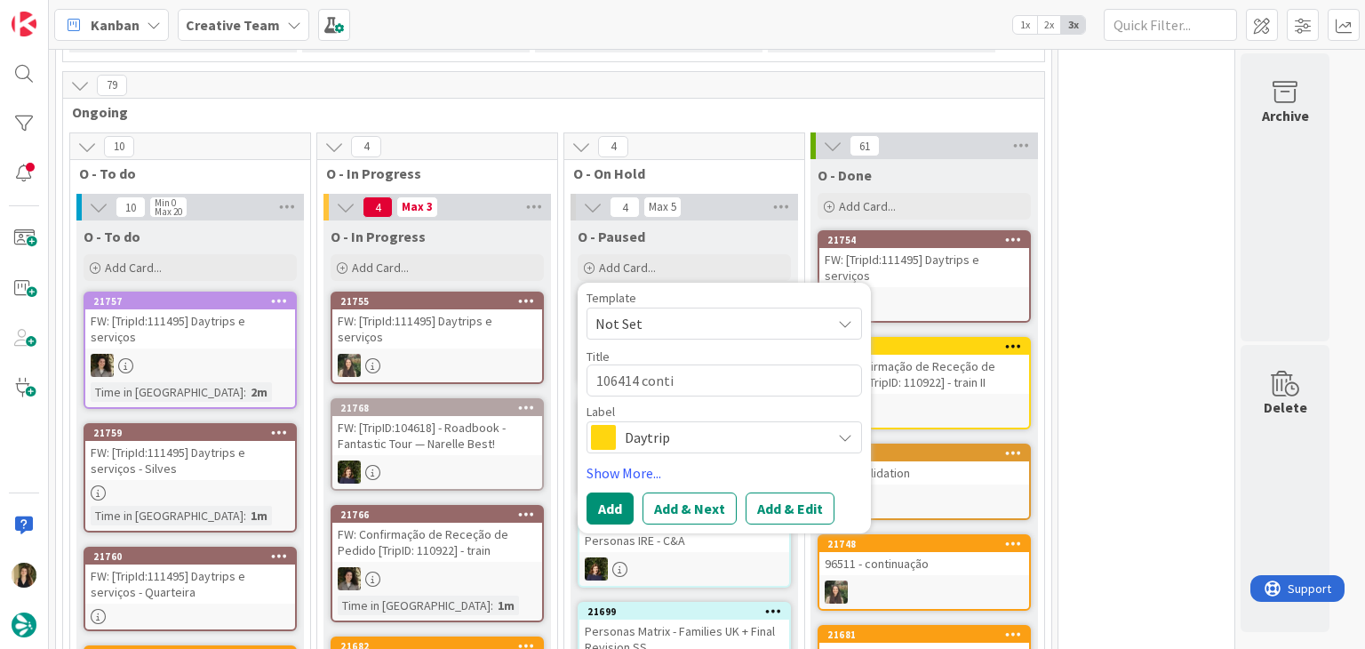
type textarea "106414 contin"
type textarea "x"
type textarea "106414 continu"
type textarea "x"
type textarea "106414 continua"
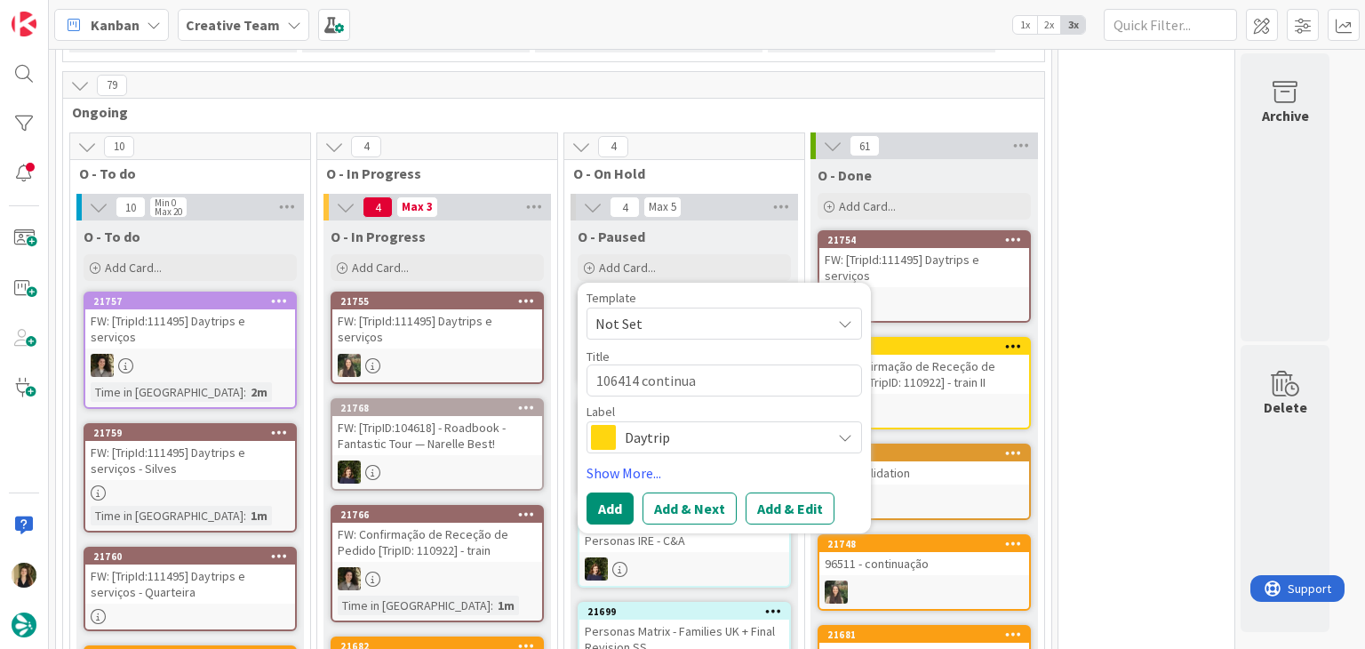
type textarea "x"
type textarea "106414 continuaç"
type textarea "x"
type textarea "106414 continuaçã"
type textarea "x"
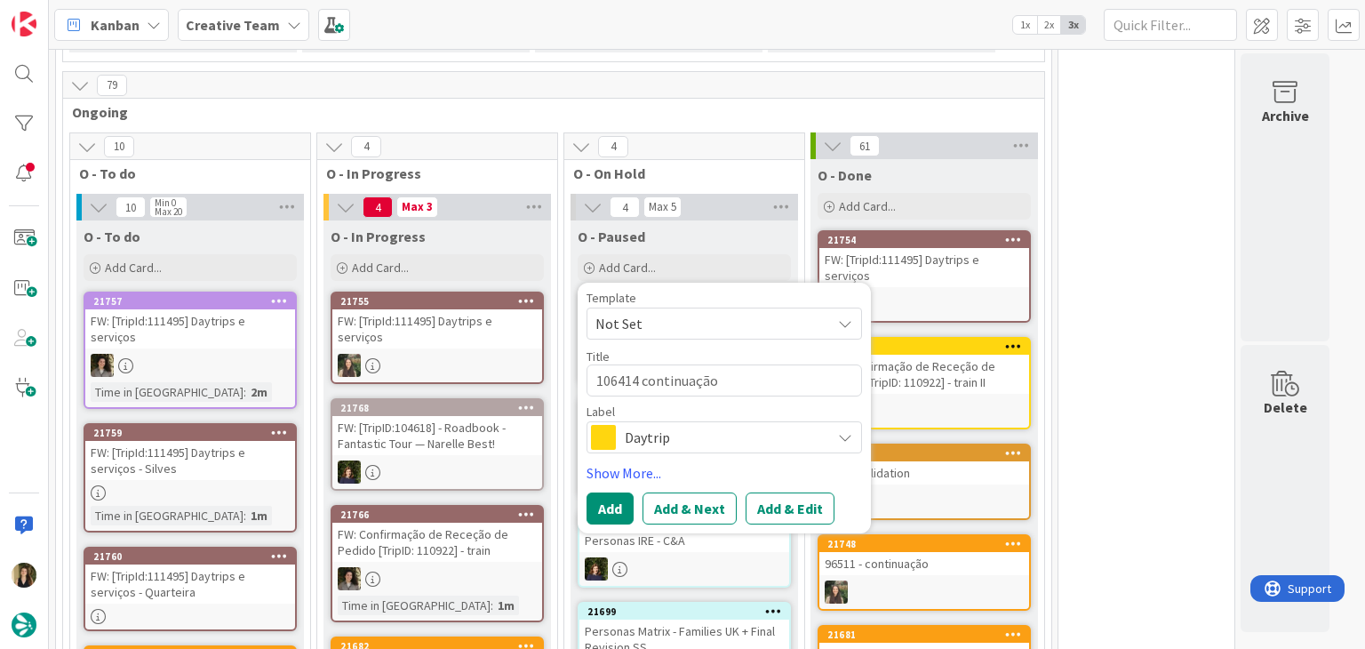
type textarea "106414 continuação"
click at [715, 425] on span "Daytrip" at bounding box center [723, 437] width 197 height 25
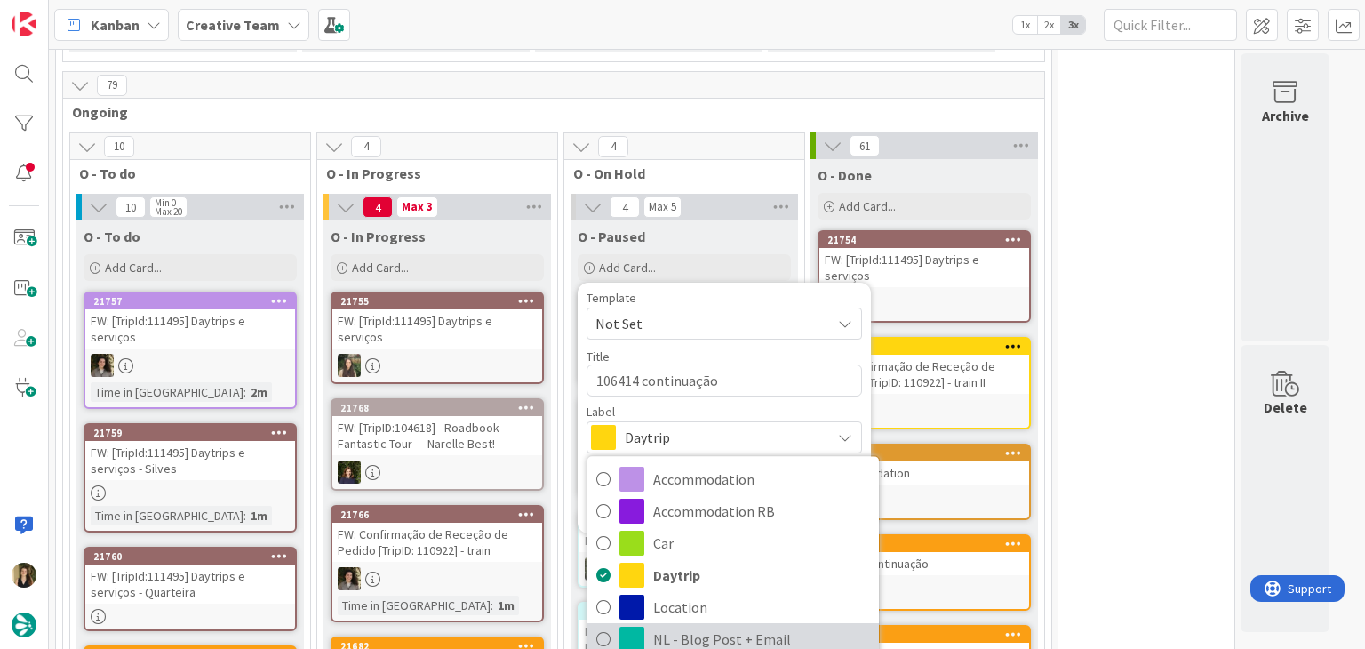
scroll to position [332, 0]
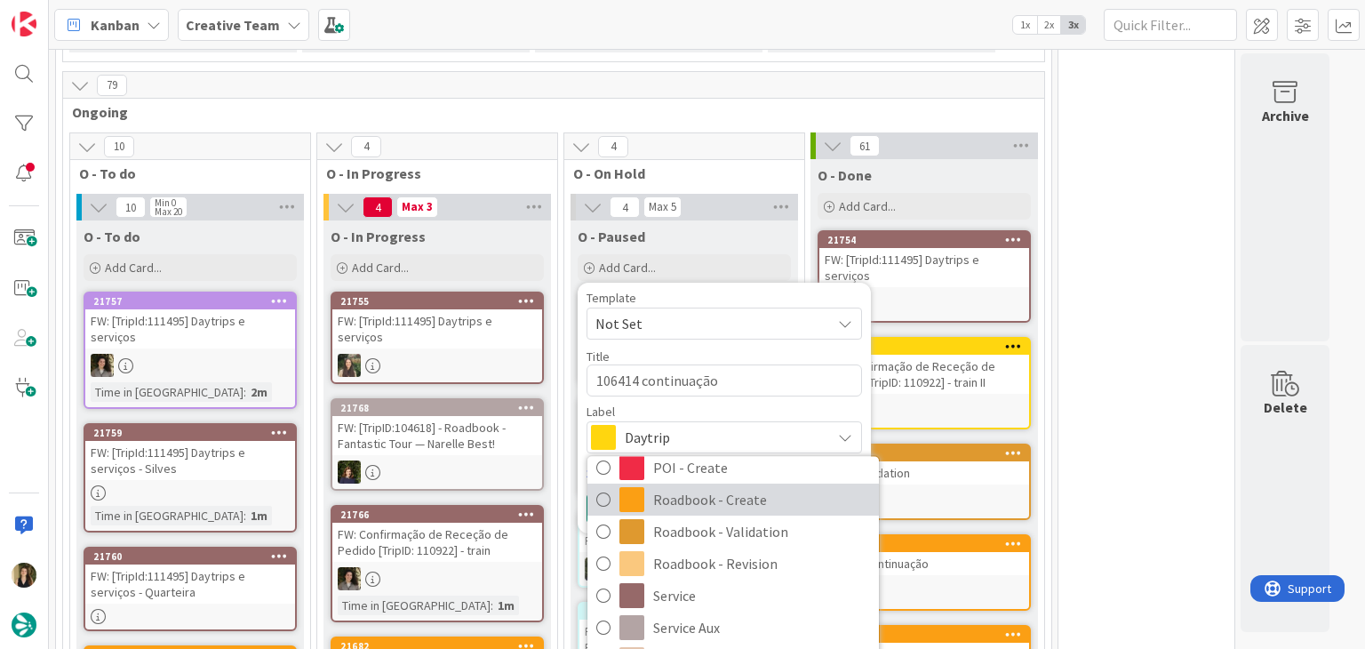
click at [733, 487] on span "Roadbook - Create" at bounding box center [761, 500] width 217 height 27
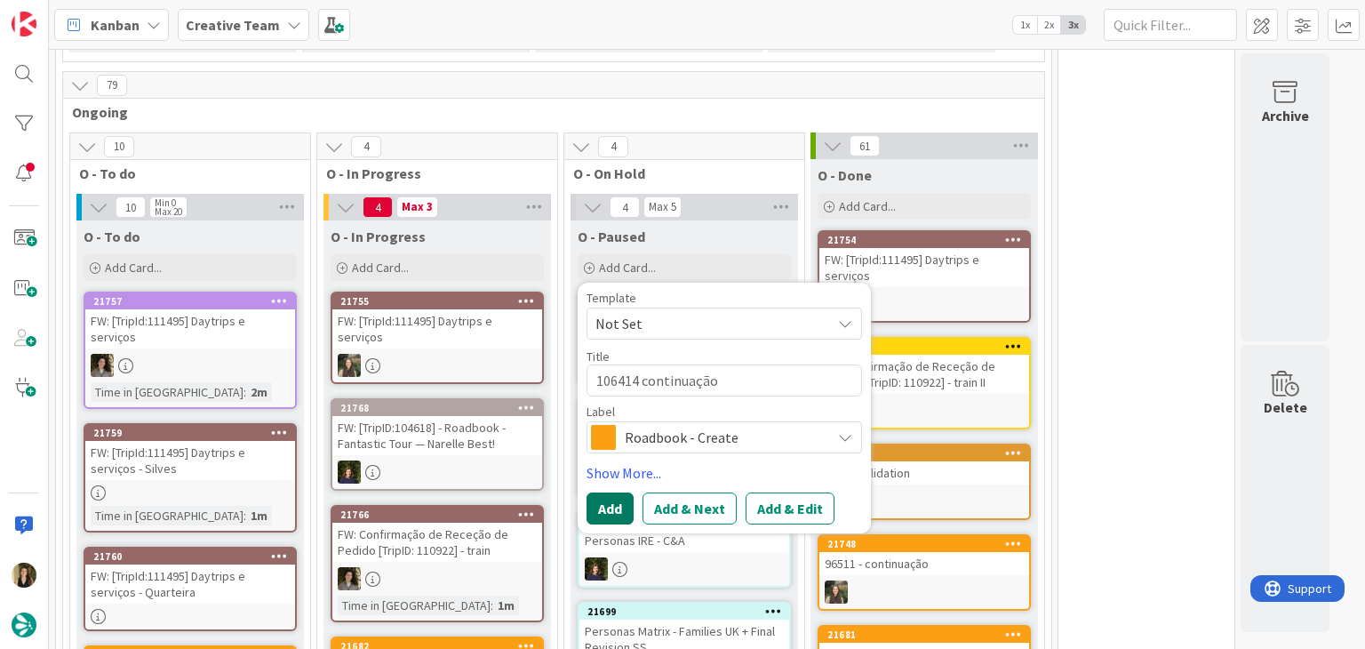
click at [625, 492] on button "Add" at bounding box center [610, 508] width 47 height 32
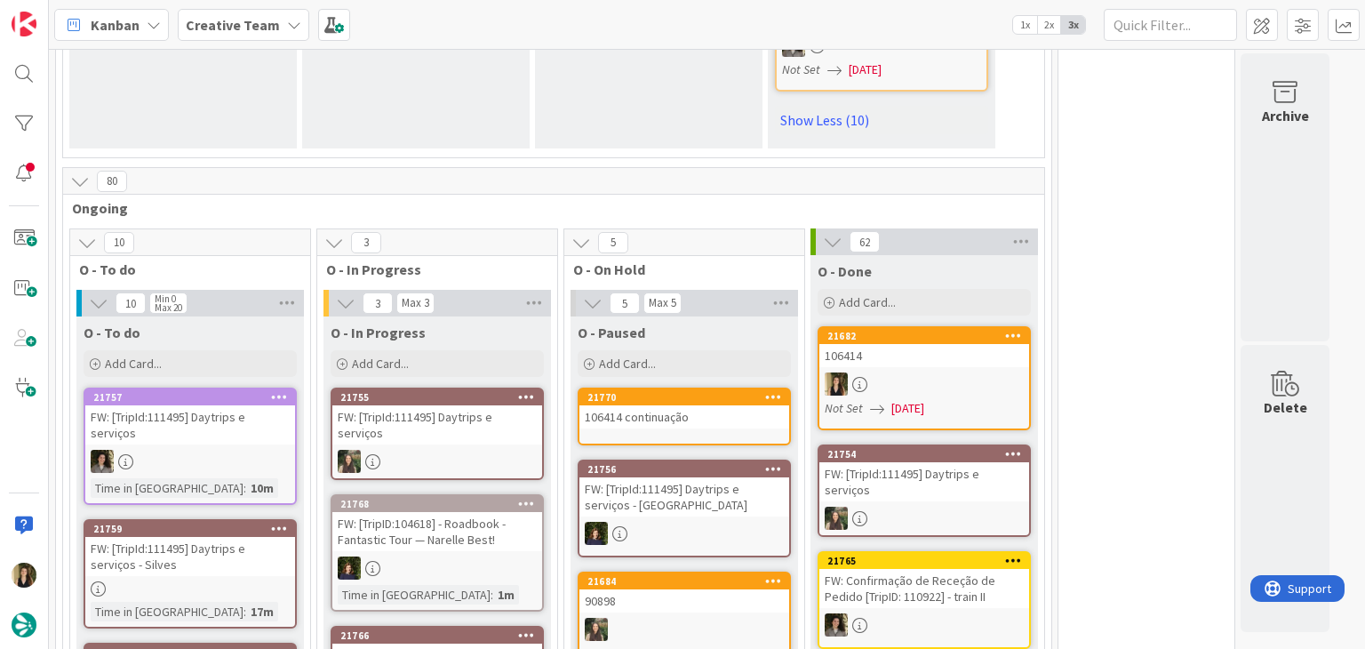
scroll to position [2708, 0]
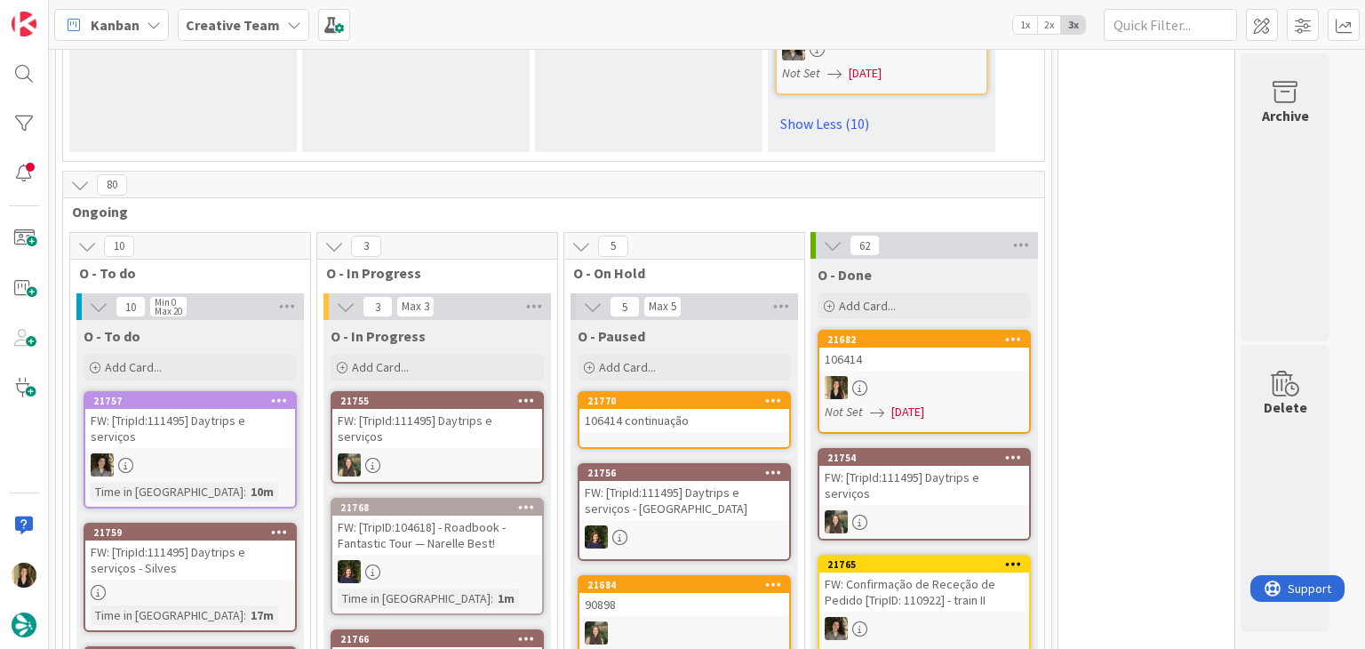
click at [974, 330] on link "21682 106414 Not Set 26/08/2025" at bounding box center [924, 382] width 213 height 104
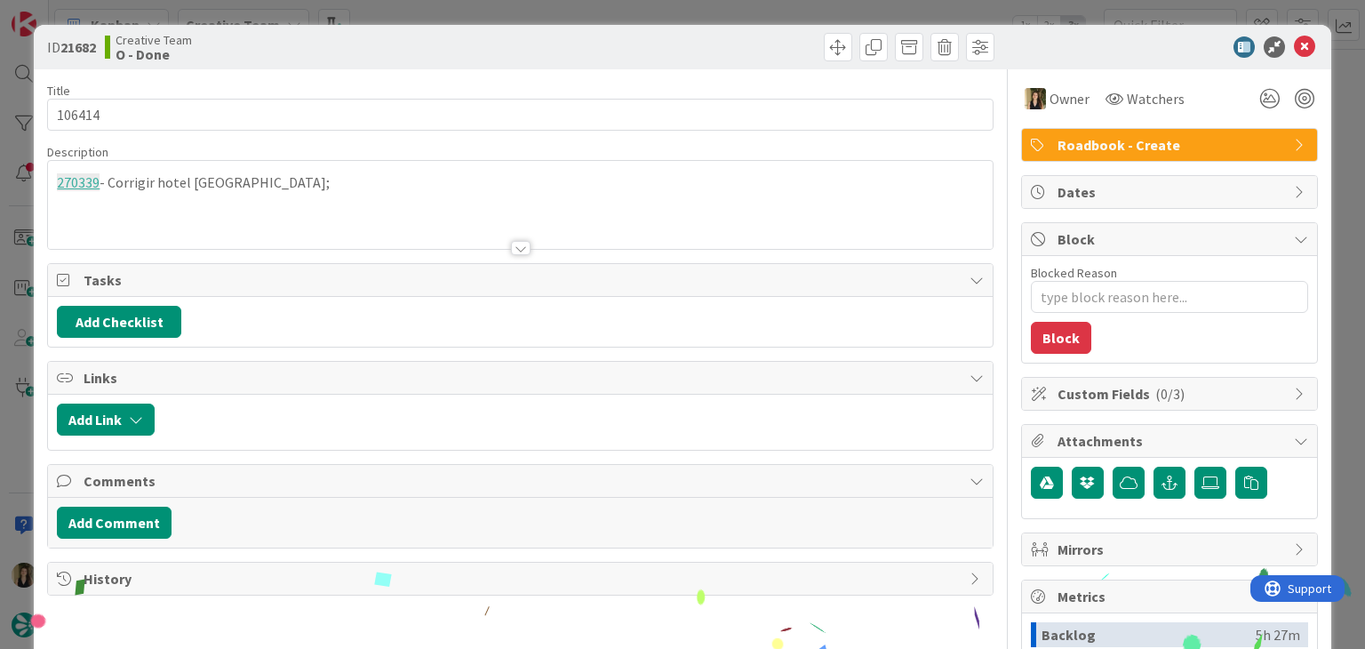
drag, startPoint x: 270, startPoint y: 184, endPoint x: 145, endPoint y: 180, distance: 125.4
click at [45, 180] on div "ID 21682 Creative Team O - Done Title 6 / 128 106414 Description 270339 - Corri…" at bounding box center [682, 477] width 1297 height 905
click at [256, 188] on div "270339 - Corrigir hotel Sevilla;" at bounding box center [520, 205] width 944 height 88
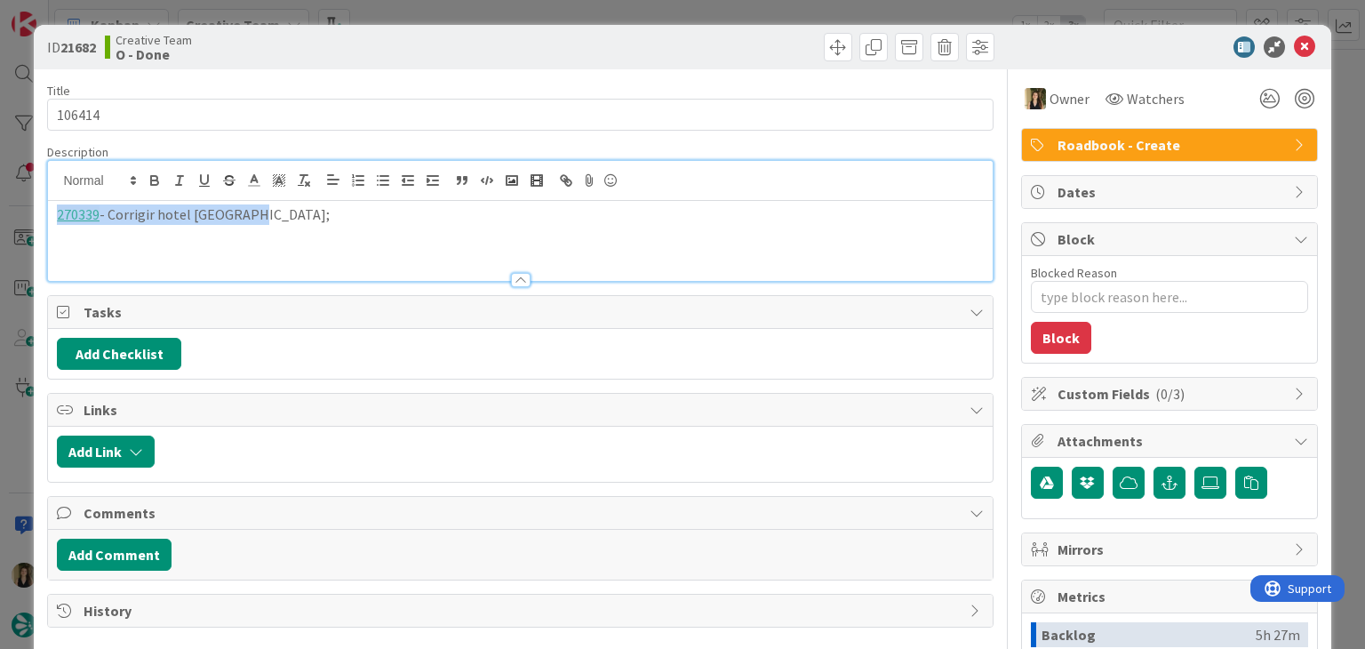
drag, startPoint x: 271, startPoint y: 213, endPoint x: 30, endPoint y: 213, distance: 240.9
click at [30, 213] on div "ID 21682 Creative Team O - Done Title 6 / 128 106414 Description 270339 - Corri…" at bounding box center [682, 324] width 1365 height 649
copy p "270339 - Corrigir hotel Sevilla;"
click at [455, 30] on div "ID 21682 Creative Team O - Done" at bounding box center [682, 47] width 1297 height 44
click at [468, 7] on div "ID 21682 Creative Team O - Done Title 6 / 128 106414 Description 270339 - Corri…" at bounding box center [682, 324] width 1365 height 649
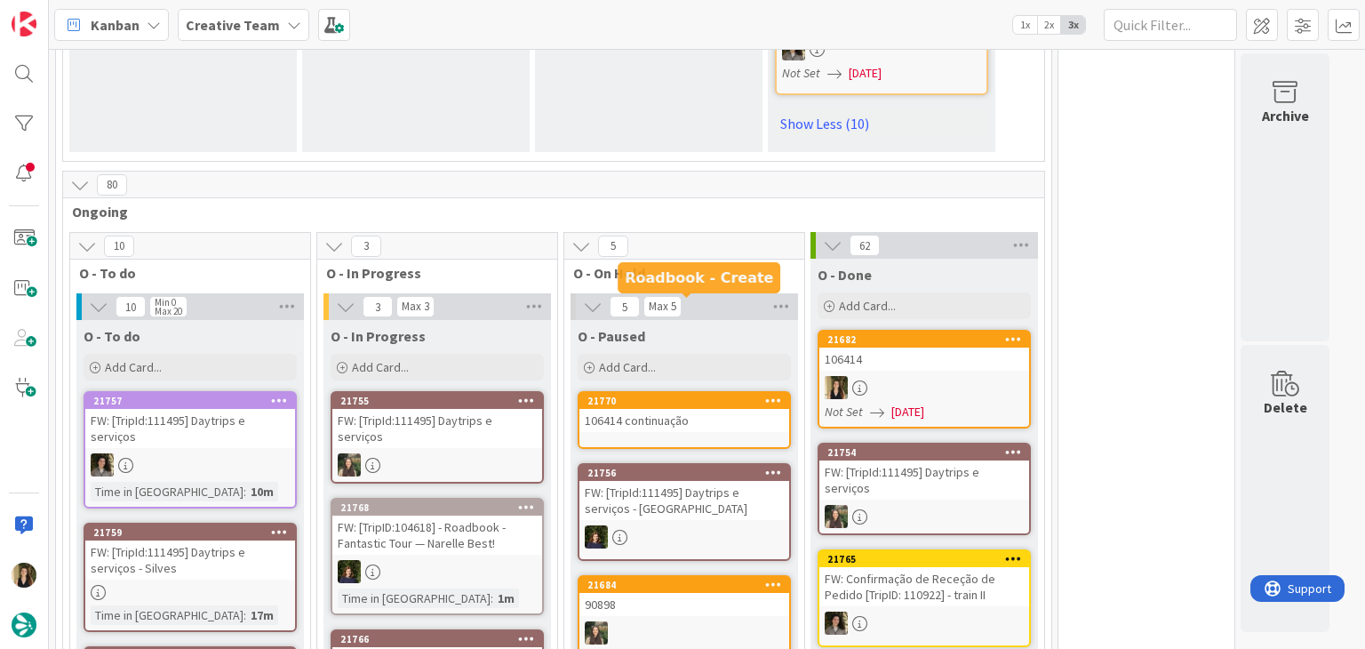
click at [712, 409] on div "106414 continuação" at bounding box center [685, 420] width 210 height 23
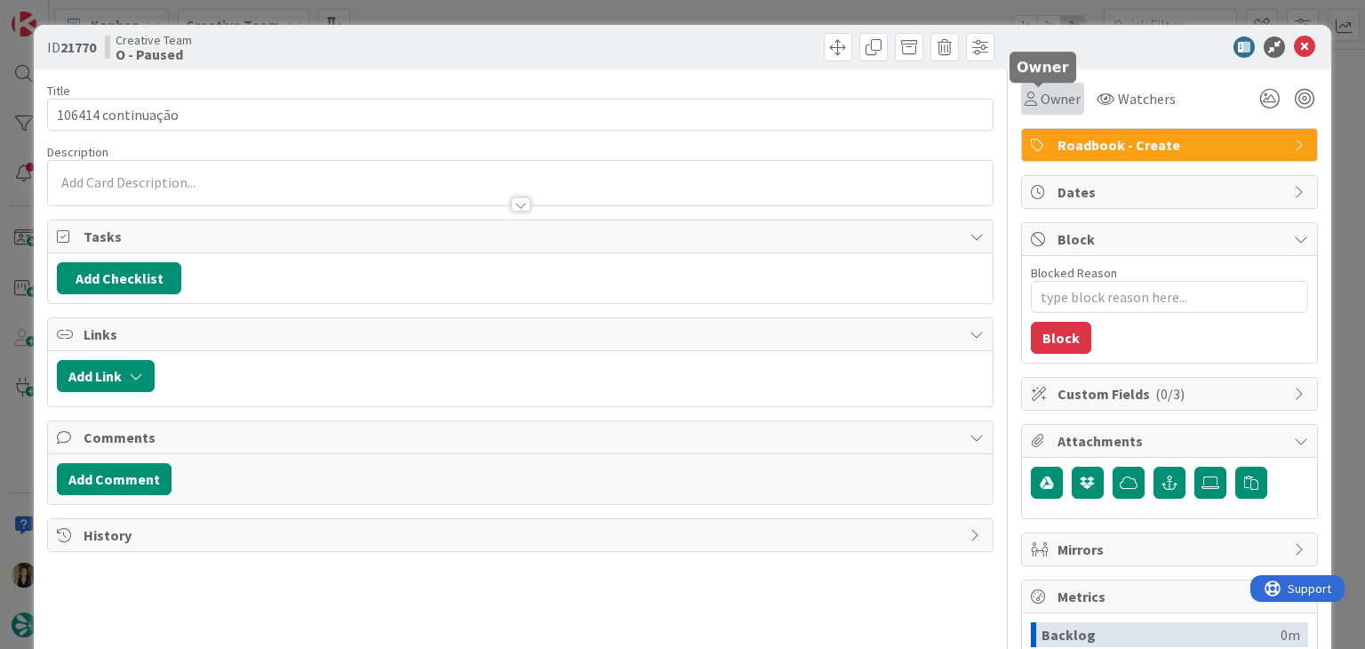
click at [1041, 98] on span "Owner" at bounding box center [1061, 98] width 40 height 21
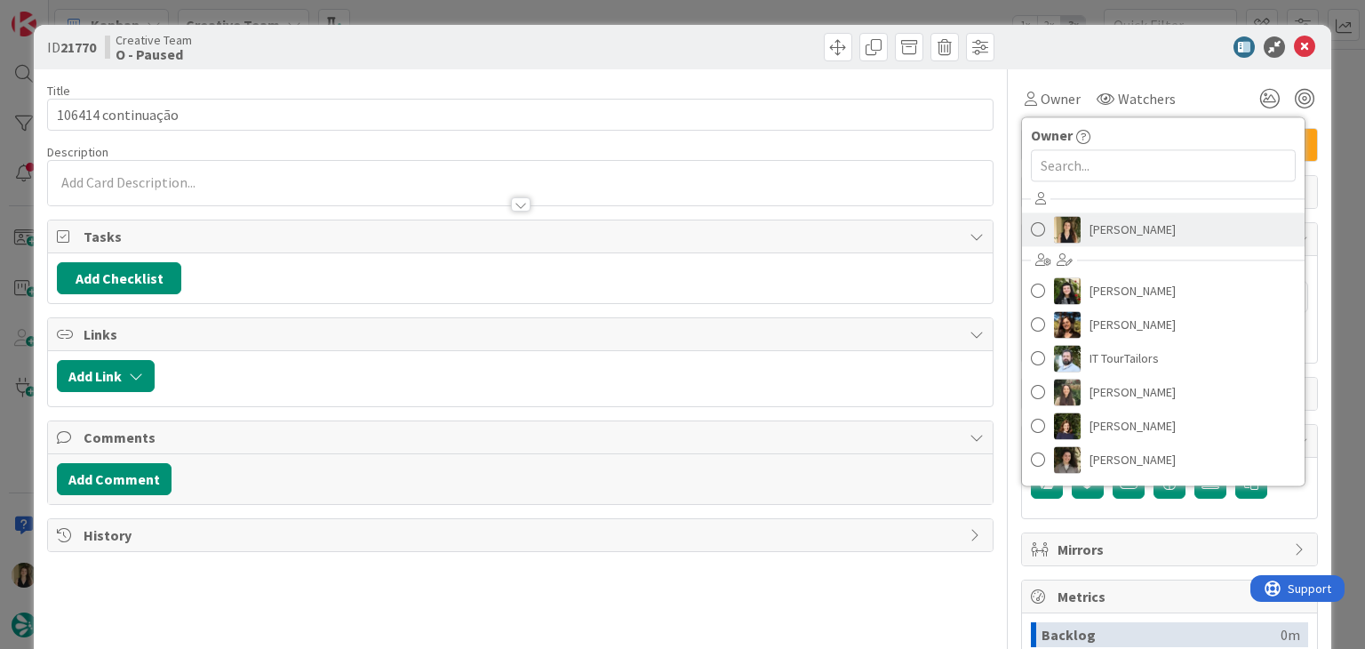
drag, startPoint x: 1069, startPoint y: 228, endPoint x: 846, endPoint y: 185, distance: 227.3
click at [1069, 229] on link "[PERSON_NAME]" at bounding box center [1163, 229] width 283 height 34
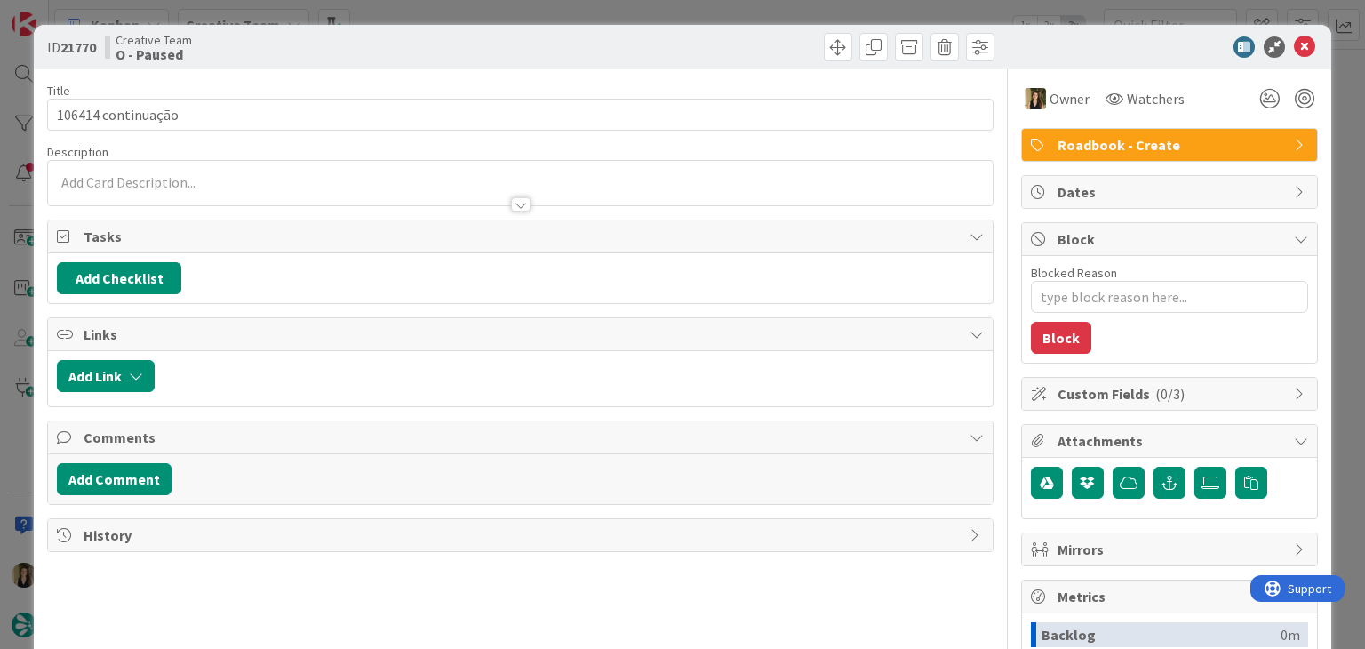
drag, startPoint x: 250, startPoint y: 172, endPoint x: 252, endPoint y: 184, distance: 12.6
click at [250, 172] on div at bounding box center [520, 183] width 944 height 44
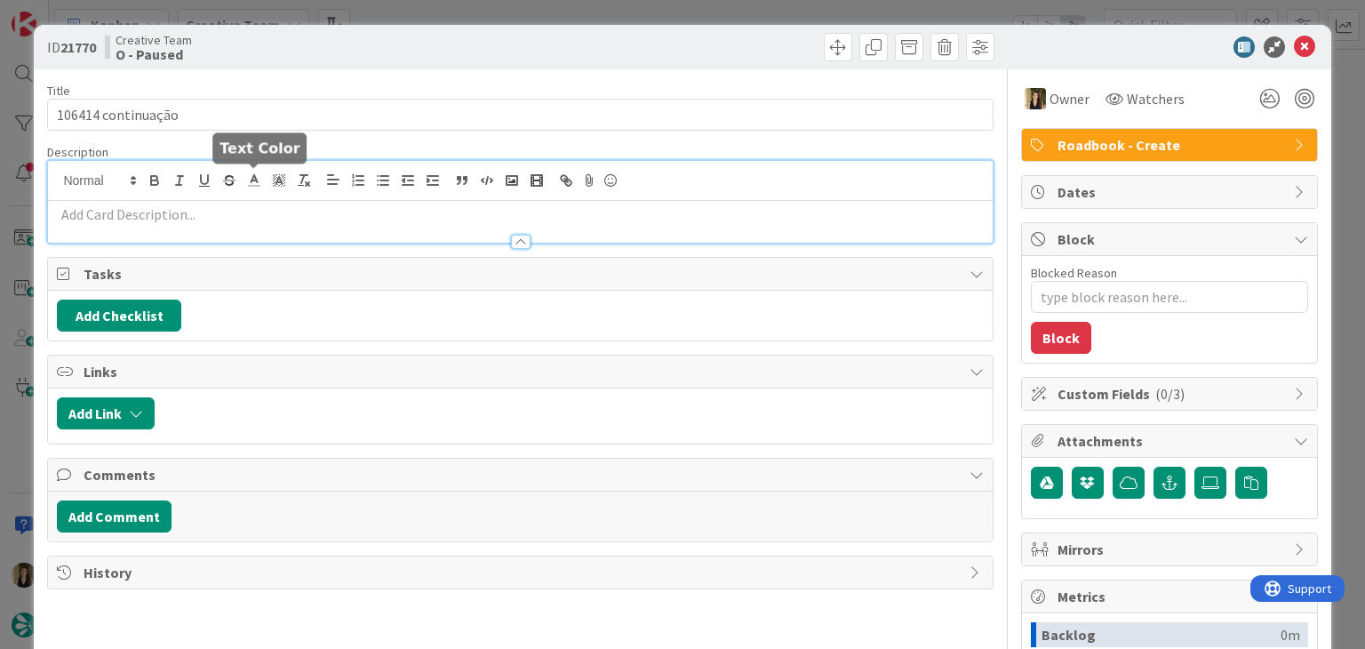
click at [260, 218] on p at bounding box center [520, 214] width 926 height 20
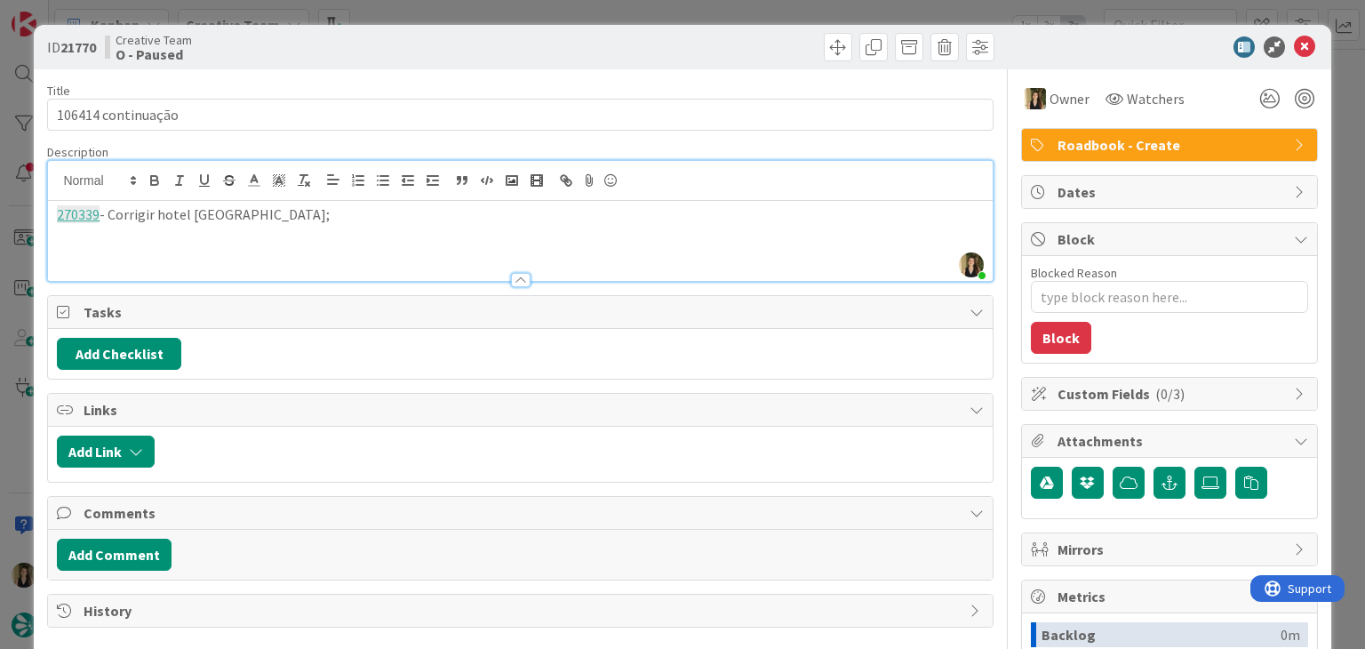
click at [420, 41] on div "Creative Team O - Paused" at bounding box center [311, 47] width 412 height 28
click at [434, 4] on div "ID 21770 Creative Team O - Paused Title 18 / 128 106414 continuação Description…" at bounding box center [682, 324] width 1365 height 649
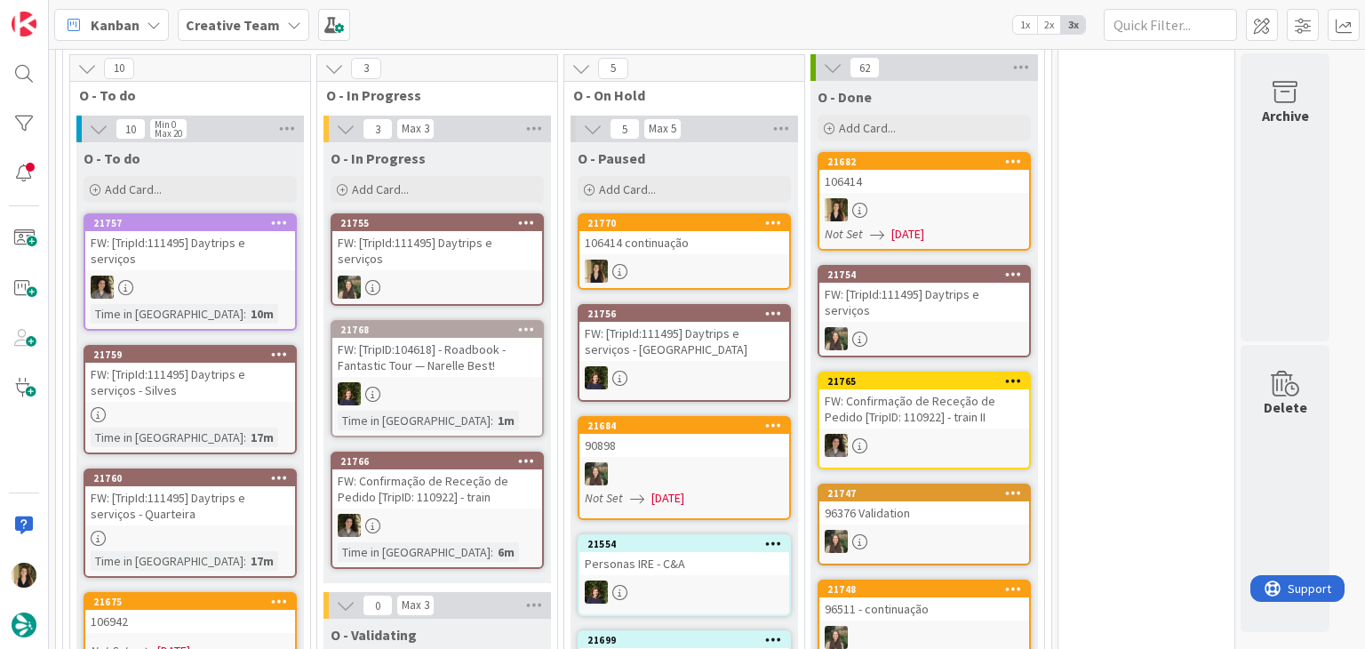
click at [242, 363] on div "FW: [TripId:111495] Daytrips e serviços - Silves" at bounding box center [190, 382] width 210 height 39
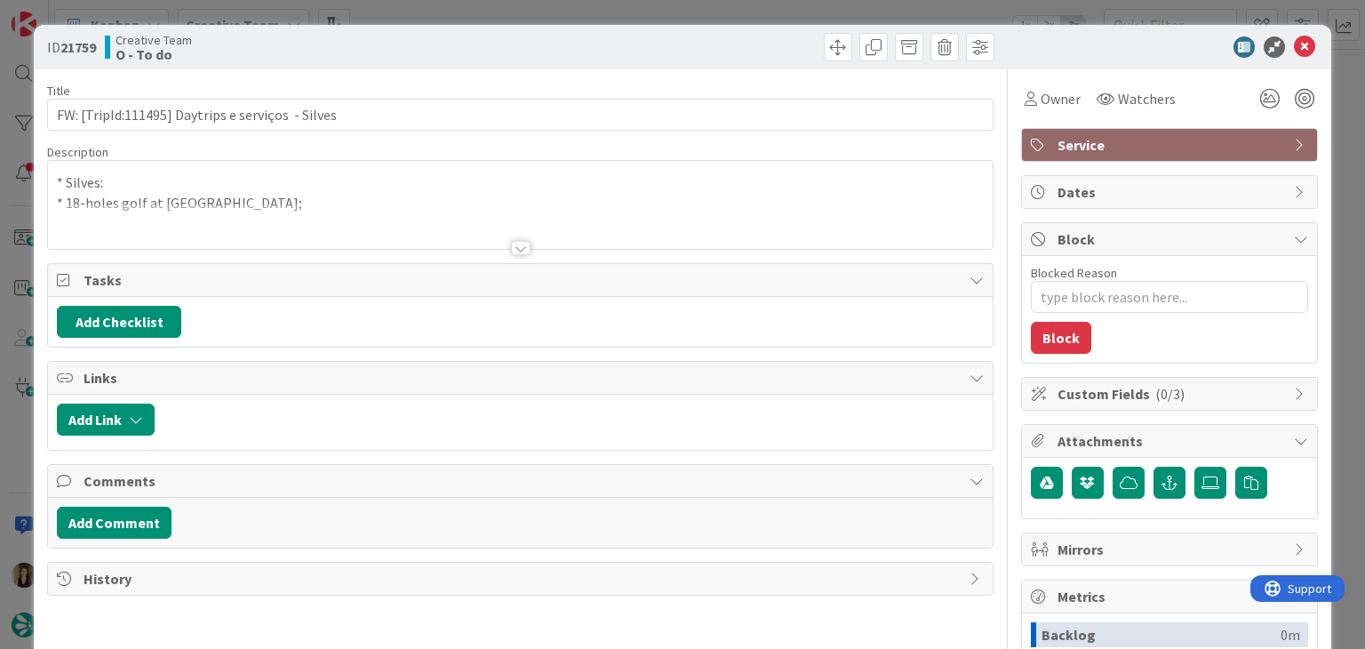
click at [511, 246] on div at bounding box center [521, 248] width 20 height 14
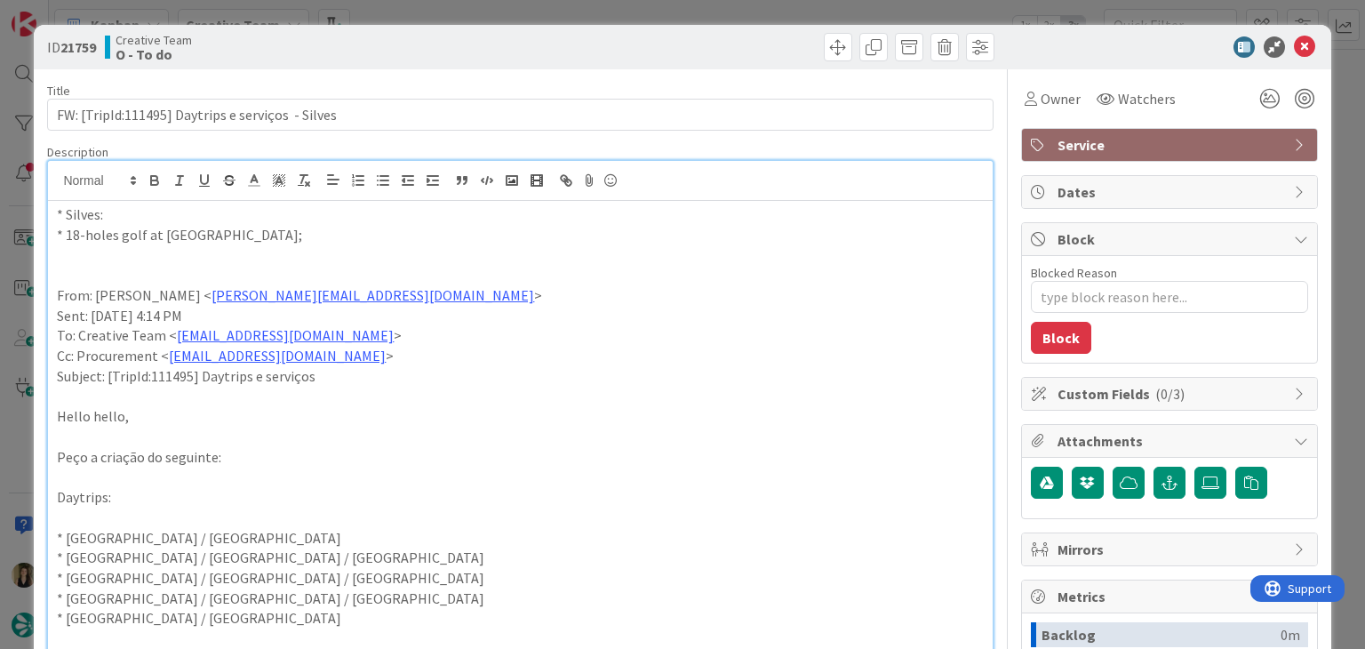
click at [430, 21] on div "ID 21759 Creative Team O - To do Title 49 / 128 FW: [TripId:111495] Daytrips e …" at bounding box center [682, 324] width 1365 height 649
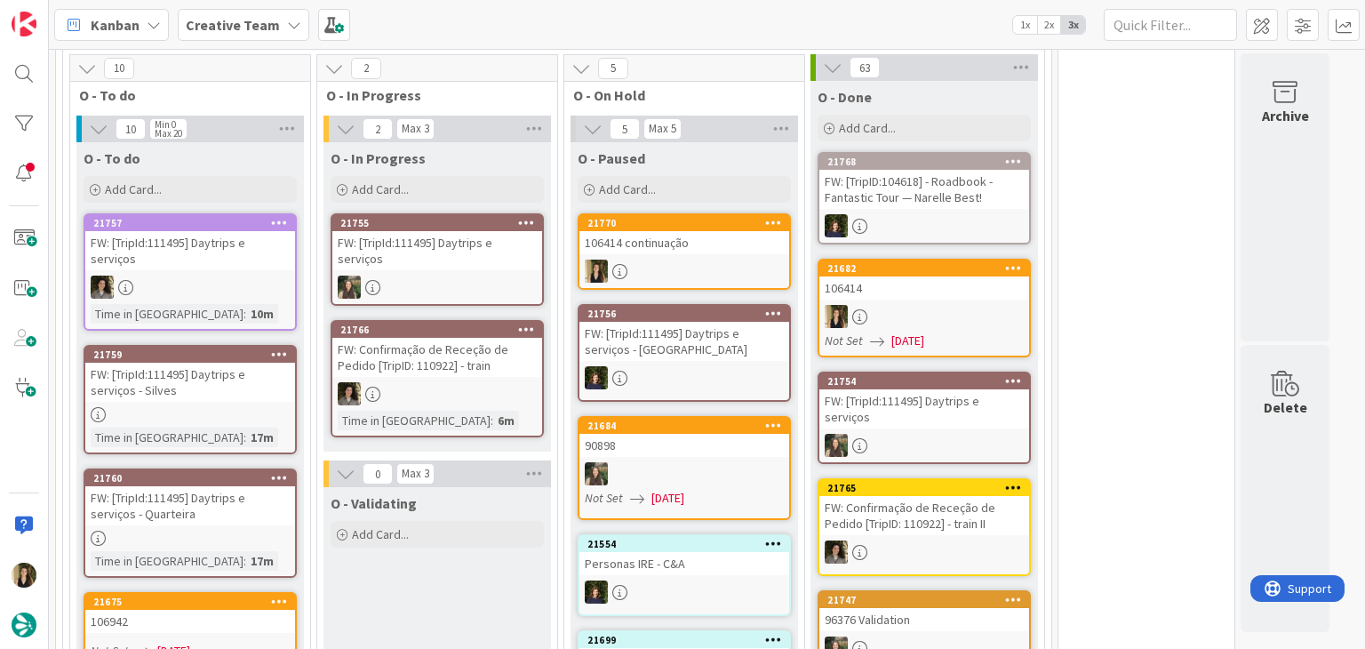
click at [242, 531] on div at bounding box center [190, 538] width 210 height 15
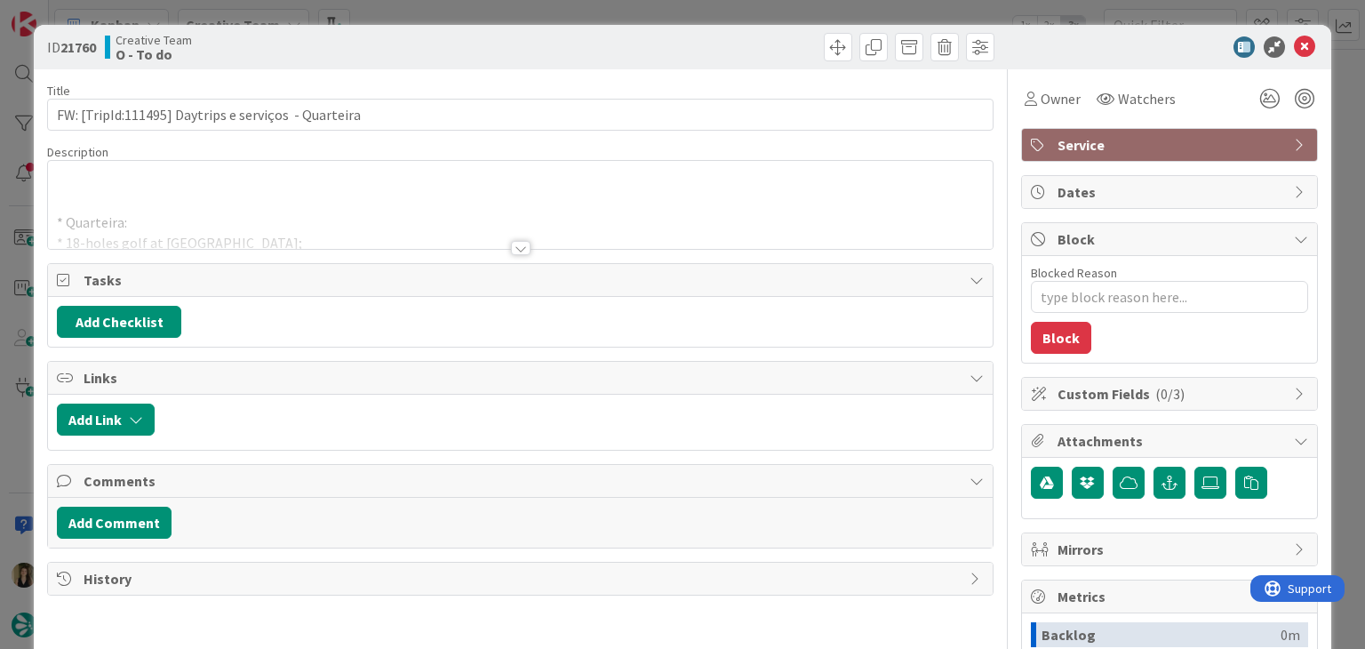
click at [514, 249] on div at bounding box center [521, 248] width 20 height 14
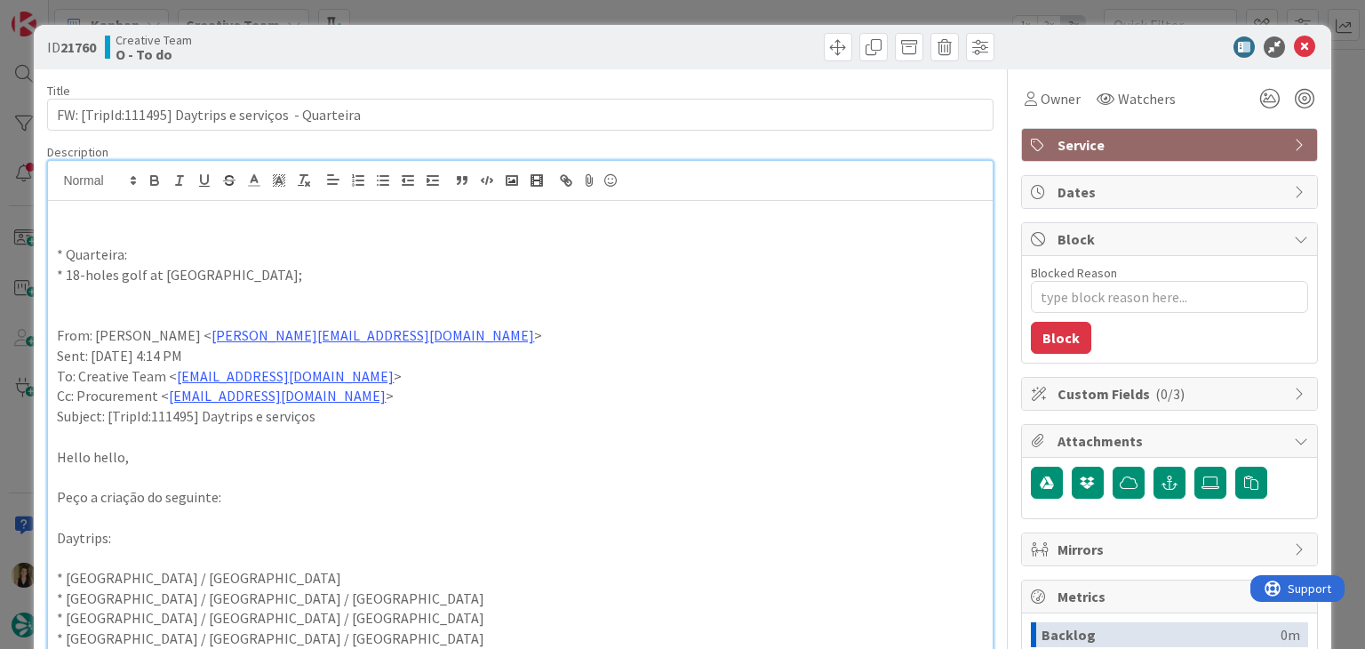
click at [493, 10] on div "ID 21760 Creative Team O - To do Title 52 / 128 FW: [TripId:111495] Daytrips e …" at bounding box center [682, 324] width 1365 height 649
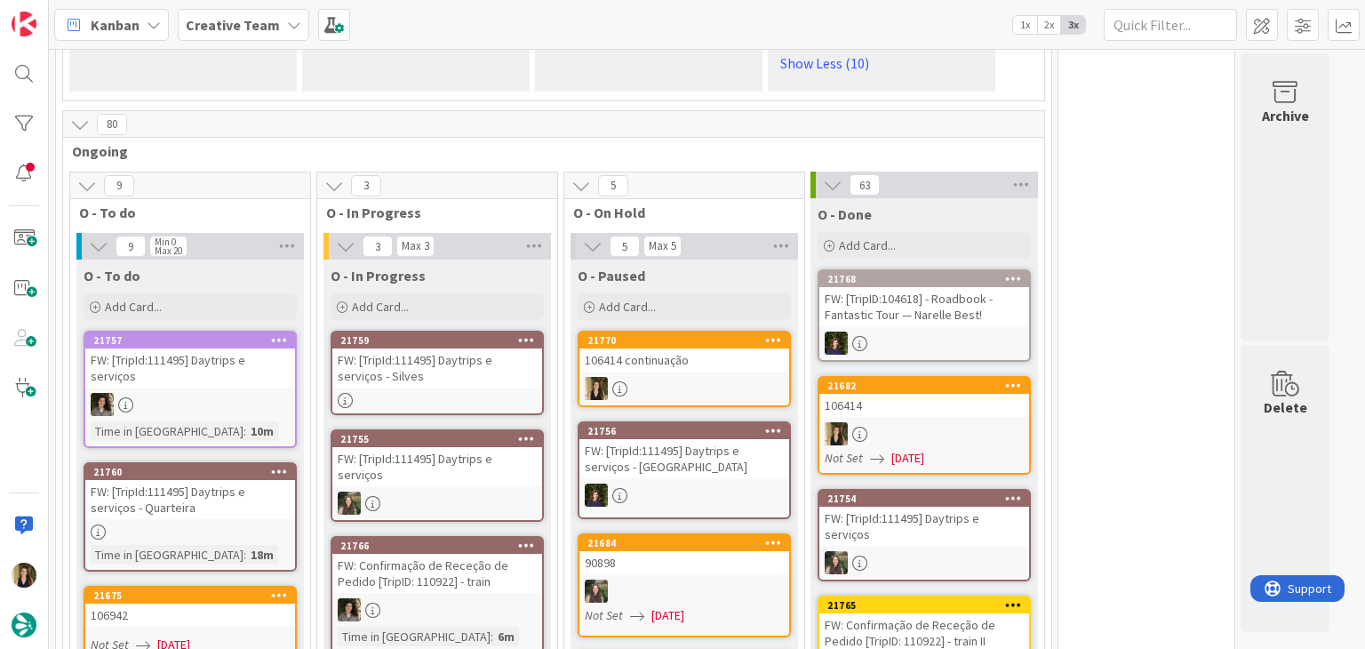
click at [496, 348] on div "FW: [TripId:111495] Daytrips e serviços - Silves" at bounding box center [437, 367] width 210 height 39
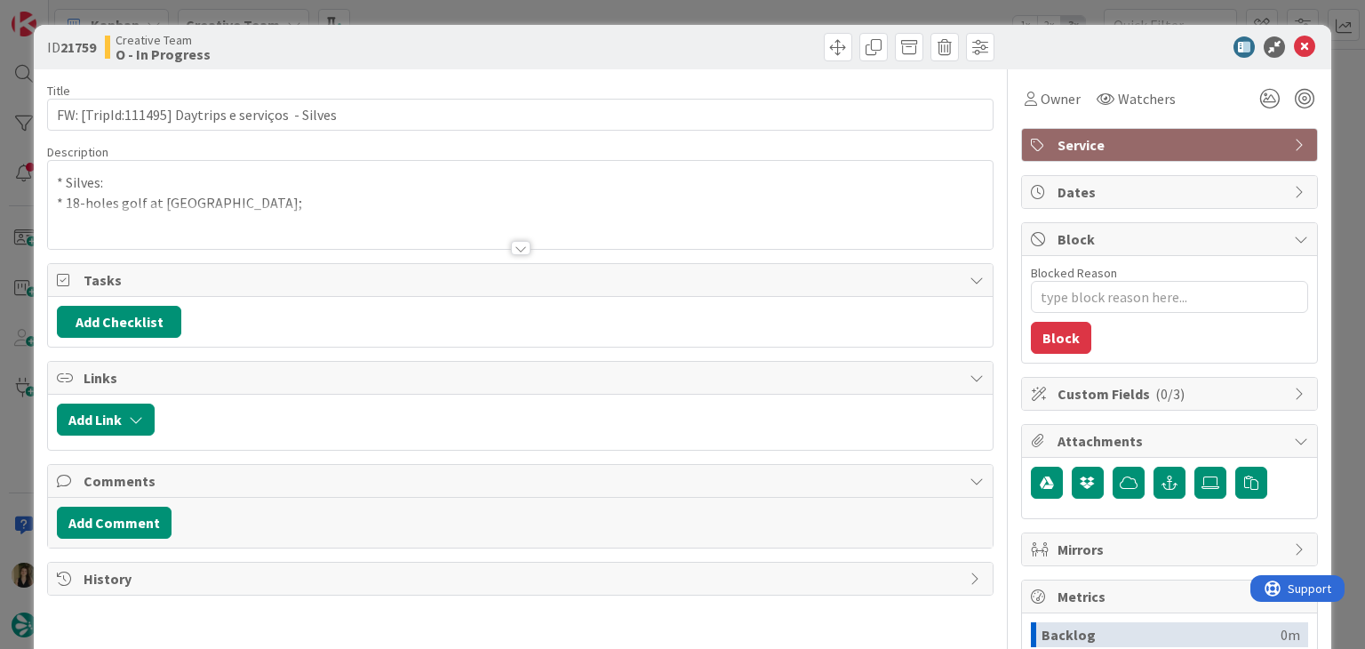
drag, startPoint x: 506, startPoint y: 249, endPoint x: 541, endPoint y: 236, distance: 38.0
click at [511, 248] on div at bounding box center [521, 248] width 20 height 14
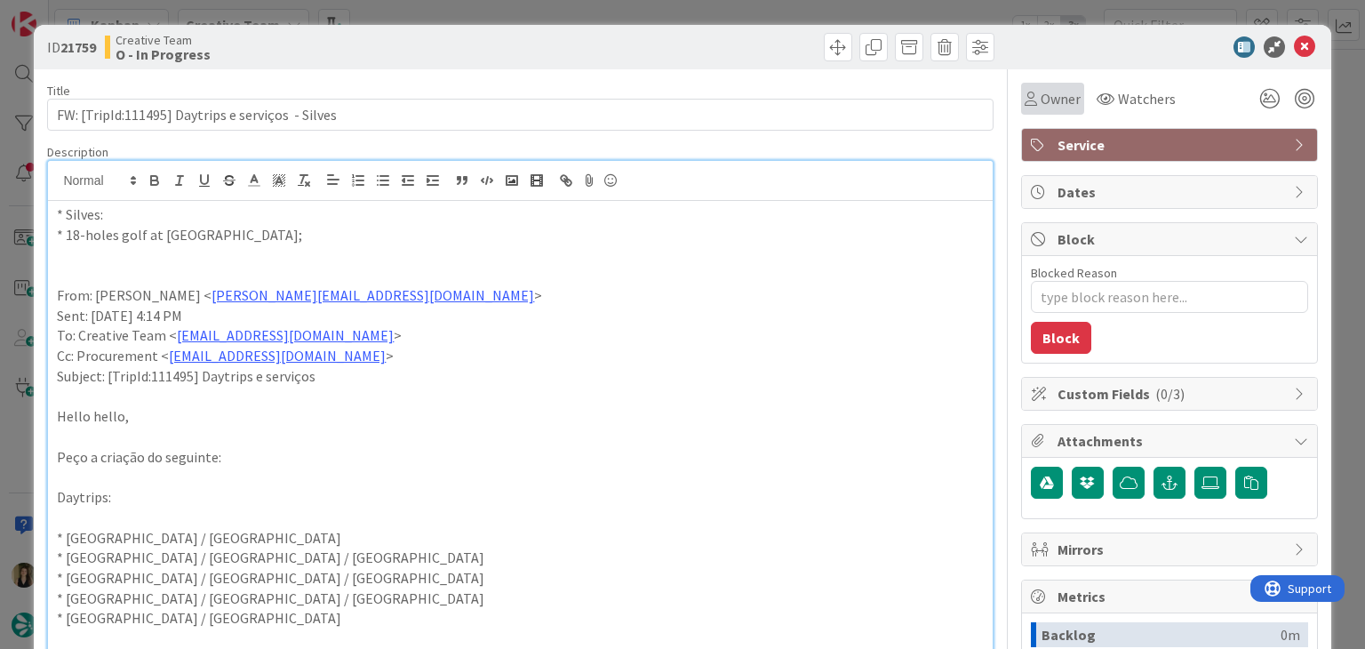
click at [1021, 96] on div "Owner" at bounding box center [1052, 99] width 63 height 32
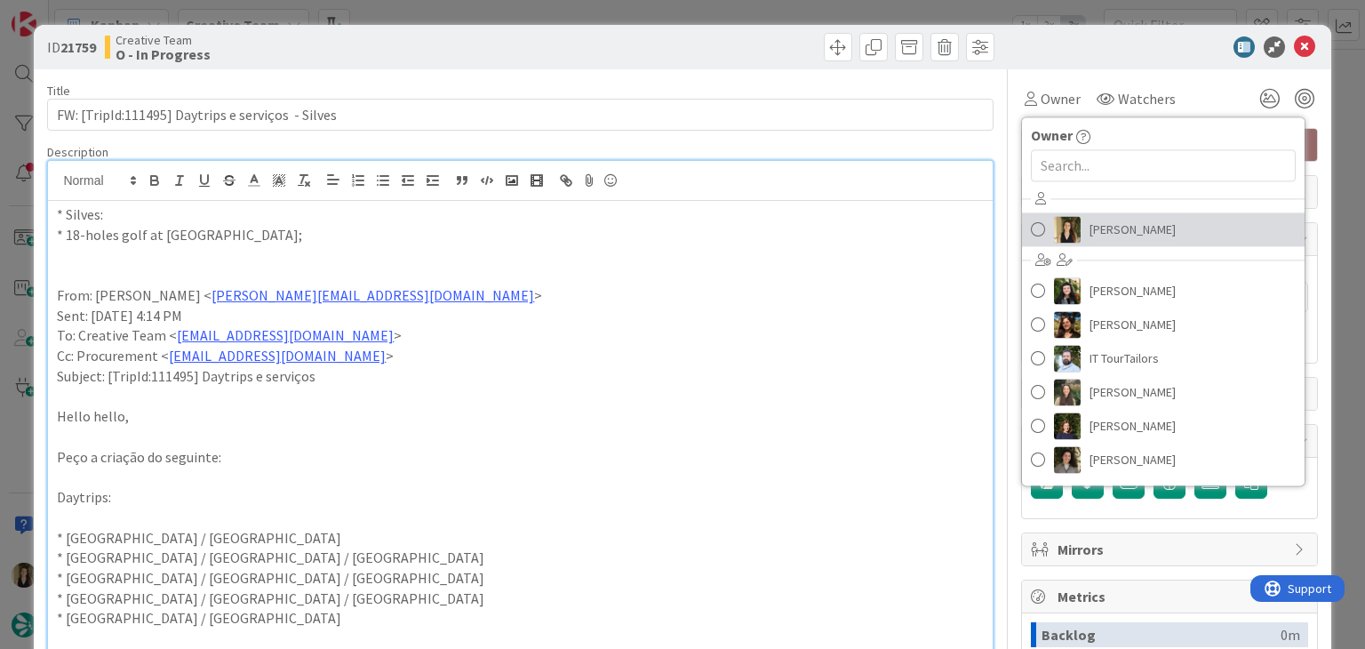
click at [1106, 239] on span "[PERSON_NAME]" at bounding box center [1133, 229] width 86 height 27
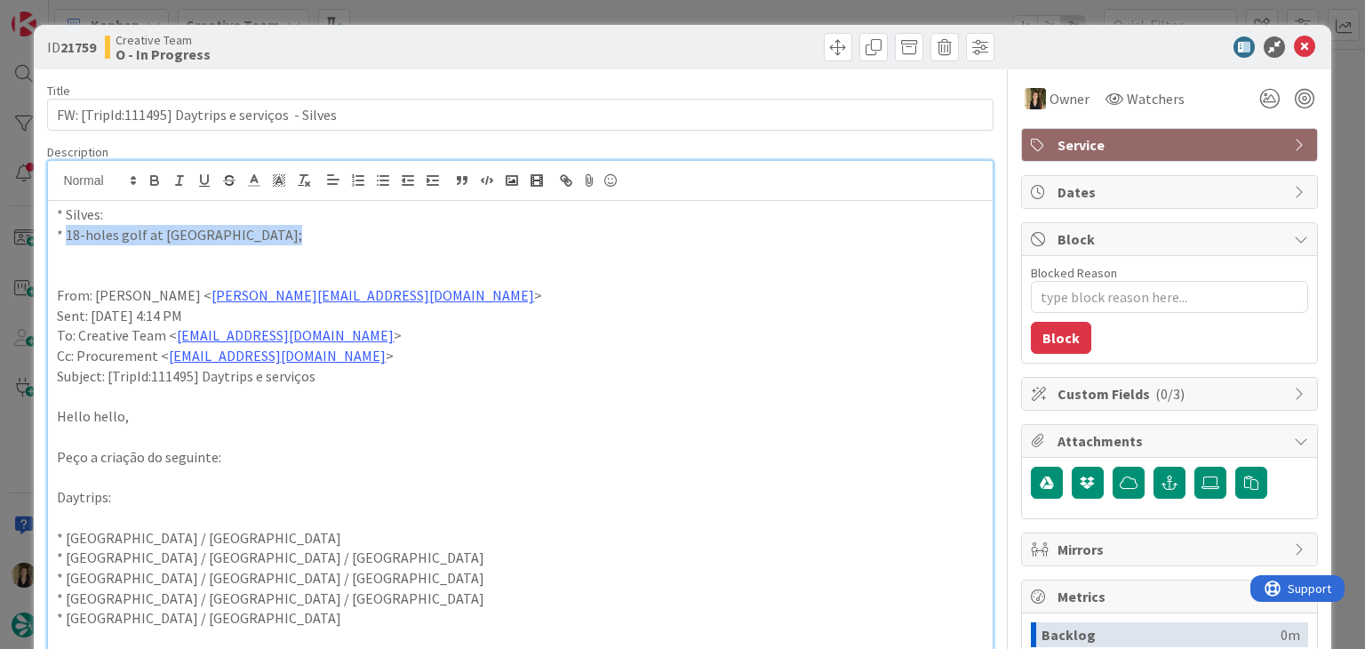
drag, startPoint x: 266, startPoint y: 232, endPoint x: 68, endPoint y: 235, distance: 198.3
click at [68, 235] on p "* 18-holes golf at [GEOGRAPHIC_DATA];" at bounding box center [520, 235] width 926 height 20
copy p "18-holes golf at Silves Golf Course"
drag, startPoint x: 378, startPoint y: 45, endPoint x: 394, endPoint y: 22, distance: 28.1
click at [379, 44] on div "Creative Team O - In Progress" at bounding box center [311, 47] width 412 height 28
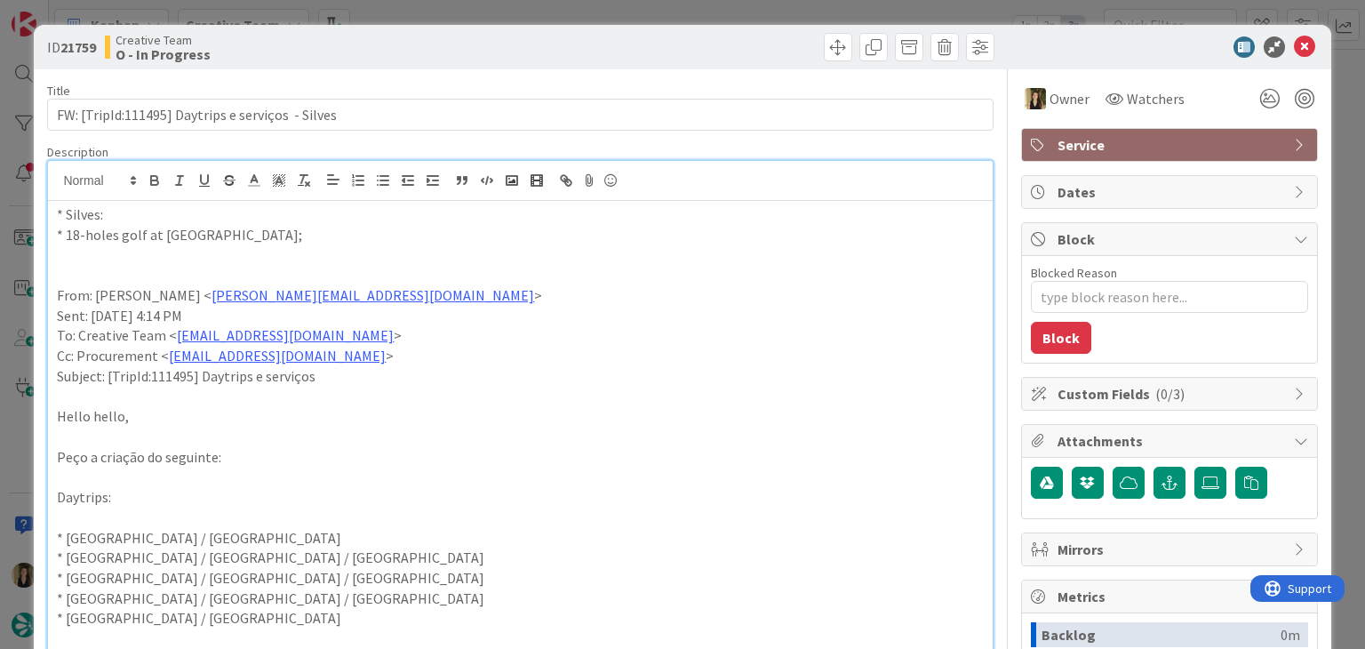
click at [407, 5] on div "ID 21759 Creative Team O - In Progress Title 49 / 128 FW: [TripId:111495] Daytr…" at bounding box center [682, 324] width 1365 height 649
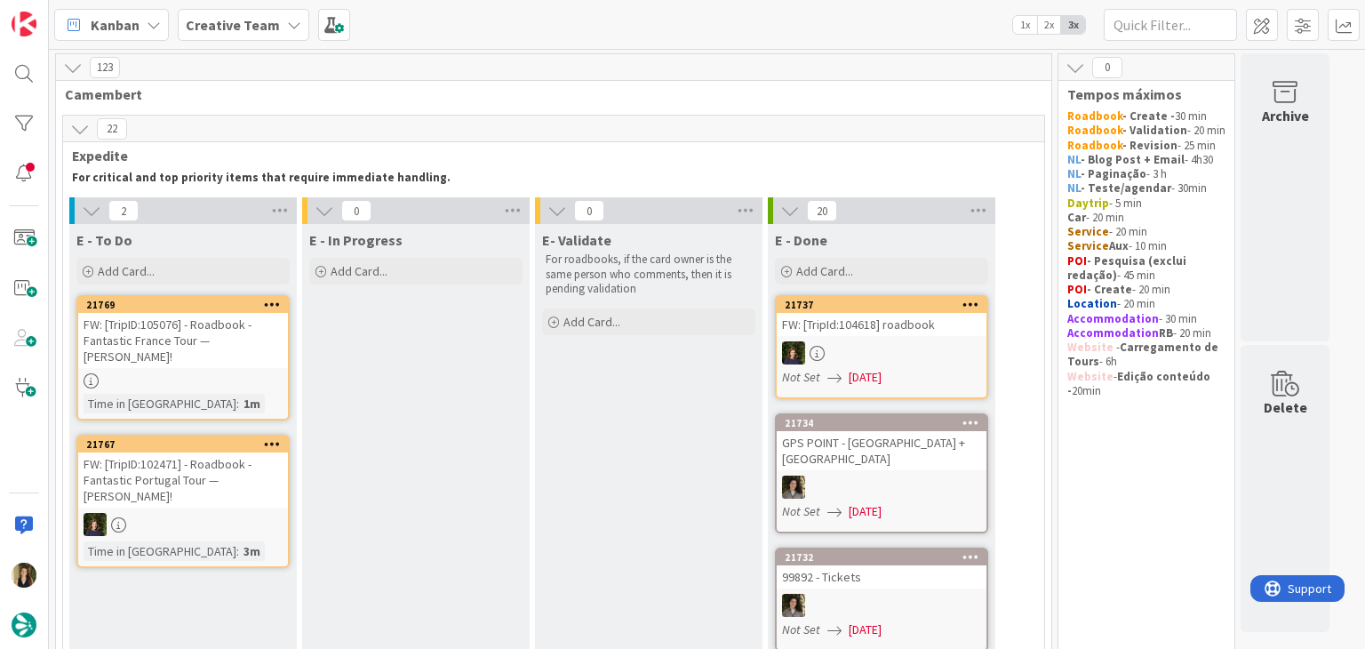
click at [256, 358] on div "FW: [TripID:105076] - Roadbook - Fantastic France Tour — [PERSON_NAME]!" at bounding box center [183, 340] width 210 height 55
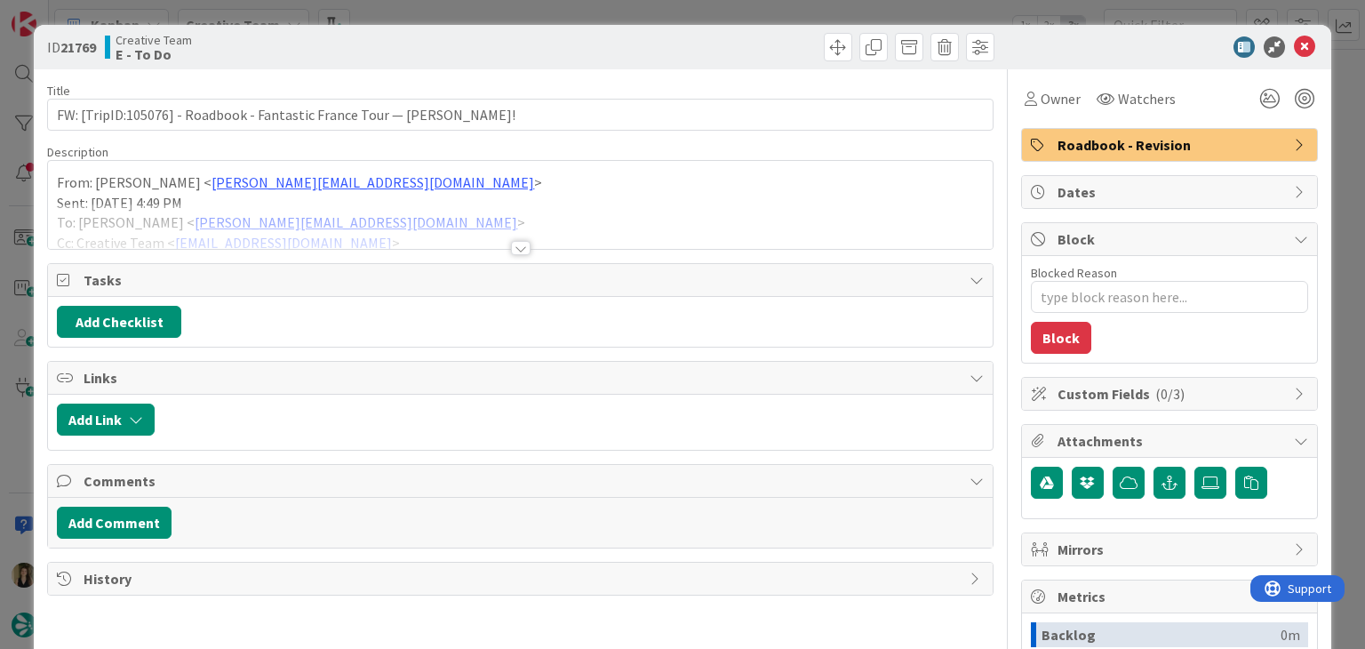
click at [518, 244] on div at bounding box center [521, 248] width 20 height 14
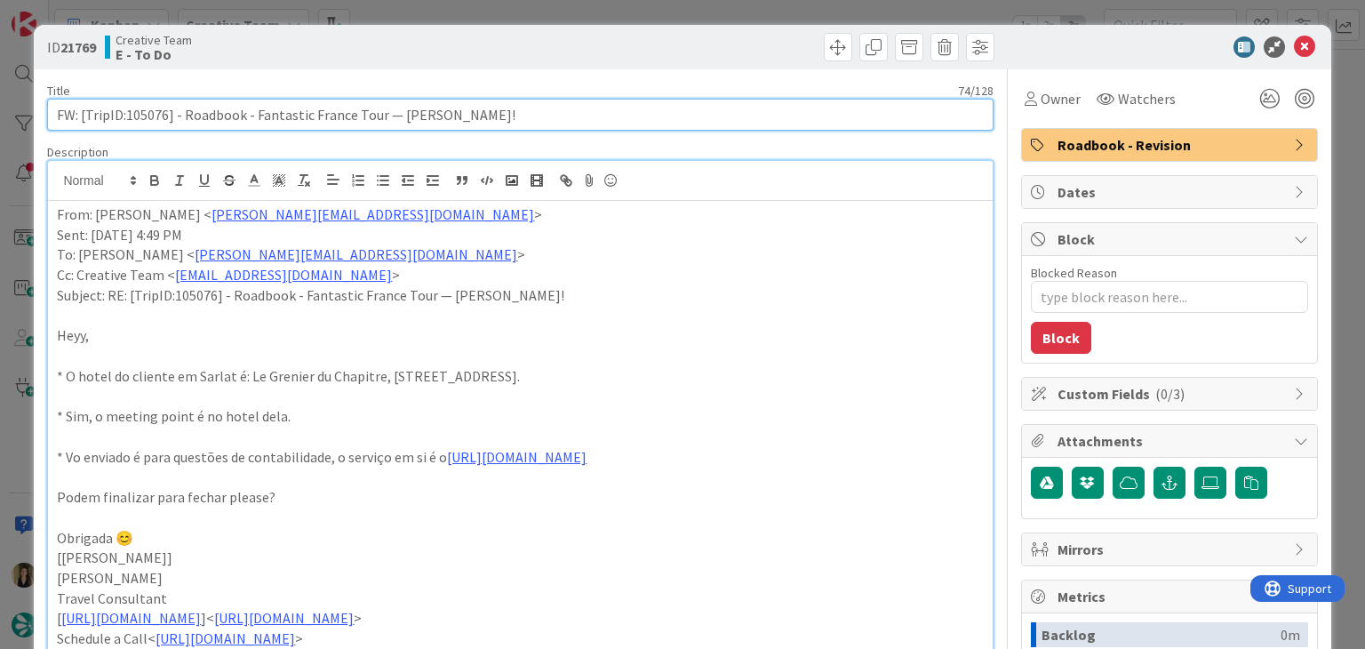
click at [151, 104] on input "FW: [TripID:105076] - Roadbook - Fantastic France Tour — [PERSON_NAME]!" at bounding box center [520, 115] width 946 height 32
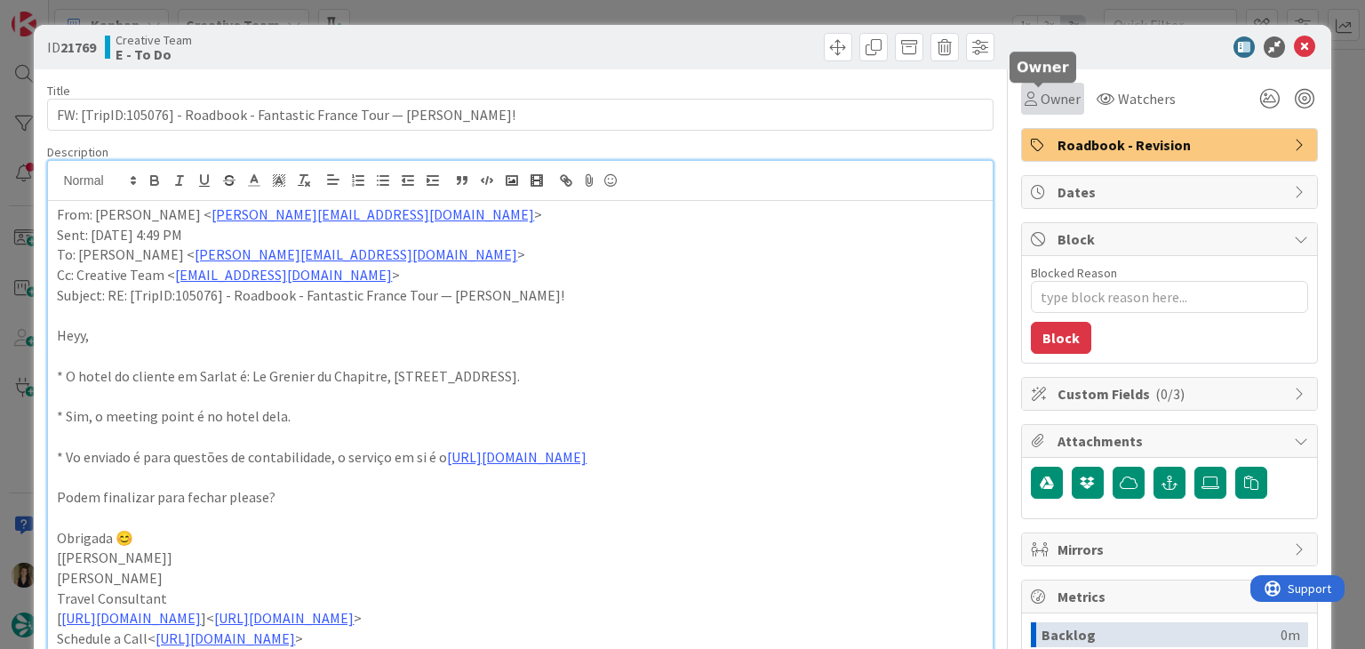
click at [1026, 99] on div "Owner" at bounding box center [1053, 98] width 56 height 21
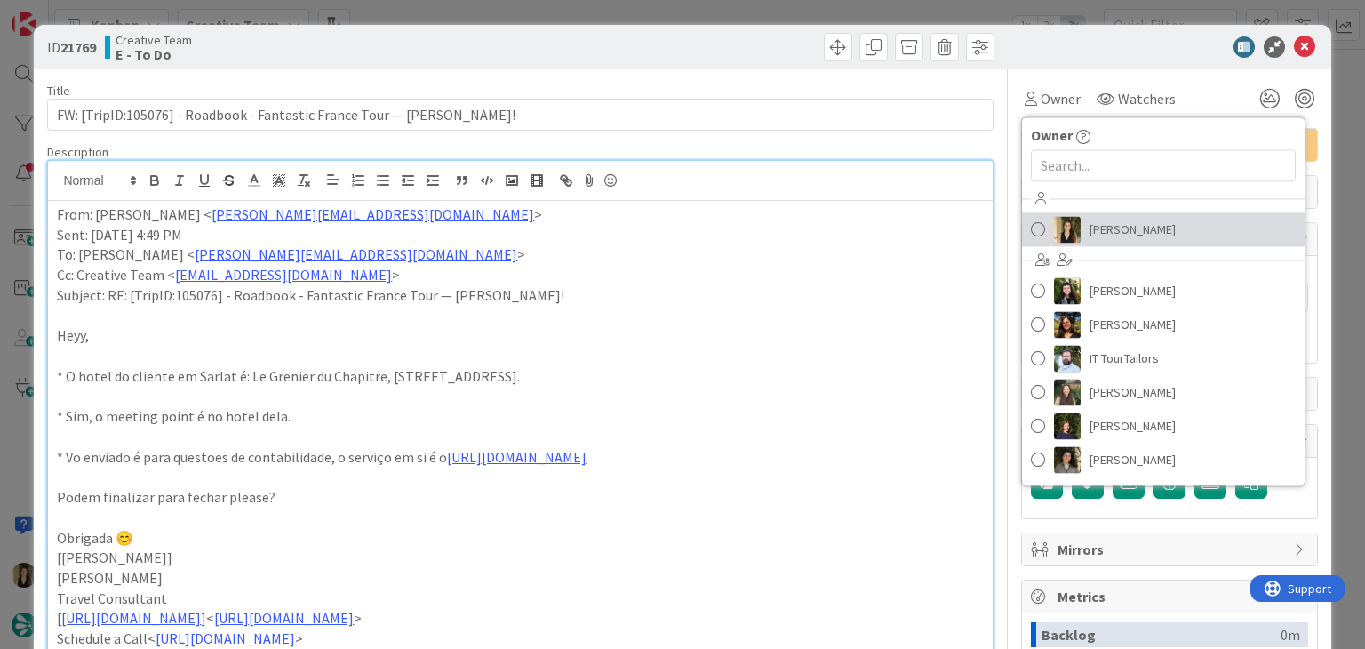
drag, startPoint x: 1136, startPoint y: 236, endPoint x: 1102, endPoint y: 204, distance: 46.5
click at [1135, 236] on span "[PERSON_NAME]" at bounding box center [1133, 229] width 86 height 27
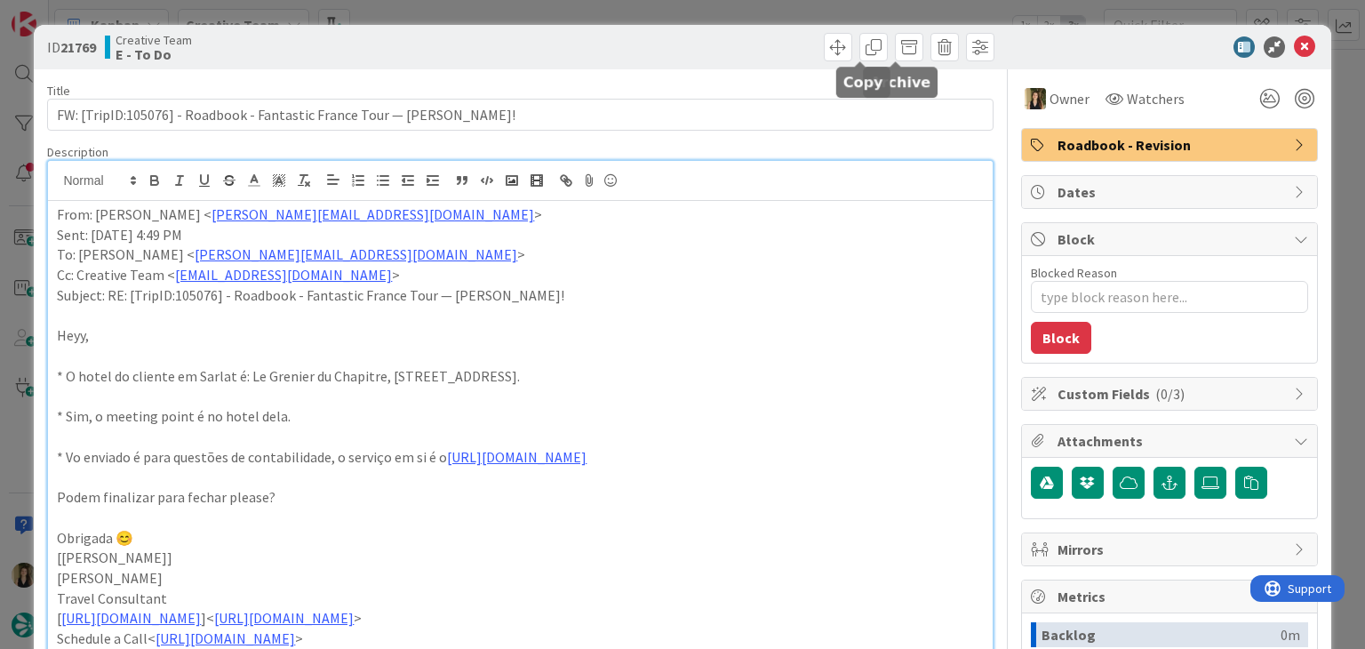
type textarea "x"
drag, startPoint x: 717, startPoint y: 29, endPoint x: 713, endPoint y: 15, distance: 14.7
click at [716, 28] on div "ID 21769 Creative Team E - To Do" at bounding box center [682, 47] width 1297 height 44
click at [713, 15] on div "ID 21769 Creative Team E - To Do Title 74 / 128 FW: [TripID:105076] - Roadbook …" at bounding box center [682, 324] width 1365 height 649
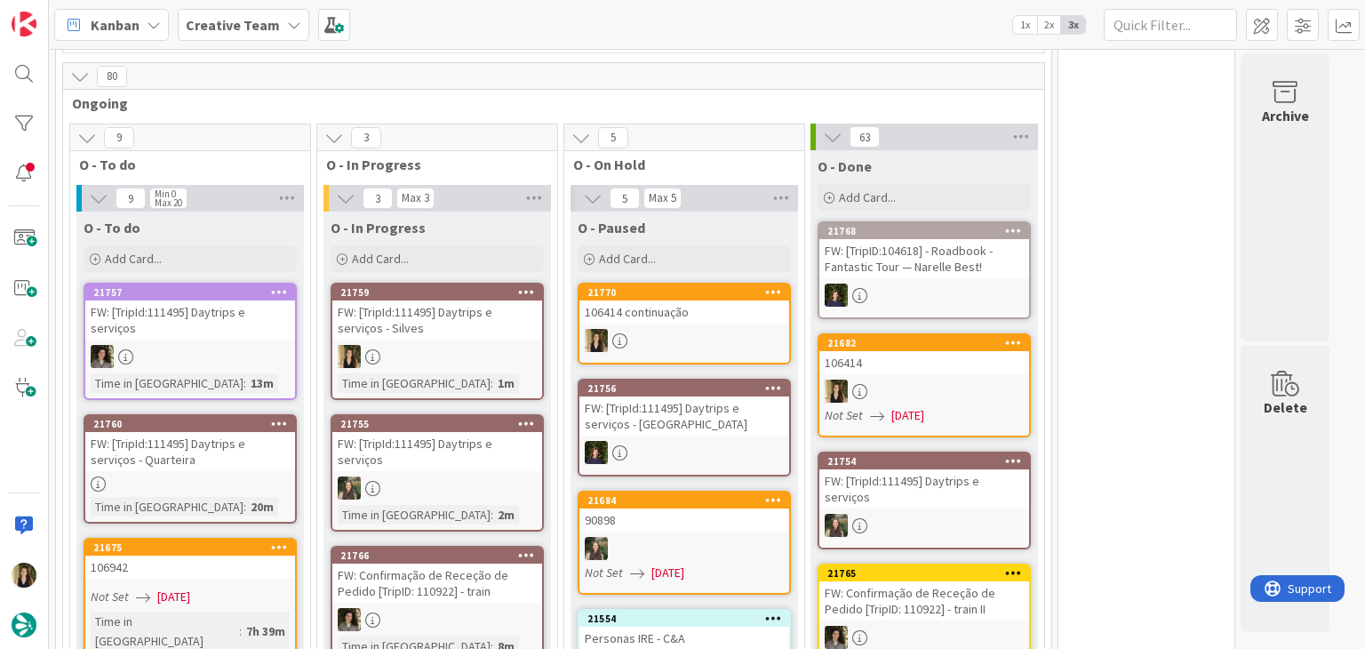
scroll to position [1511, 0]
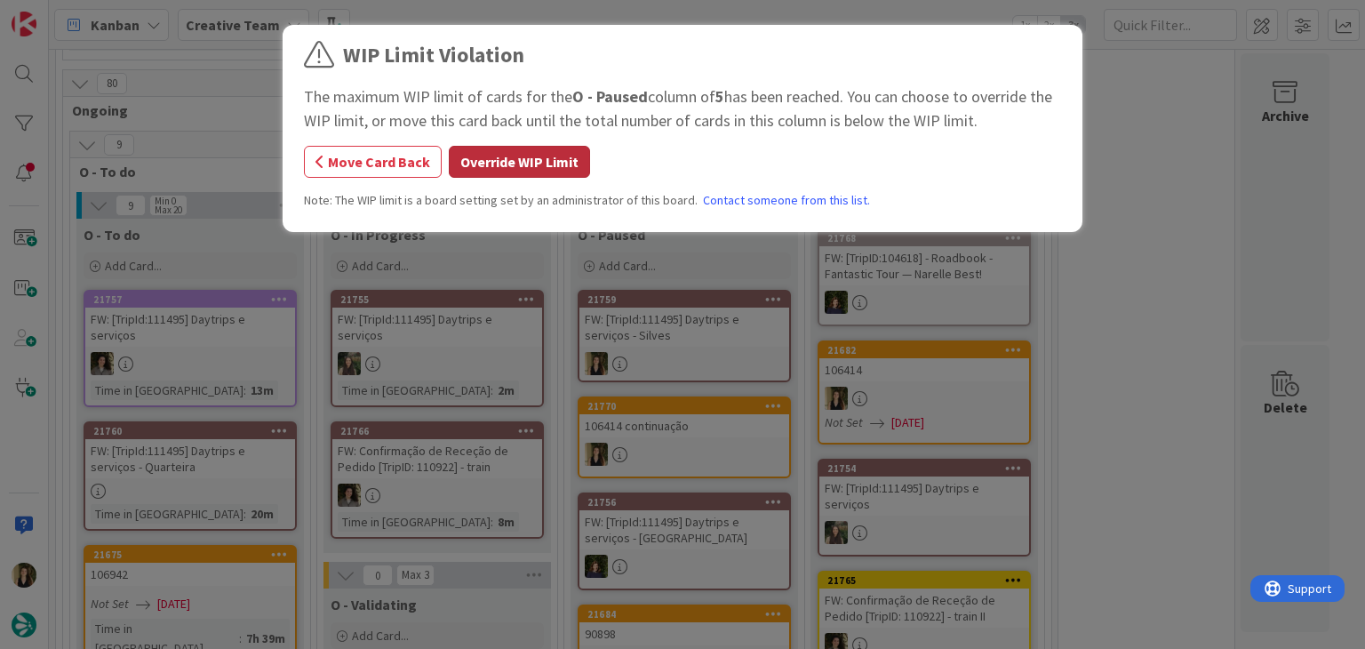
click at [518, 172] on button "Override WIP Limit" at bounding box center [519, 162] width 141 height 32
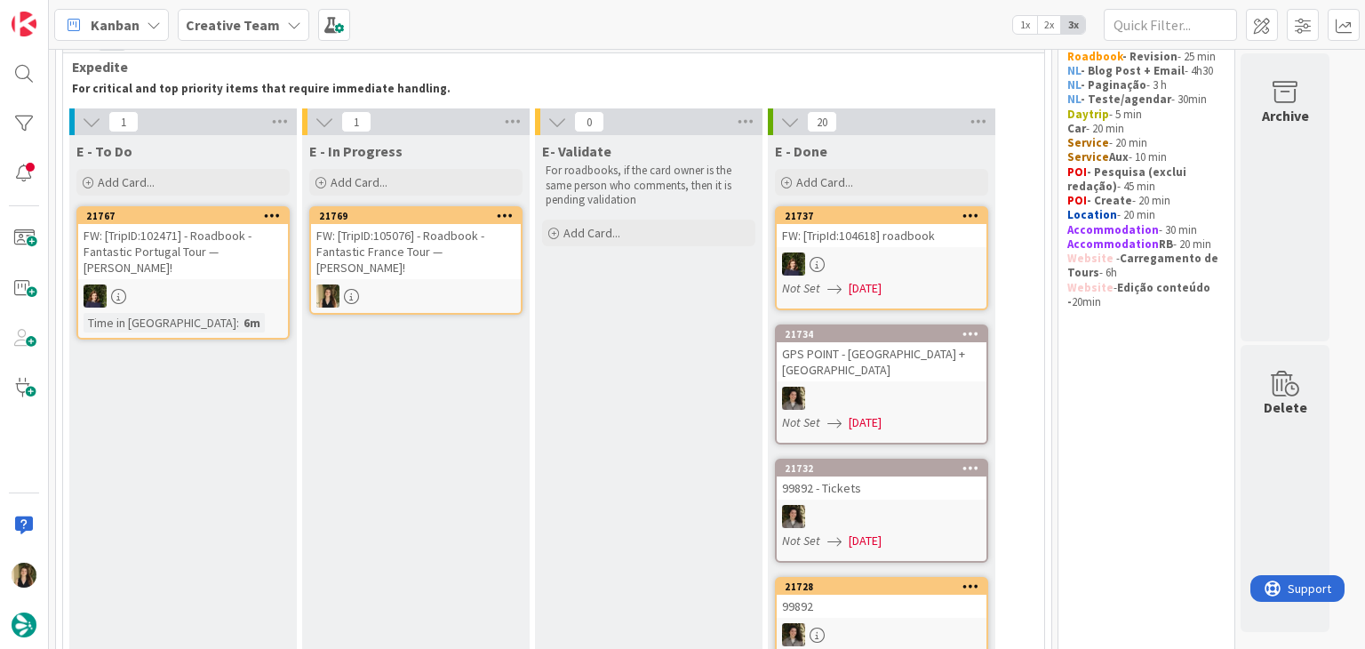
scroll to position [0, 0]
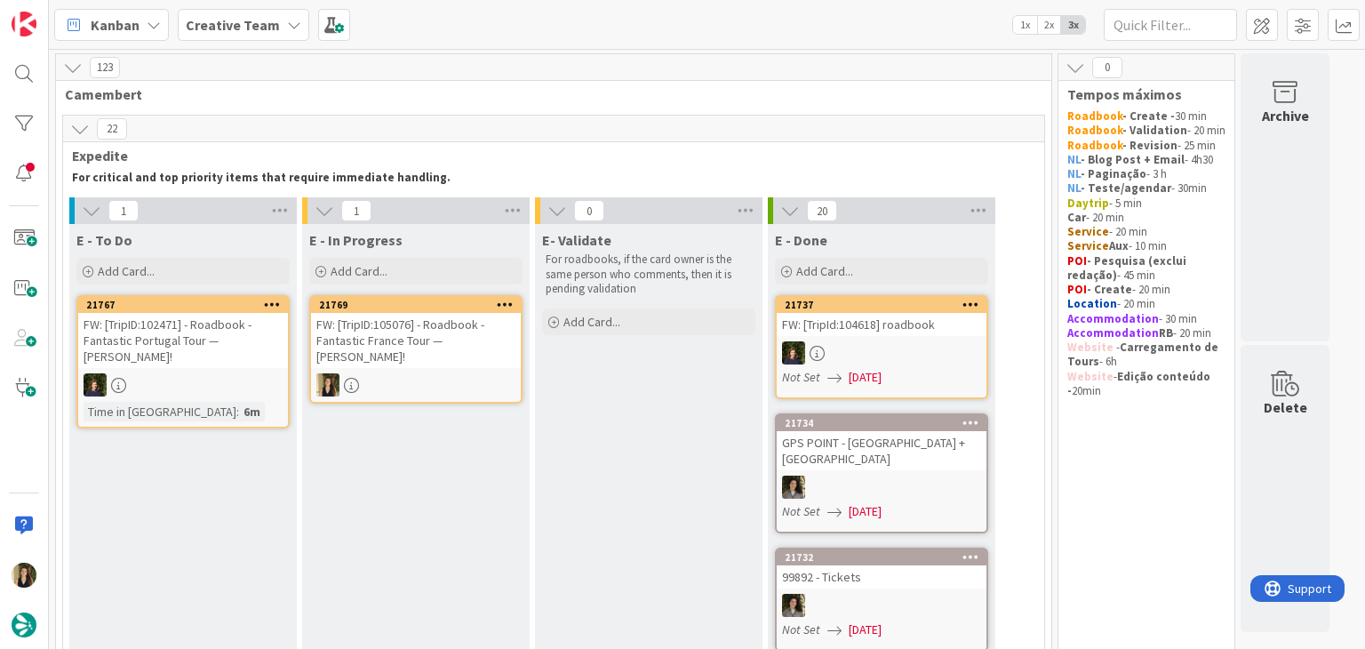
click at [444, 357] on div "FW: [TripID:105076] - Roadbook - Fantastic France Tour — [PERSON_NAME]!" at bounding box center [416, 340] width 210 height 55
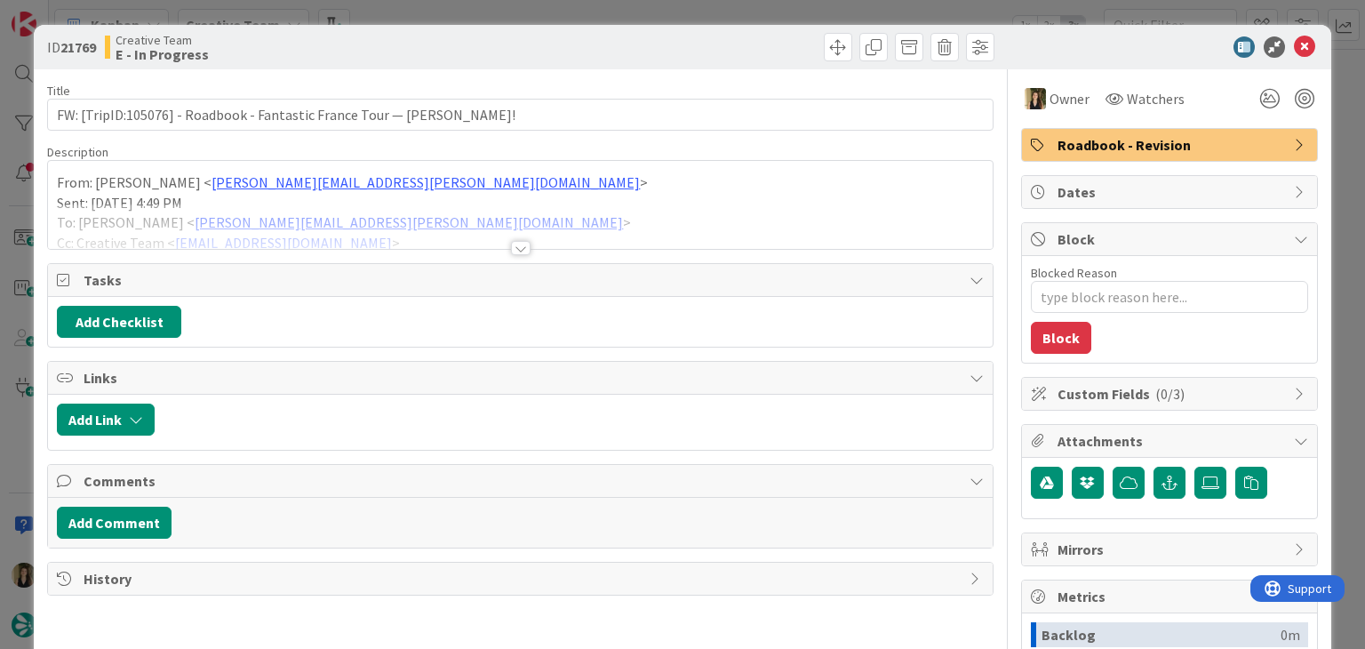
click at [511, 246] on div at bounding box center [521, 248] width 20 height 14
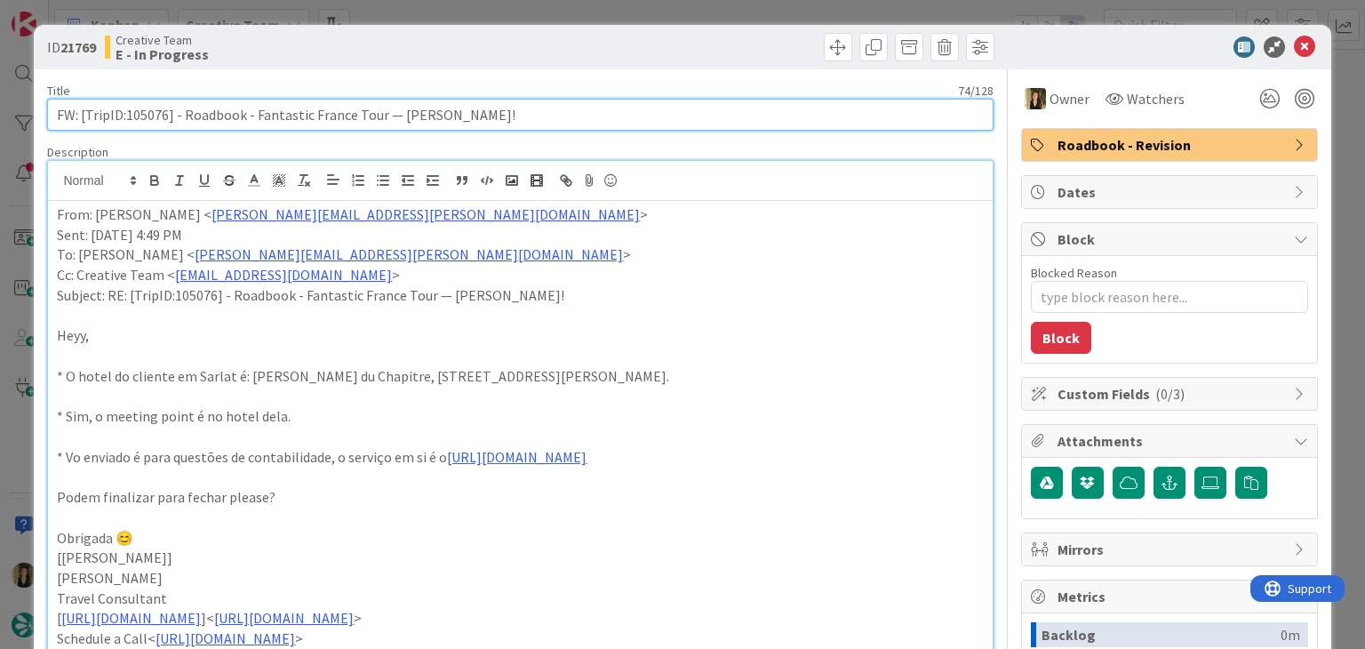
click at [150, 109] on input "FW: [TripID:105076] - Roadbook - Fantastic France Tour — [PERSON_NAME]!" at bounding box center [520, 115] width 946 height 32
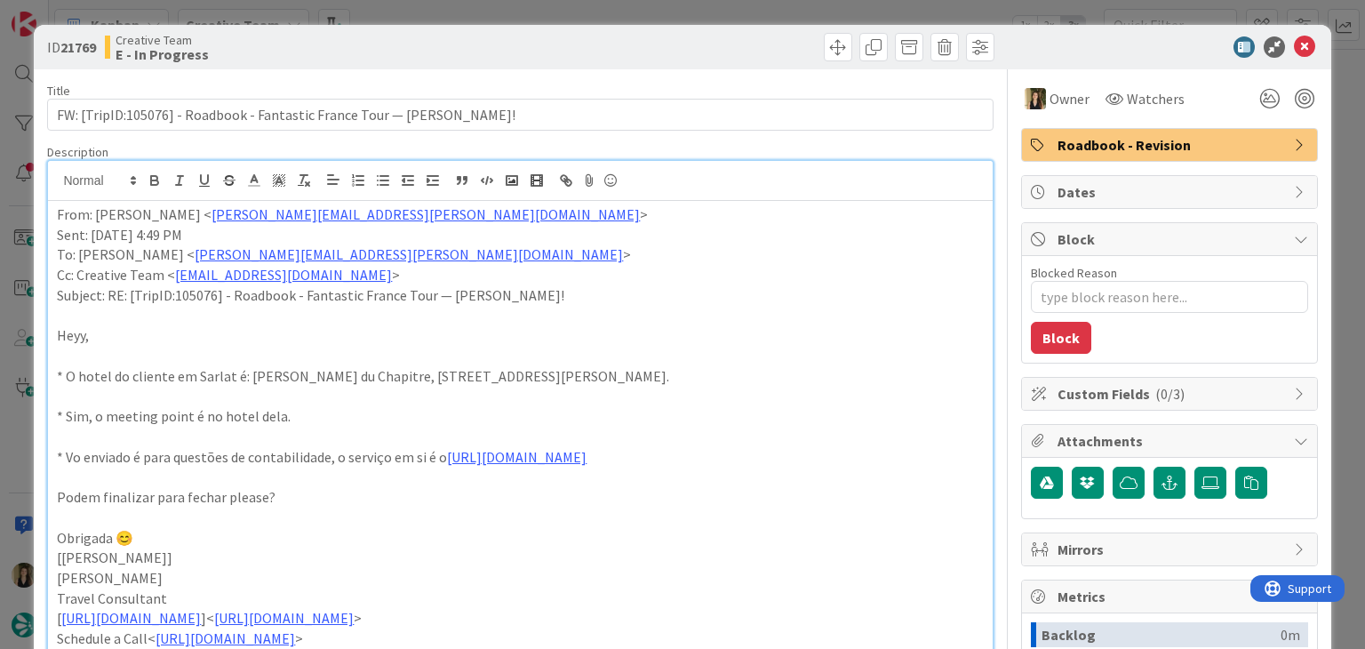
type textarea "x"
drag, startPoint x: 246, startPoint y: 374, endPoint x: 654, endPoint y: 374, distance: 408.0
click at [654, 374] on p "* O hotel do cliente em Sarlat é: [PERSON_NAME] du Chapitre, [STREET_ADDRESS][P…" at bounding box center [520, 376] width 926 height 20
copy p "[PERSON_NAME] du Chapitre, [STREET_ADDRESS][PERSON_NAME]"
click at [300, 428] on p at bounding box center [520, 437] width 926 height 20
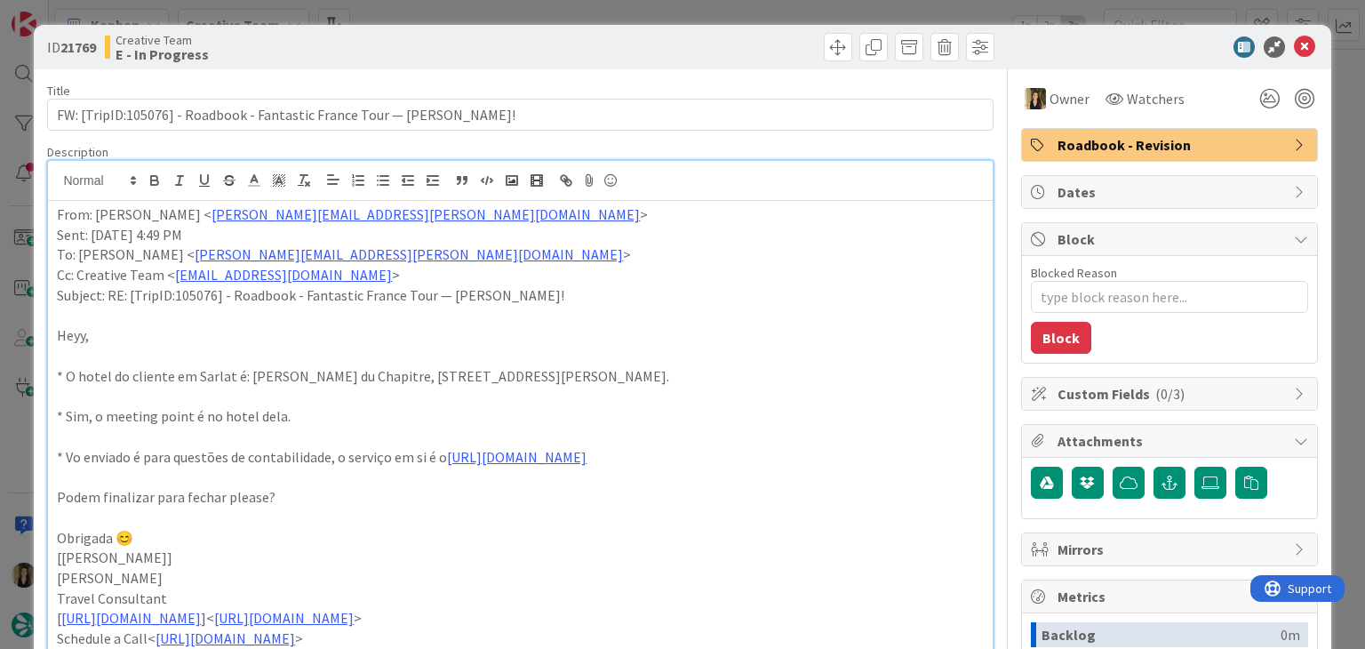
click at [299, 420] on p "* Sim, o meeting point é no hotel dela." at bounding box center [520, 416] width 926 height 20
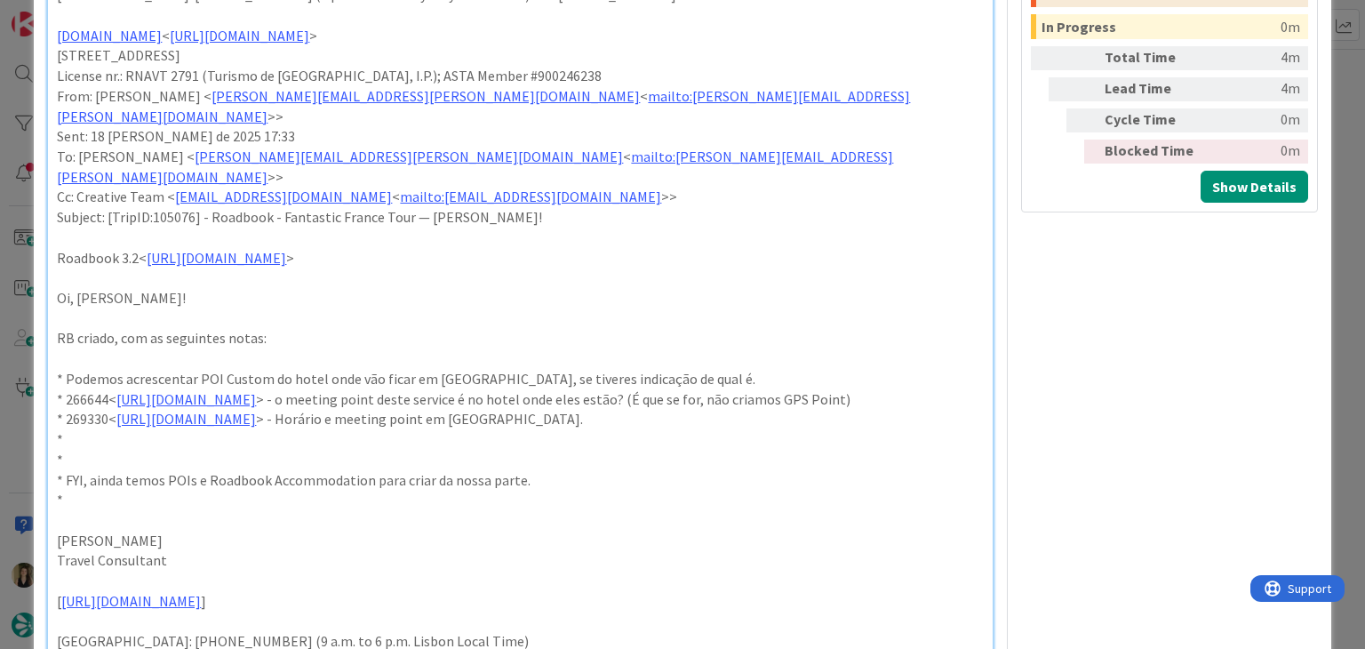
scroll to position [800, 0]
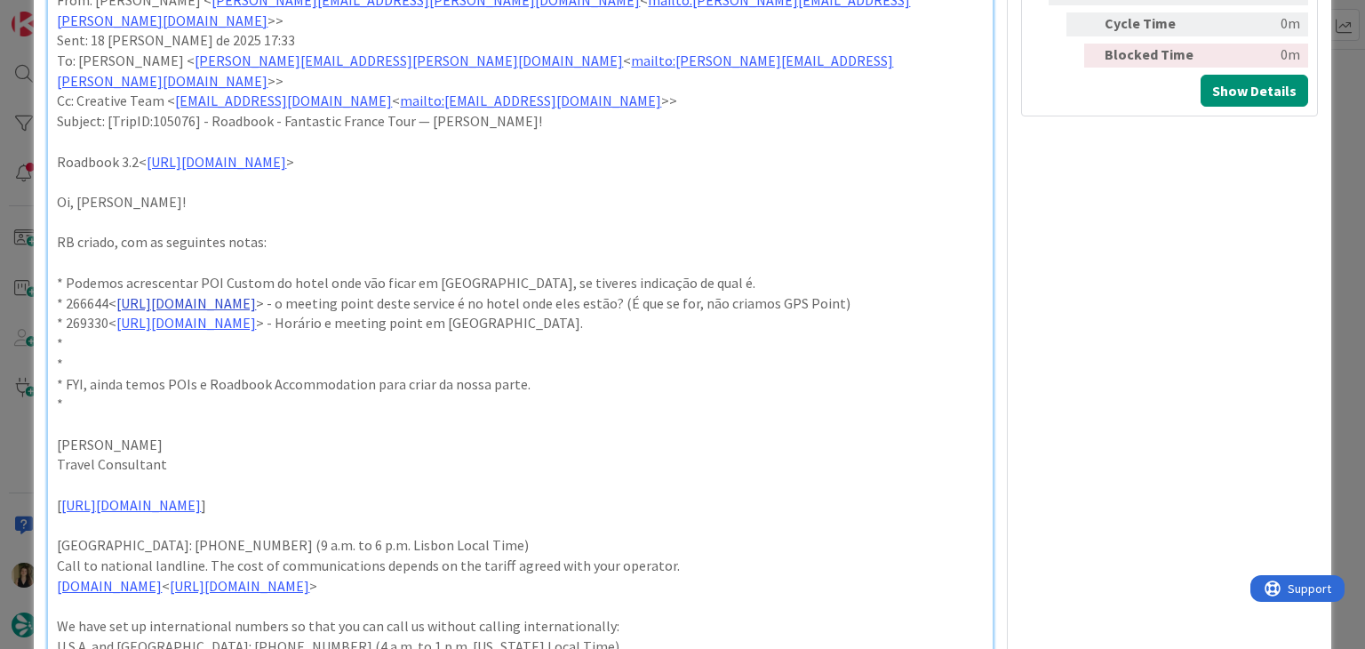
click at [256, 294] on link "[URL][DOMAIN_NAME]" at bounding box center [186, 303] width 140 height 18
click at [300, 291] on link "[URL][DOMAIN_NAME]" at bounding box center [254, 296] width 122 height 23
click at [637, 394] on p "*" at bounding box center [520, 404] width 926 height 20
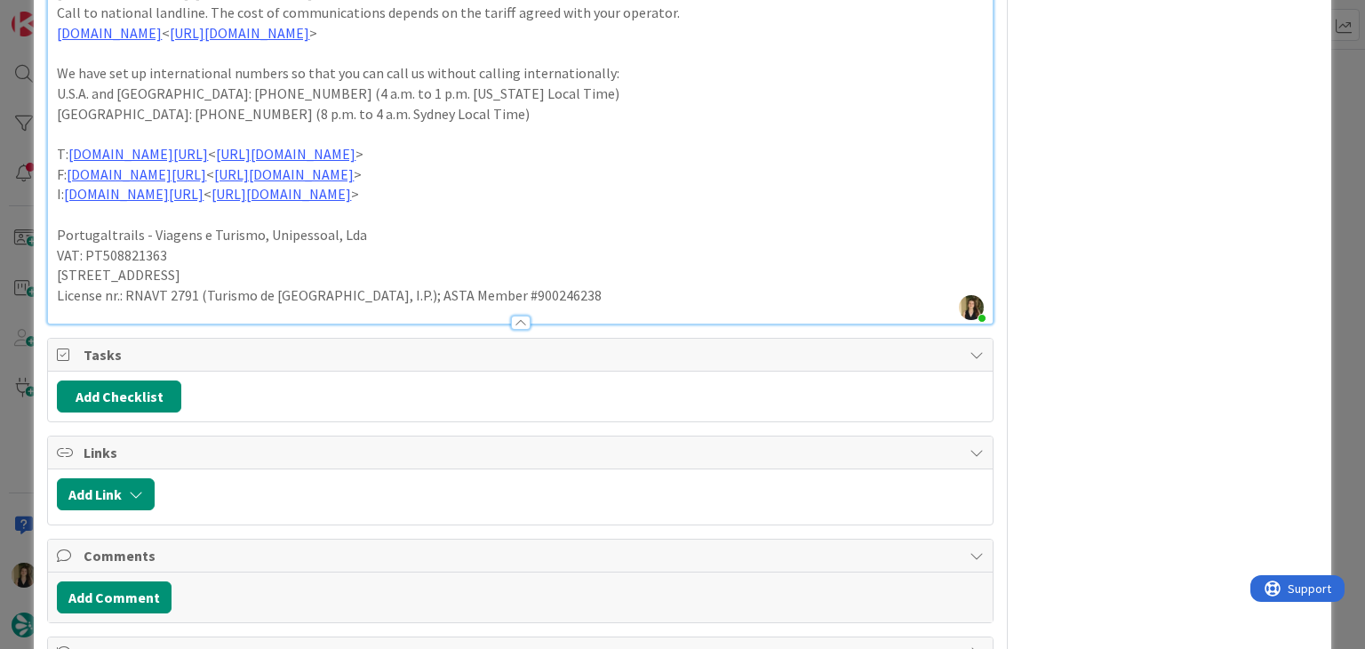
scroll to position [1408, 0]
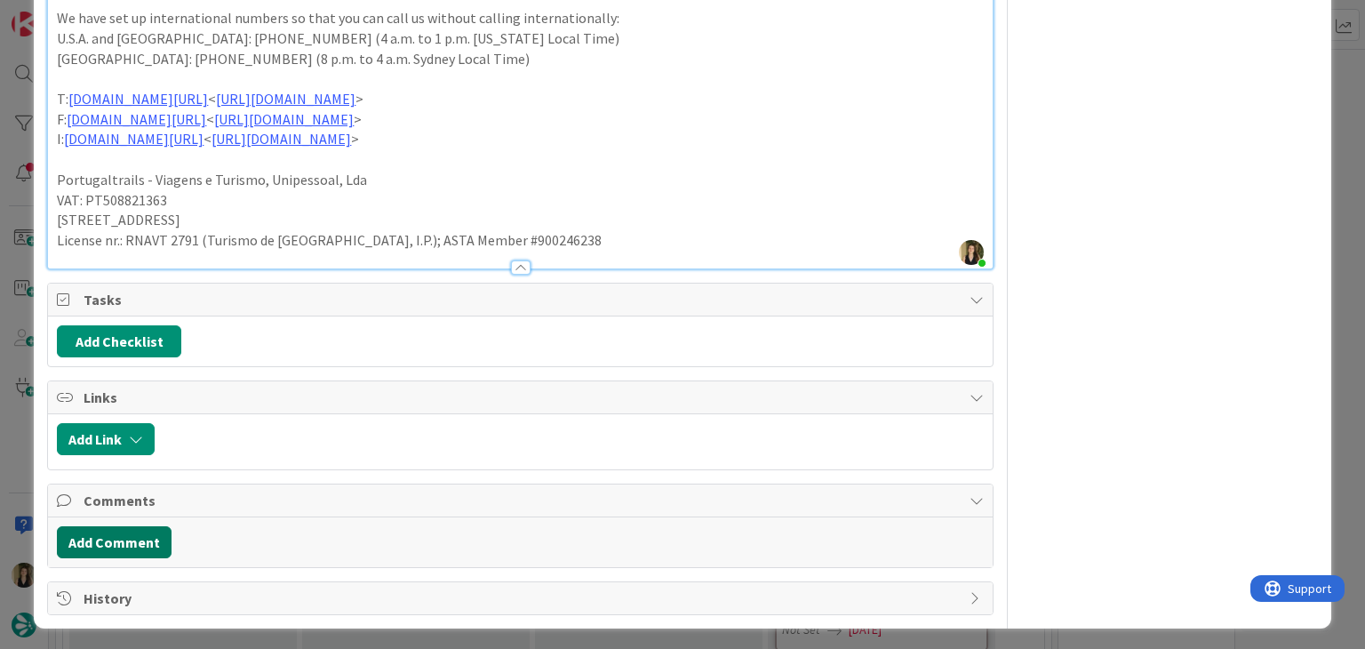
click at [124, 530] on button "Add Comment" at bounding box center [114, 542] width 115 height 32
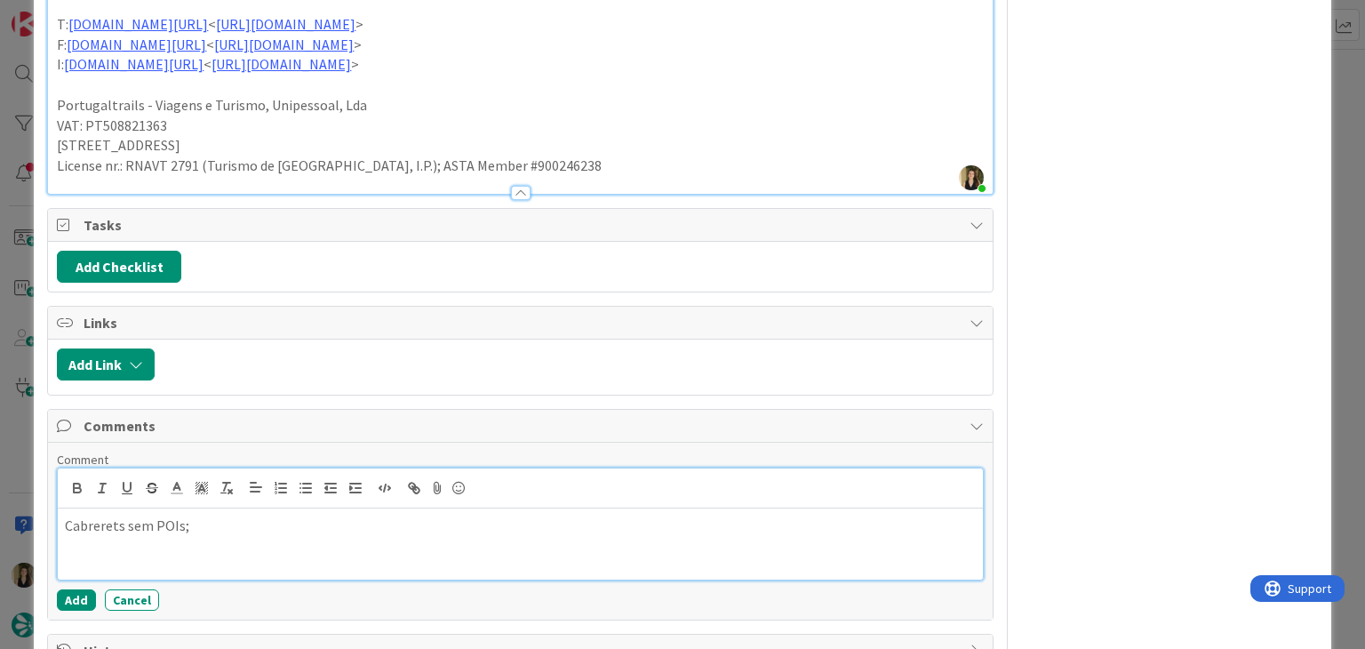
scroll to position [1535, 0]
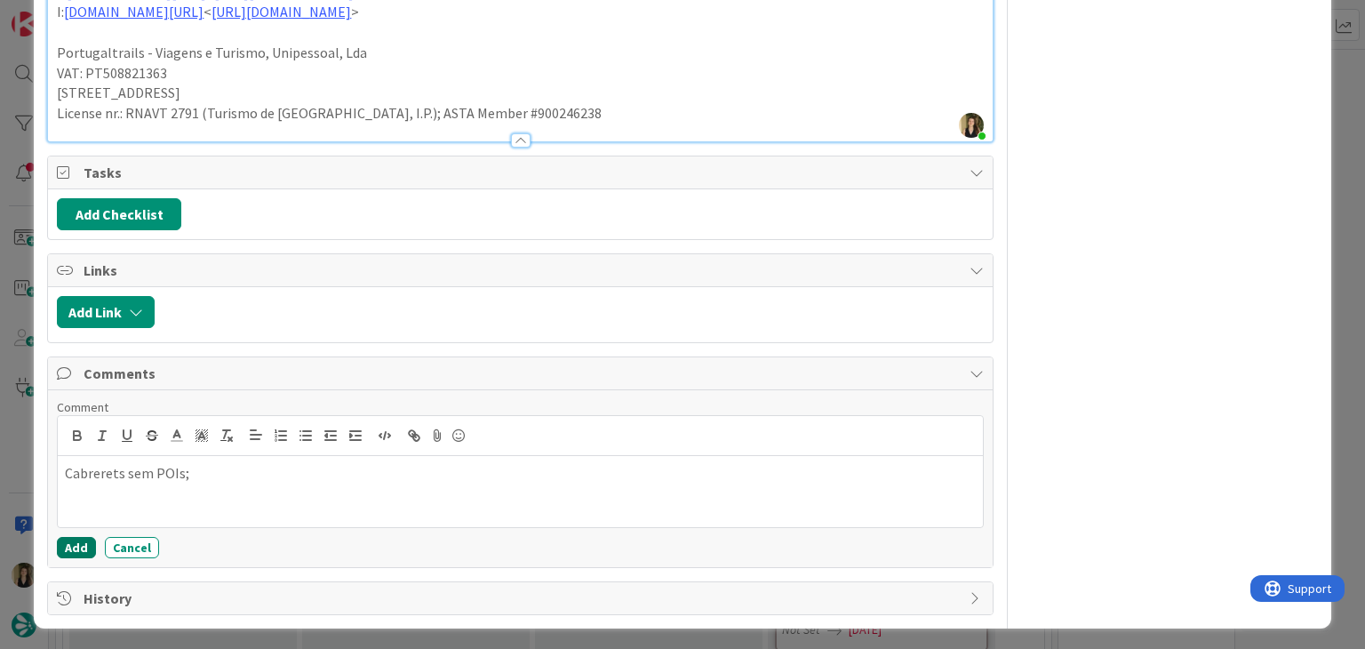
drag, startPoint x: 78, startPoint y: 545, endPoint x: 168, endPoint y: 483, distance: 109.2
click at [78, 543] on button "Add" at bounding box center [76, 547] width 39 height 21
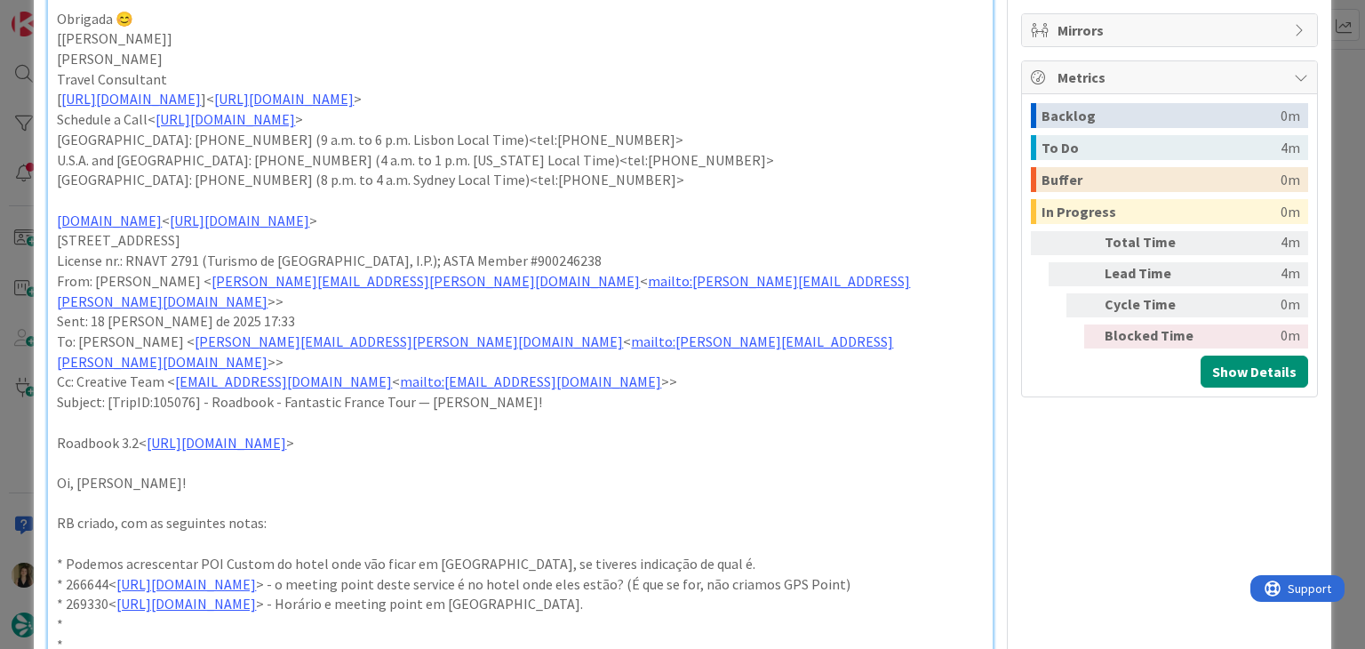
scroll to position [75, 0]
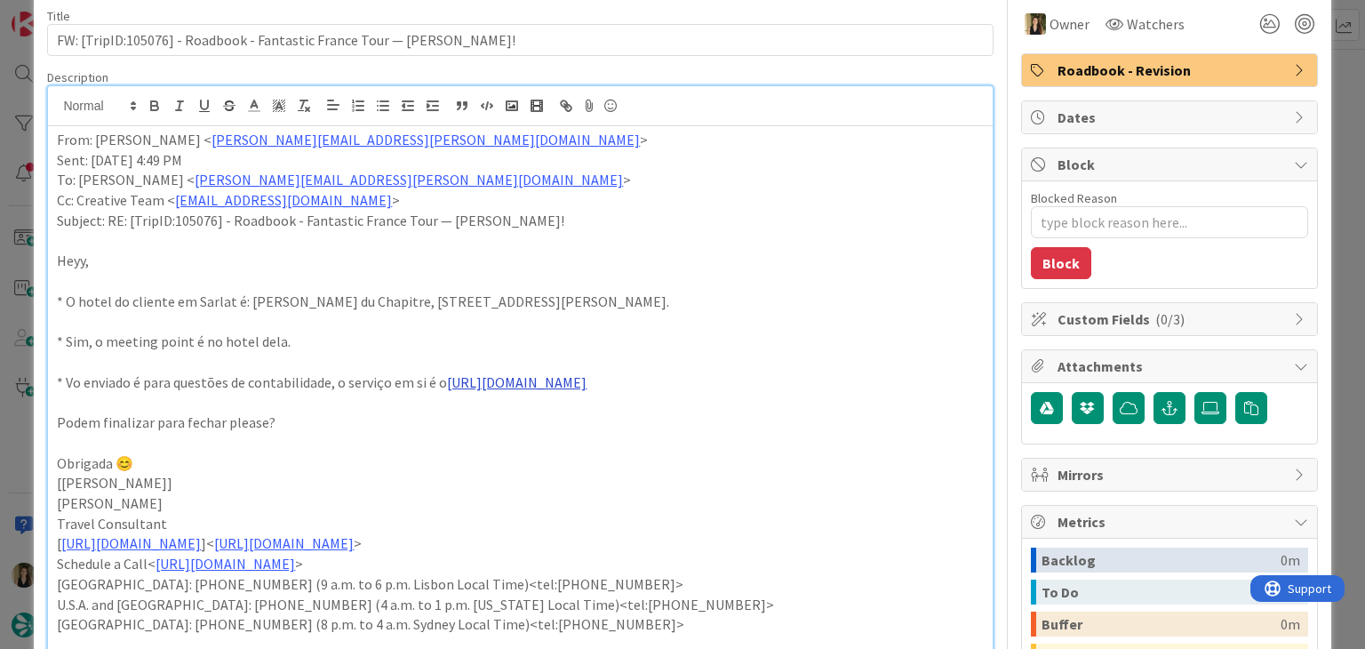
click at [514, 380] on link "[URL][DOMAIN_NAME]" at bounding box center [517, 382] width 140 height 18
click at [612, 413] on link "[URL][DOMAIN_NAME]" at bounding box center [556, 415] width 122 height 23
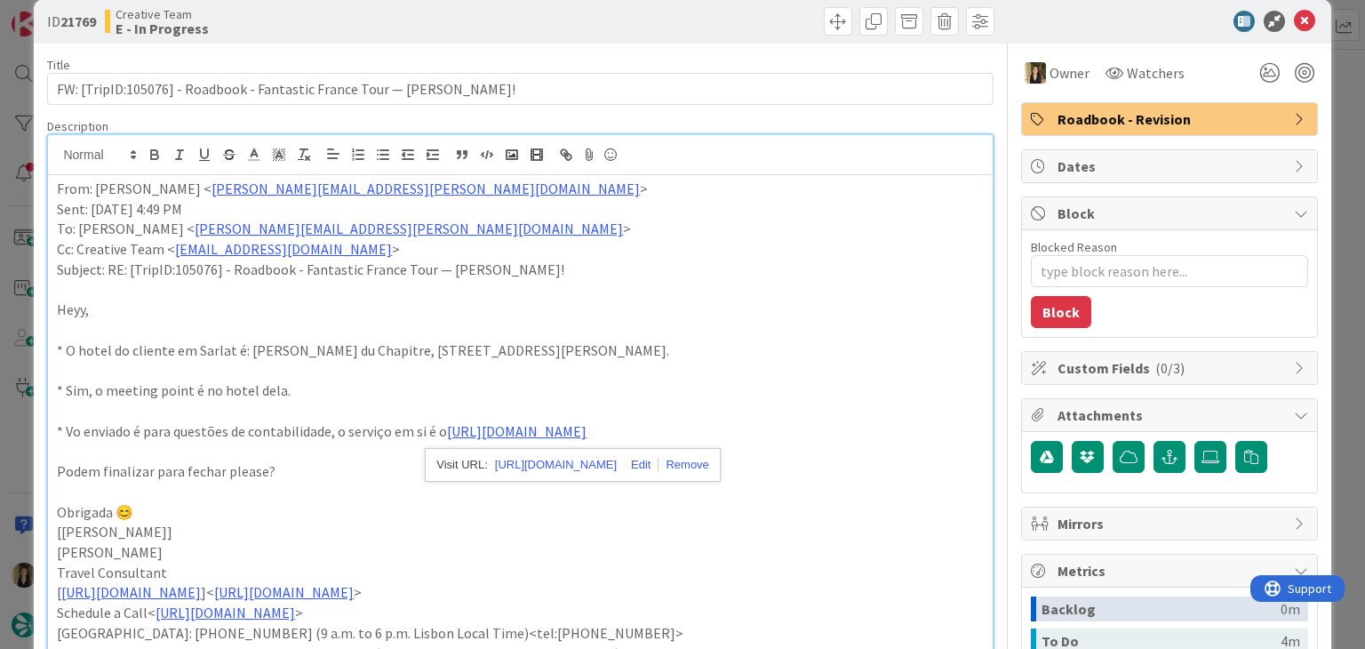
scroll to position [0, 0]
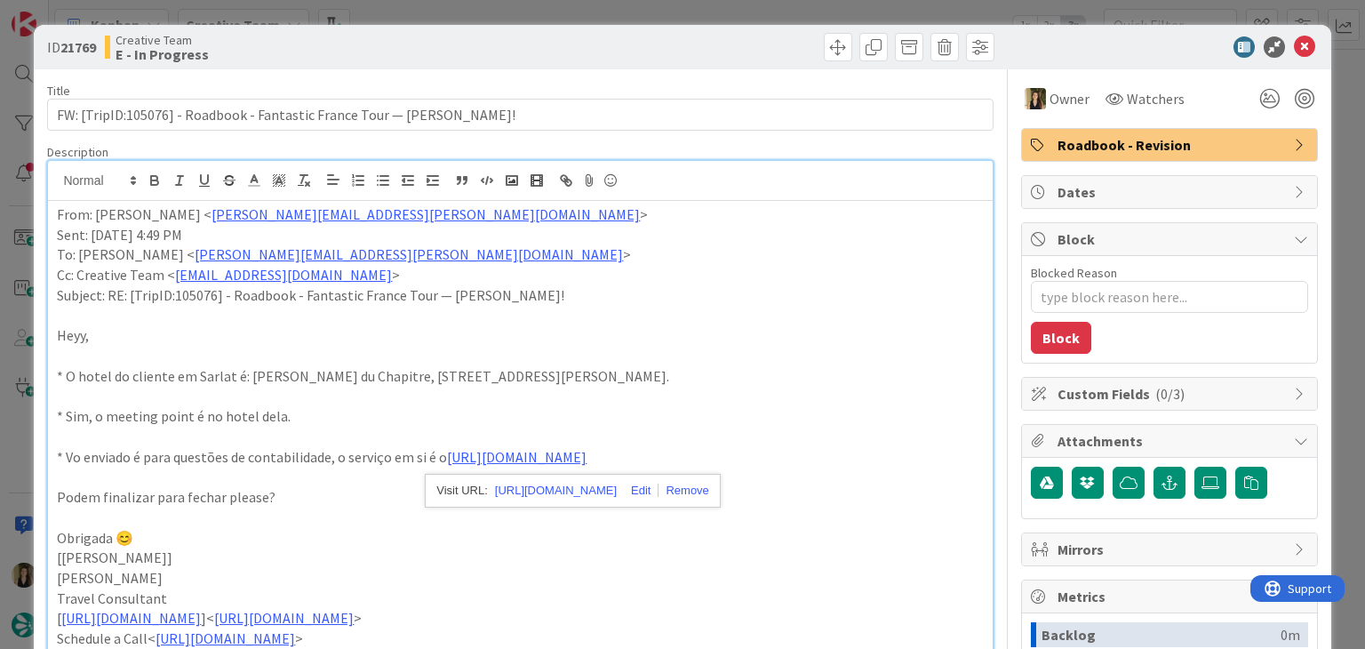
drag, startPoint x: 693, startPoint y: 37, endPoint x: 682, endPoint y: 8, distance: 31.5
click at [691, 34] on div at bounding box center [759, 47] width 469 height 28
click at [682, 8] on div "ID 21769 Creative Team E - In Progress Title 74 / 128 FW: [TripID:105076] - Roa…" at bounding box center [682, 324] width 1365 height 649
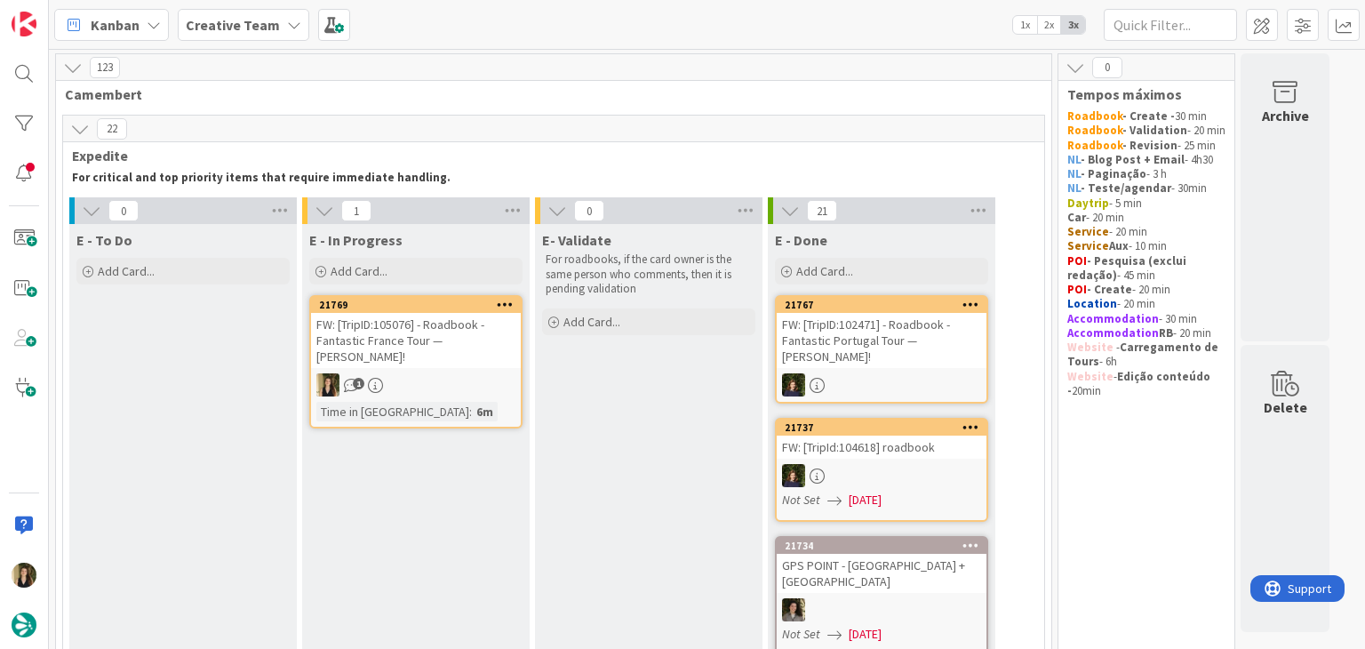
click at [455, 367] on div "FW: [TripID:105076] - Roadbook - Fantastic France Tour — [PERSON_NAME]!" at bounding box center [416, 340] width 210 height 55
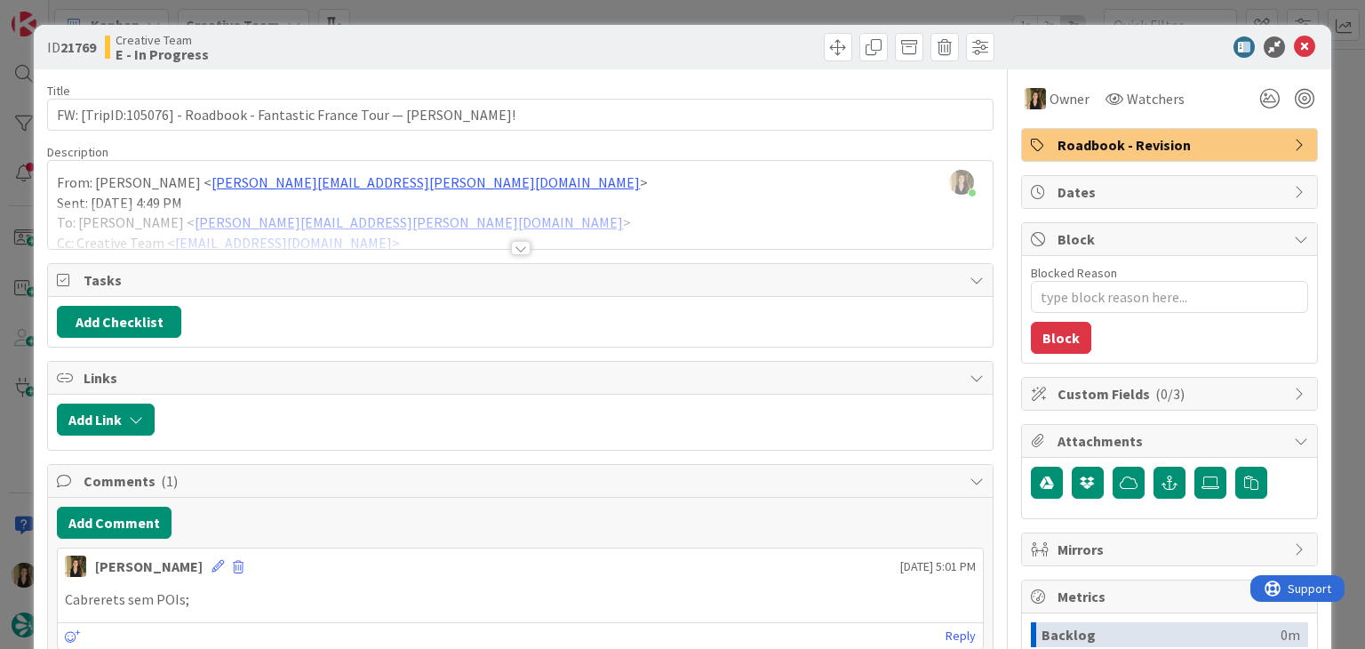
drag, startPoint x: 449, startPoint y: 51, endPoint x: 450, endPoint y: 36, distance: 15.1
click at [449, 45] on div "Creative Team E - In Progress" at bounding box center [311, 47] width 412 height 28
click at [454, 15] on div "ID 21769 Creative Team E - In Progress Title 74 / 128 FW: [TripID:105076] - Roa…" at bounding box center [682, 324] width 1365 height 649
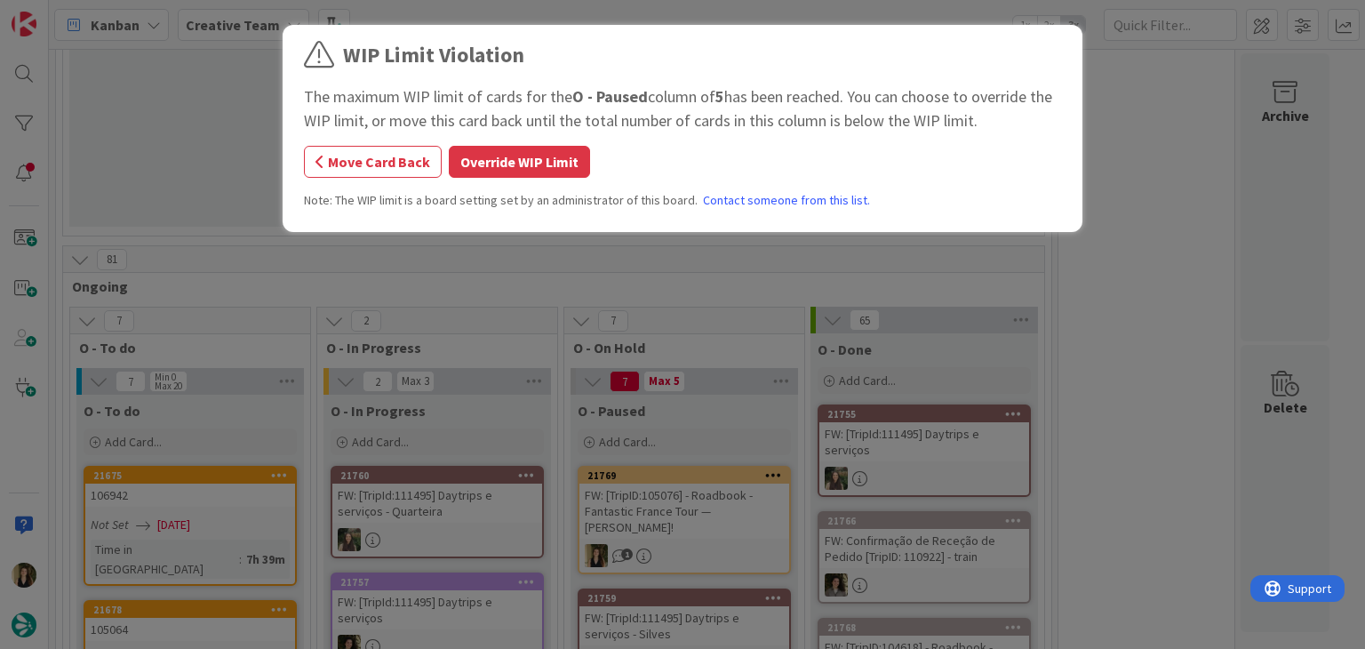
scroll to position [1351, 0]
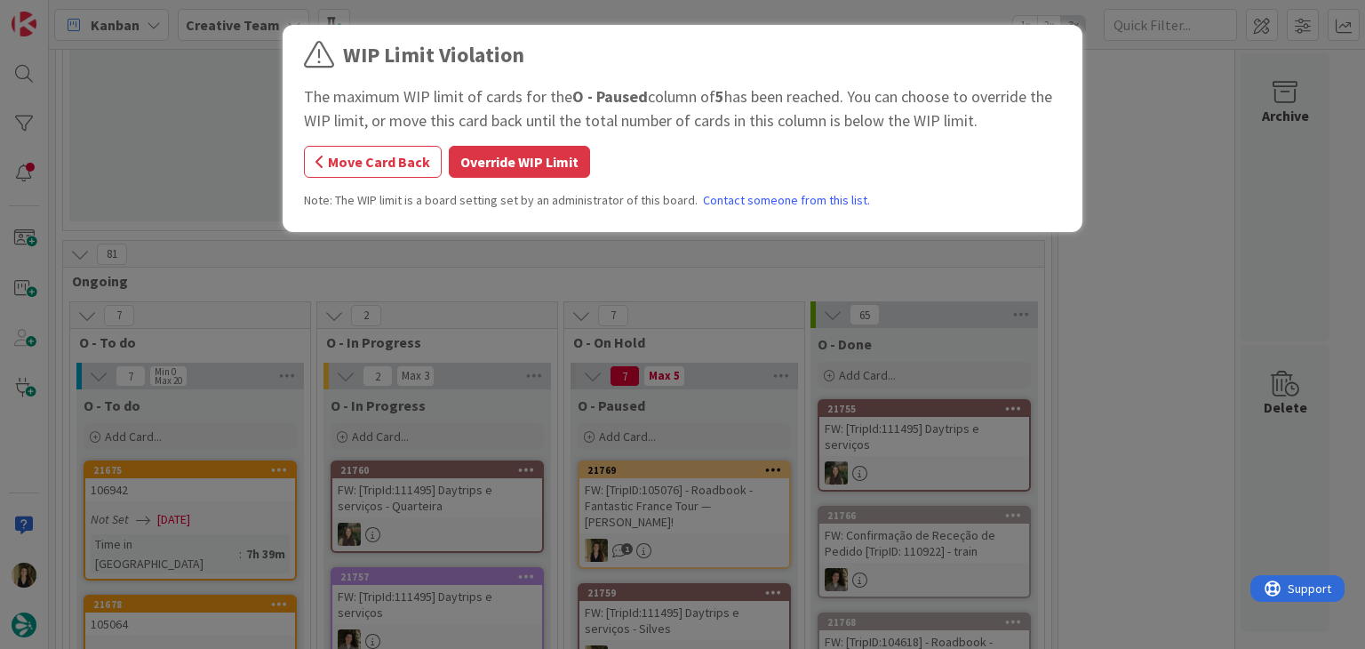
click at [573, 178] on div "WIP Limit Violation The maximum WIP limit of cards for the O - Paused column of…" at bounding box center [682, 131] width 757 height 184
click at [563, 168] on button "Override WIP Limit" at bounding box center [519, 162] width 141 height 32
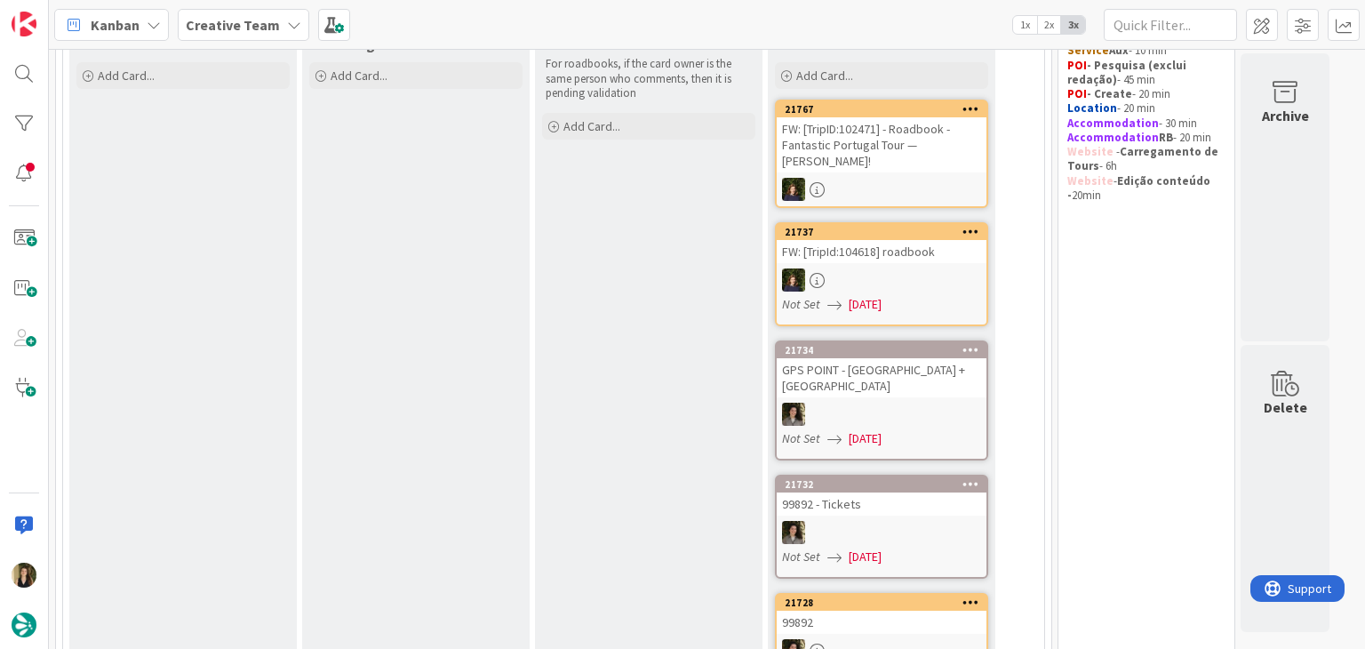
scroll to position [0, 0]
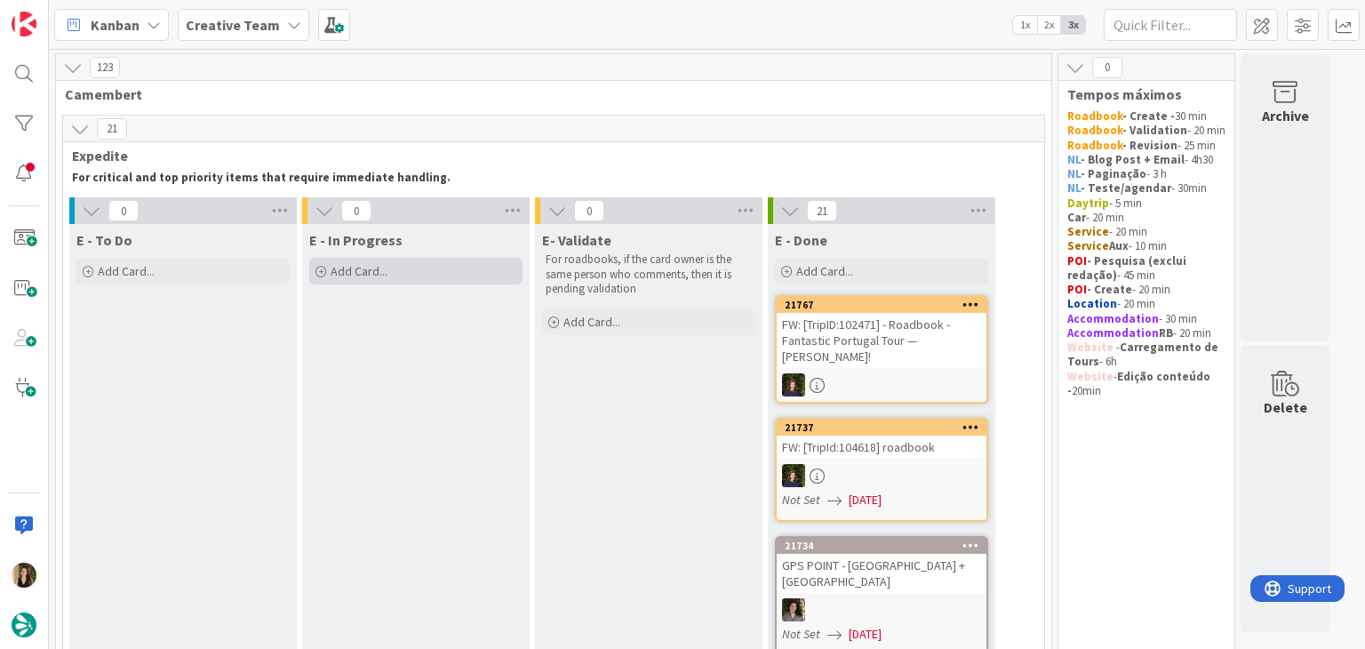
click at [401, 279] on div "Add Card..." at bounding box center [415, 271] width 213 height 27
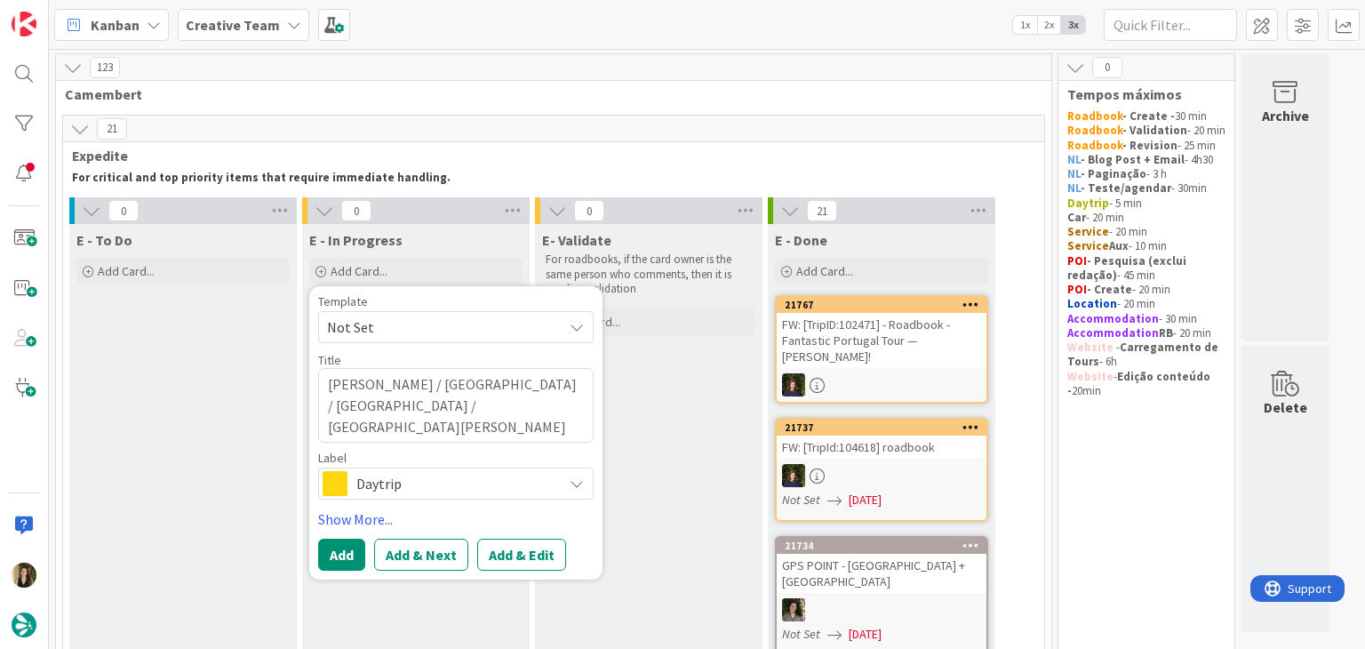
drag, startPoint x: 324, startPoint y: 404, endPoint x: 348, endPoint y: 392, distance: 27.0
click at [325, 403] on textarea "[PERSON_NAME] / [GEOGRAPHIC_DATA] / [GEOGRAPHIC_DATA] / [GEOGRAPHIC_DATA][PERSO…" at bounding box center [456, 405] width 276 height 75
type textarea "x"
type textarea "[PERSON_NAME] / [GEOGRAPHIC_DATA] / [GEOGRAPHIC_DATA] / [GEOGRAPHIC_DATA][PERSO…"
type textarea "x"
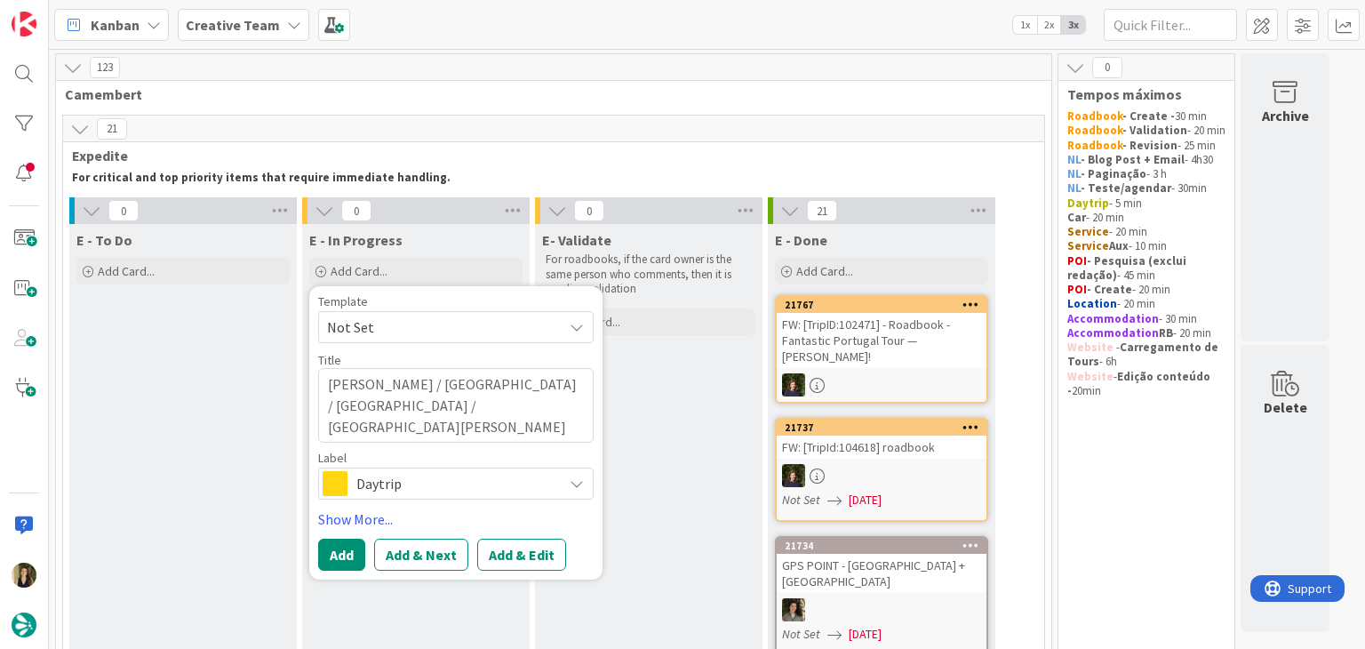
type textarea "[PERSON_NAME] / [GEOGRAPHIC_DATA] / [GEOGRAPHIC_DATA] / [GEOGRAPHIC_DATA][PERSO…"
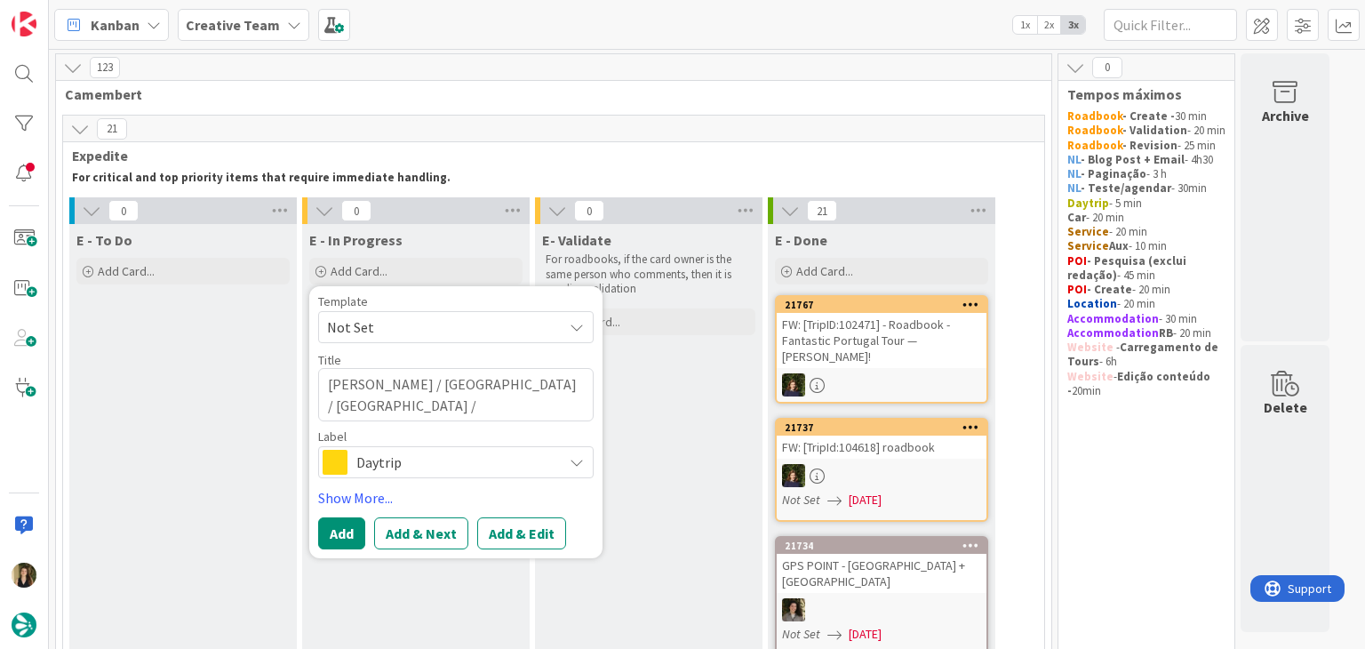
click at [484, 386] on textarea "[PERSON_NAME] / [GEOGRAPHIC_DATA] / [GEOGRAPHIC_DATA] / [GEOGRAPHIC_DATA][PERSO…" at bounding box center [456, 394] width 276 height 53
type textarea "x"
type textarea "[PERSON_NAME] / / [GEOGRAPHIC_DATA] / [PERSON_NAME][GEOGRAPHIC_DATA]"
type textarea "x"
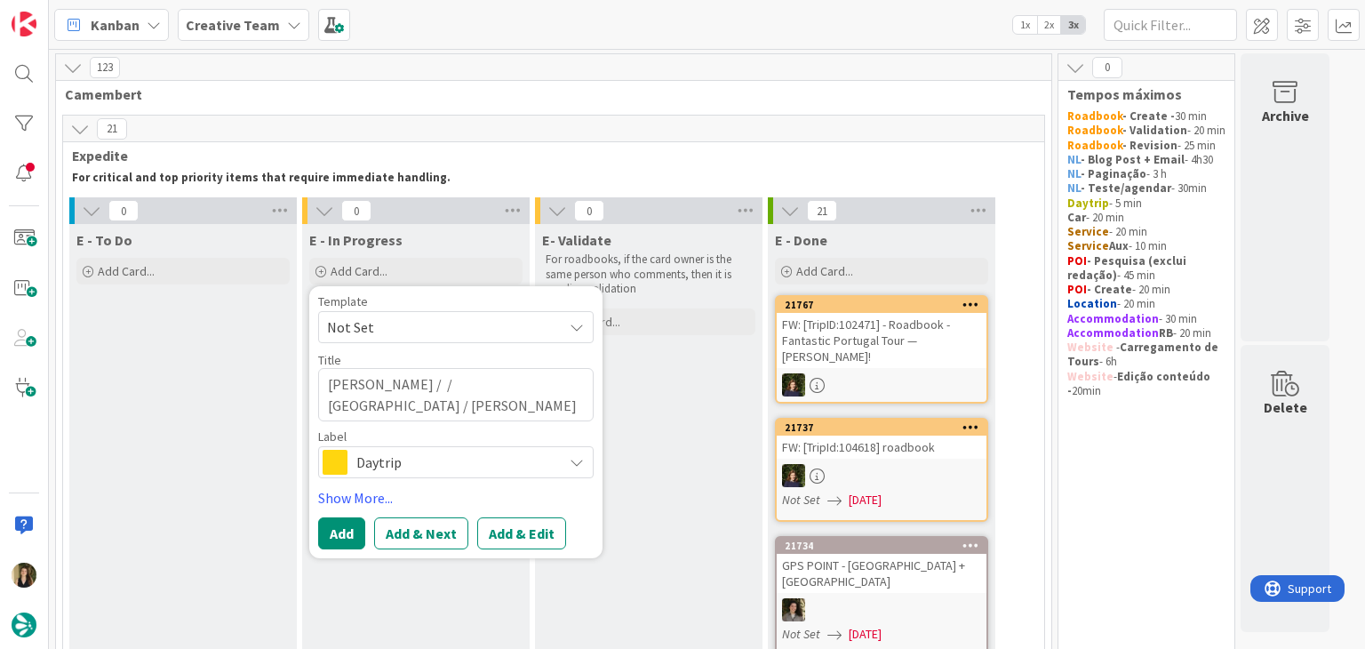
type textarea "[PERSON_NAME] / / [GEOGRAPHIC_DATA] / [PERSON_NAME][GEOGRAPHIC_DATA]"
type textarea "x"
type textarea "[PERSON_NAME] / [GEOGRAPHIC_DATA] / [PERSON_NAME][GEOGRAPHIC_DATA]"
drag, startPoint x: 510, startPoint y: 382, endPoint x: 545, endPoint y: 372, distance: 36.0
click at [513, 381] on textarea "[PERSON_NAME] / [GEOGRAPHIC_DATA] / [PERSON_NAME][GEOGRAPHIC_DATA]" at bounding box center [456, 394] width 276 height 53
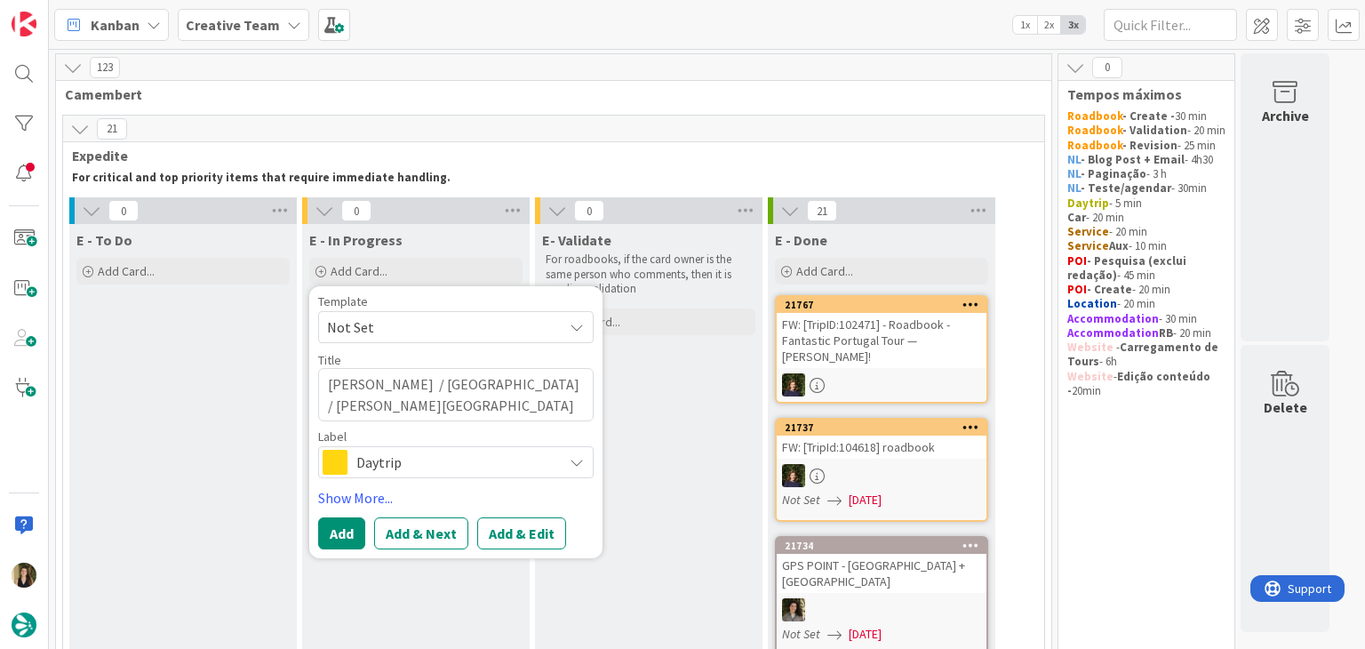
type textarea "x"
type textarea "[PERSON_NAME] / [GEOGRAPHIC_DATA] / [GEOGRAPHIC_DATA]-[GEOGRAPHIC_DATA]"
type textarea "x"
type textarea "[PERSON_NAME] / [GEOGRAPHIC_DATA] / Montignac [PERSON_NAME][GEOGRAPHIC_DATA]"
type textarea "x"
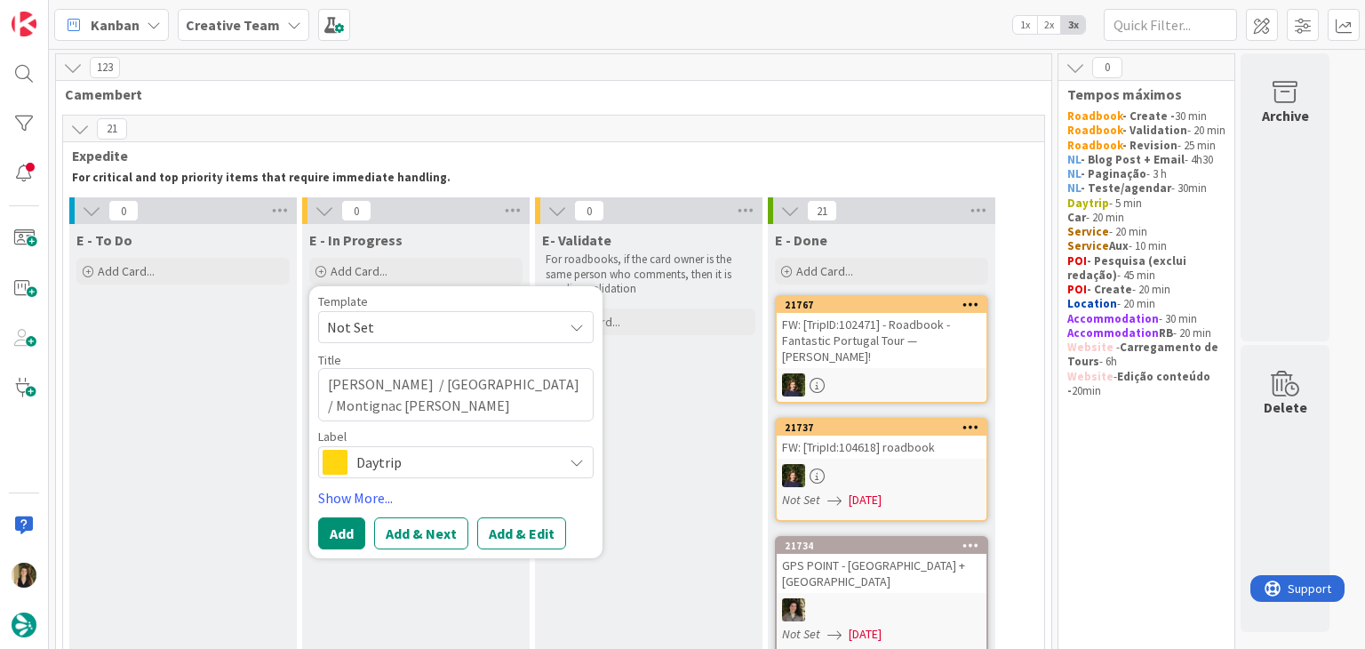
type textarea "[PERSON_NAME] / [GEOGRAPHIC_DATA] / [GEOGRAPHIC_DATA] /[GEOGRAPHIC_DATA][PERSON…"
type textarea "x"
type textarea "[PERSON_NAME] / [GEOGRAPHIC_DATA] / [GEOGRAPHIC_DATA] / [GEOGRAPHIC_DATA][PERSO…"
click at [340, 534] on button "Add" at bounding box center [341, 533] width 47 height 32
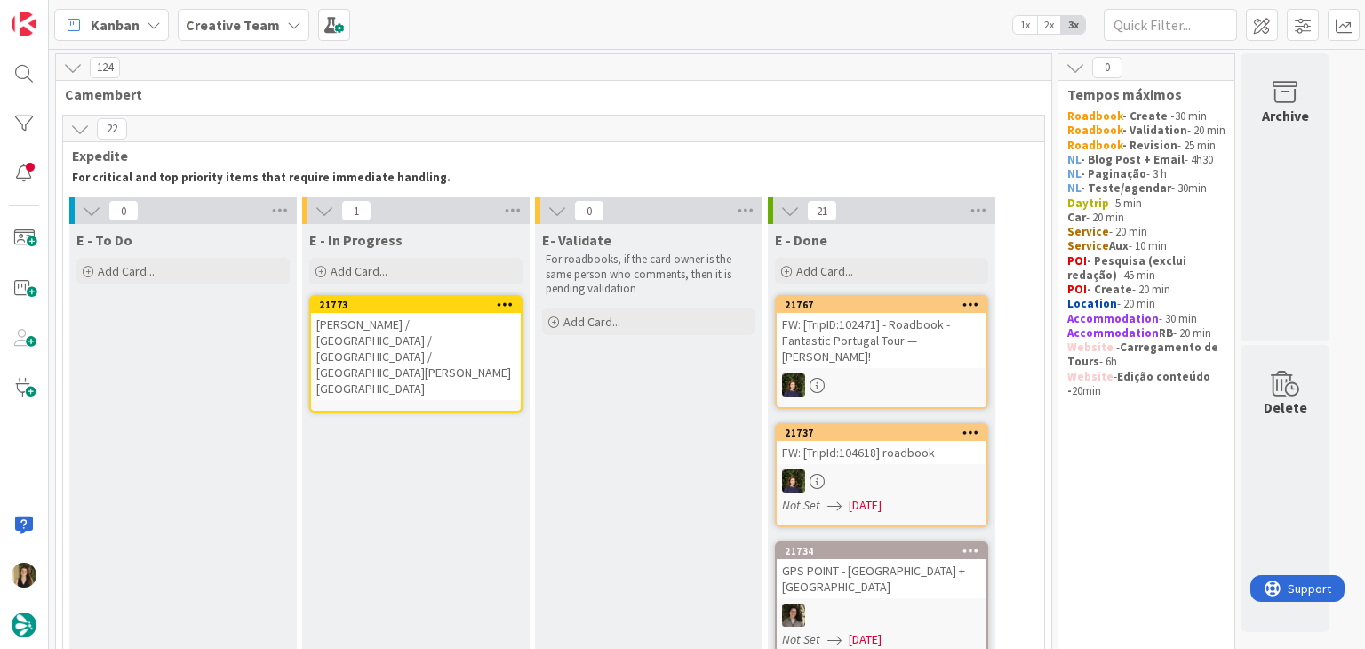
click at [441, 341] on div "[PERSON_NAME] / [GEOGRAPHIC_DATA] / [GEOGRAPHIC_DATA] / [GEOGRAPHIC_DATA][PERSO…" at bounding box center [416, 356] width 210 height 87
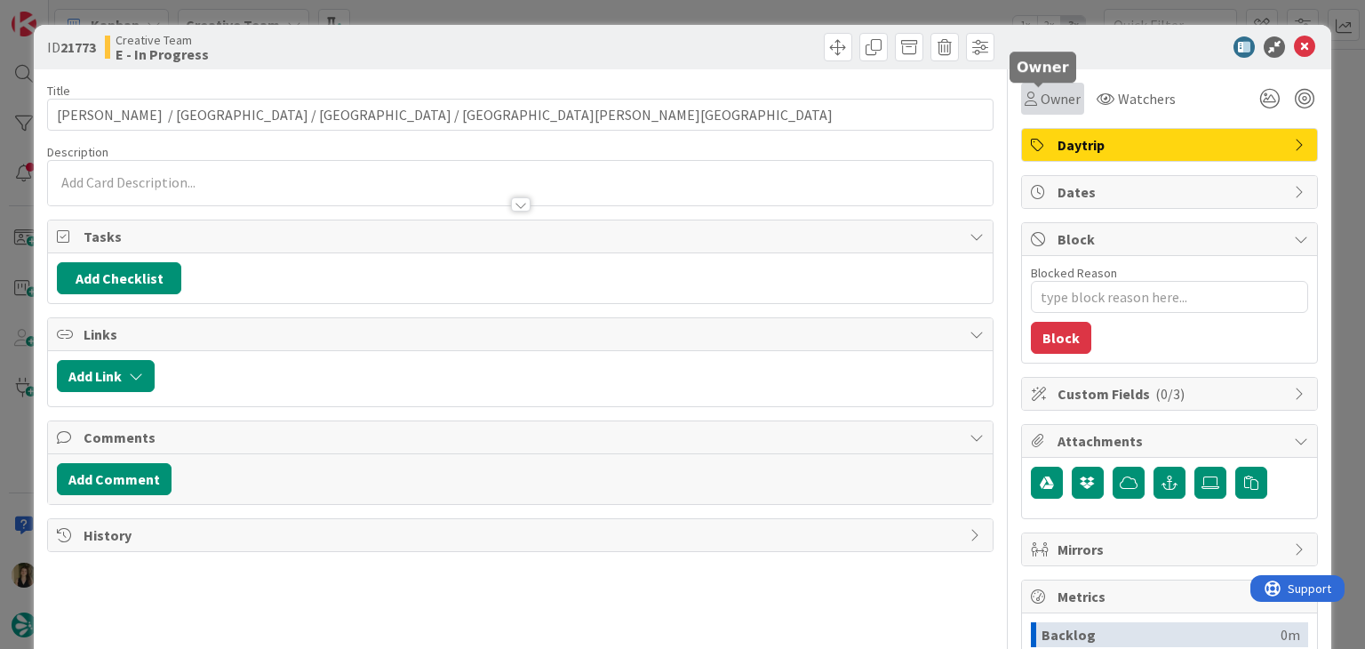
click at [1041, 107] on span "Owner" at bounding box center [1061, 98] width 40 height 21
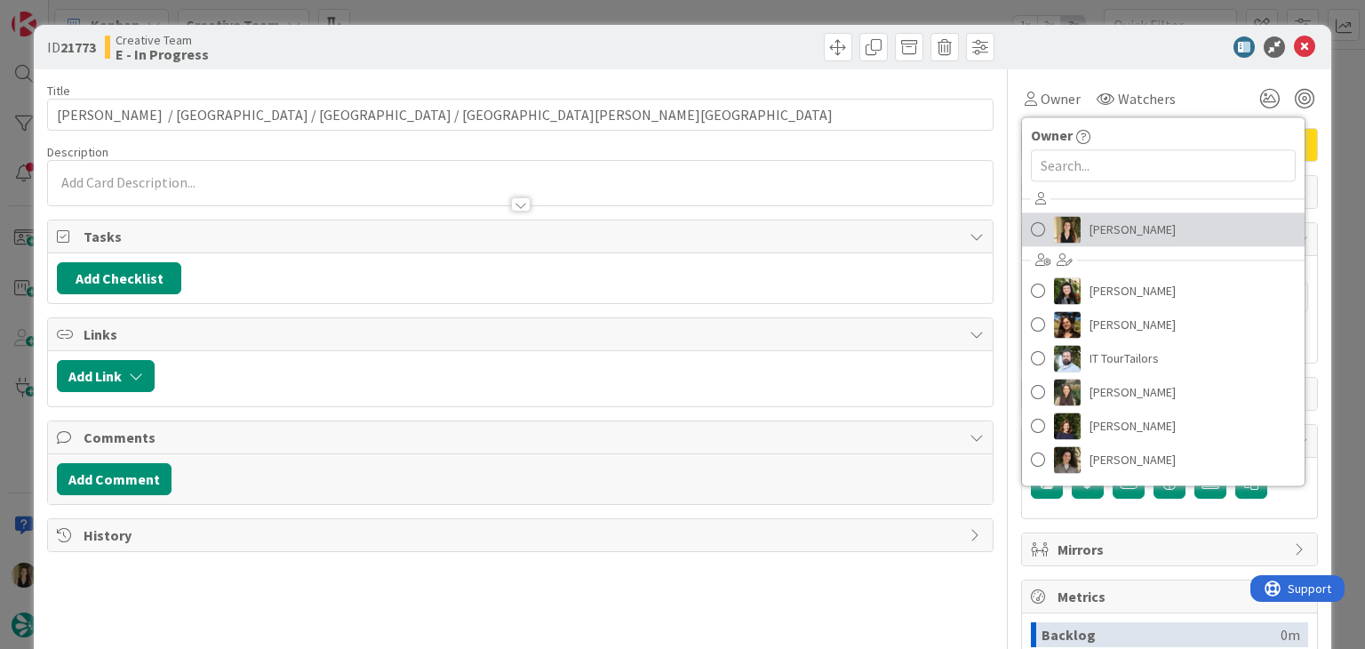
click at [1090, 223] on span "[PERSON_NAME]" at bounding box center [1133, 229] width 86 height 27
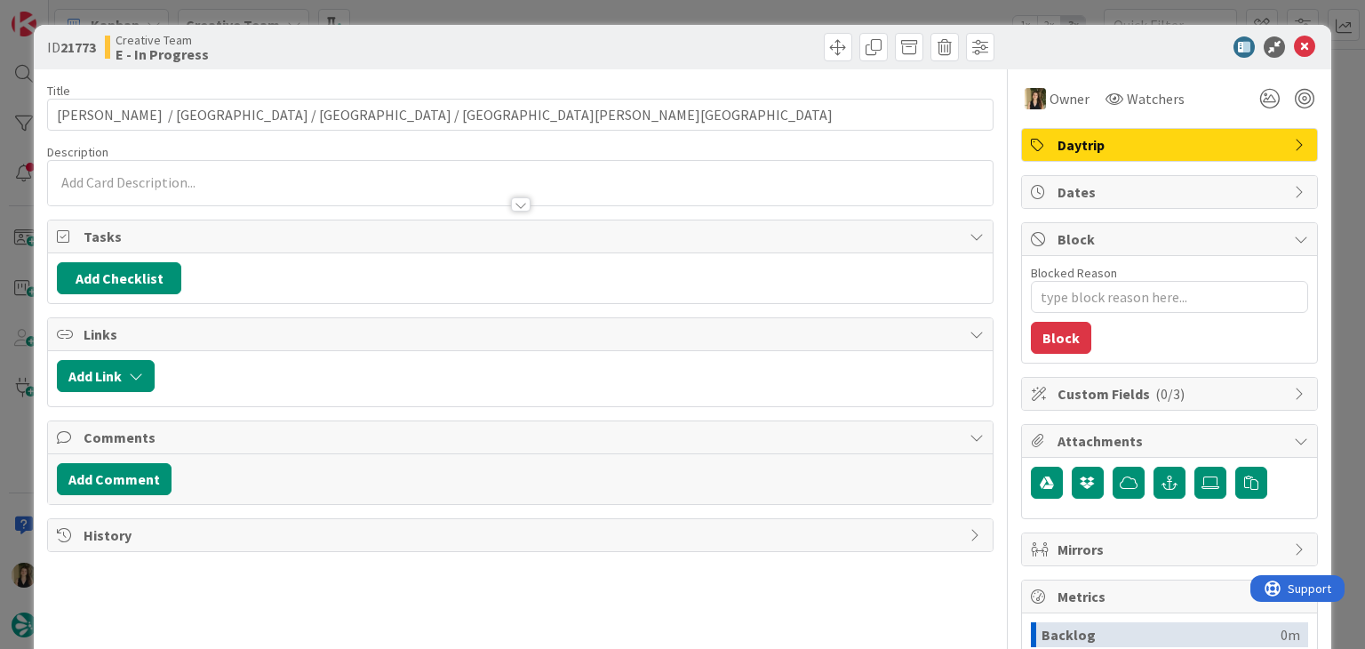
drag, startPoint x: 753, startPoint y: 46, endPoint x: 747, endPoint y: 22, distance: 24.8
click at [751, 41] on div at bounding box center [759, 47] width 469 height 28
click at [744, 11] on div "ID 21773 Creative Team E - In Progress Title 60 / 128 [PERSON_NAME] / Périgueux…" at bounding box center [682, 324] width 1365 height 649
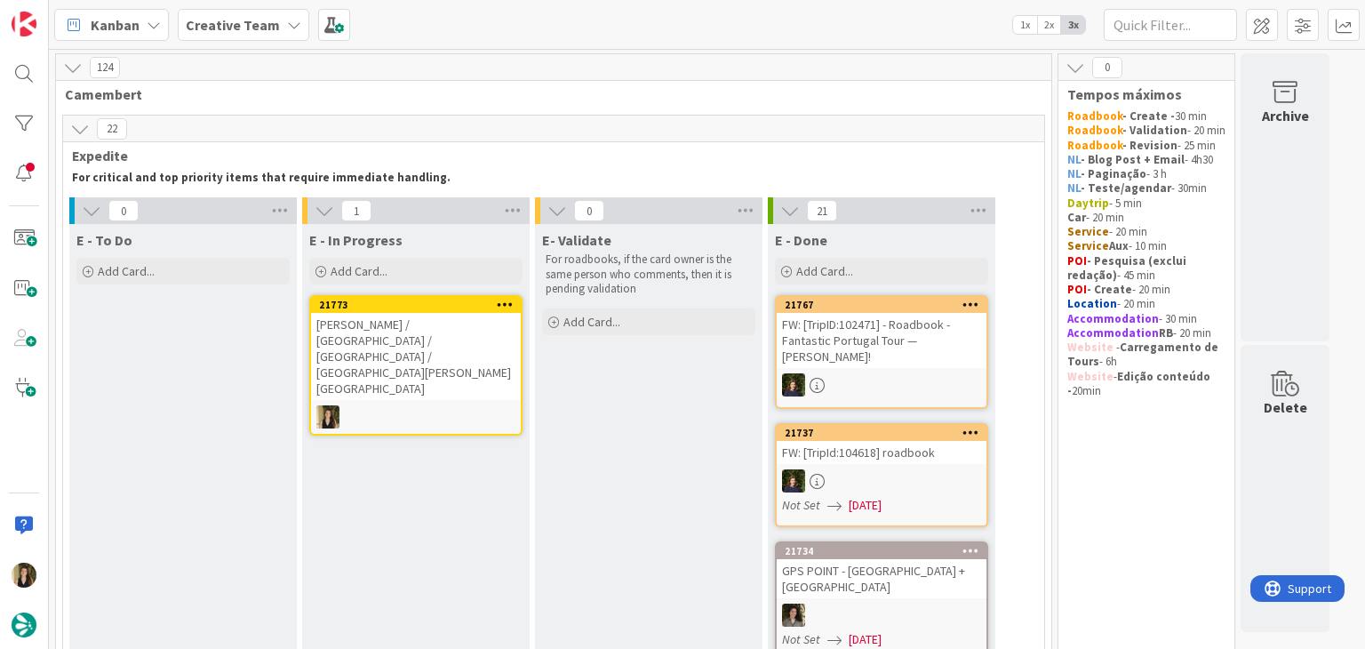
click at [484, 339] on div "[PERSON_NAME] / [GEOGRAPHIC_DATA] / [GEOGRAPHIC_DATA] / [GEOGRAPHIC_DATA][PERSO…" at bounding box center [416, 356] width 210 height 87
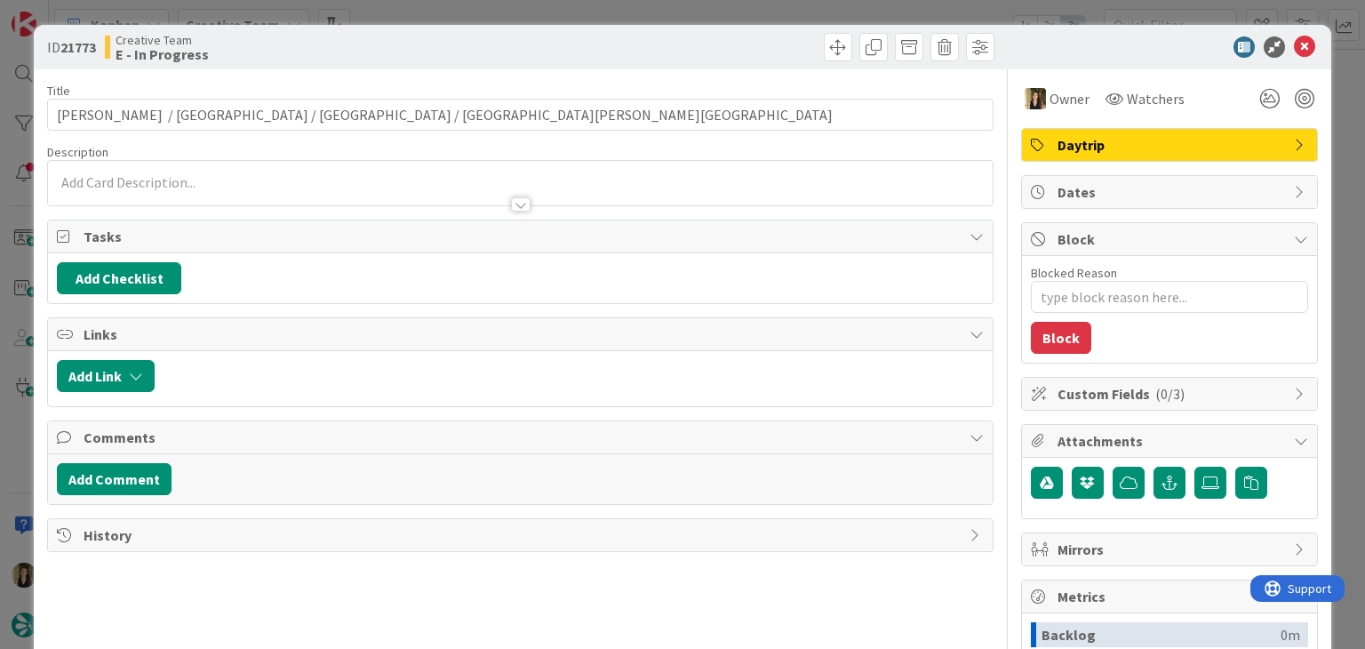
type textarea "x"
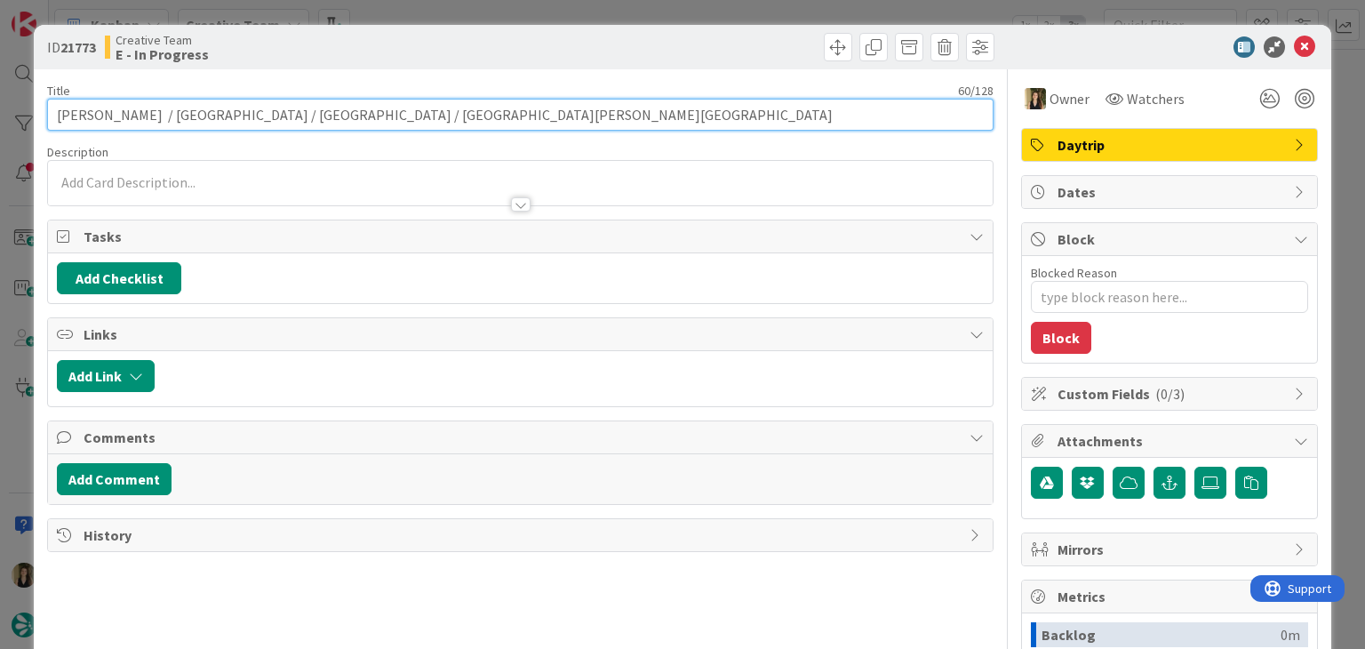
click at [492, 111] on input "[PERSON_NAME] / [GEOGRAPHIC_DATA] / [GEOGRAPHIC_DATA] / [GEOGRAPHIC_DATA][PERSO…" at bounding box center [520, 115] width 946 height 32
type input "[PERSON_NAME] / [GEOGRAPHIC_DATA] / [GEOGRAPHIC_DATA] / [GEOGRAPHIC_DATA][PERSO…"
type textarea "x"
type input "[PERSON_NAME] / [GEOGRAPHIC_DATA] / [GEOGRAPHIC_DATA] / [GEOGRAPHIC_DATA][PERSO…"
type textarea "x"
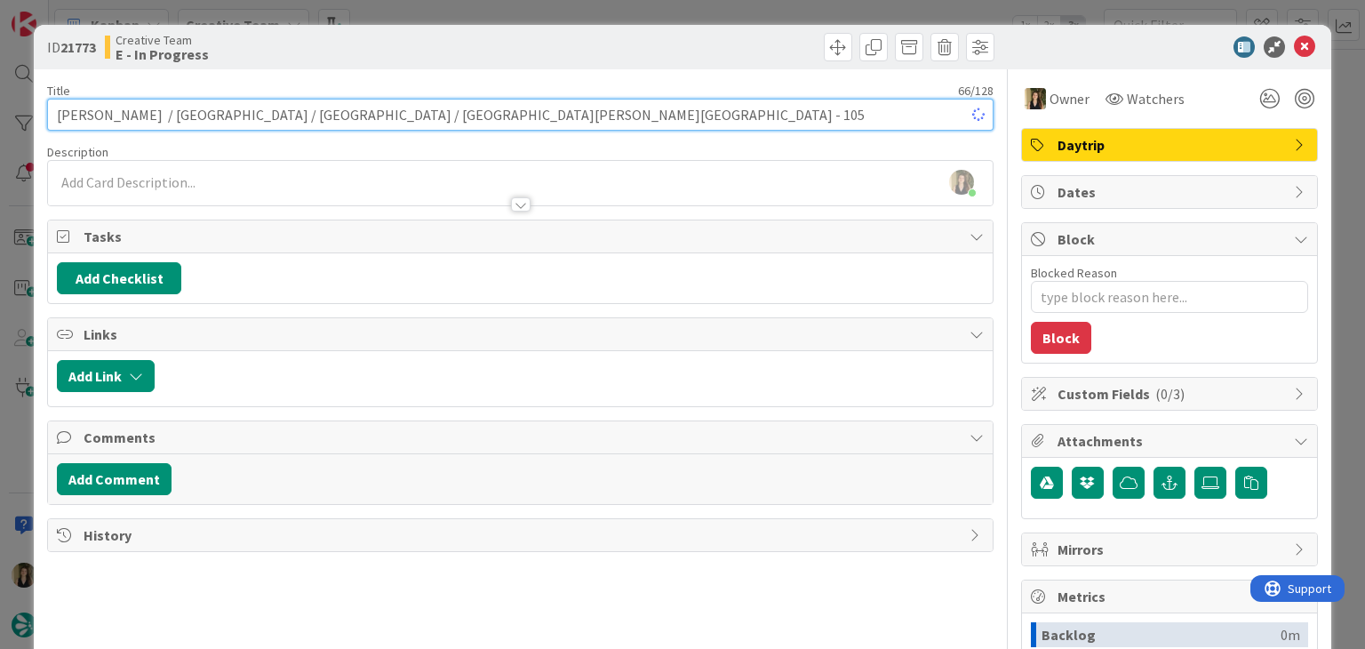
type input "[PERSON_NAME] / [GEOGRAPHIC_DATA] / [GEOGRAPHIC_DATA] / [GEOGRAPHIC_DATA][PERSO…"
type textarea "x"
type input "[PERSON_NAME] / [GEOGRAPHIC_DATA] / [GEOGRAPHIC_DATA] / [GEOGRAPHIC_DATA][PERSO…"
type textarea "x"
type input "[PERSON_NAME] / [GEOGRAPHIC_DATA] / [GEOGRAPHIC_DATA] / [GEOGRAPHIC_DATA][PERSO…"
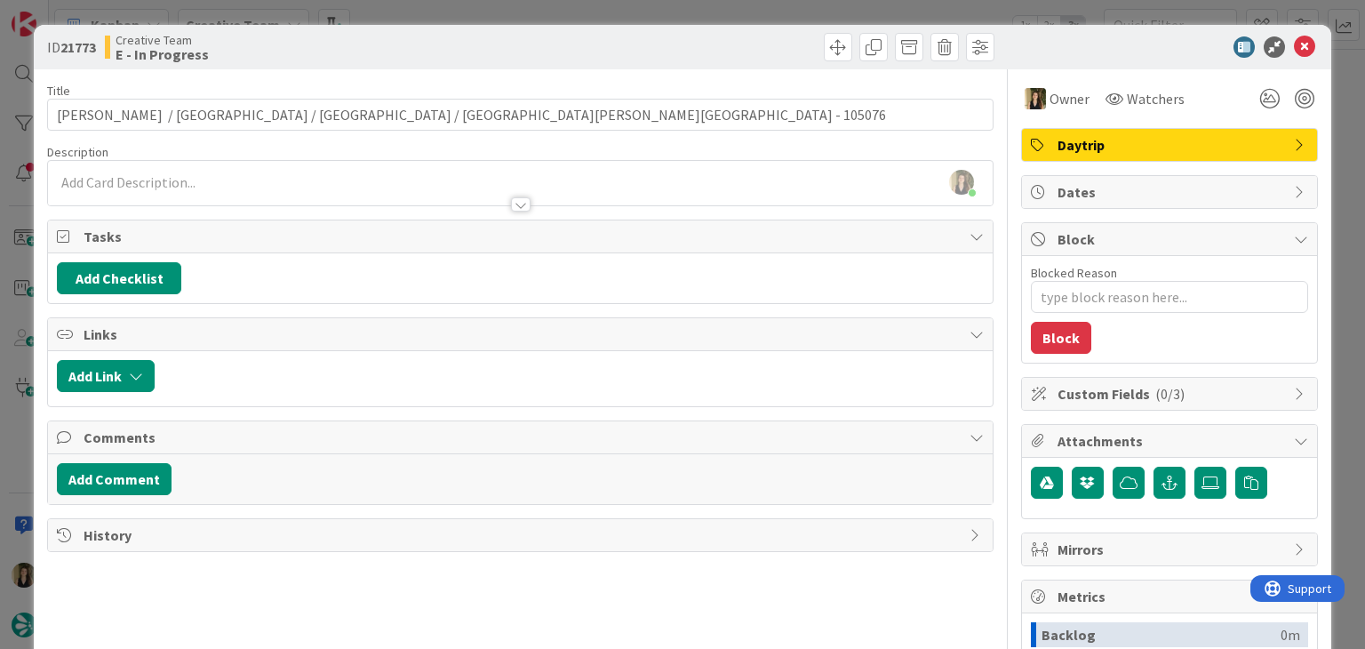
click at [538, 36] on div at bounding box center [759, 47] width 469 height 28
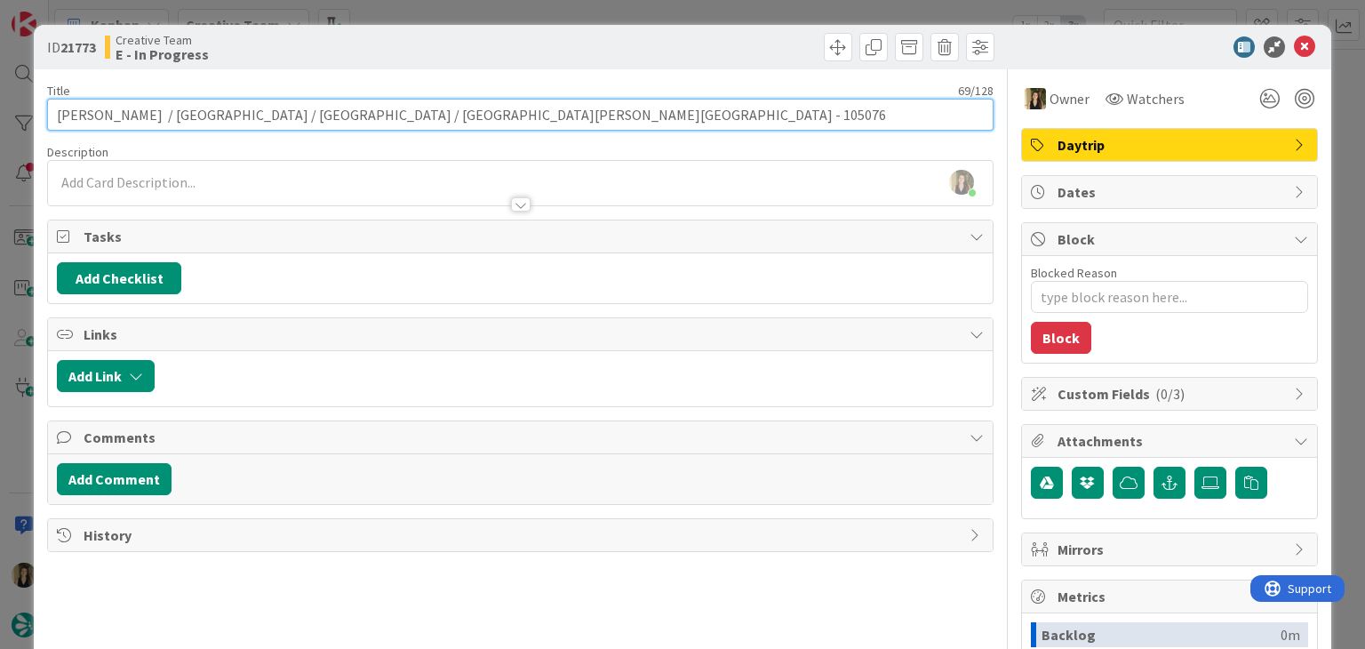
drag, startPoint x: 412, startPoint y: 111, endPoint x: 41, endPoint y: 114, distance: 370.7
click at [36, 111] on div "ID 21773 Creative Team E - In Progress Title 69 / 128 [PERSON_NAME] / Périgueux…" at bounding box center [682, 477] width 1297 height 905
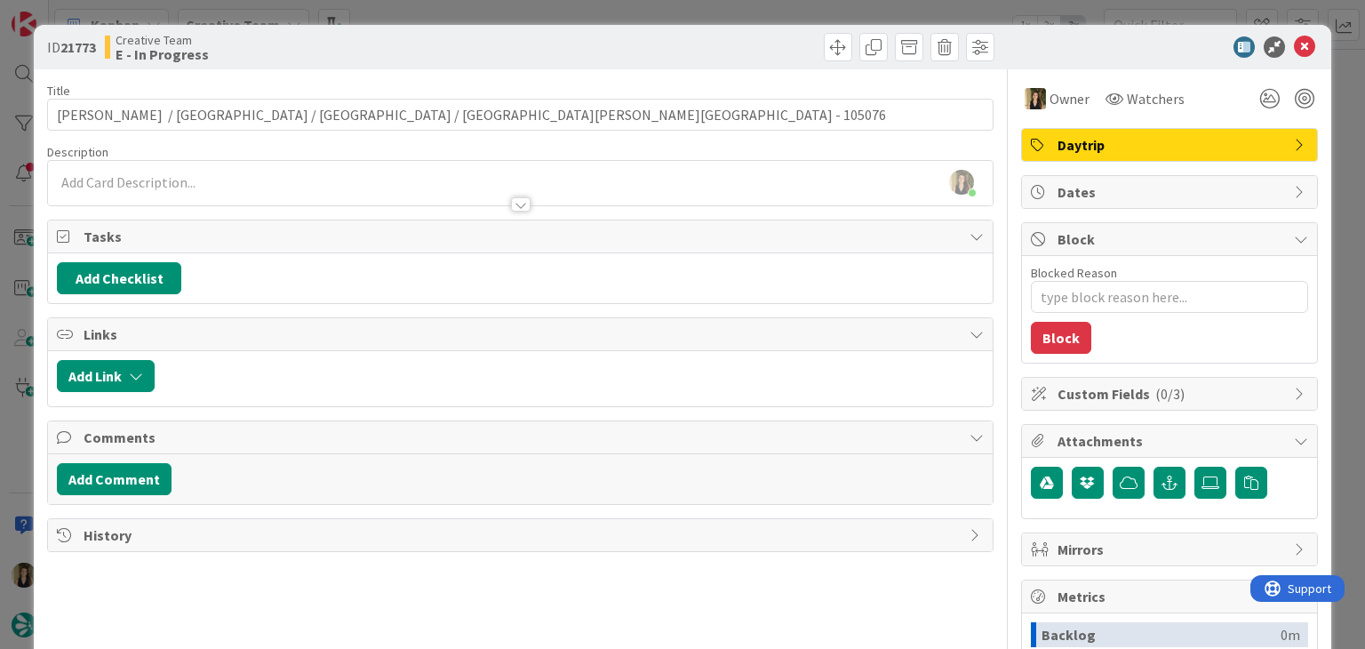
drag, startPoint x: 490, startPoint y: 44, endPoint x: 495, endPoint y: 20, distance: 23.7
click at [491, 38] on div "Creative Team E - In Progress" at bounding box center [311, 47] width 412 height 28
click at [497, 15] on div "ID 21773 Creative Team E - In Progress Title 69 / 128 [PERSON_NAME] / Périgueux…" at bounding box center [682, 324] width 1365 height 649
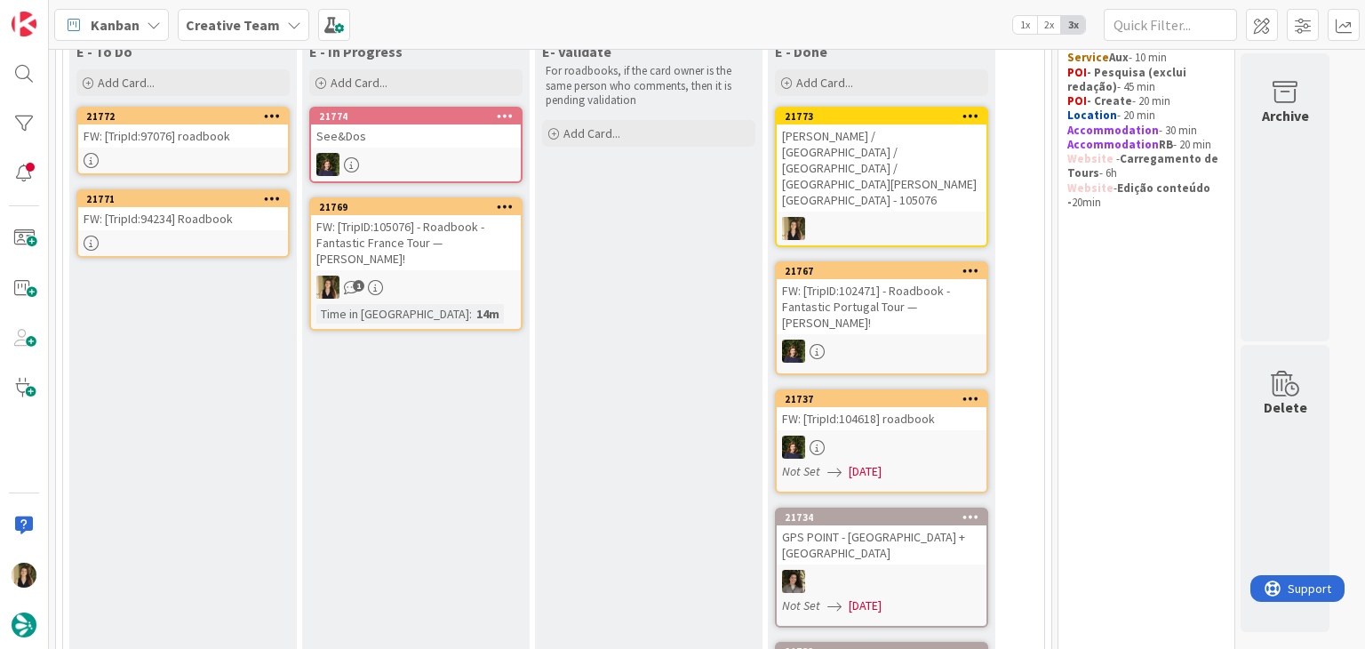
scroll to position [158, 0]
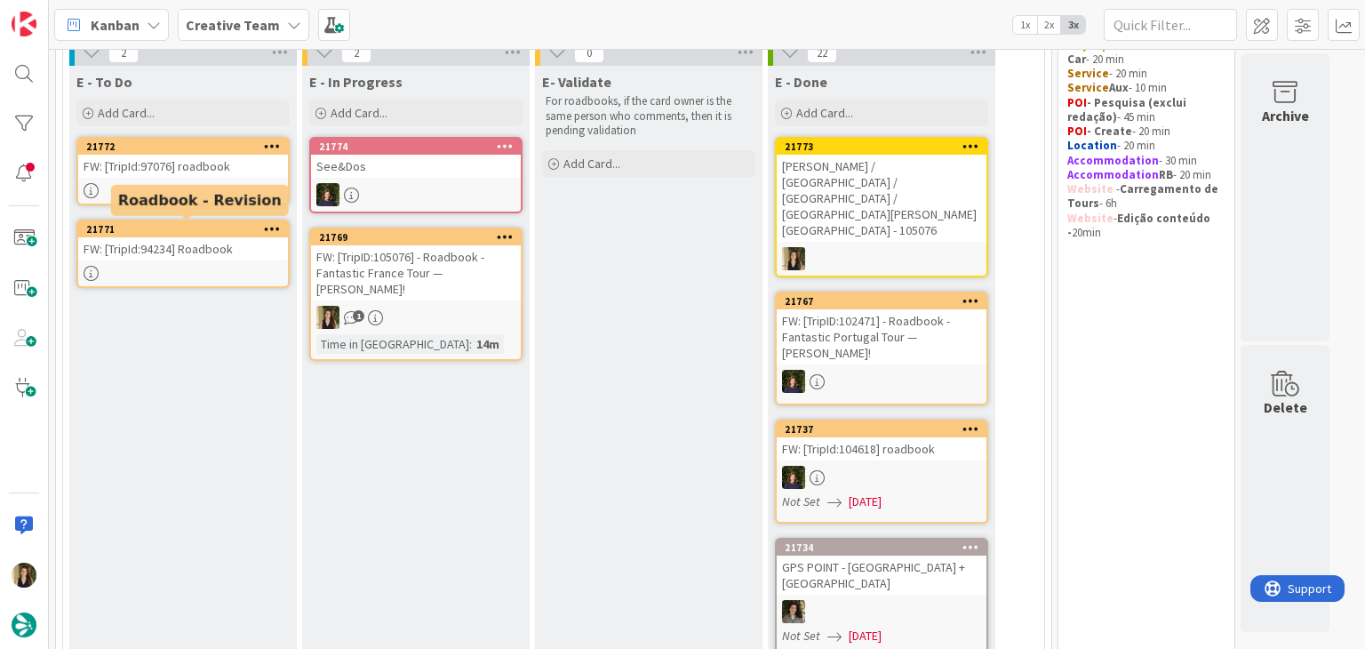
click at [235, 183] on div at bounding box center [183, 190] width 210 height 15
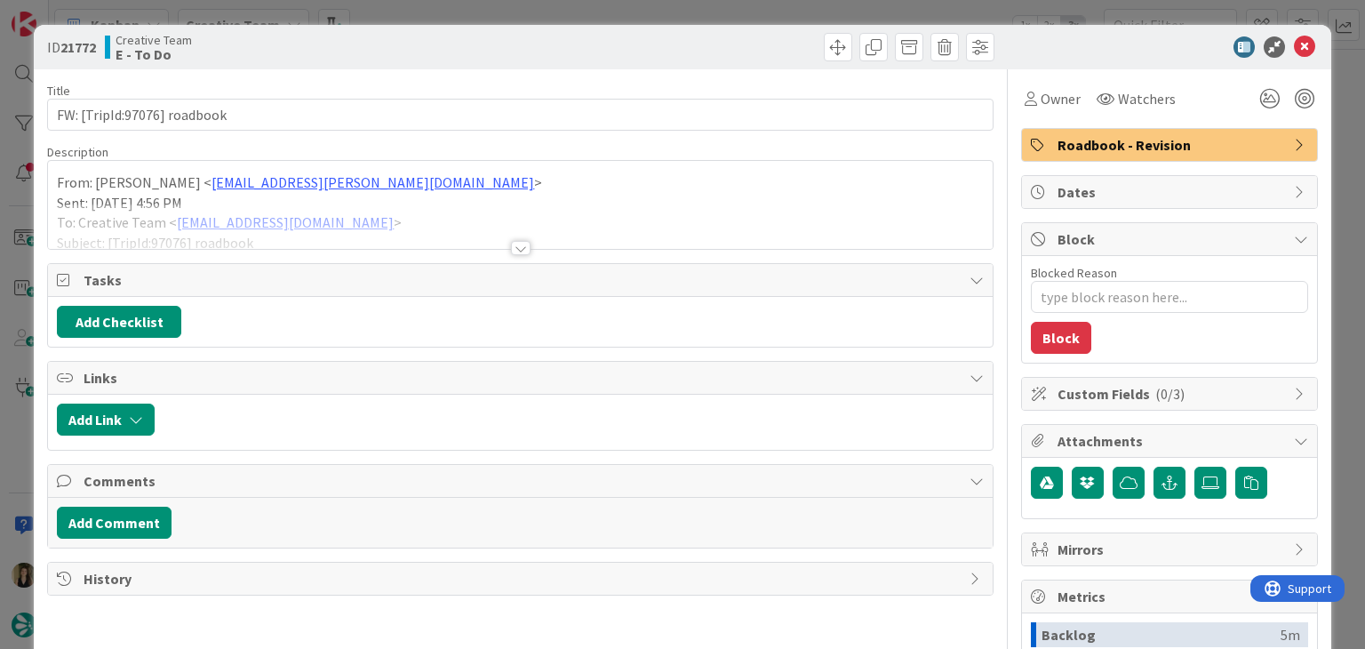
click at [511, 243] on div at bounding box center [521, 248] width 20 height 14
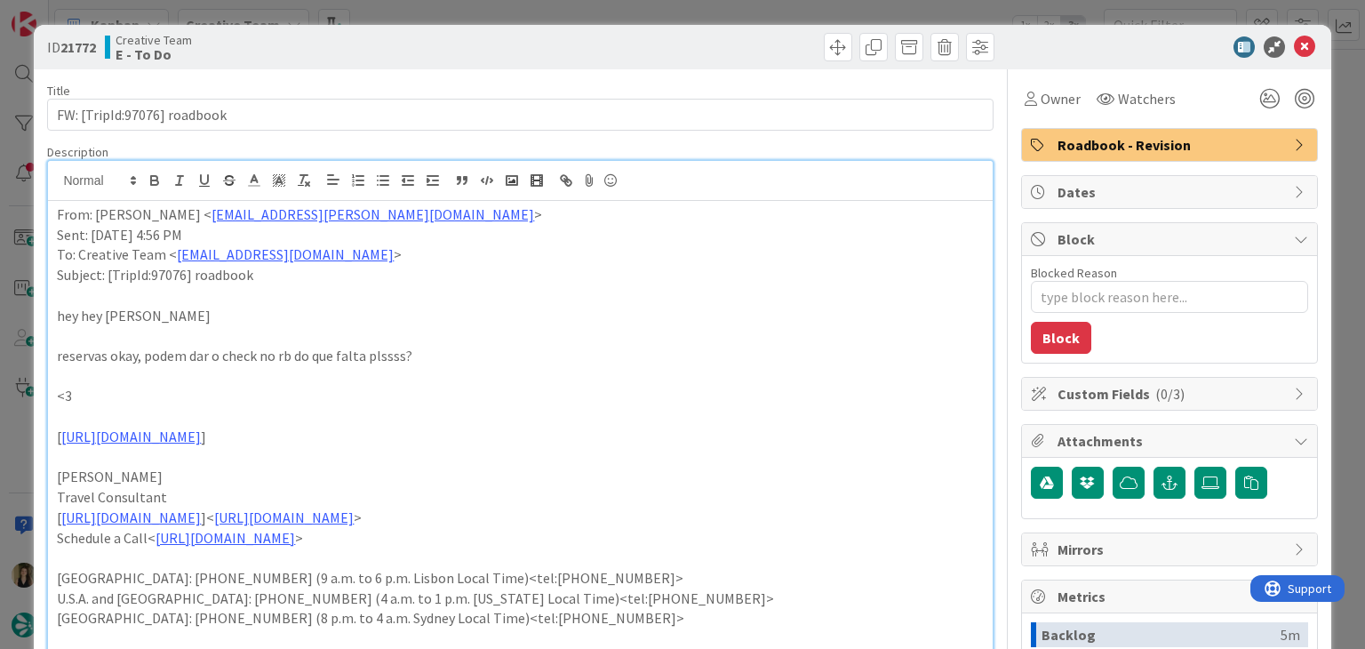
drag, startPoint x: 549, startPoint y: 61, endPoint x: 547, endPoint y: 52, distance: 10.1
click at [549, 61] on div "ID 21772 Creative Team E - To Do" at bounding box center [682, 47] width 1297 height 44
click at [550, 12] on div "ID 21772 Creative Team E - To Do Title 27 / 128 FW: [TripId:97076] roadbook Des…" at bounding box center [682, 324] width 1365 height 649
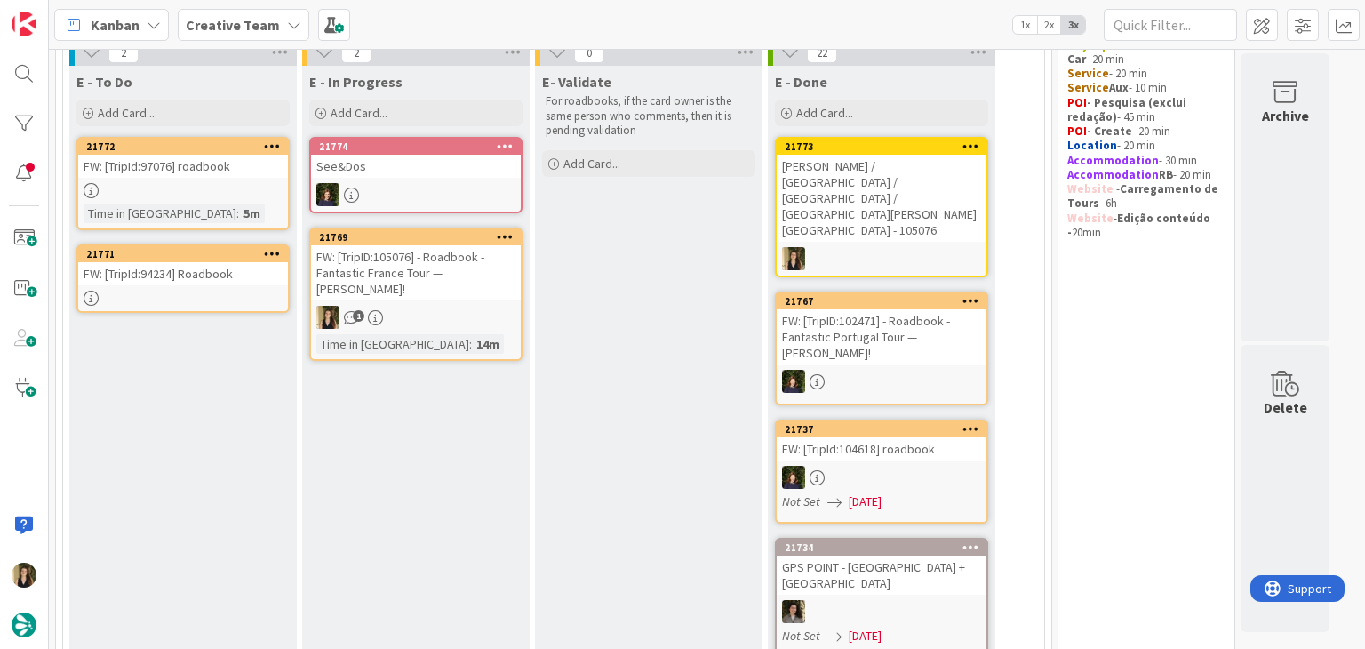
click at [211, 282] on div "FW: [TripId:94234] Roadbook" at bounding box center [183, 273] width 210 height 23
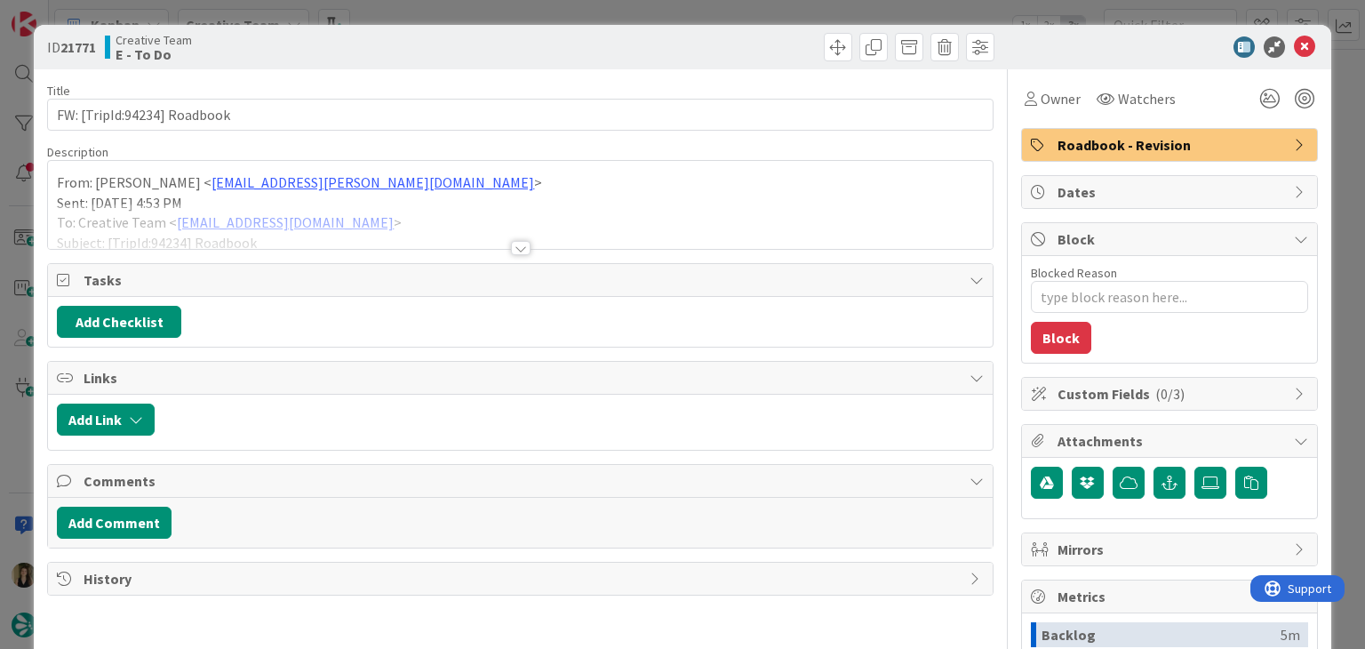
click at [511, 248] on div at bounding box center [521, 248] width 20 height 14
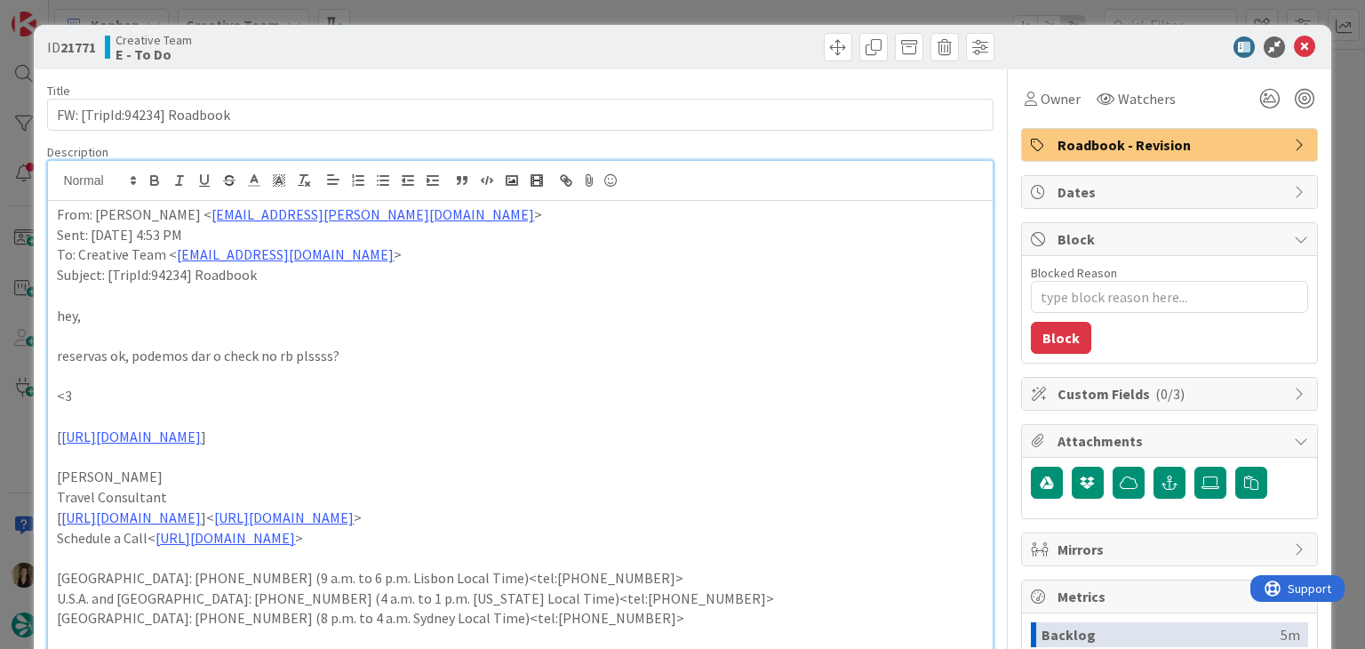
drag, startPoint x: 553, startPoint y: 53, endPoint x: 549, endPoint y: 20, distance: 34.1
click at [551, 50] on div at bounding box center [759, 47] width 469 height 28
click at [549, 12] on div "ID 21771 Creative Team E - To Do Title 27 / 128 FW: [TripId:94234] Roadbook Des…" at bounding box center [682, 324] width 1365 height 649
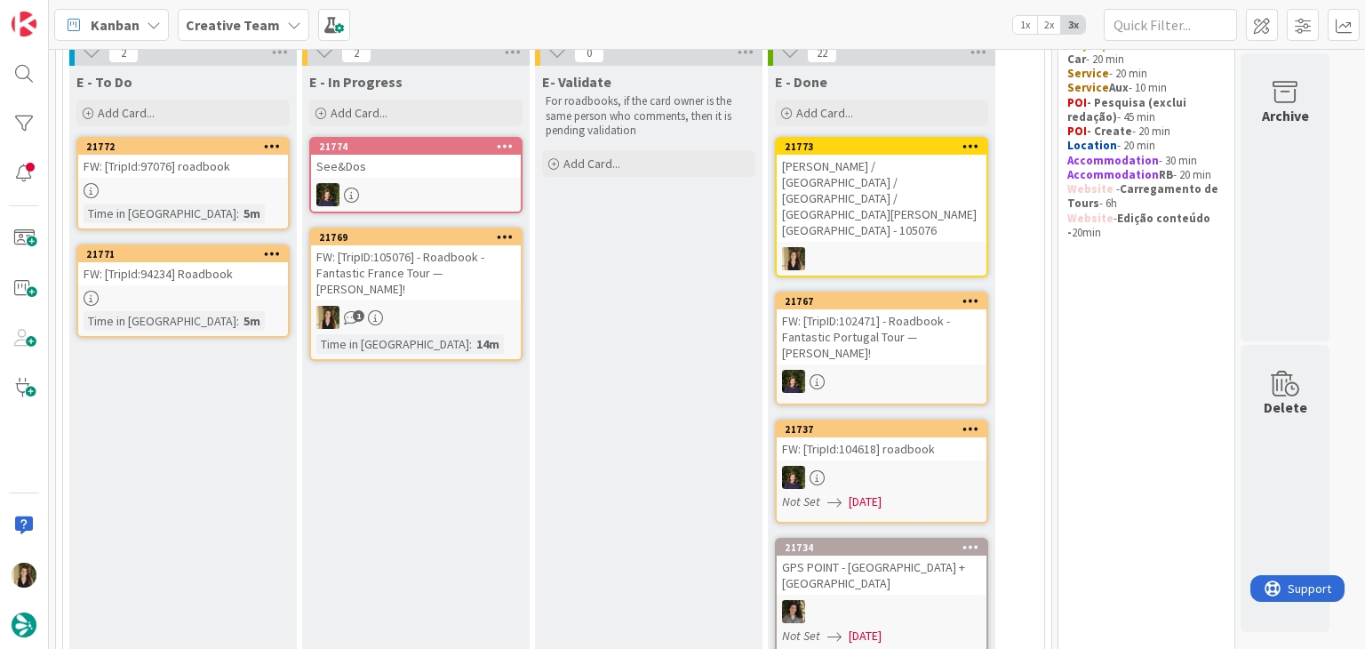
click at [501, 307] on div "1" at bounding box center [416, 317] width 210 height 23
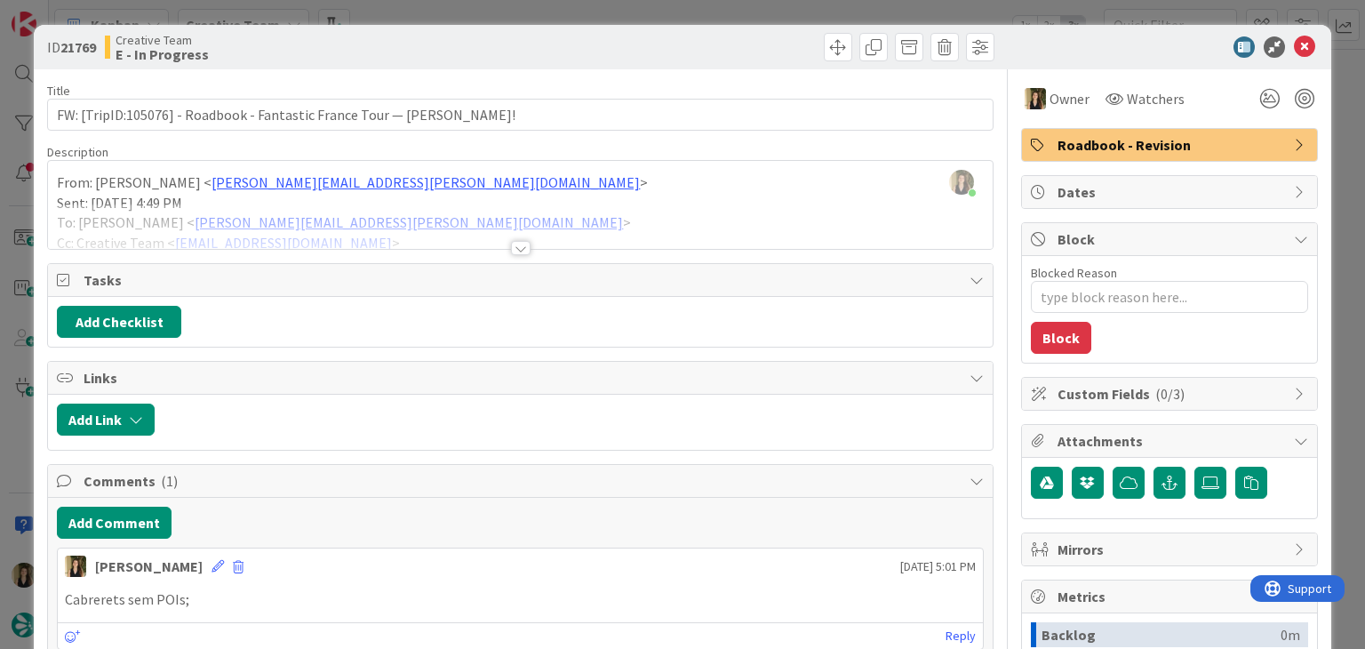
drag, startPoint x: 560, startPoint y: 44, endPoint x: 559, endPoint y: 31, distance: 12.5
click at [559, 44] on div at bounding box center [759, 47] width 469 height 28
click at [566, 12] on div "ID 21769 Creative Team E - In Progress Title 74 / 128 FW: [TripID:105076] - Roa…" at bounding box center [682, 324] width 1365 height 649
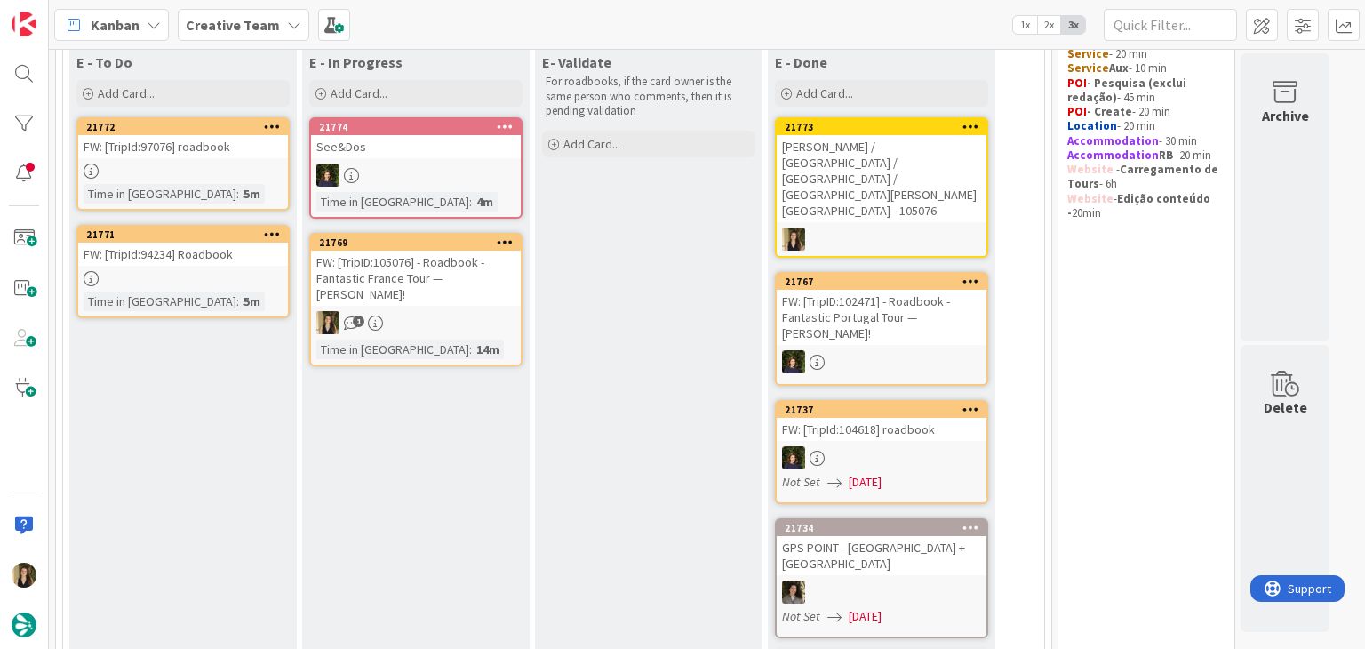
click at [482, 128] on div "21774" at bounding box center [420, 127] width 202 height 12
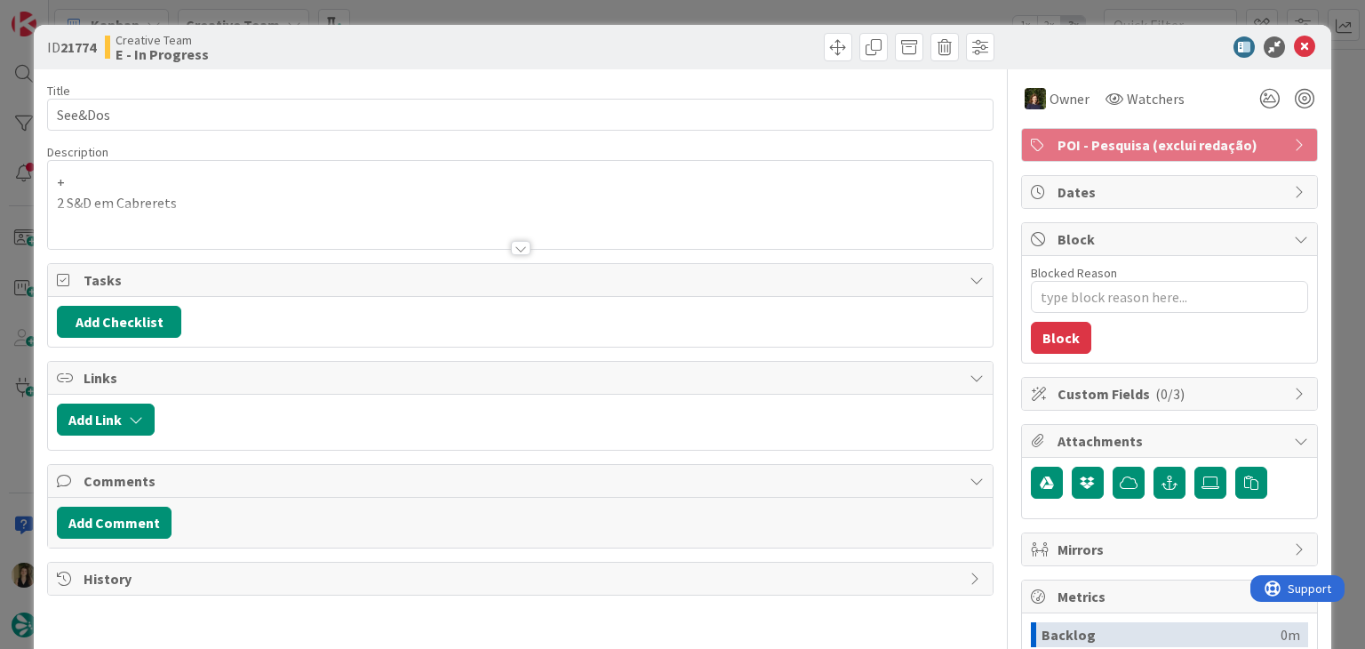
click at [518, 248] on div at bounding box center [521, 248] width 20 height 14
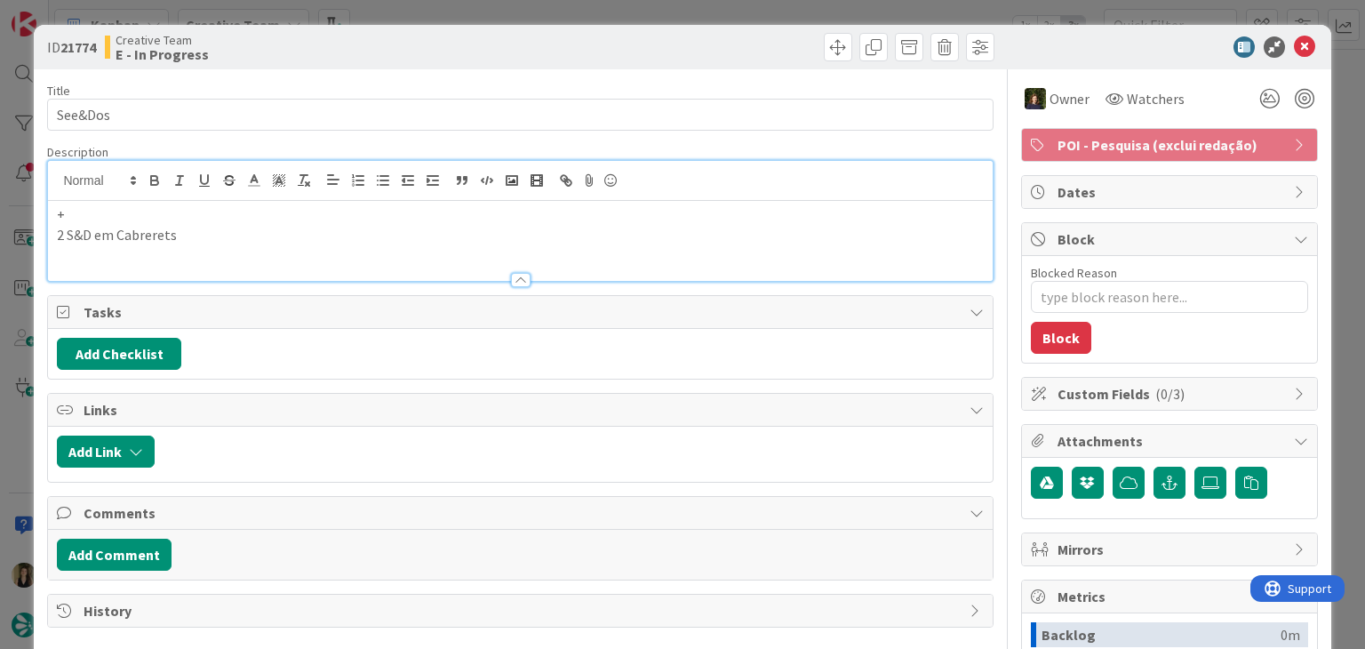
click at [476, 36] on div "Creative Team E - In Progress" at bounding box center [311, 47] width 412 height 28
click at [482, 10] on div "ID 21774 Creative Team E - In Progress Title 7 / 128 See&Dos Description + 2 S&…" at bounding box center [682, 324] width 1365 height 649
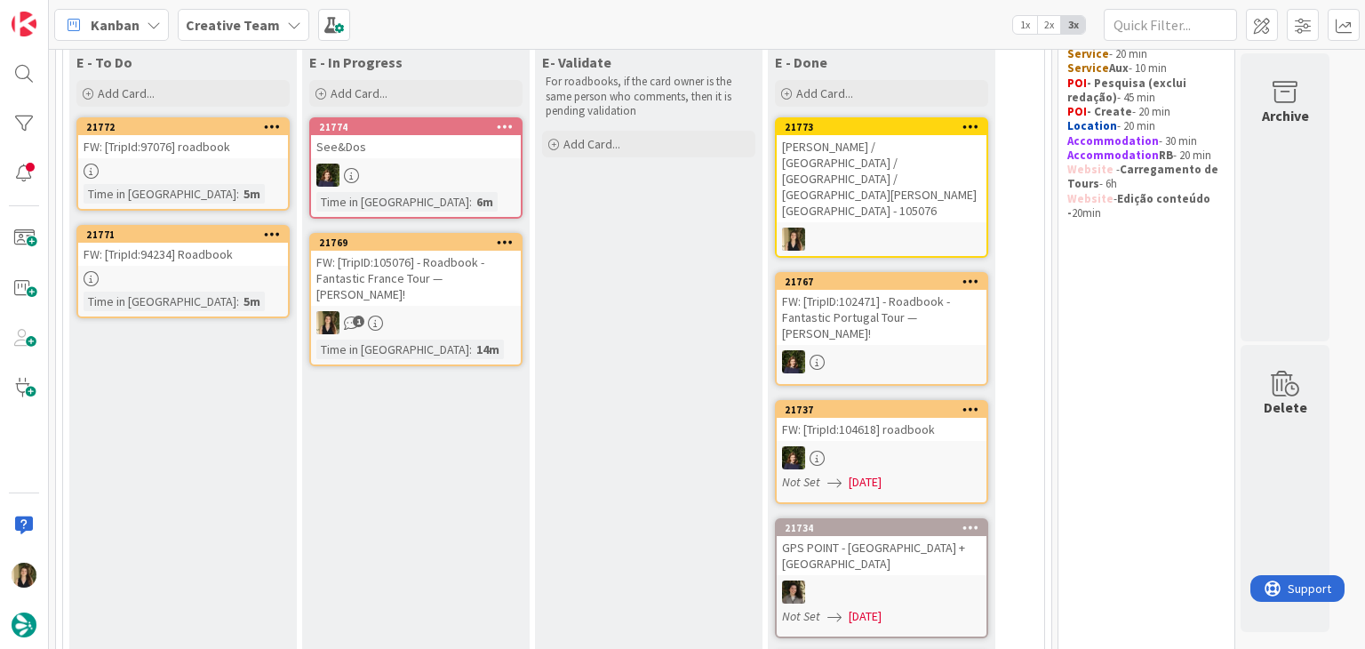
drag, startPoint x: 626, startPoint y: 315, endPoint x: 613, endPoint y: 313, distance: 12.6
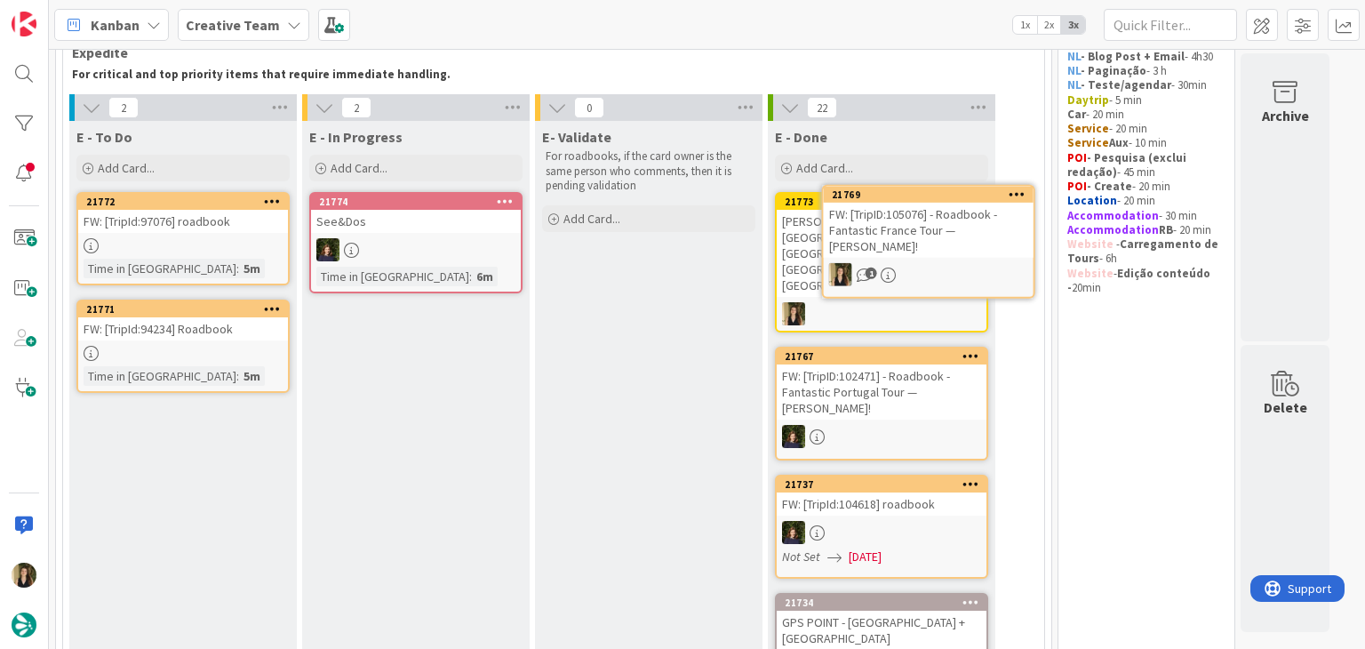
scroll to position [62, 0]
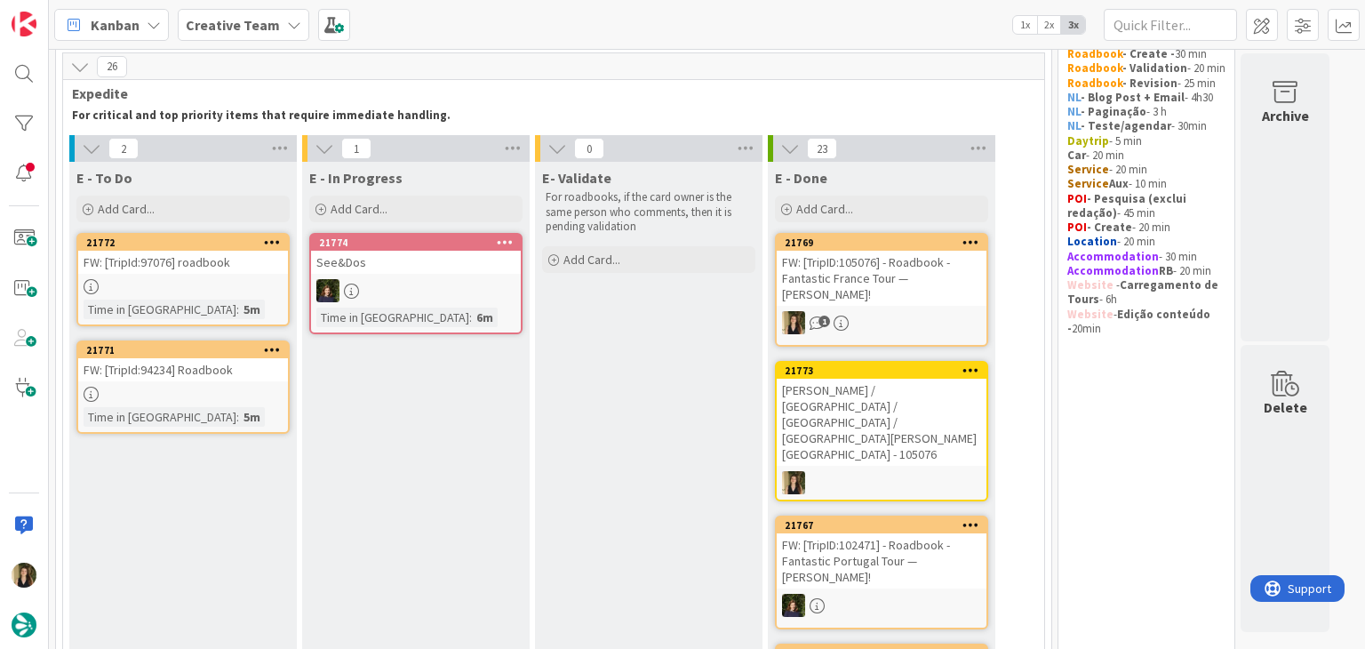
click at [185, 374] on div "FW: [TripId:94234] Roadbook" at bounding box center [183, 369] width 210 height 23
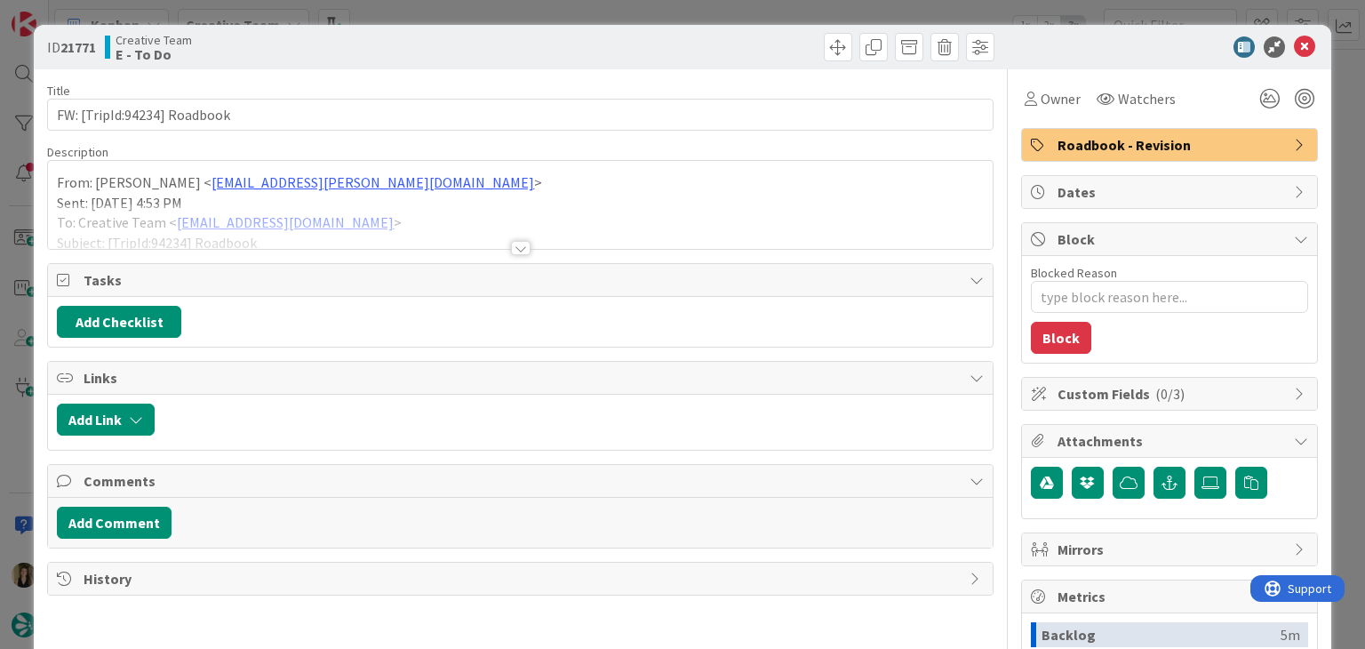
click at [509, 238] on div at bounding box center [520, 226] width 944 height 45
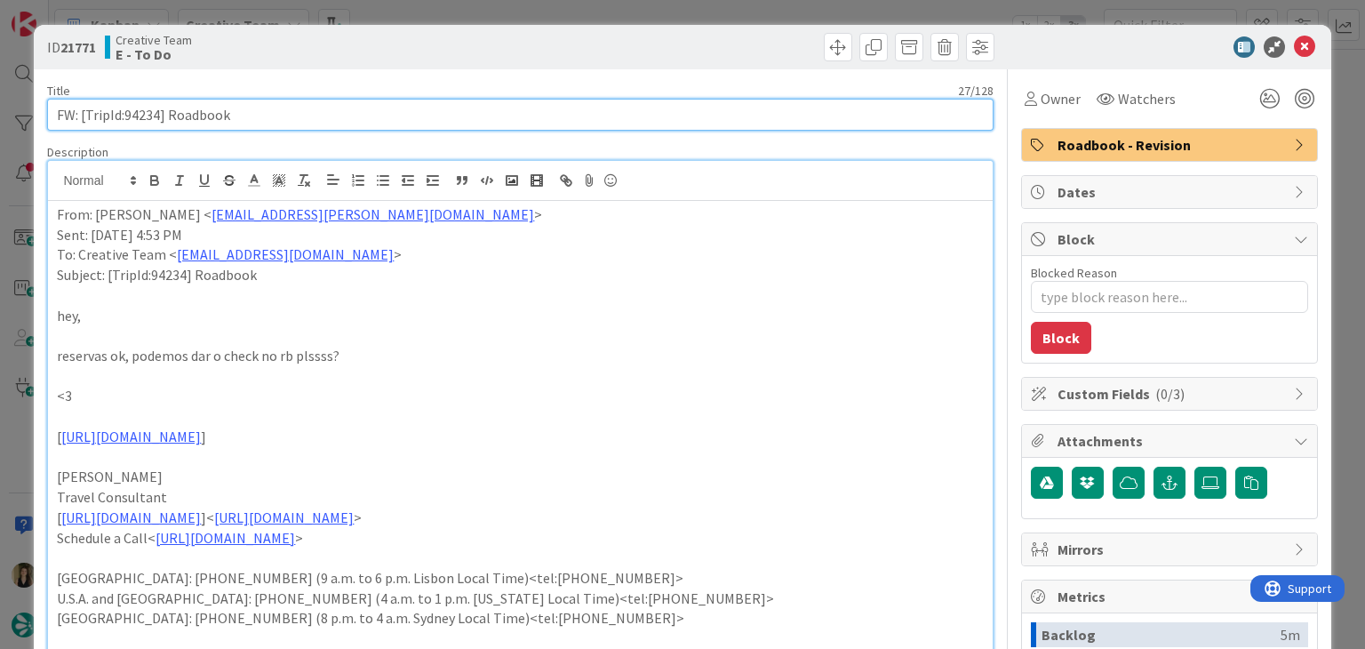
click at [134, 115] on input "FW: [TripId:94234] Roadbook" at bounding box center [520, 115] width 946 height 32
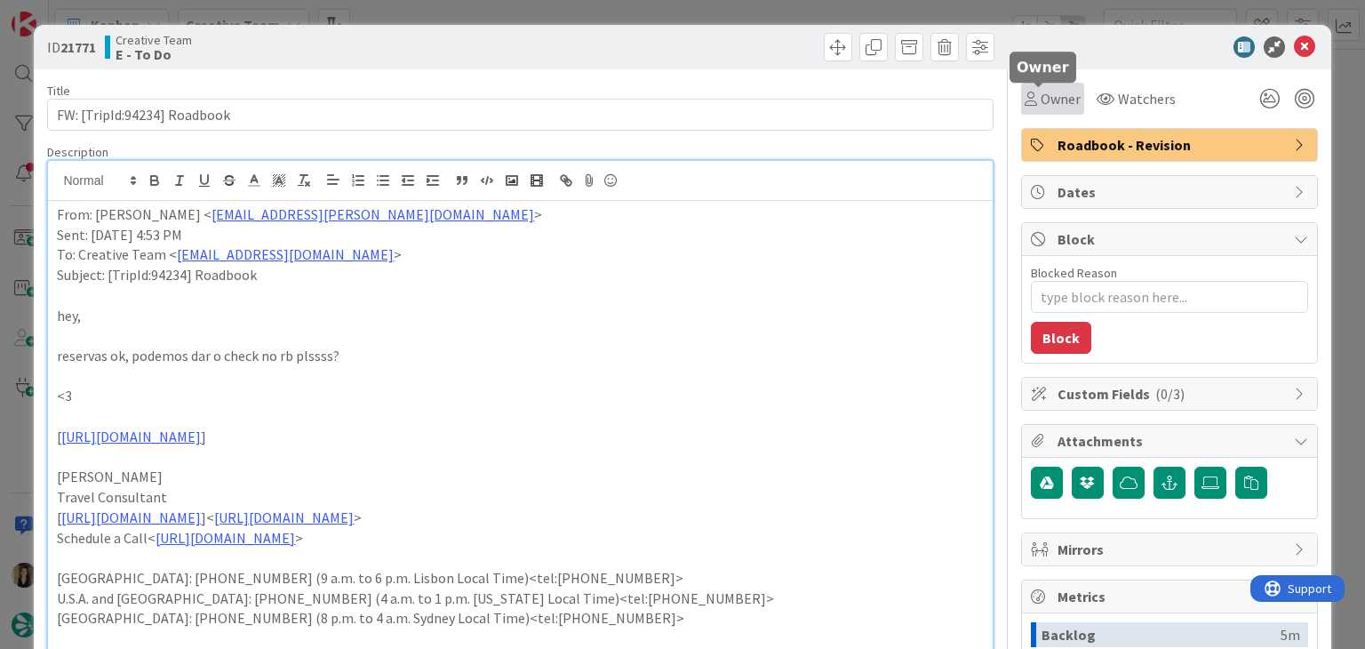
click at [1041, 100] on span "Owner" at bounding box center [1061, 98] width 40 height 21
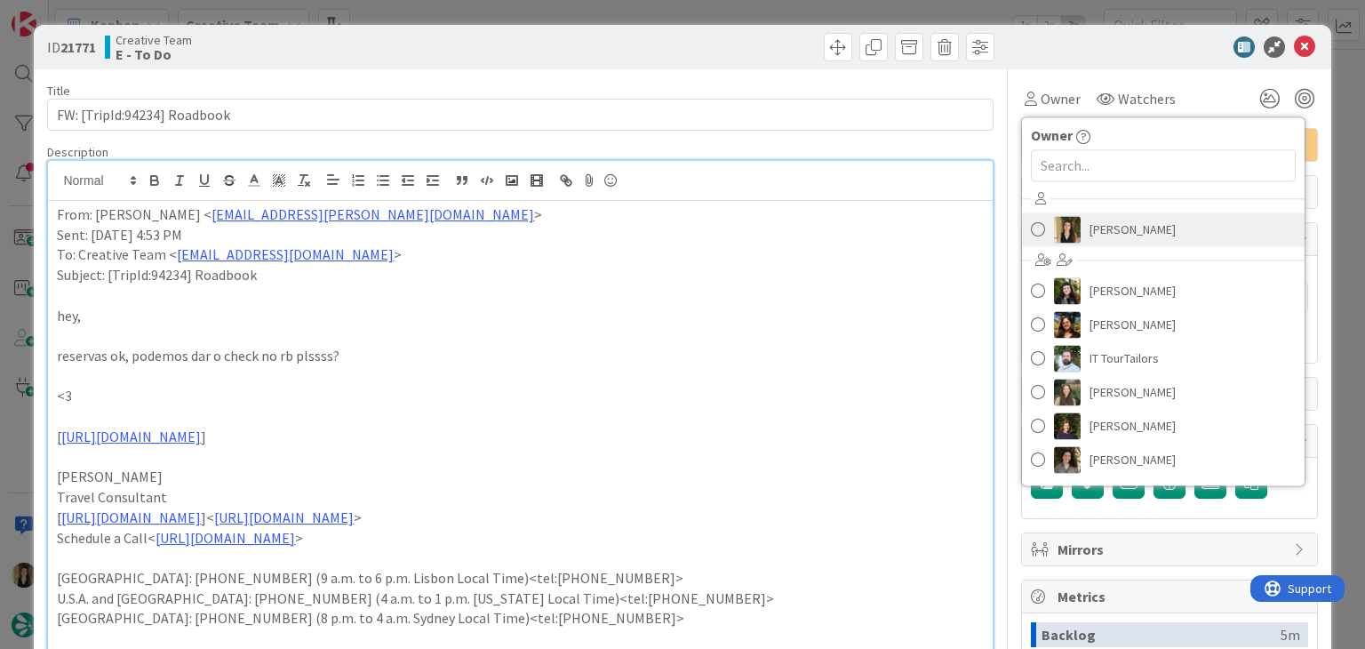
click at [1114, 223] on span "[PERSON_NAME]" at bounding box center [1133, 229] width 86 height 27
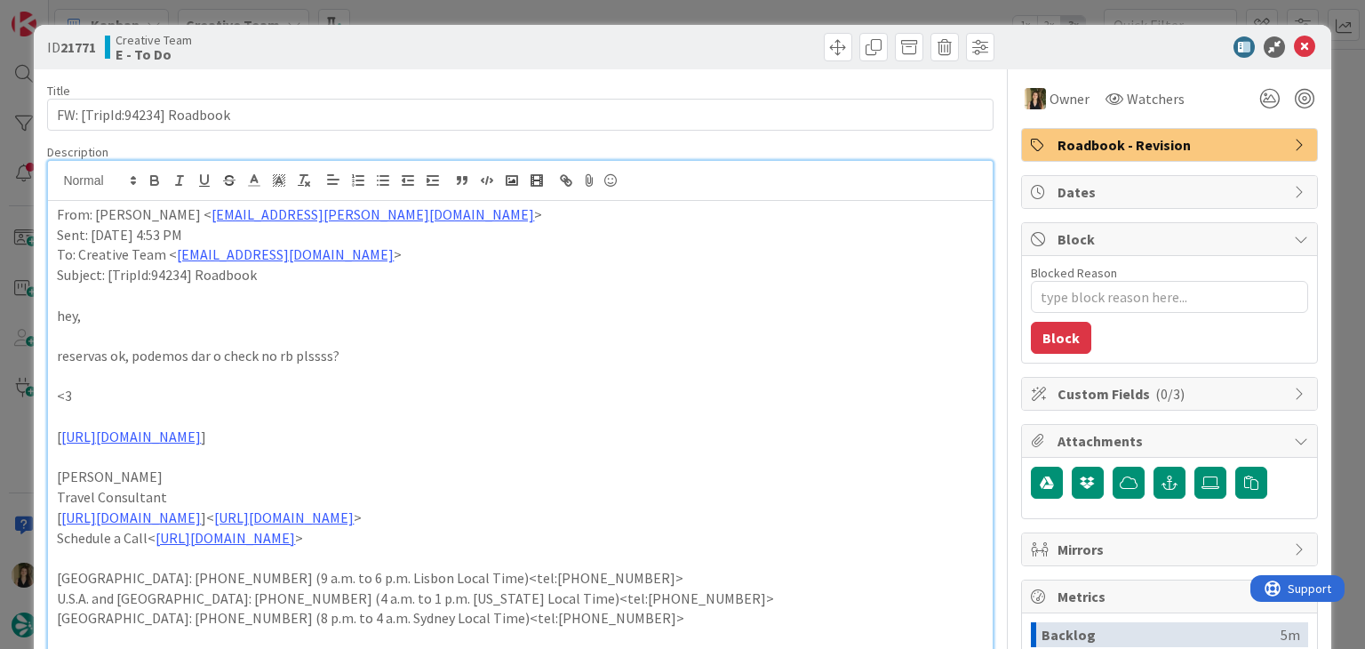
drag, startPoint x: 741, startPoint y: 36, endPoint x: 728, endPoint y: 2, distance: 36.3
click at [740, 33] on div at bounding box center [759, 47] width 469 height 28
click at [728, 2] on div "ID 21771 Creative Team E - To Do Title 27 / 128 FW: [TripId:94234] Roadbook Des…" at bounding box center [682, 324] width 1365 height 649
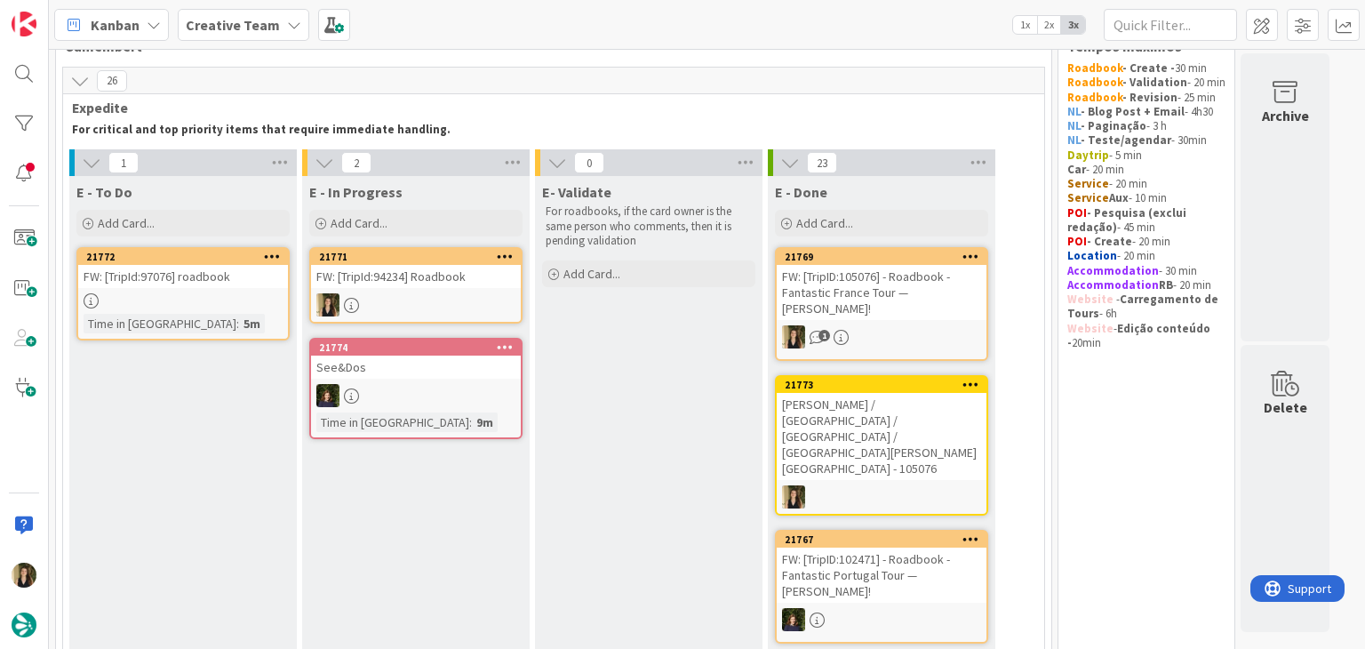
click at [398, 300] on div at bounding box center [416, 304] width 210 height 23
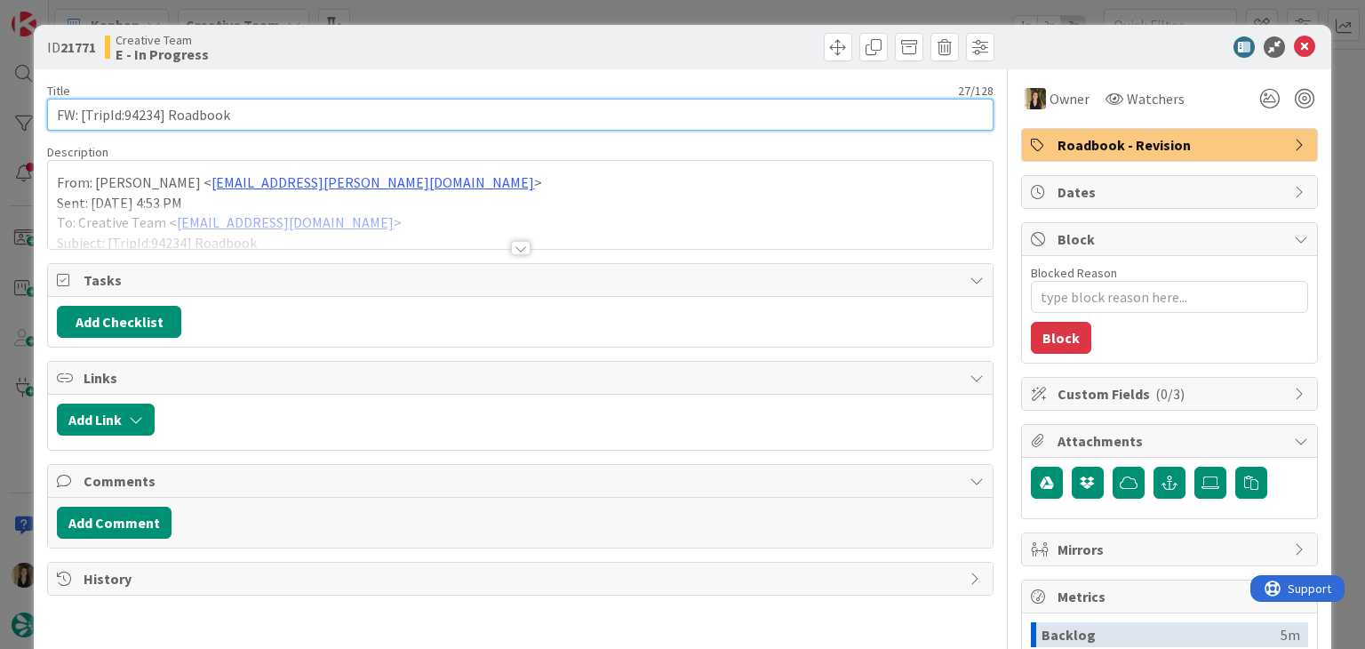
click at [142, 116] on input "FW: [TripId:94234] Roadbook" at bounding box center [520, 115] width 946 height 32
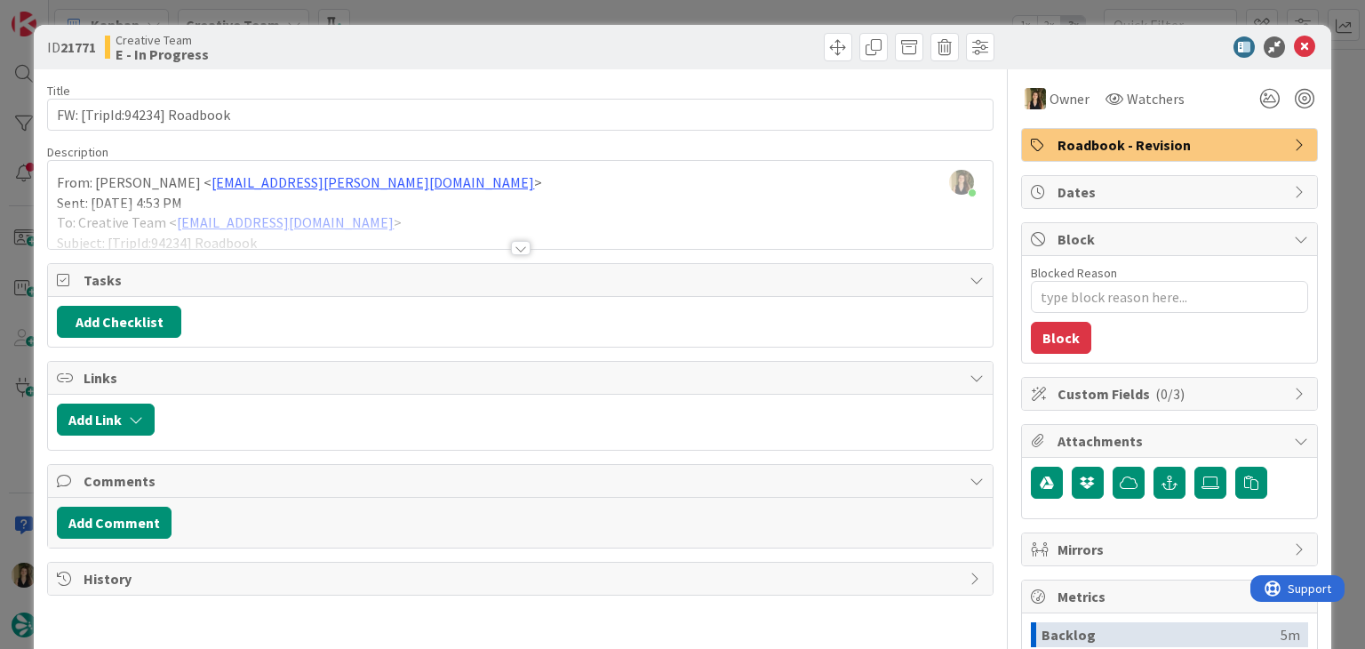
click at [523, 250] on div at bounding box center [521, 248] width 20 height 14
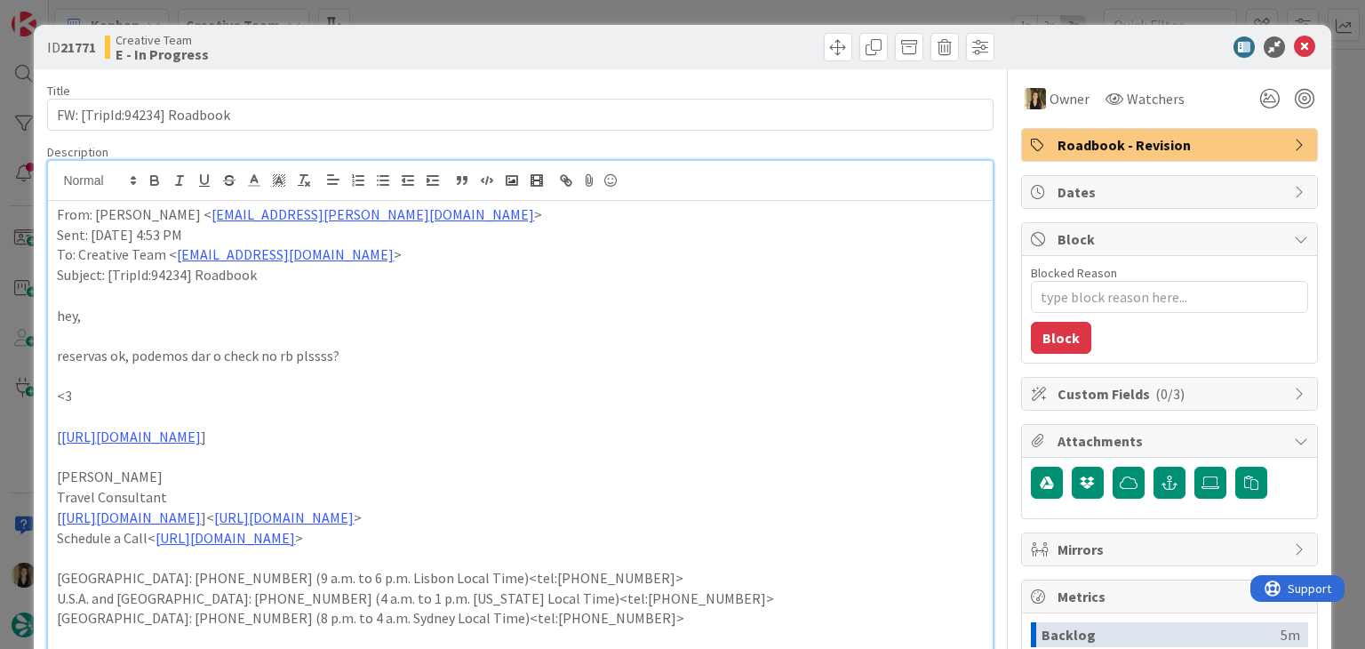
type textarea "x"
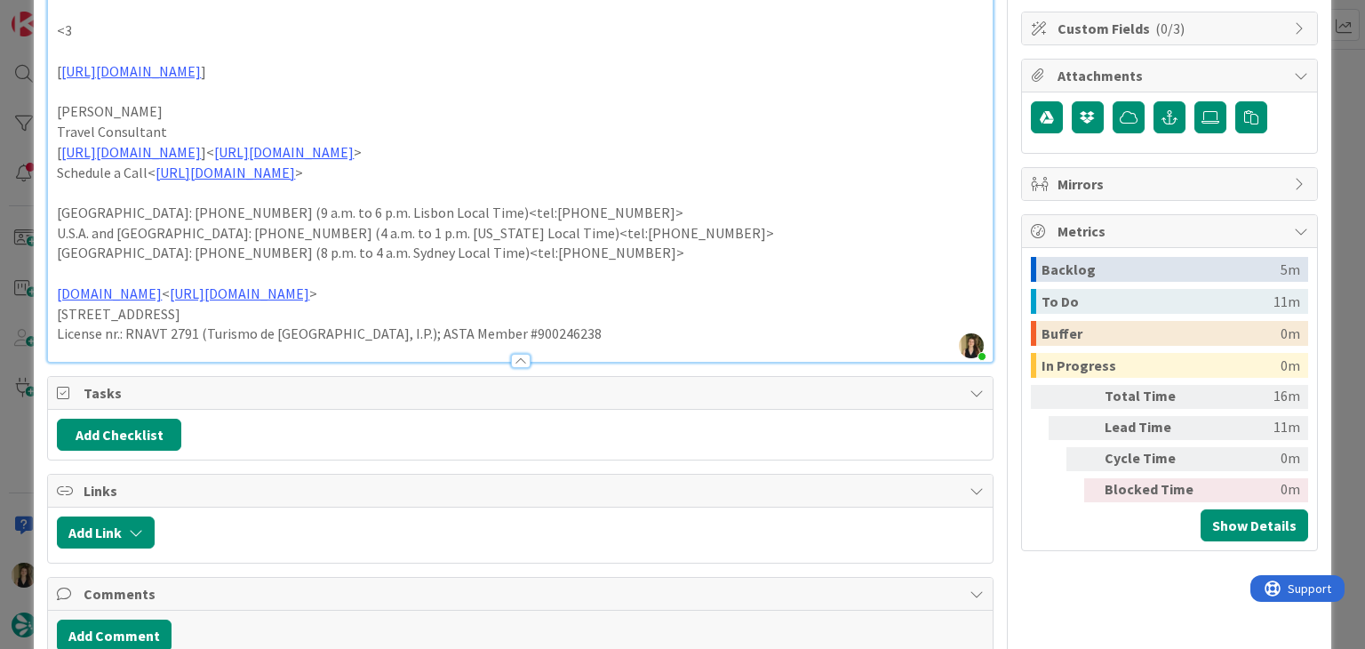
scroll to position [459, 0]
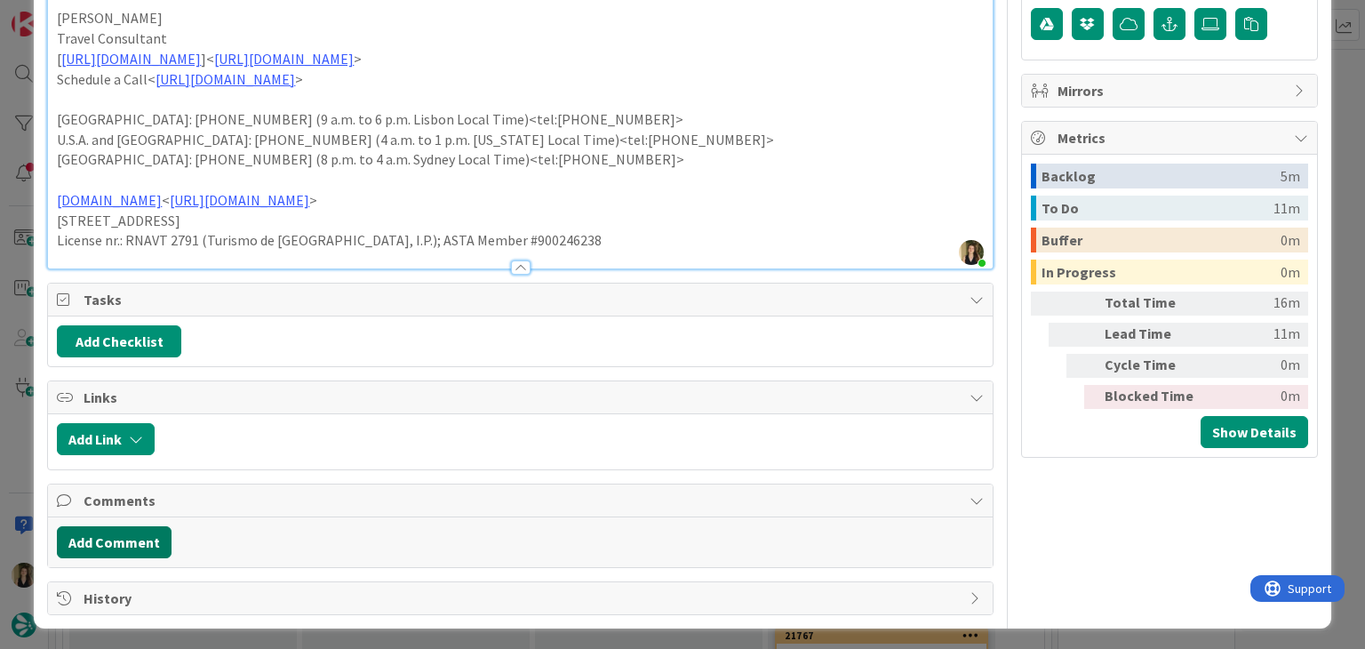
click at [135, 542] on button "Add Comment" at bounding box center [114, 542] width 115 height 32
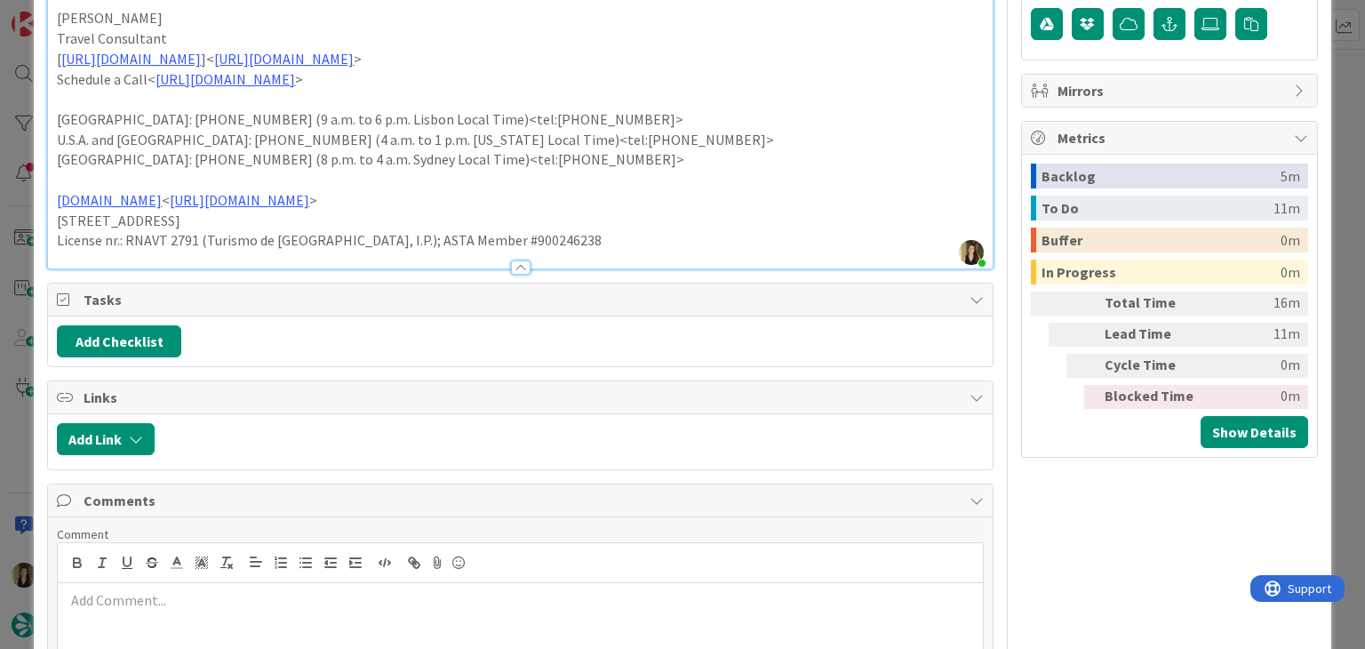
click at [200, 596] on p at bounding box center [520, 600] width 910 height 20
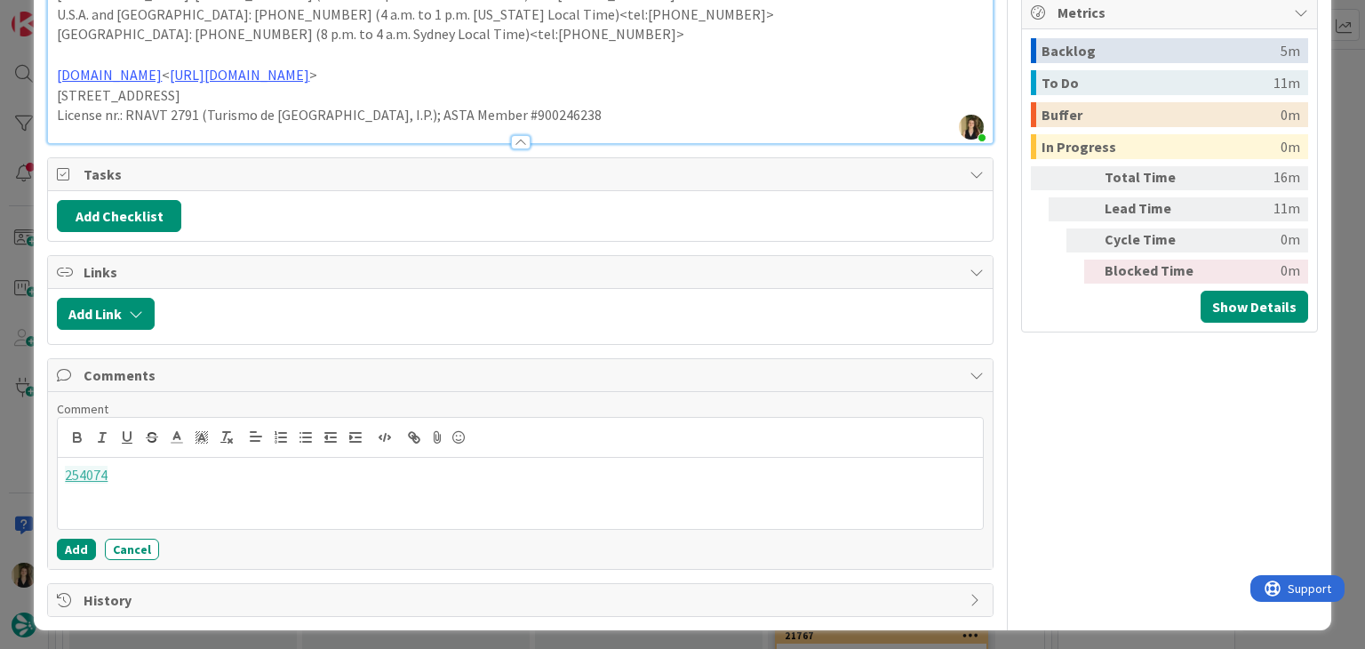
scroll to position [587, 0]
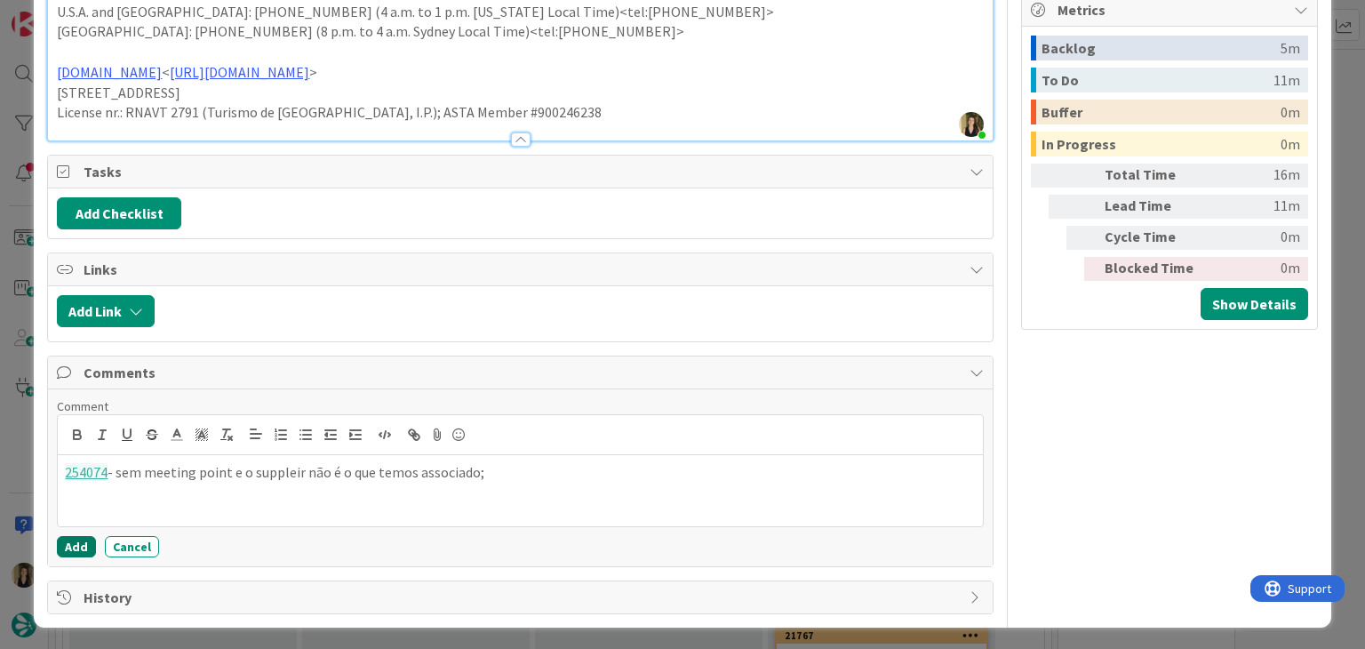
click at [69, 549] on button "Add" at bounding box center [76, 546] width 39 height 21
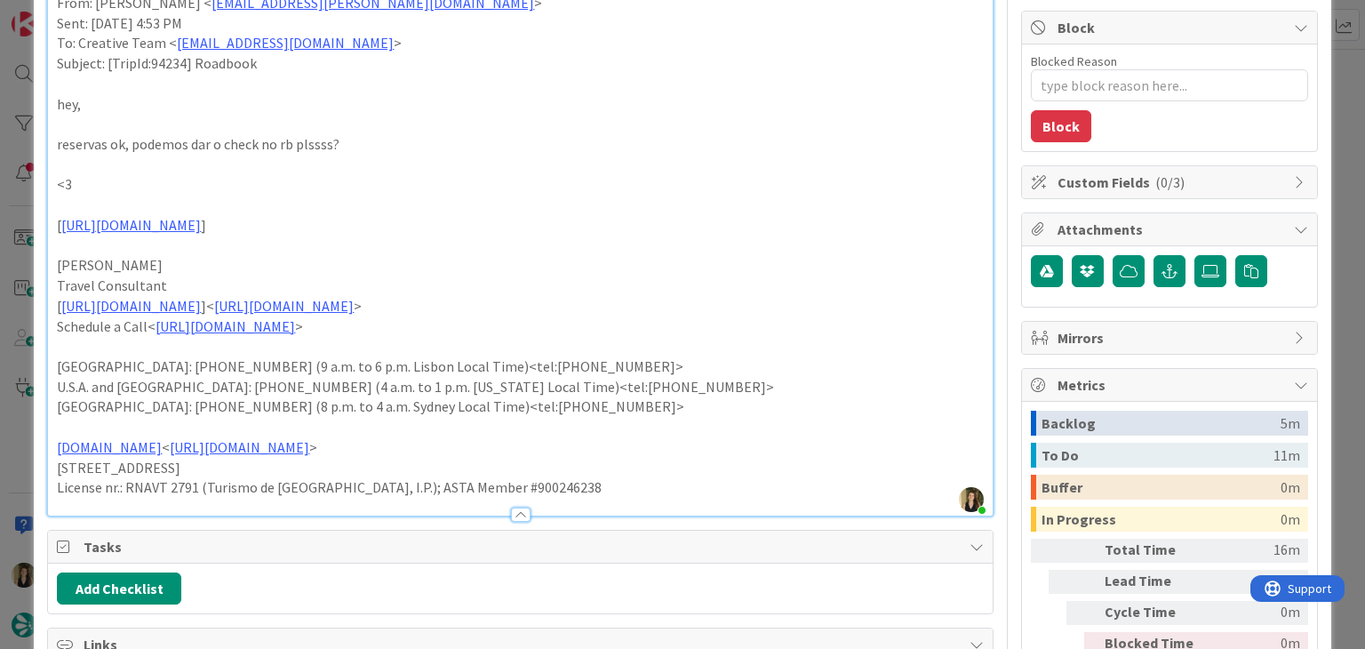
scroll to position [0, 0]
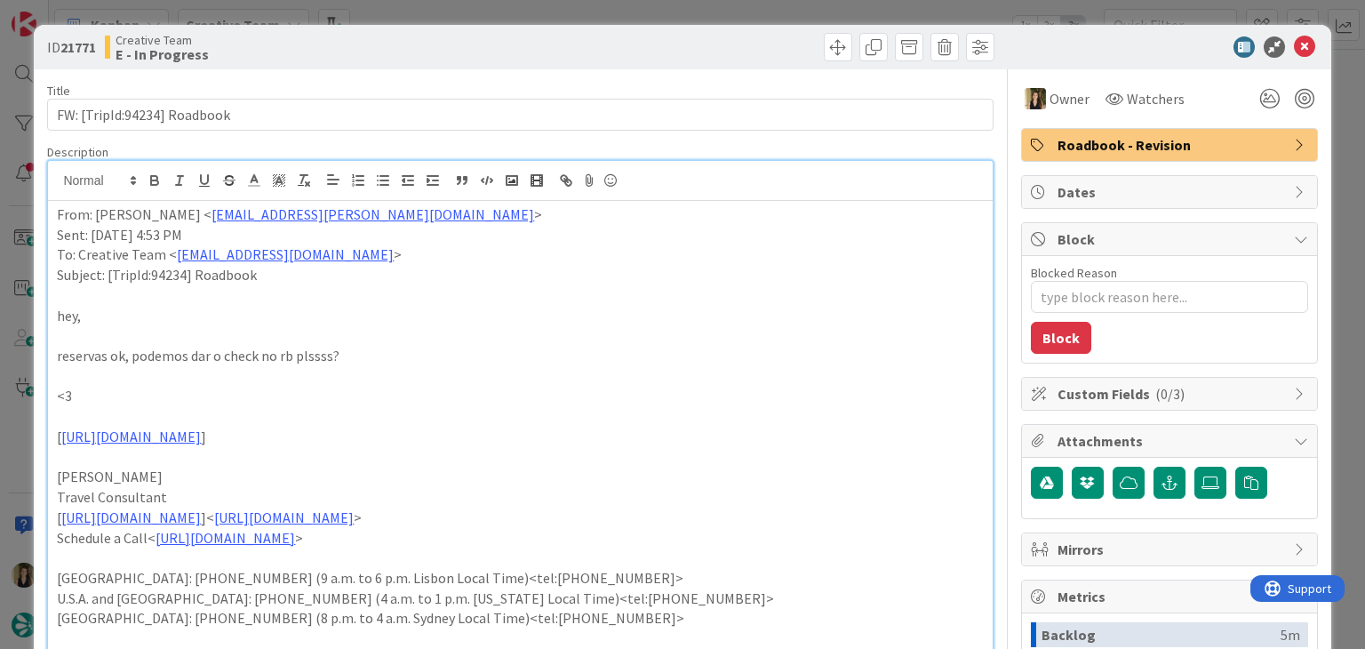
drag, startPoint x: 732, startPoint y: 42, endPoint x: 726, endPoint y: 29, distance: 13.5
click at [730, 39] on div at bounding box center [759, 47] width 469 height 28
drag, startPoint x: 725, startPoint y: 20, endPoint x: 724, endPoint y: 12, distance: 8.9
click at [724, 17] on div "ID 21771 Creative Team E - In Progress Title 27 / 128 FW: [TripId:94234] Roadbo…" at bounding box center [682, 324] width 1365 height 649
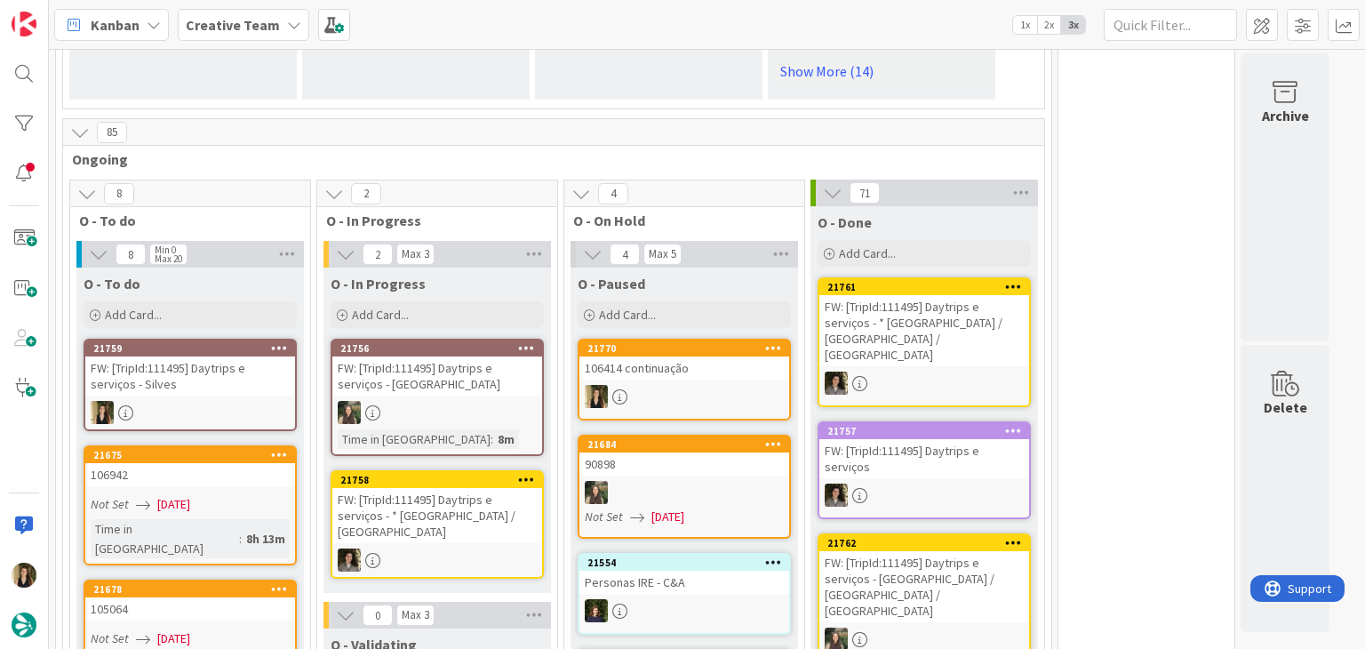
click at [238, 356] on div "FW: [TripId:111495] Daytrips e serviços - Silves" at bounding box center [190, 375] width 210 height 39
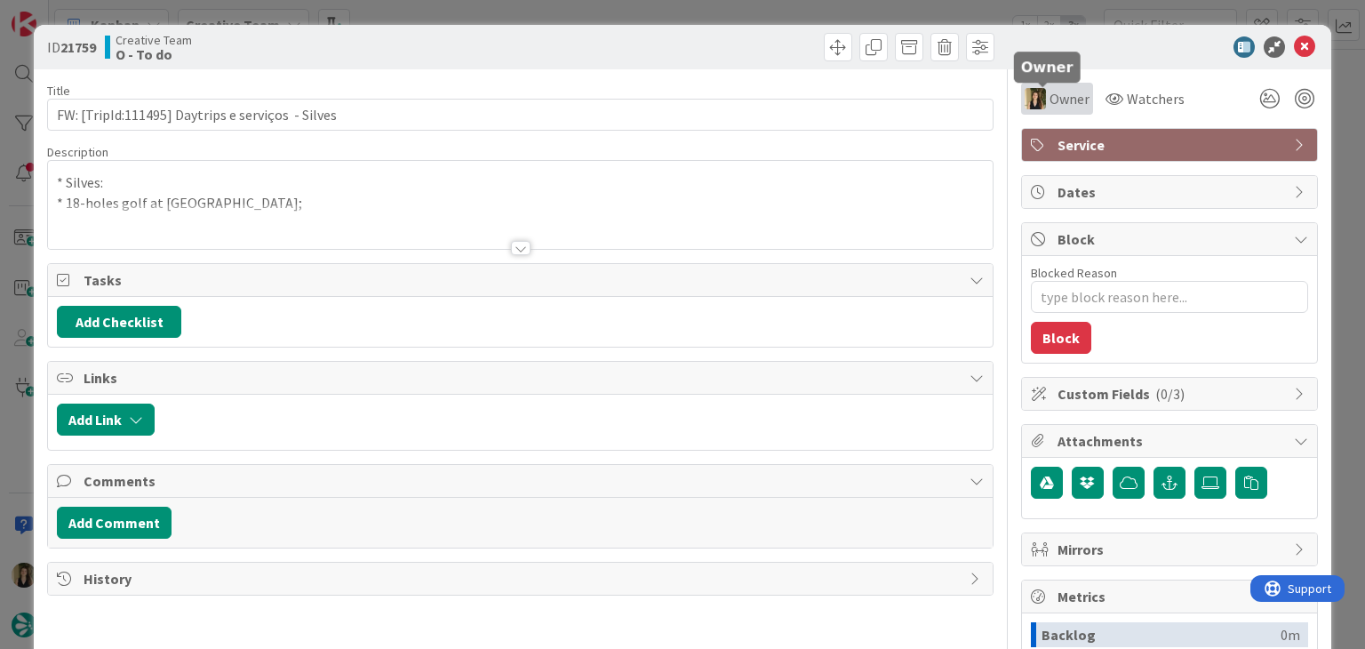
click at [1056, 102] on span "Owner" at bounding box center [1070, 98] width 40 height 21
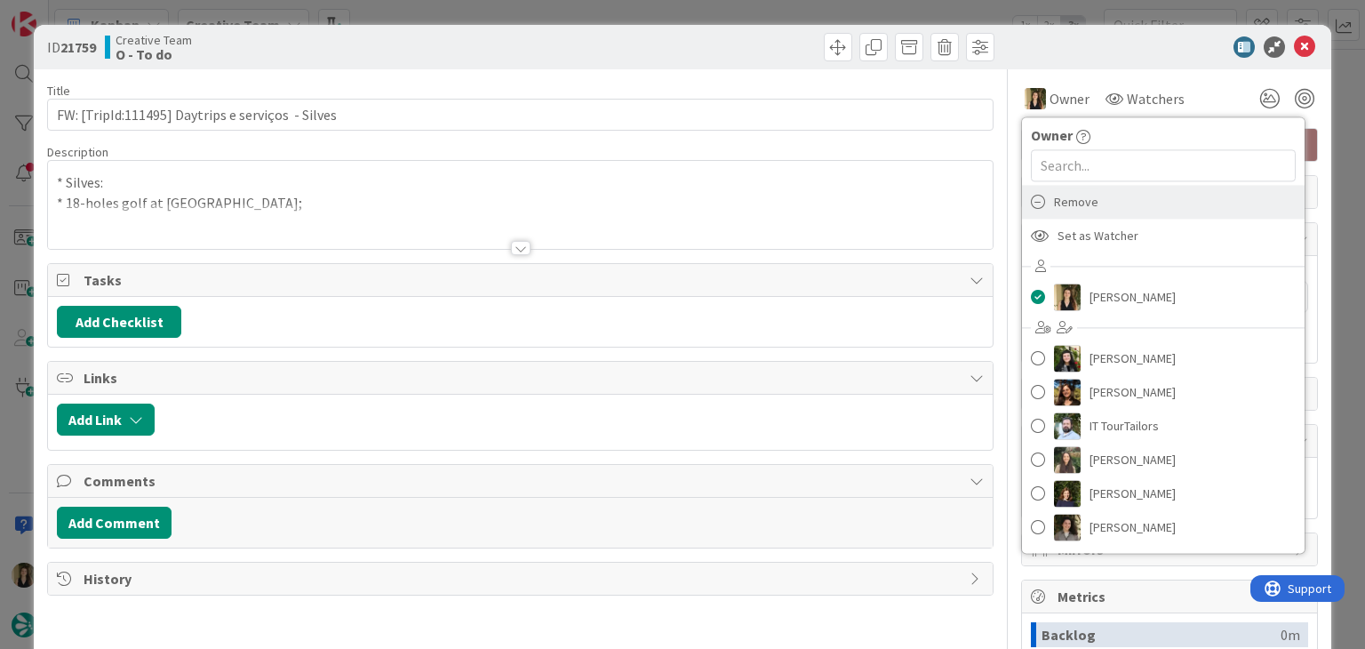
drag, startPoint x: 1086, startPoint y: 197, endPoint x: 1074, endPoint y: 197, distance: 12.4
click at [1086, 198] on div "Remove" at bounding box center [1163, 202] width 283 height 34
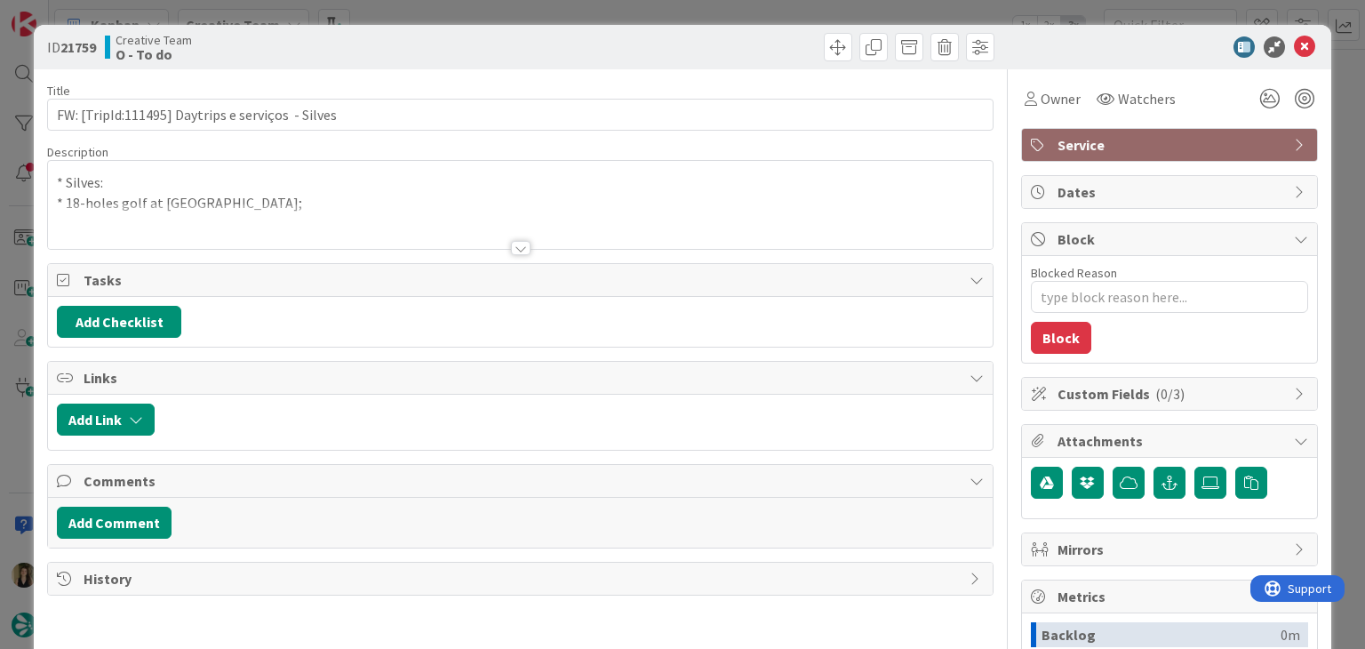
type textarea "x"
click at [363, 207] on div at bounding box center [520, 226] width 944 height 45
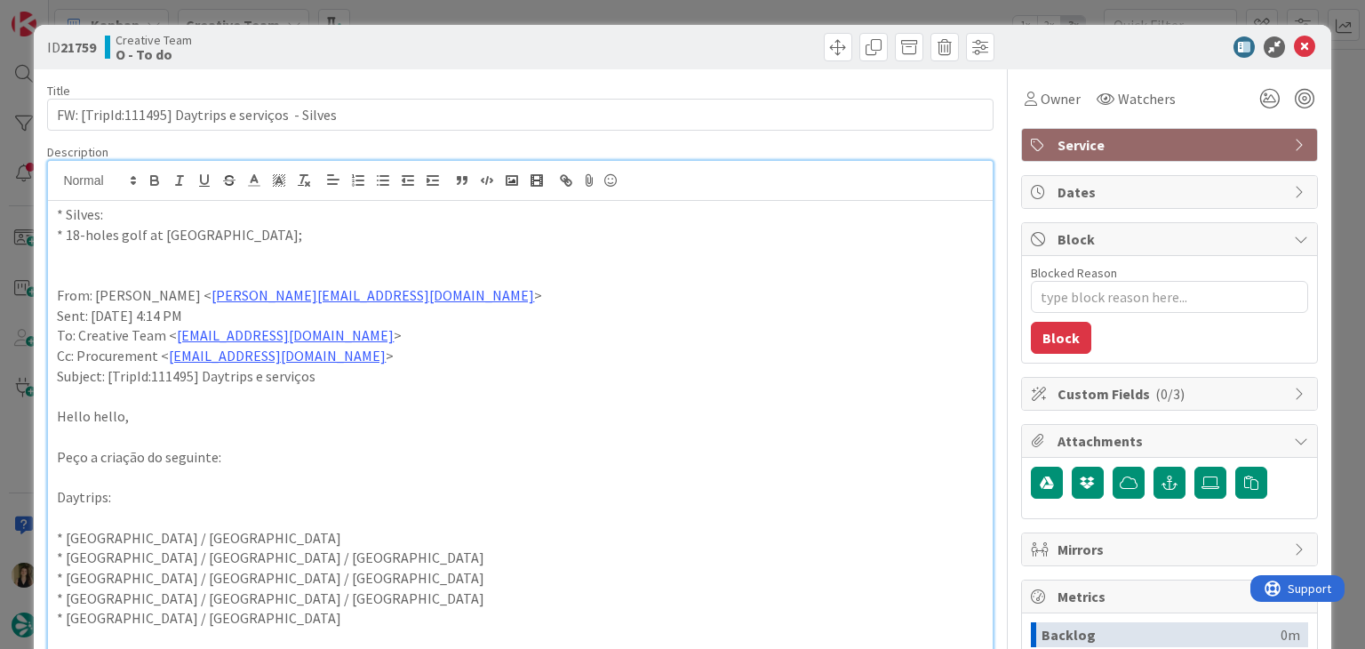
click at [309, 230] on p "* 18-holes golf at [GEOGRAPHIC_DATA];" at bounding box center [520, 235] width 926 height 20
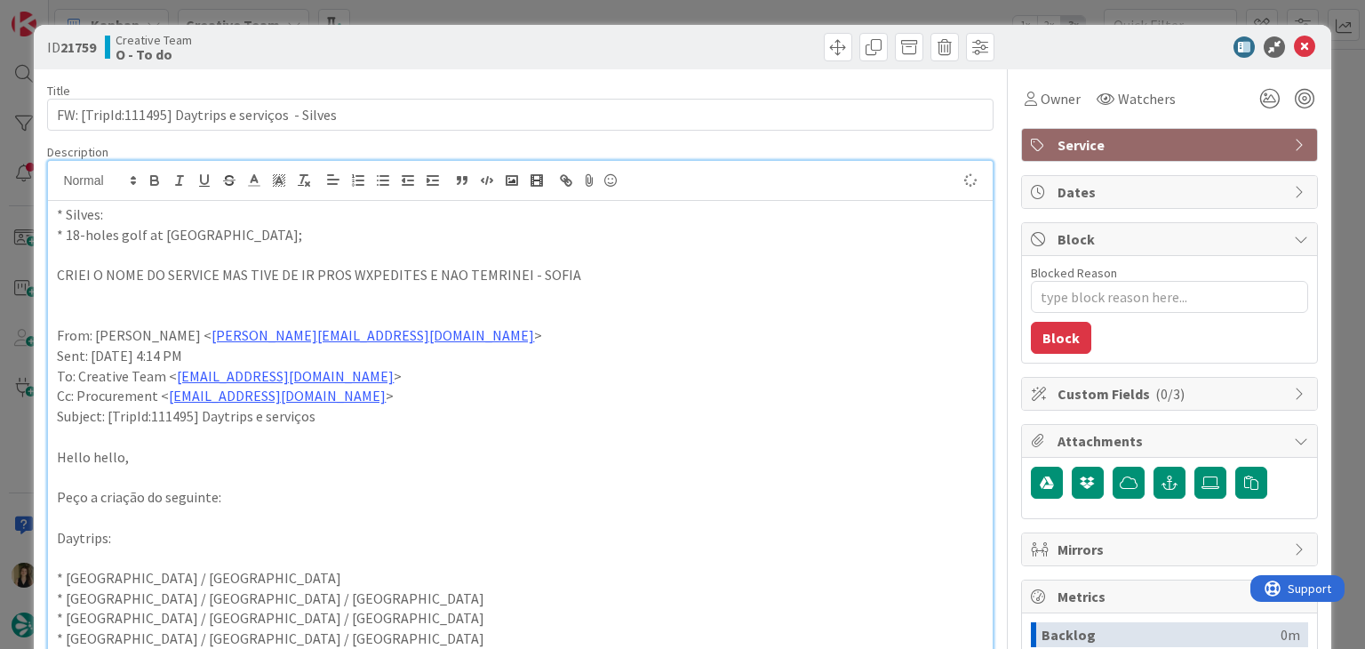
drag, startPoint x: 481, startPoint y: 272, endPoint x: 491, endPoint y: 265, distance: 12.1
click at [480, 271] on p "CRIEI O NOME DO SERVICE MAS TIVE DE IR PROS WXPEDITES E NAO TEMRINEI - SOFIA" at bounding box center [520, 275] width 926 height 20
drag, startPoint x: 356, startPoint y: 271, endPoint x: 401, endPoint y: 259, distance: 47.0
click at [356, 271] on p "CRIEI O NOME DO SERVICE MAS TIVE DE IR PROS WXPEDITES E NAO TERMINEI - SOFIA" at bounding box center [520, 275] width 926 height 20
click at [574, 48] on div at bounding box center [759, 47] width 469 height 28
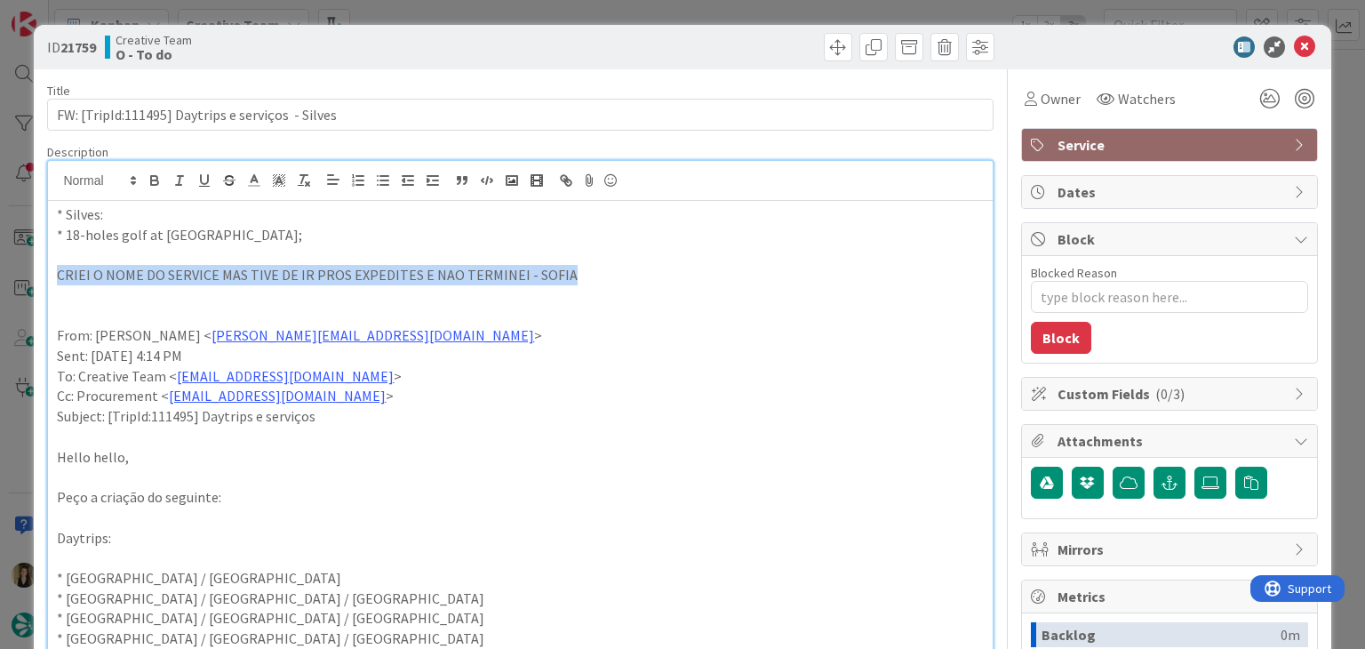
drag, startPoint x: 376, startPoint y: 283, endPoint x: 42, endPoint y: 271, distance: 334.5
click at [154, 184] on icon "button" at bounding box center [154, 182] width 7 height 4
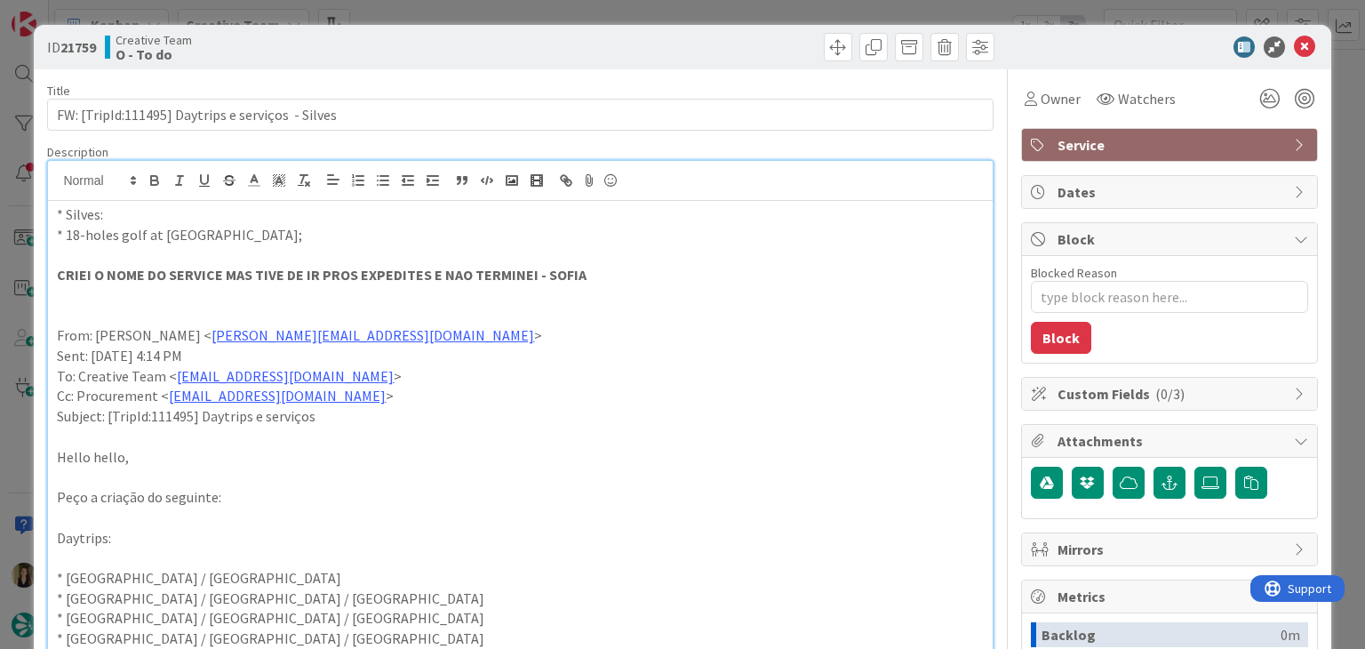
click at [493, 36] on div "Creative Team O - To do" at bounding box center [311, 47] width 412 height 28
click at [497, 10] on div "ID 21759 Creative Team O - To do Title 49 / 128 FW: [TripId:111495] Daytrips e …" at bounding box center [682, 324] width 1365 height 649
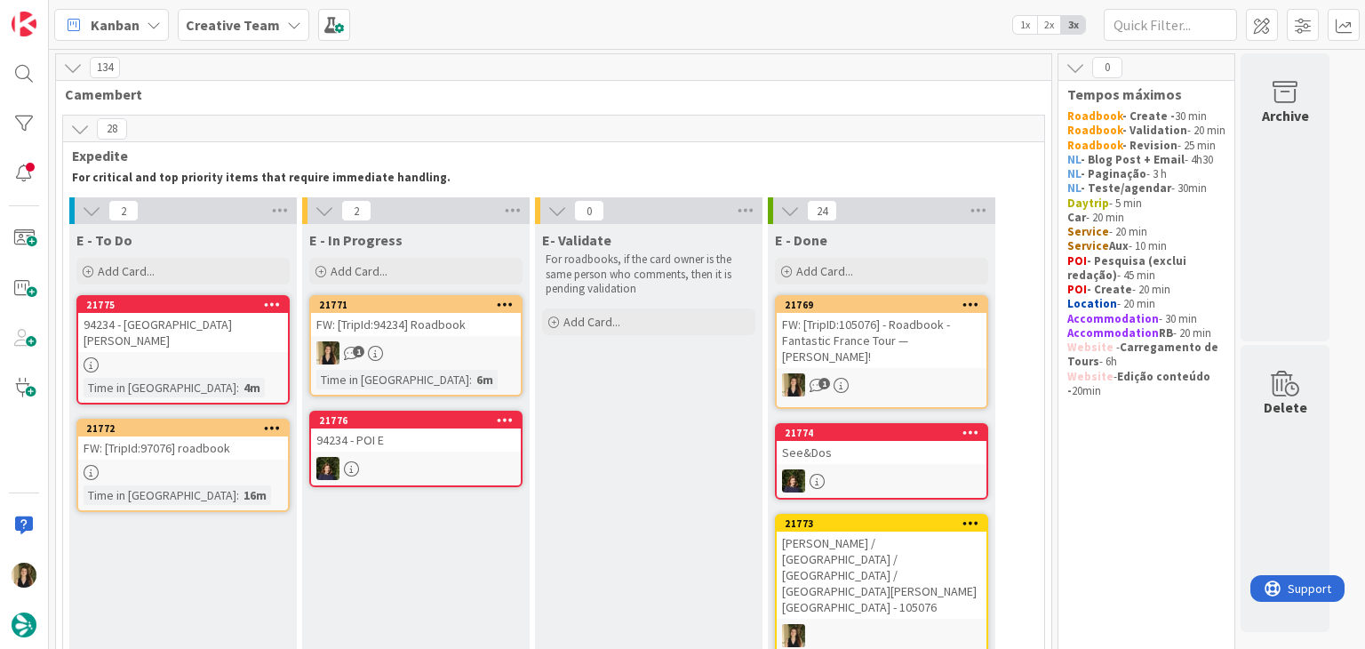
click at [480, 357] on div "1" at bounding box center [416, 352] width 210 height 23
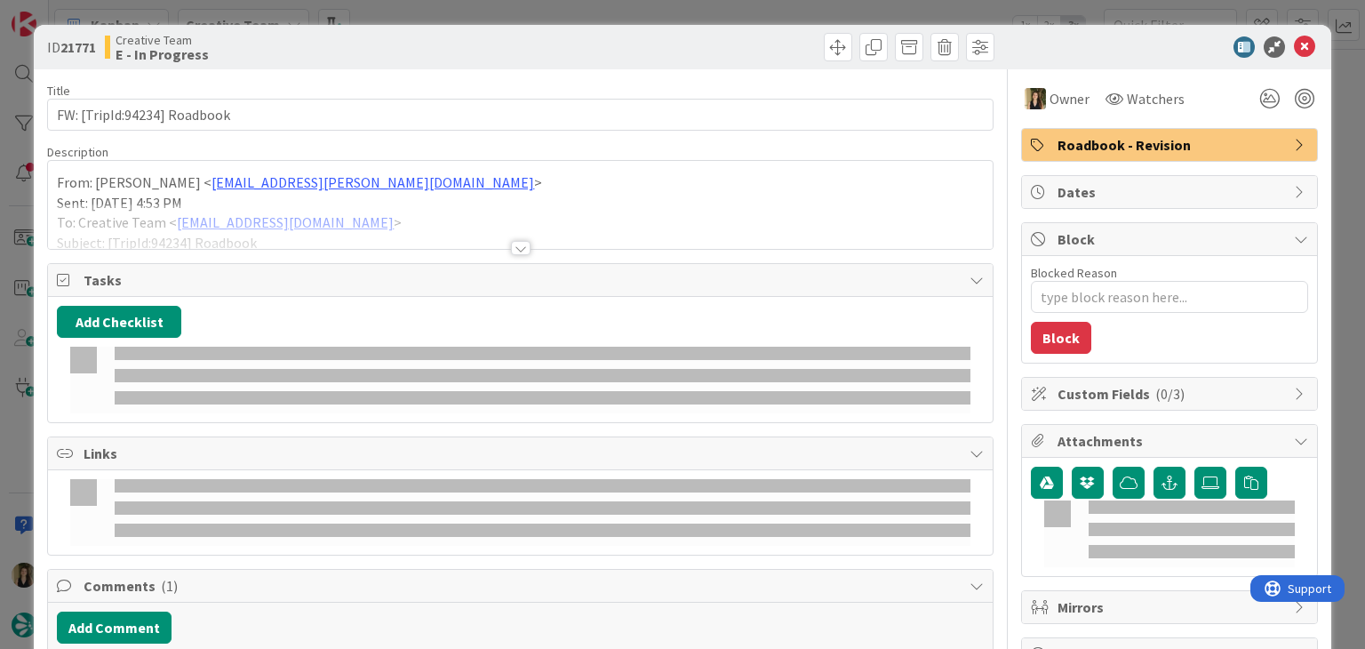
type textarea "x"
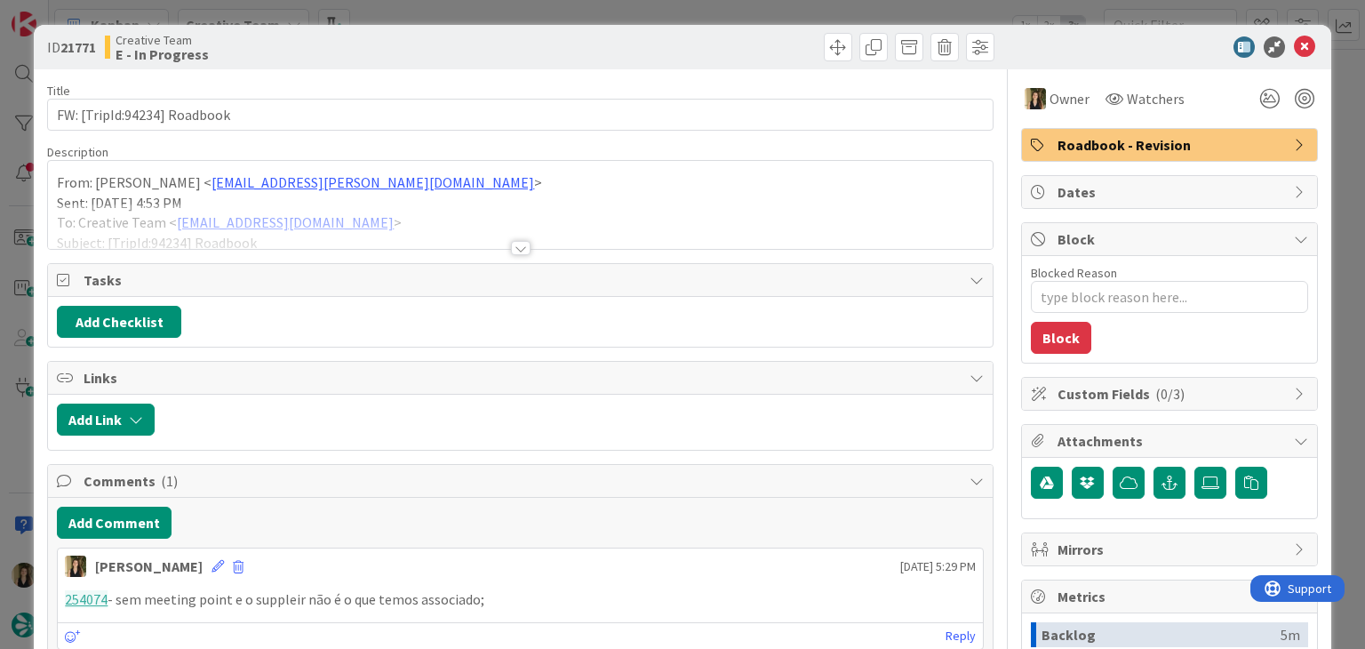
drag, startPoint x: 178, startPoint y: 563, endPoint x: 235, endPoint y: 556, distance: 57.3
click at [212, 563] on icon at bounding box center [218, 566] width 12 height 12
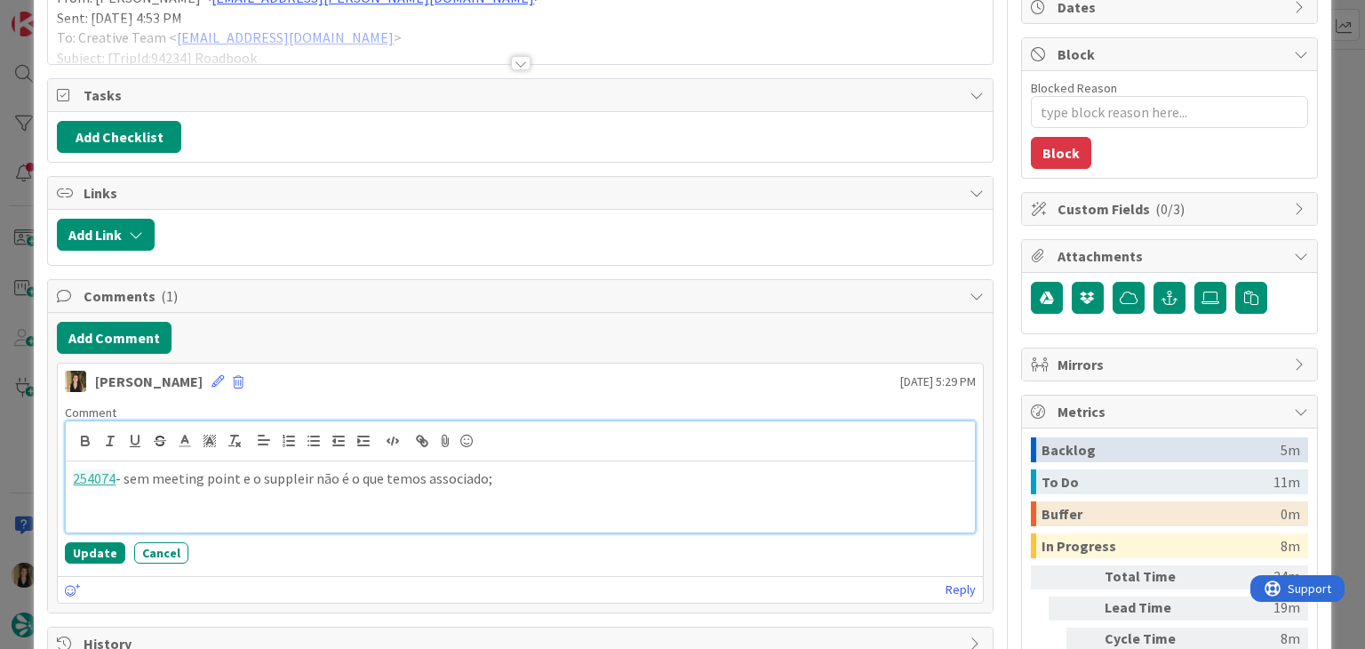
scroll to position [196, 0]
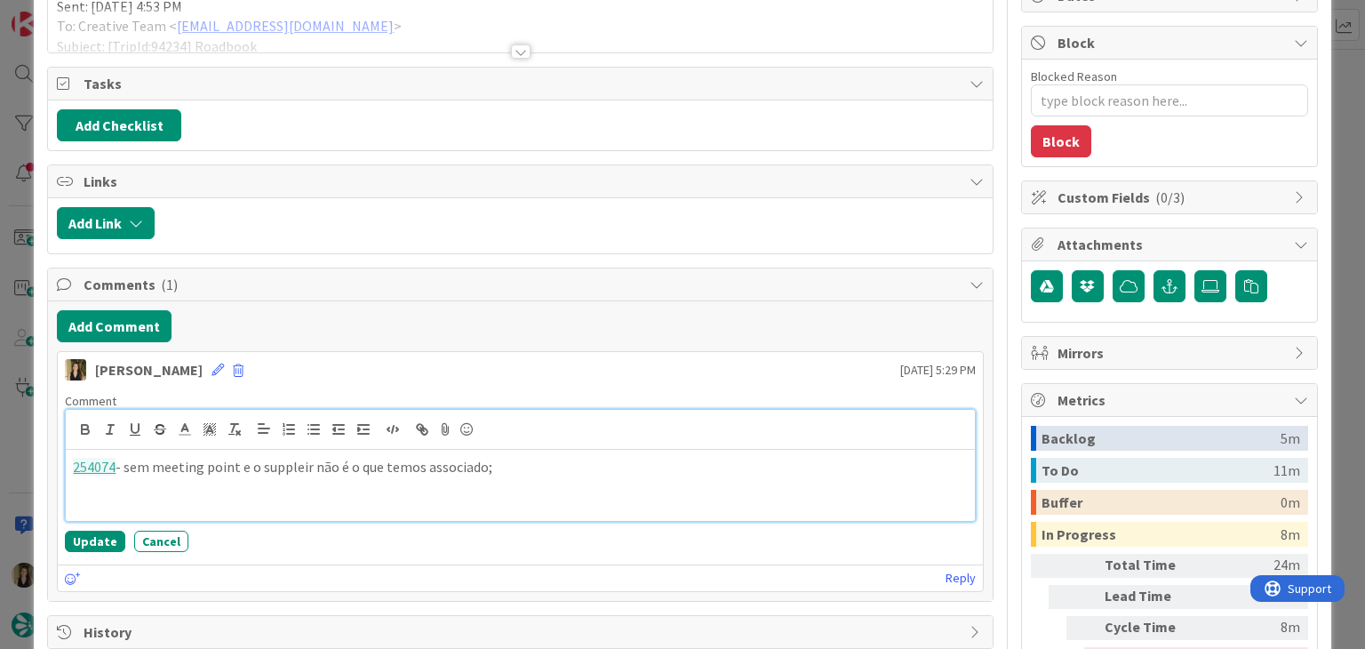
click at [519, 474] on div "254074 - sem meeting point e o suppleir não é o que temos associado;" at bounding box center [520, 485] width 909 height 71
paste div
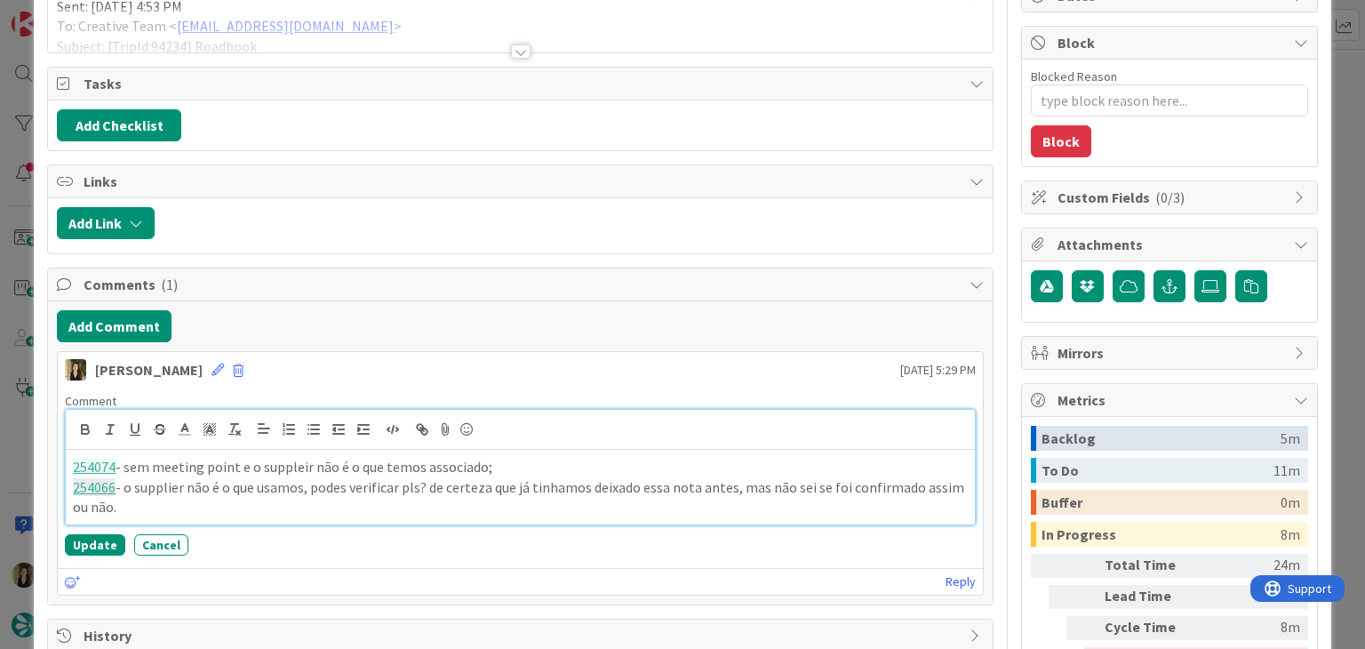
drag, startPoint x: 304, startPoint y: 463, endPoint x: 330, endPoint y: 445, distance: 31.3
click at [306, 462] on p "254074 - sem meeting point e o suppleir não é o que temos associado;" at bounding box center [520, 467] width 894 height 20
click at [93, 538] on button "Update" at bounding box center [95, 544] width 60 height 21
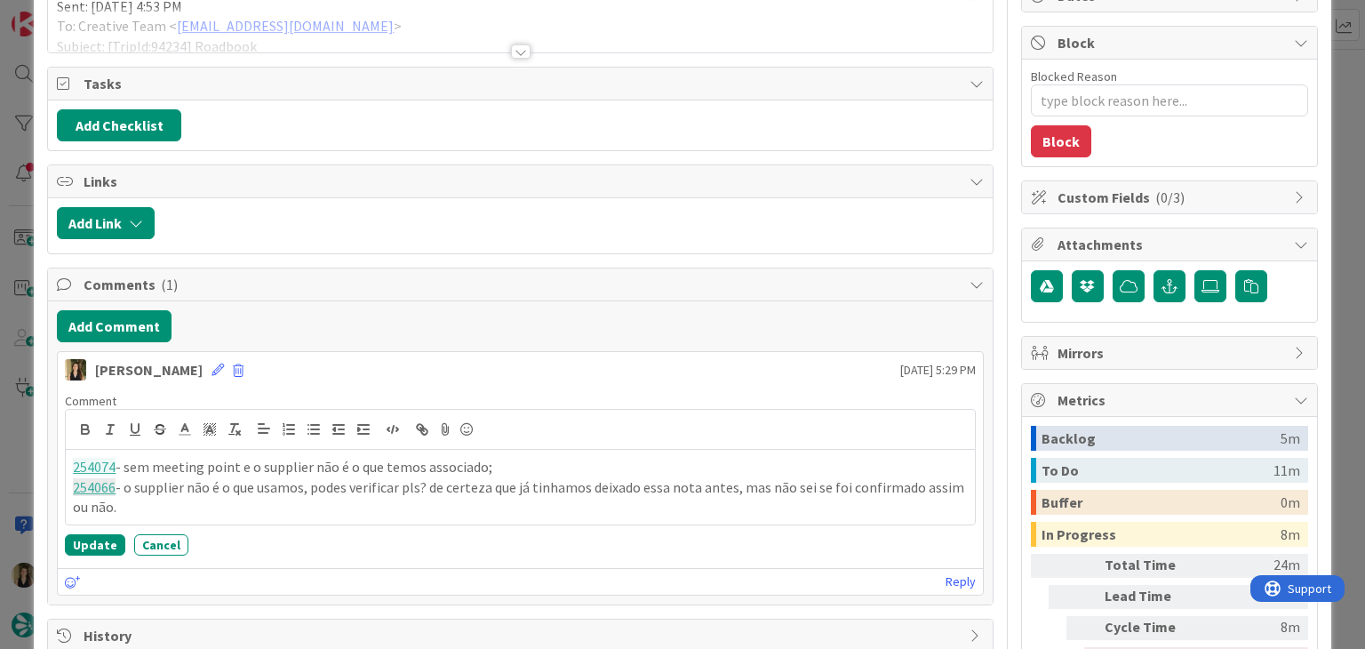
scroll to position [140, 0]
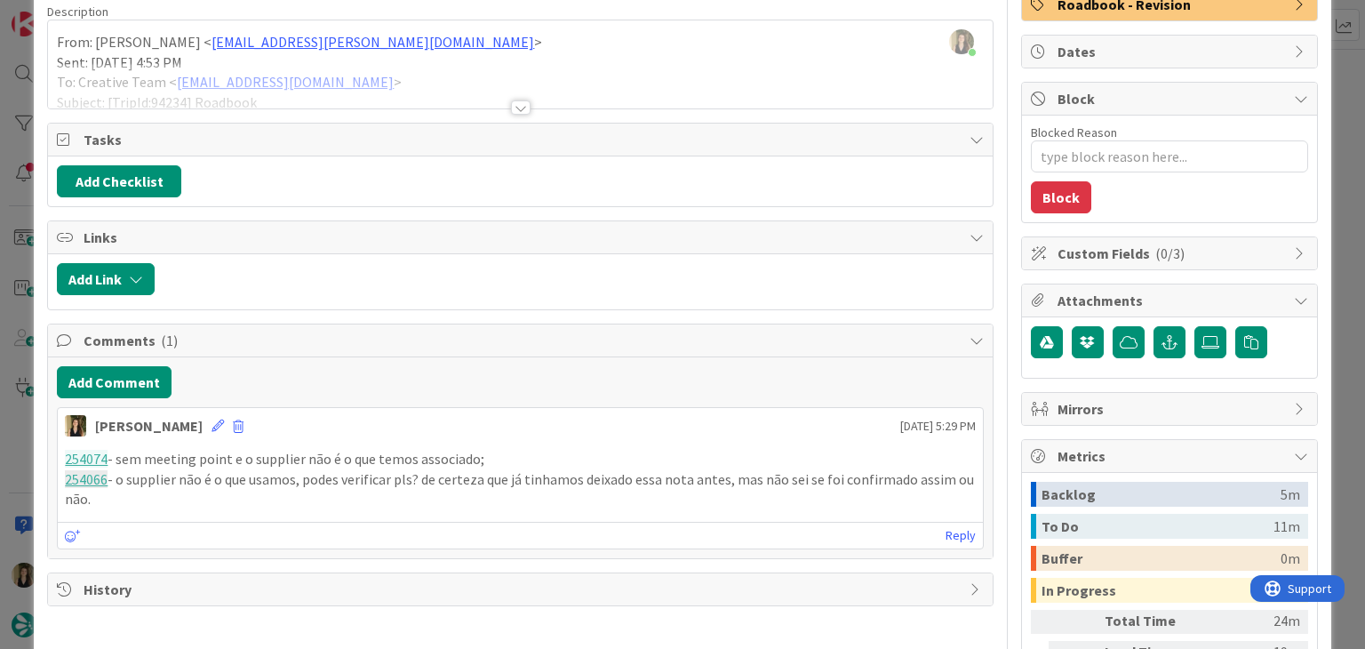
drag, startPoint x: 106, startPoint y: 503, endPoint x: 53, endPoint y: 459, distance: 68.8
click at [54, 460] on div "Add Comment [PERSON_NAME] [DATE] 5:29 PM 254074 - sem meeting point e o supplie…" at bounding box center [520, 457] width 944 height 201
copy div "254074 - sem meeting point e o supplier não é o que temos associado; 254066 - o…"
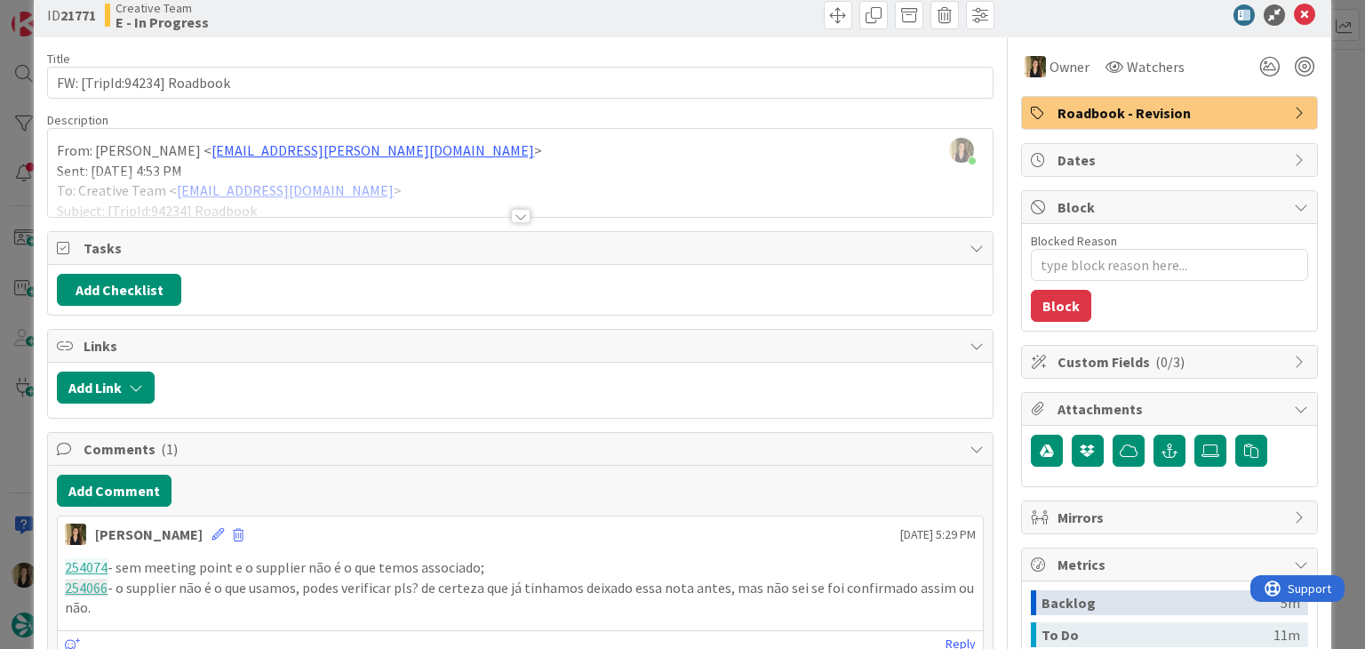
scroll to position [0, 0]
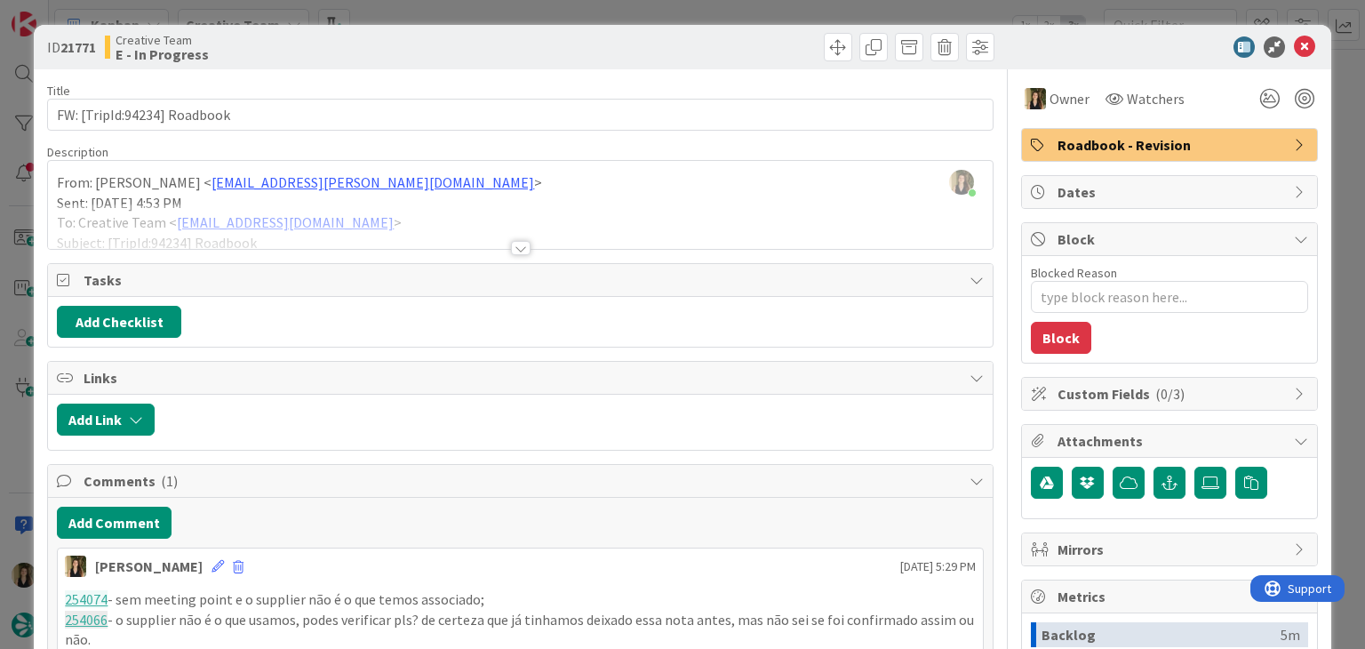
click at [643, 29] on div "ID 21771 Creative Team E - In Progress" at bounding box center [682, 47] width 1297 height 44
click at [643, 12] on div "ID 21771 Creative Team E - In Progress Title 27 / 128 FW: [TripId:94234] Roadbo…" at bounding box center [682, 324] width 1365 height 649
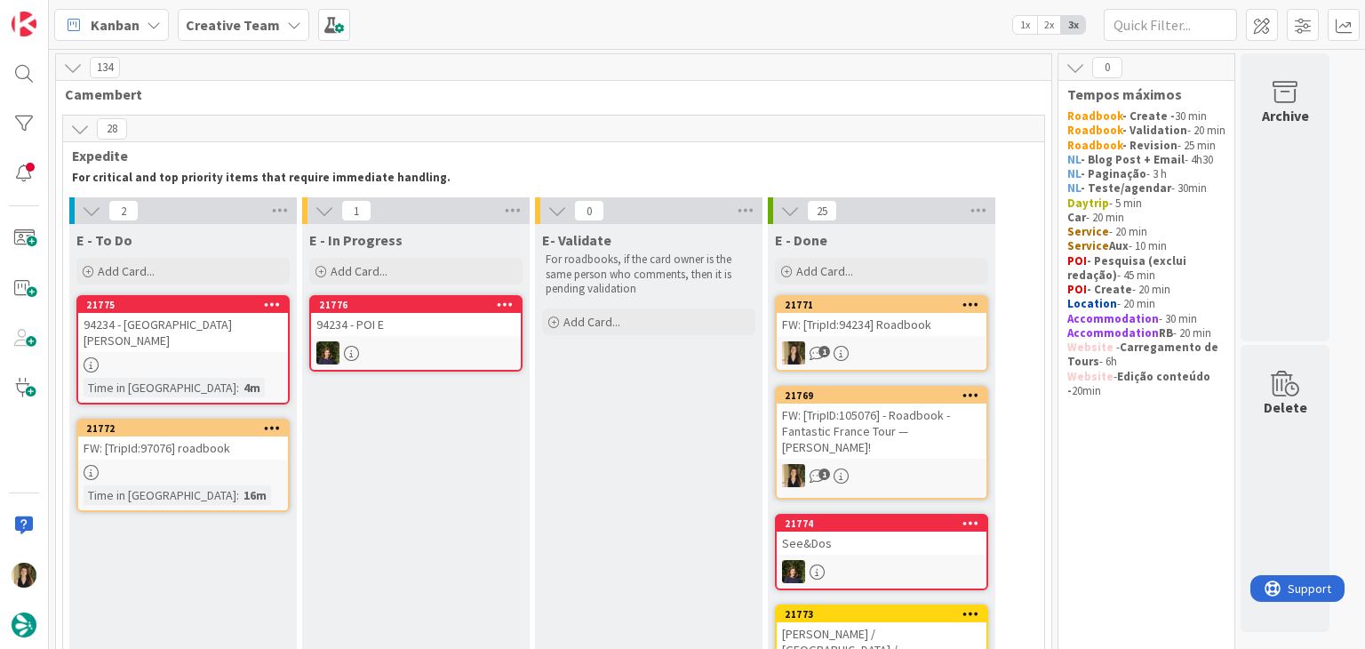
click at [238, 470] on div at bounding box center [183, 472] width 210 height 15
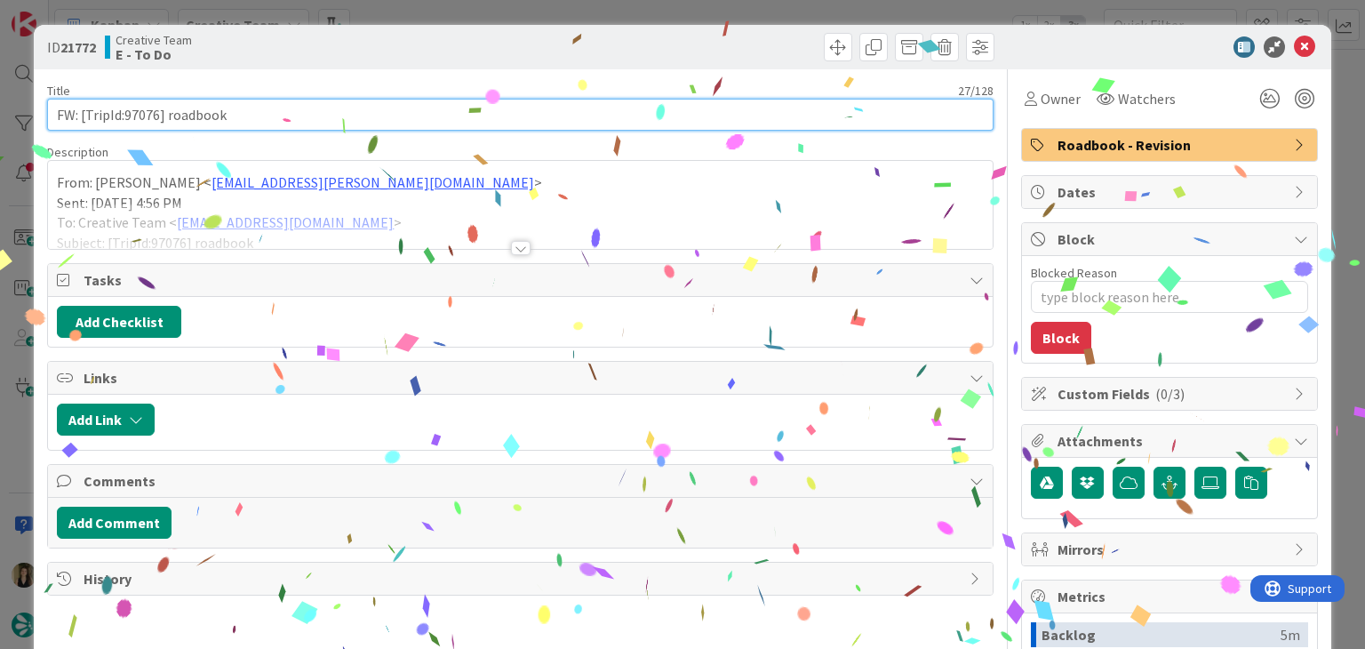
click at [146, 122] on input "FW: [TripId:97076] roadbook" at bounding box center [520, 115] width 946 height 32
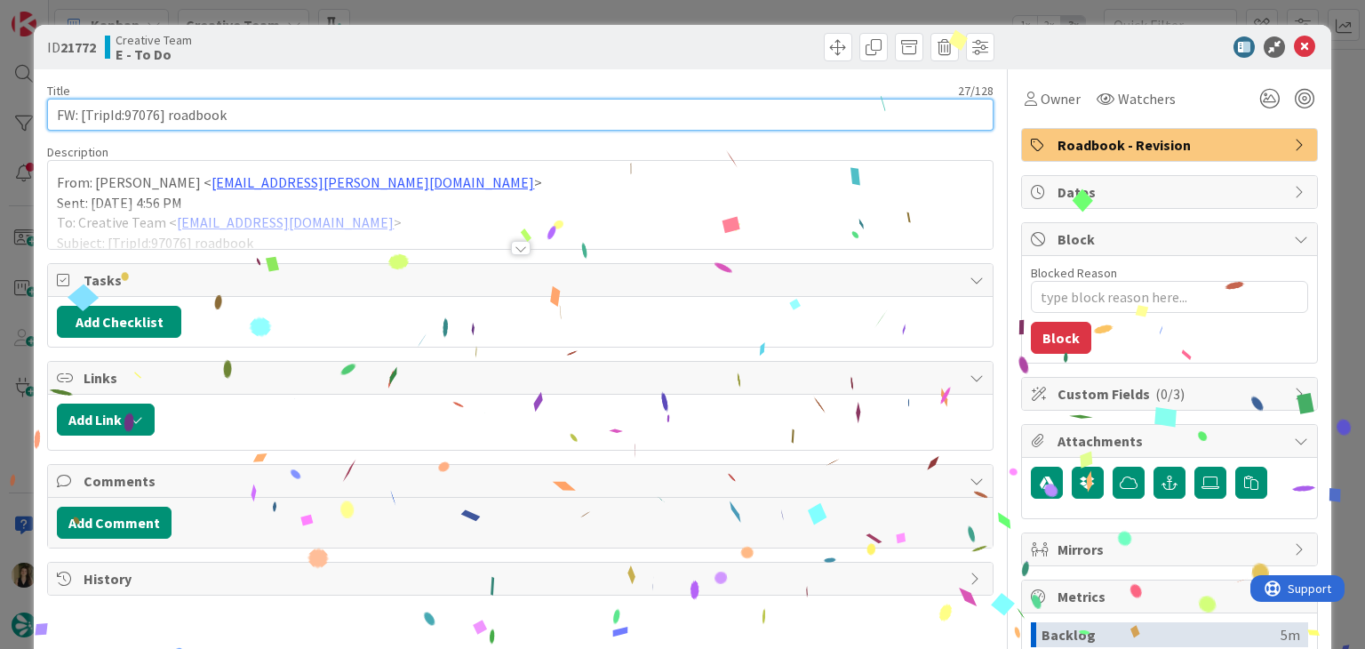
click at [146, 122] on input "FW: [TripId:97076] roadbook" at bounding box center [520, 115] width 946 height 32
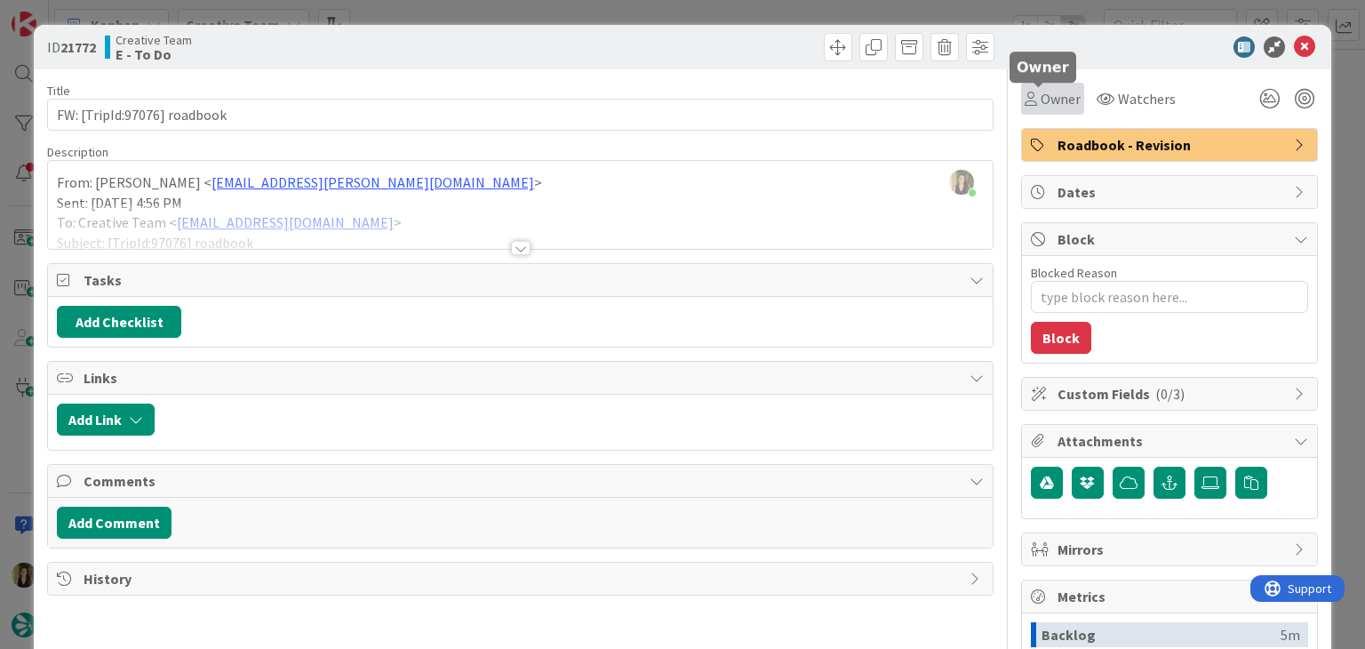
click at [1041, 96] on span "Owner" at bounding box center [1061, 98] width 40 height 21
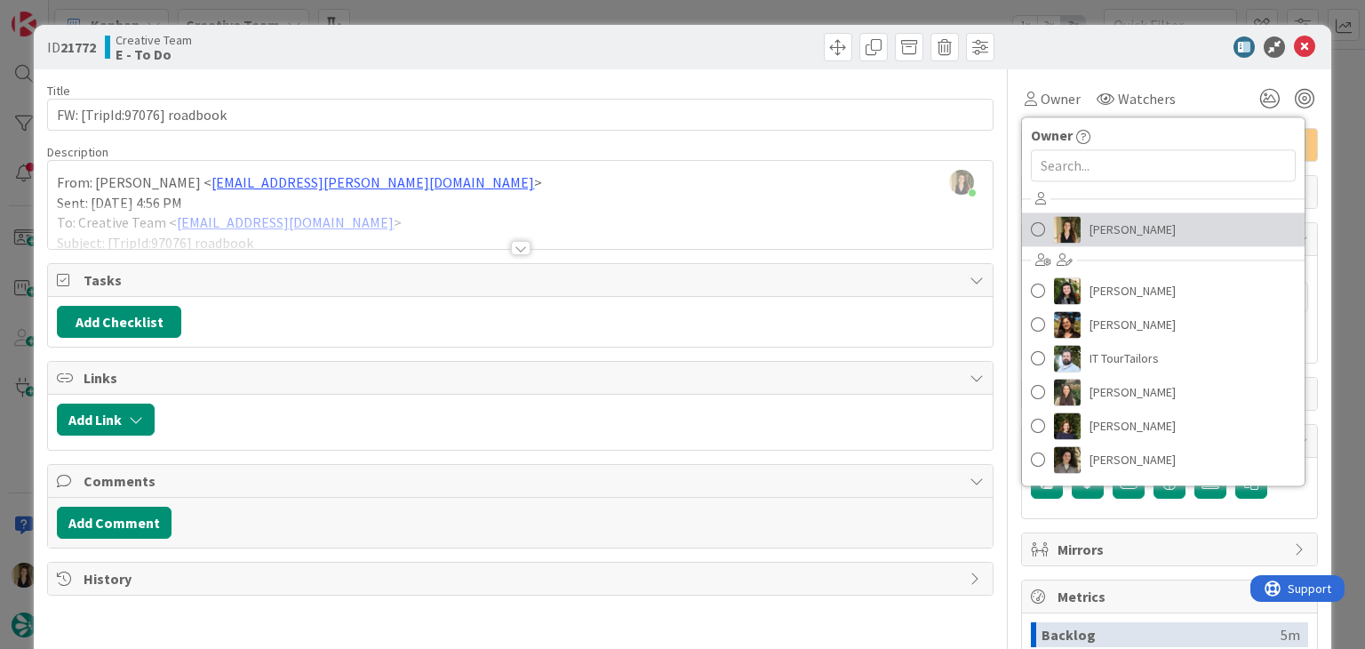
click at [1106, 229] on span "[PERSON_NAME]" at bounding box center [1133, 229] width 86 height 27
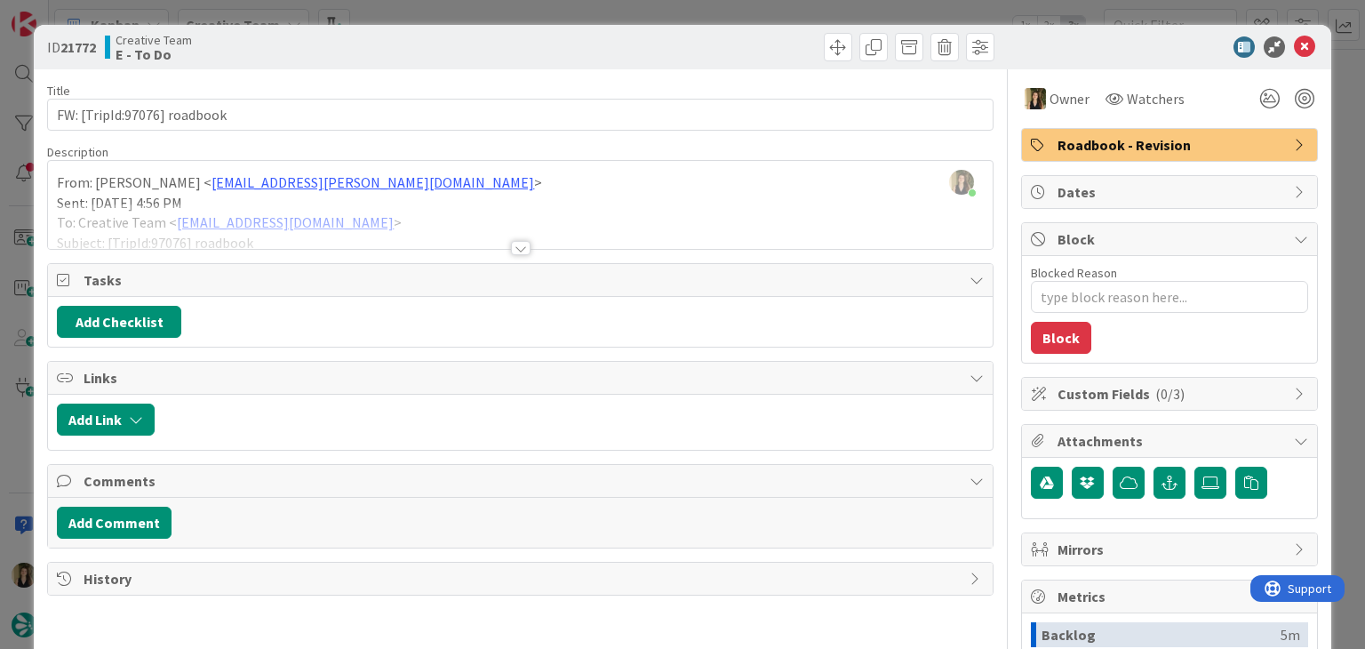
drag, startPoint x: 749, startPoint y: 56, endPoint x: 732, endPoint y: 27, distance: 33.9
click at [747, 53] on div at bounding box center [759, 47] width 469 height 28
drag, startPoint x: 726, startPoint y: 13, endPoint x: 587, endPoint y: 81, distance: 155.1
click at [725, 12] on div "ID 21772 Creative Team E - To Do Title 27 / 128 FW: [TripId:97076] roadbook Des…" at bounding box center [682, 324] width 1365 height 649
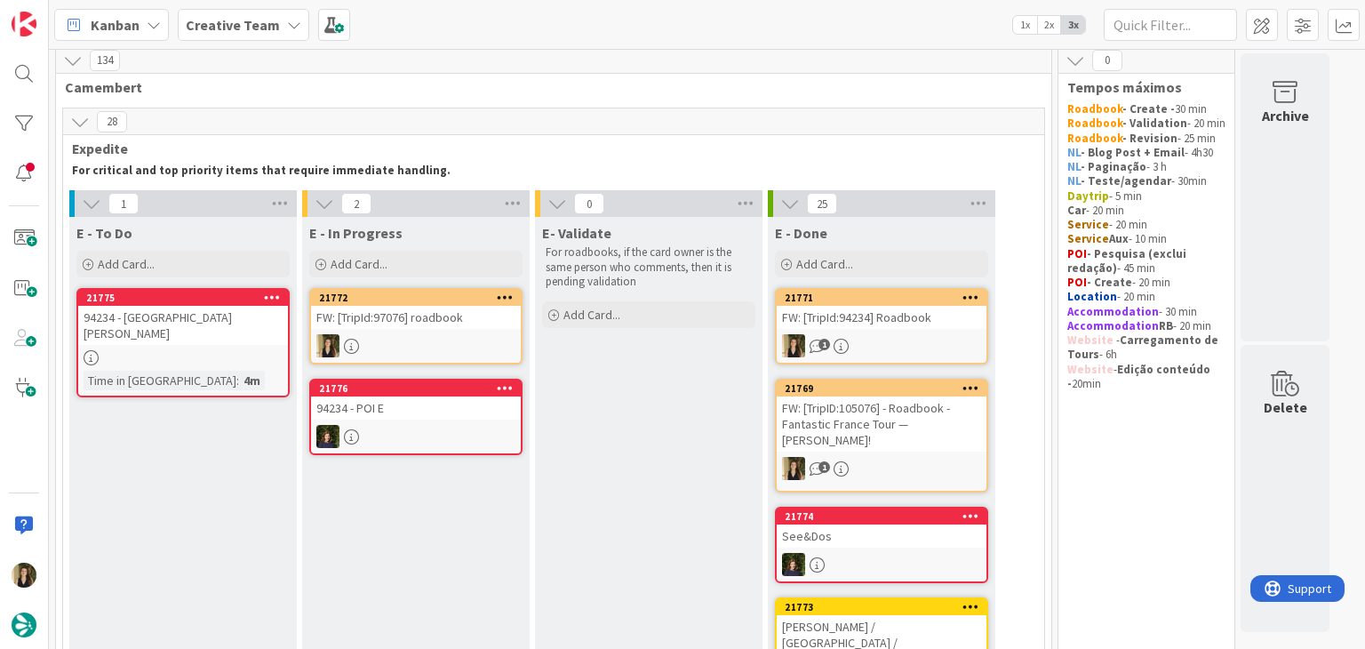
click at [452, 324] on div "FW: [TripId:97076] roadbook" at bounding box center [416, 317] width 210 height 23
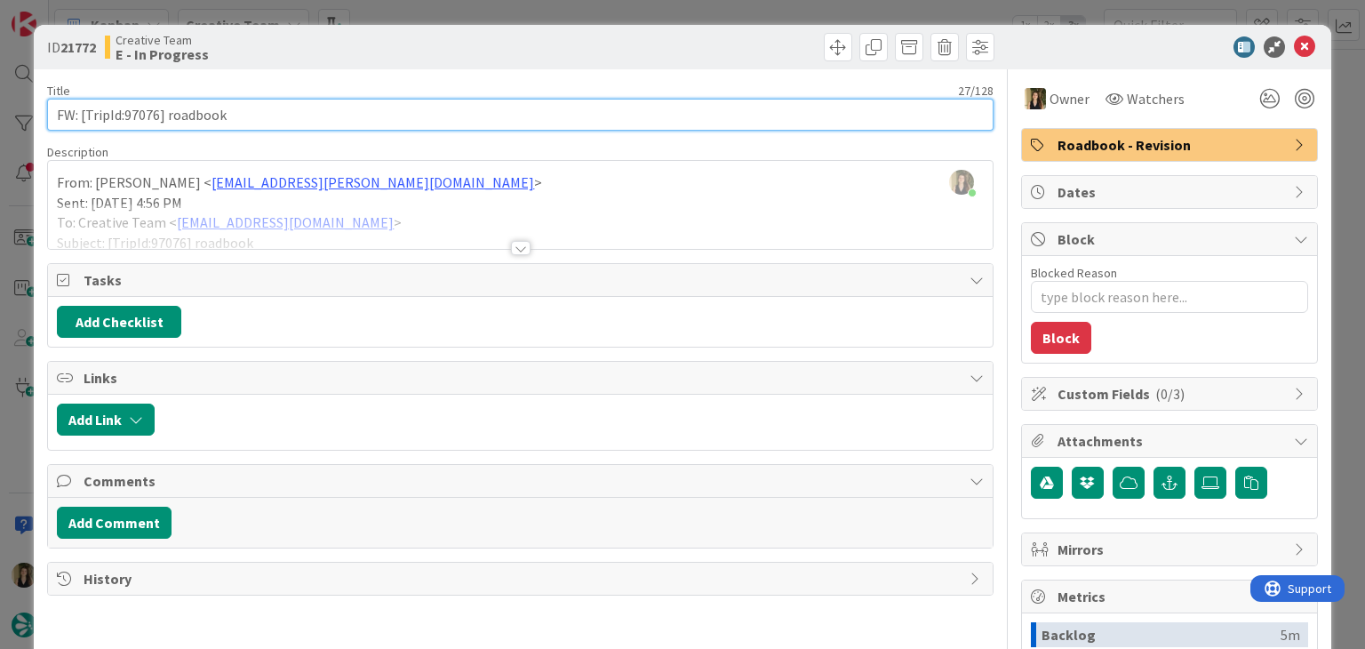
click at [141, 109] on input "FW: [TripId:97076] roadbook" at bounding box center [520, 115] width 946 height 32
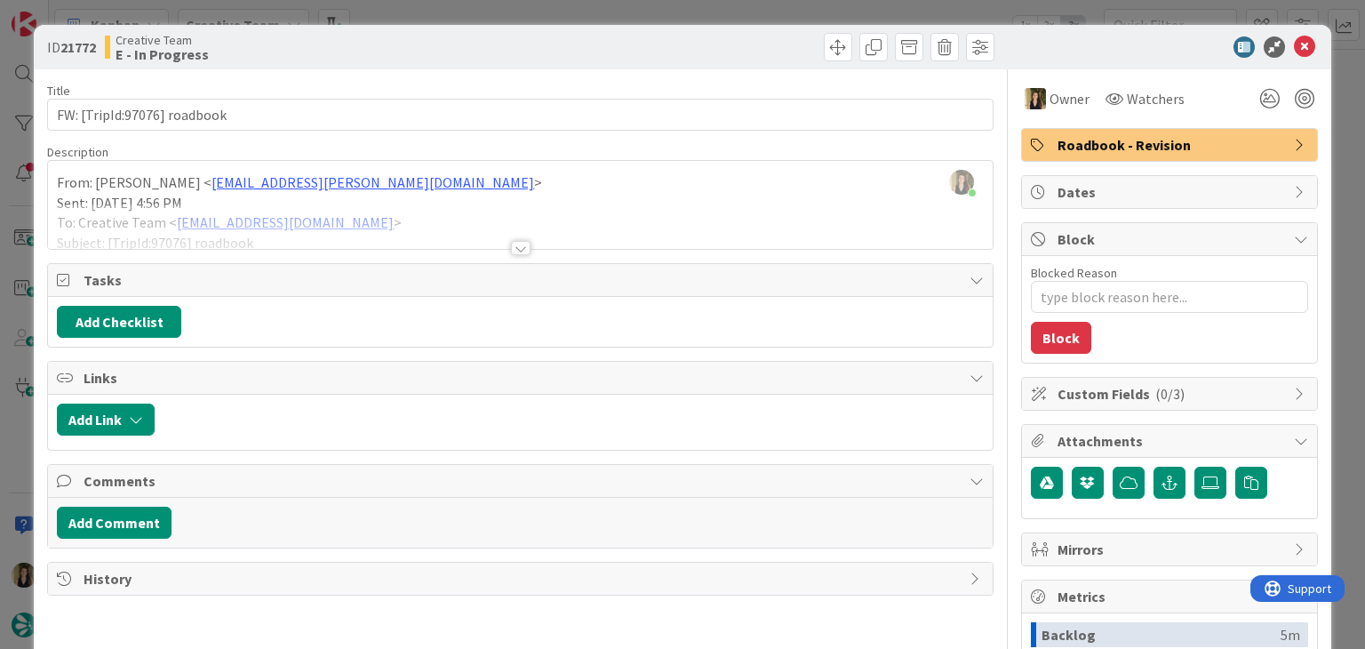
drag, startPoint x: 519, startPoint y: 247, endPoint x: 636, endPoint y: 40, distance: 237.6
click at [518, 246] on div at bounding box center [521, 248] width 20 height 14
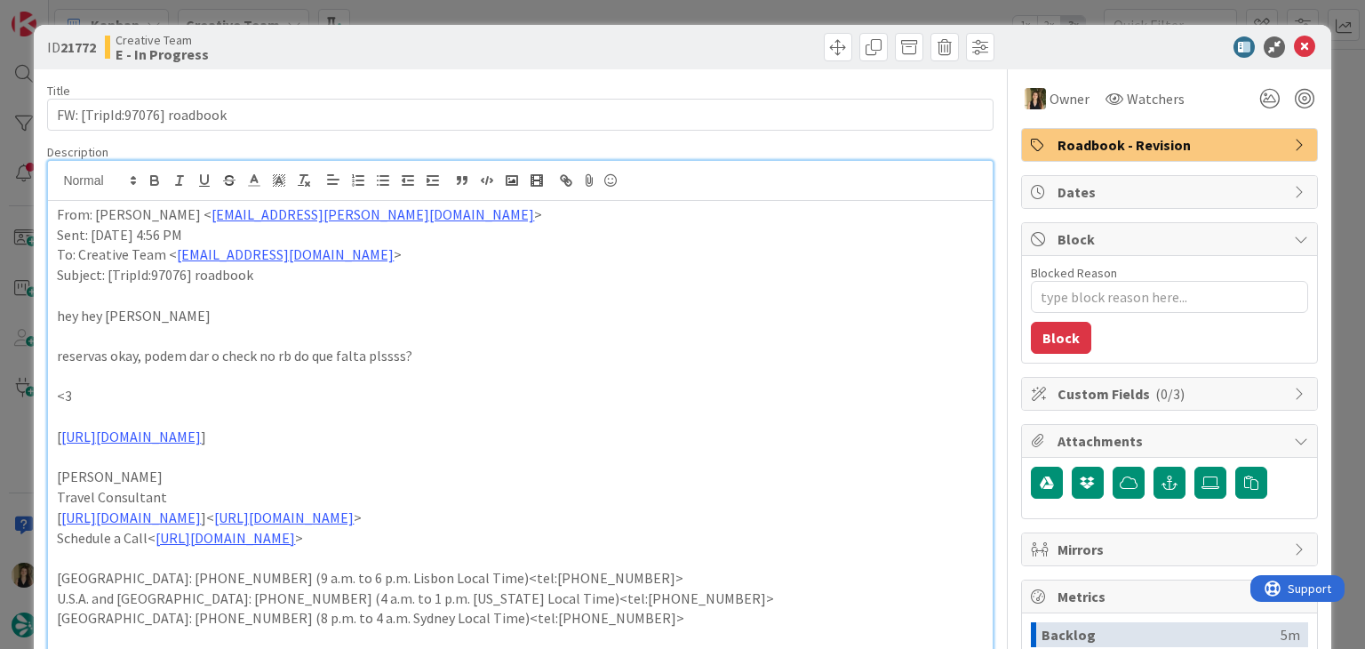
drag, startPoint x: 480, startPoint y: 41, endPoint x: 479, endPoint y: 11, distance: 30.2
click at [480, 35] on div "Creative Team E - In Progress" at bounding box center [311, 47] width 412 height 28
click at [479, 10] on div "ID 21772 Creative Team E - In Progress Title 27 / 128 FW: [TripId:97076] roadbo…" at bounding box center [682, 324] width 1365 height 649
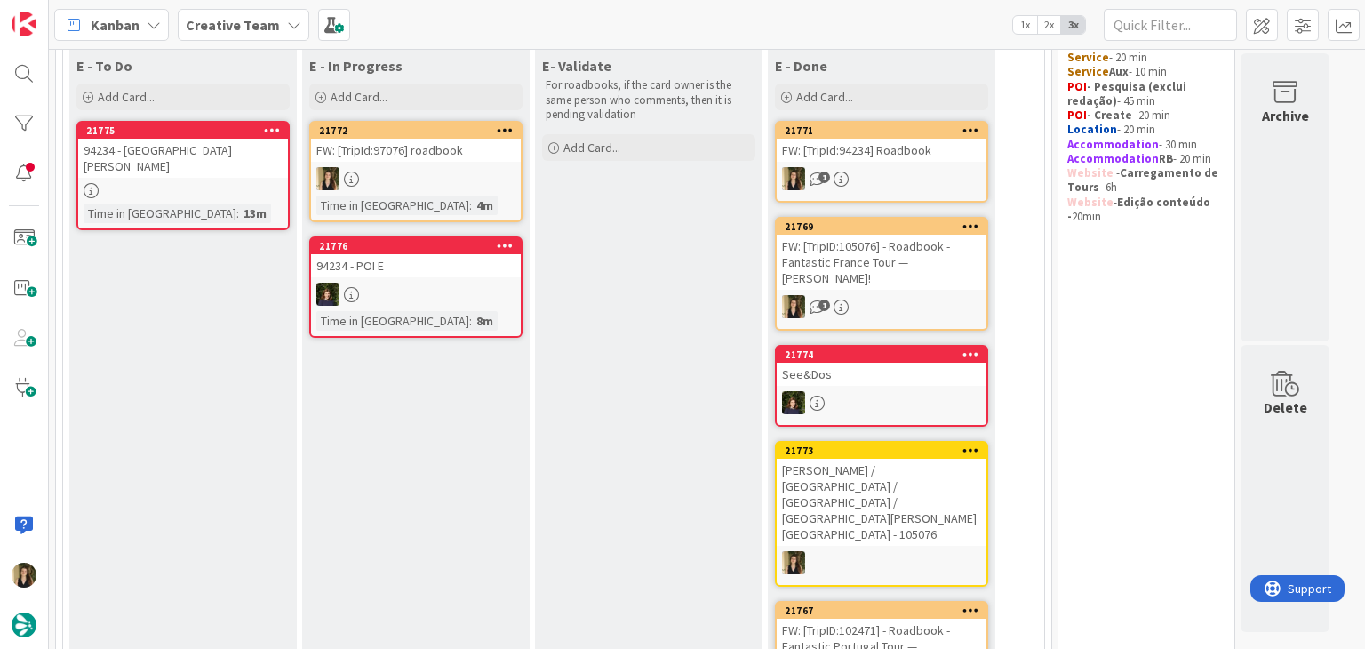
scroll to position [96, 0]
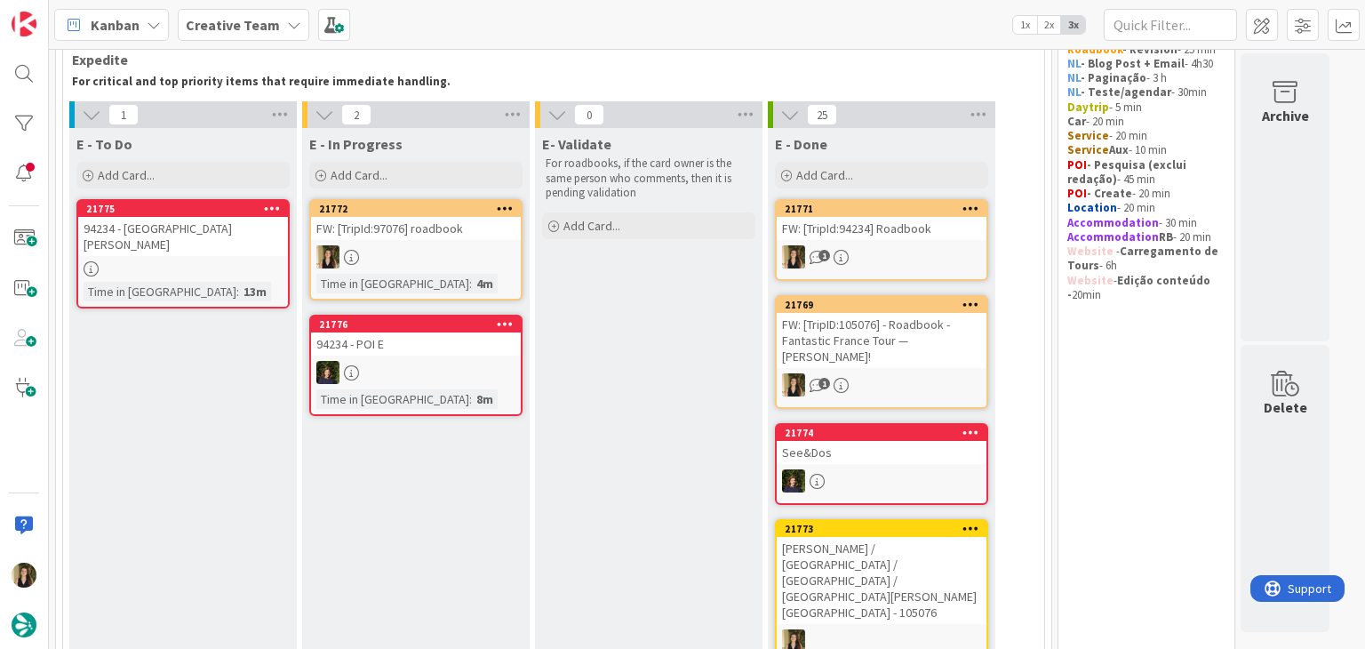
click at [478, 257] on div at bounding box center [416, 256] width 210 height 23
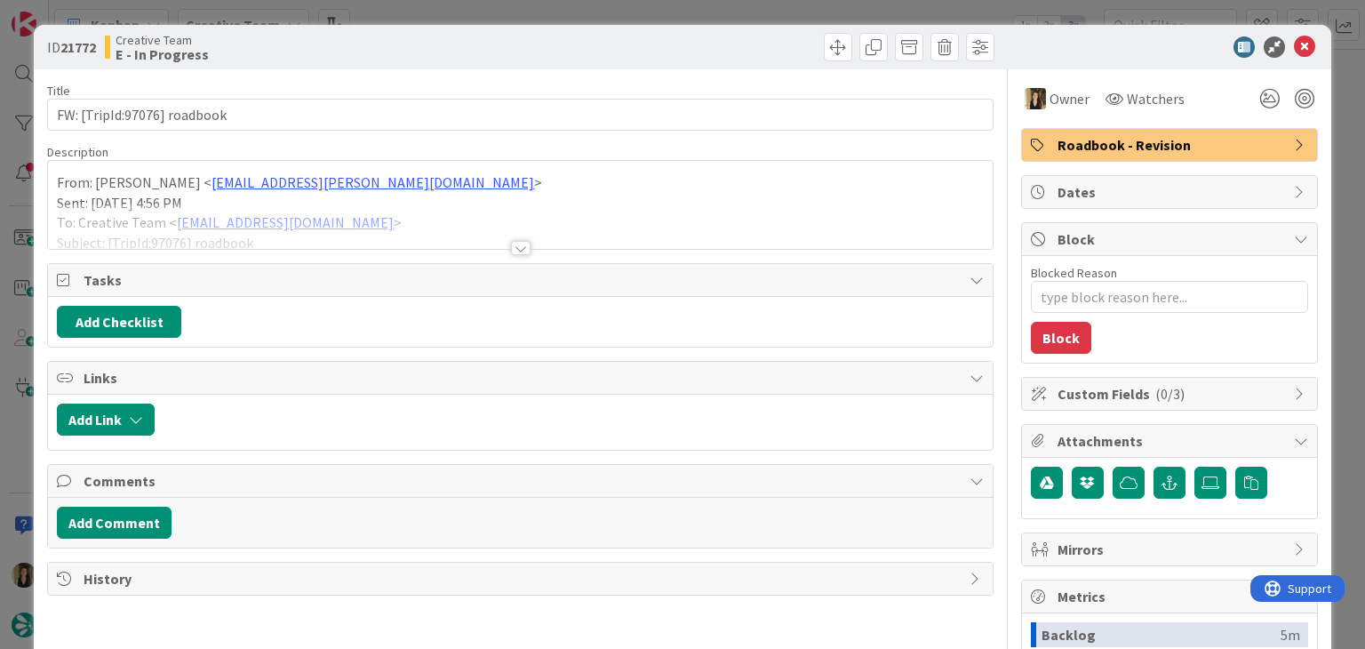
type textarea "x"
click at [654, 34] on div at bounding box center [759, 47] width 469 height 28
drag, startPoint x: 438, startPoint y: 46, endPoint x: 440, endPoint y: 22, distance: 24.1
click at [438, 44] on div "Creative Team E - In Progress" at bounding box center [311, 47] width 412 height 28
click at [441, 15] on div "ID 21772 Creative Team E - In Progress Title 27 / 128 FW: [TripId:97076] roadbo…" at bounding box center [682, 324] width 1365 height 649
